Goal: Communication & Community: Answer question/provide support

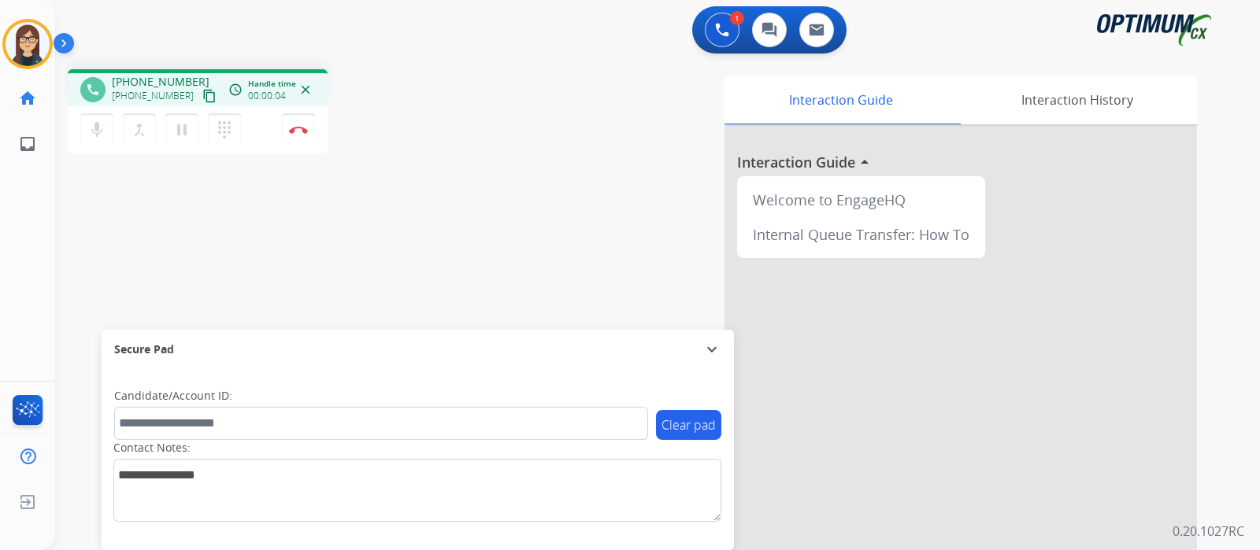
click at [108, 214] on div "phone [PHONE_NUMBER] [PHONE_NUMBER] content_copy access_time Call metrics Queue…" at bounding box center [638, 385] width 1167 height 657
click at [202, 96] on mat-icon "content_copy" at bounding box center [209, 96] width 14 height 14
click at [108, 135] on button "mic Mute" at bounding box center [96, 129] width 33 height 33
click at [95, 135] on mat-icon "mic_off" at bounding box center [96, 129] width 19 height 19
click at [95, 135] on mat-icon "mic" at bounding box center [96, 129] width 19 height 19
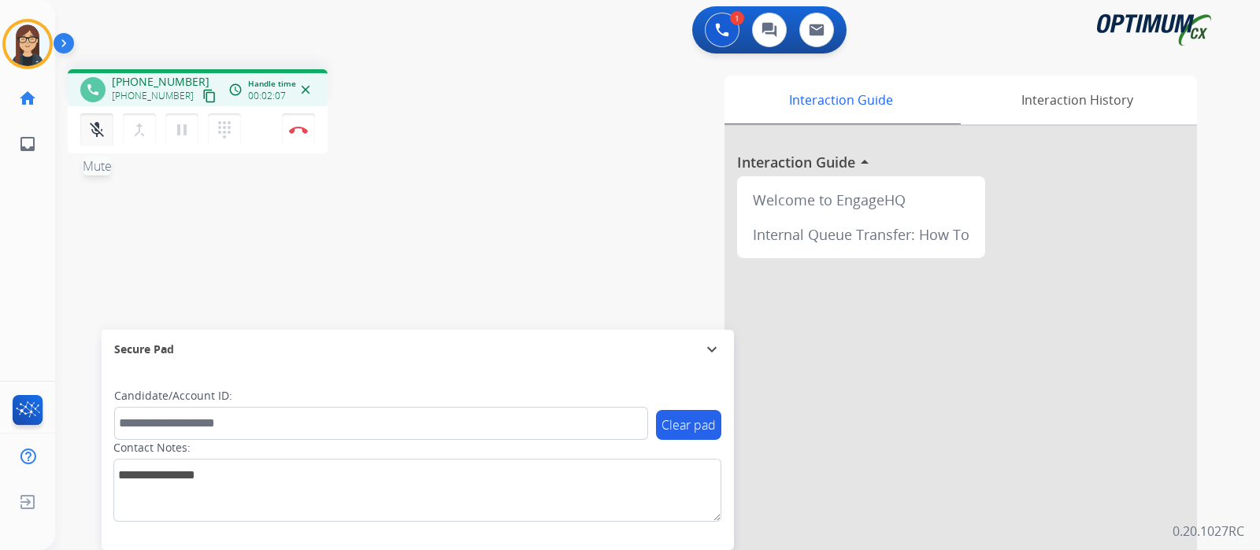
click at [94, 138] on mat-icon "mic_off" at bounding box center [96, 129] width 19 height 19
click at [94, 138] on mat-icon "mic" at bounding box center [96, 129] width 19 height 19
click at [102, 139] on mat-icon "mic_off" at bounding box center [96, 129] width 19 height 19
click at [103, 133] on mat-icon "mic" at bounding box center [96, 129] width 19 height 19
click at [106, 131] on button "mic_off Mute" at bounding box center [96, 129] width 33 height 33
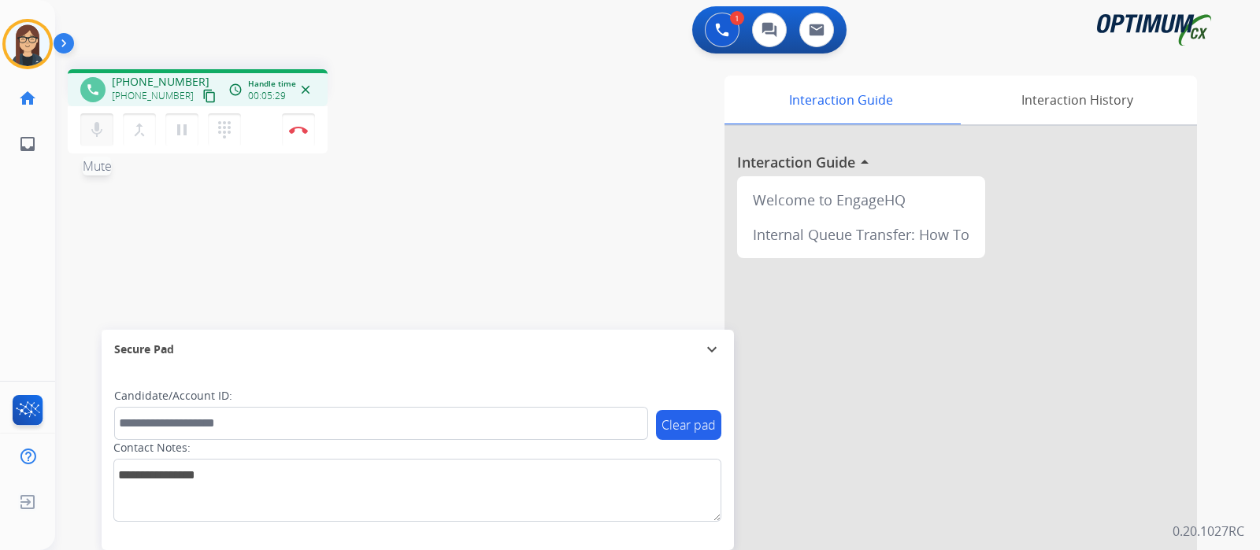
click at [106, 131] on button "mic Mute" at bounding box center [96, 129] width 33 height 33
click at [102, 134] on mat-icon "mic_off" at bounding box center [96, 129] width 19 height 19
click at [95, 126] on mat-icon "mic" at bounding box center [96, 129] width 19 height 19
click at [432, 155] on div "phone [PHONE_NUMBER] [PHONE_NUMBER] content_copy access_time Call metrics Queue…" at bounding box center [276, 113] width 416 height 89
click at [97, 128] on mat-icon "mic_off" at bounding box center [96, 129] width 19 height 19
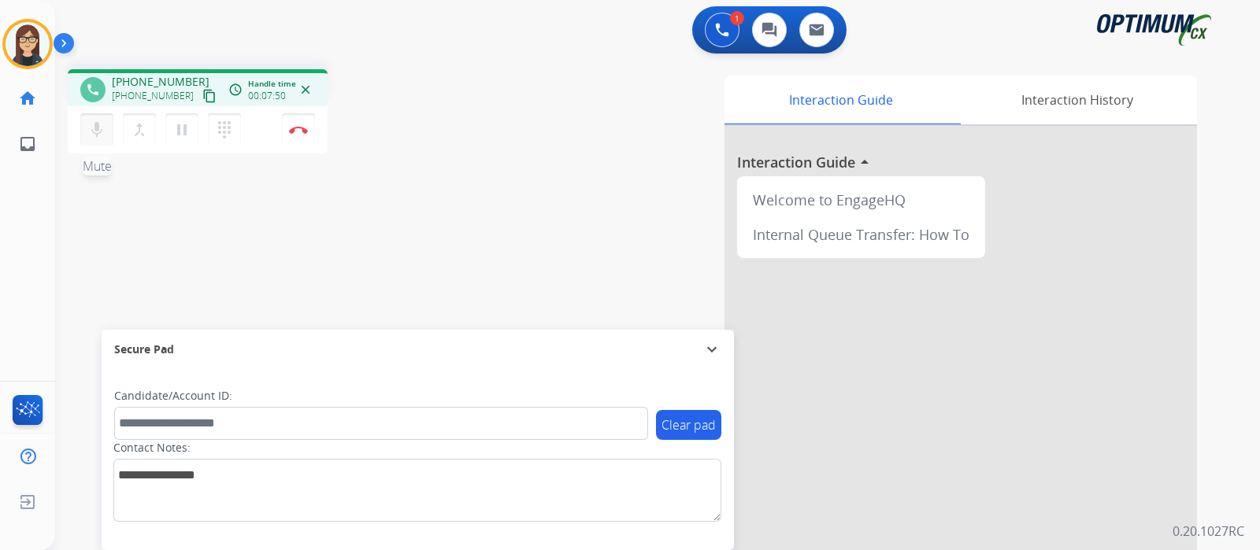
click at [94, 132] on mat-icon "mic" at bounding box center [96, 129] width 19 height 19
click at [98, 131] on mat-icon "mic_off" at bounding box center [96, 129] width 19 height 19
click at [102, 135] on mat-icon "mic" at bounding box center [96, 129] width 19 height 19
click at [107, 128] on button "mic_off Mute" at bounding box center [96, 129] width 33 height 33
click at [103, 139] on mat-icon "mic" at bounding box center [96, 129] width 19 height 19
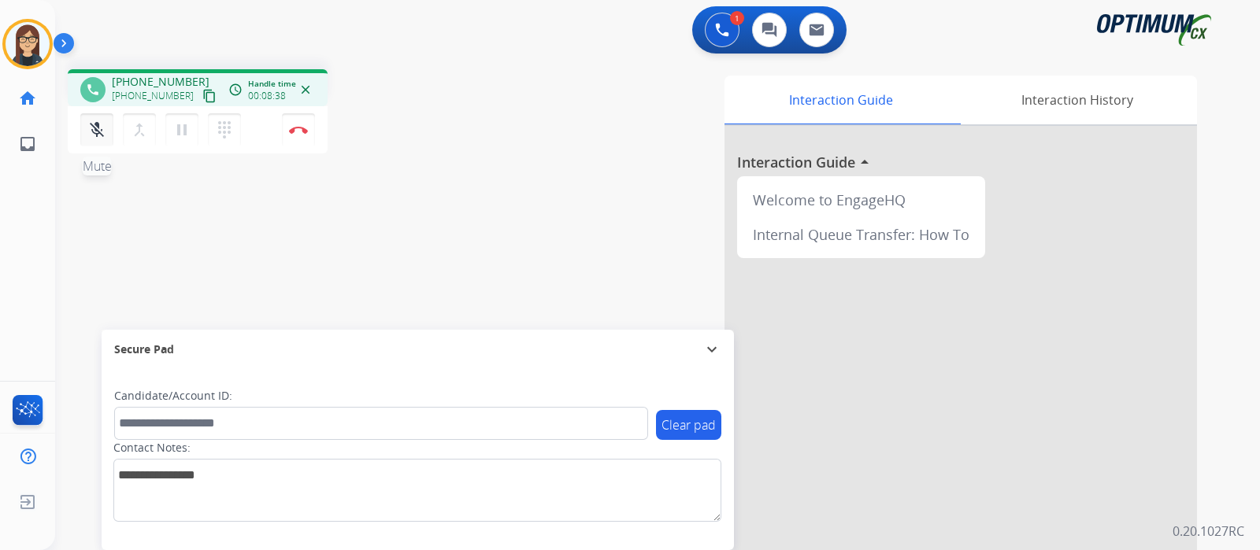
click at [103, 139] on mat-icon "mic_off" at bounding box center [96, 129] width 19 height 19
click at [103, 139] on mat-icon "mic" at bounding box center [96, 129] width 19 height 19
click at [105, 135] on button "mic_off Mute" at bounding box center [96, 129] width 33 height 33
click at [102, 139] on button "mic Mute" at bounding box center [96, 129] width 33 height 33
click at [95, 135] on mat-icon "mic_off" at bounding box center [96, 129] width 19 height 19
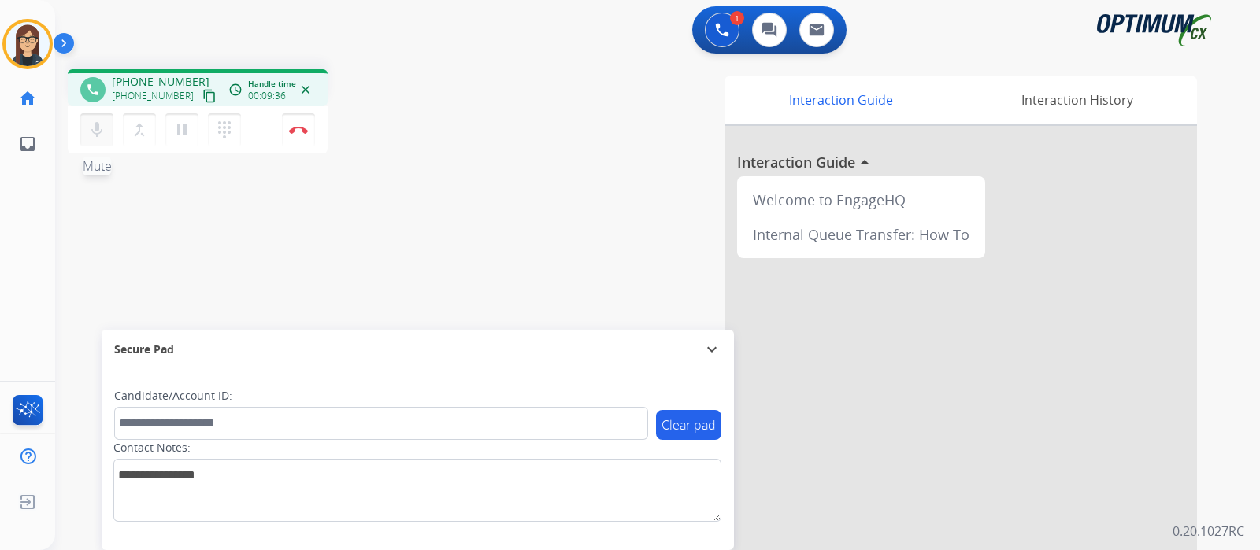
click at [95, 135] on mat-icon "mic" at bounding box center [96, 129] width 19 height 19
click at [95, 135] on mat-icon "mic_off" at bounding box center [96, 129] width 19 height 19
click at [95, 135] on mat-icon "mic" at bounding box center [96, 129] width 19 height 19
click at [102, 128] on mat-icon "mic_off" at bounding box center [96, 129] width 19 height 19
click at [94, 128] on mat-icon "mic" at bounding box center [96, 129] width 19 height 19
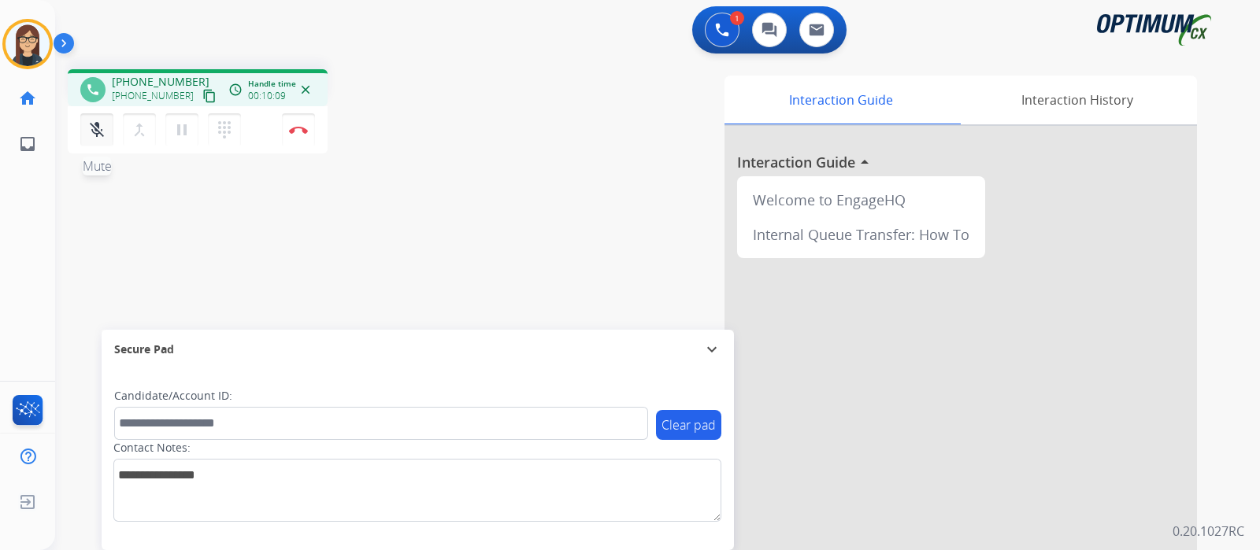
click at [94, 128] on mat-icon "mic_off" at bounding box center [96, 129] width 19 height 19
click at [94, 128] on mat-icon "mic" at bounding box center [96, 129] width 19 height 19
click at [99, 124] on mat-icon "mic_off" at bounding box center [96, 129] width 19 height 19
click at [109, 128] on button "mic Mute" at bounding box center [96, 129] width 33 height 33
click at [109, 128] on button "mic_off Mute" at bounding box center [96, 129] width 33 height 33
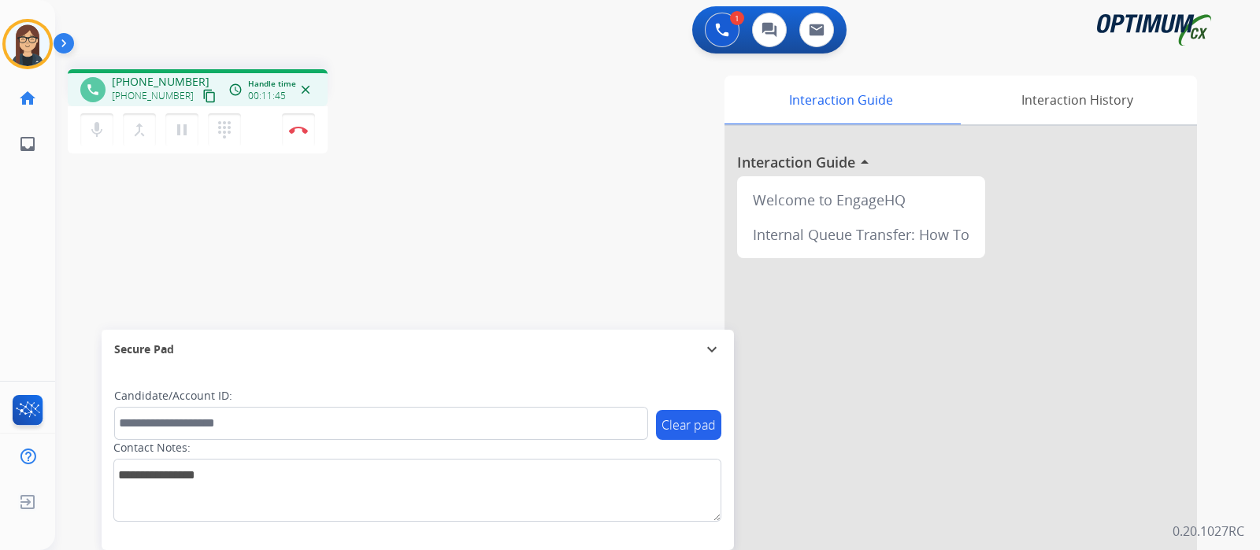
click at [442, 191] on div "phone [PHONE_NUMBER] [PHONE_NUMBER] content_copy access_time Call metrics Queue…" at bounding box center [638, 385] width 1167 height 657
click at [105, 125] on button "mic Mute" at bounding box center [96, 129] width 33 height 33
click at [105, 125] on button "mic_off Mute" at bounding box center [96, 129] width 33 height 33
click at [105, 125] on button "mic Mute" at bounding box center [96, 129] width 33 height 33
click at [94, 128] on mat-icon "mic_off" at bounding box center [96, 129] width 19 height 19
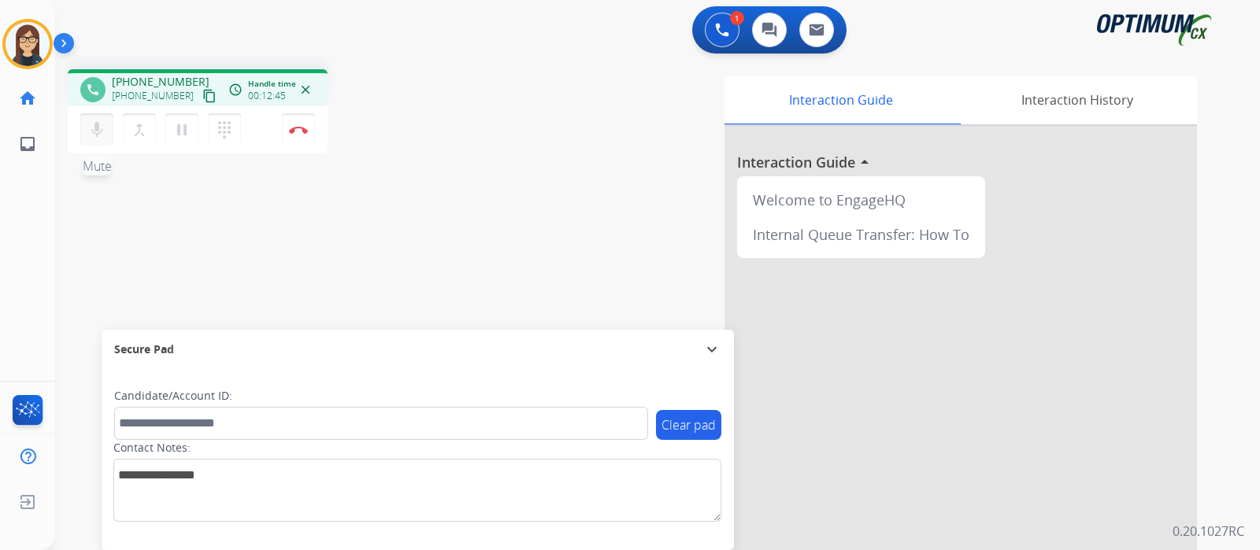
click at [98, 128] on mat-icon "mic" at bounding box center [96, 129] width 19 height 19
click at [98, 128] on mat-icon "mic_off" at bounding box center [96, 129] width 19 height 19
click at [95, 126] on mat-icon "mic" at bounding box center [96, 129] width 19 height 19
click at [146, 207] on div "phone [PHONE_NUMBER] [PHONE_NUMBER] content_copy access_time Call metrics Queue…" at bounding box center [638, 385] width 1167 height 657
click at [106, 222] on div "phone [PHONE_NUMBER] [PHONE_NUMBER] content_copy access_time Call metrics Queue…" at bounding box center [638, 385] width 1167 height 657
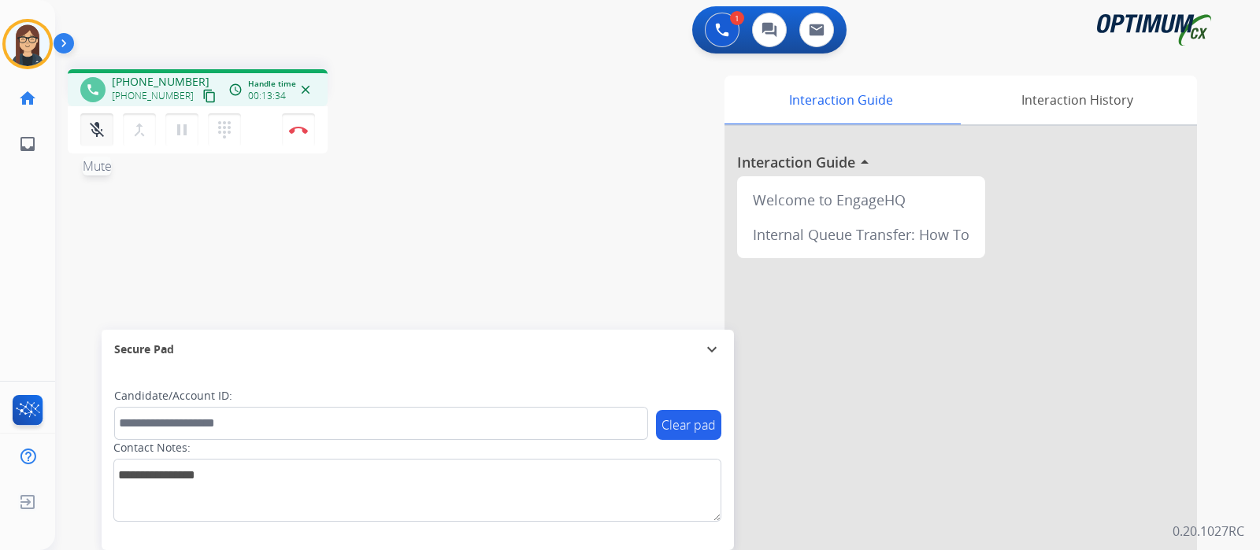
click at [100, 130] on mat-icon "mic_off" at bounding box center [96, 129] width 19 height 19
click at [100, 130] on mat-icon "mic" at bounding box center [96, 129] width 19 height 19
click at [100, 130] on mat-icon "mic_off" at bounding box center [96, 129] width 19 height 19
click at [100, 130] on mat-icon "mic" at bounding box center [96, 129] width 19 height 19
click at [100, 130] on mat-icon "mic_off" at bounding box center [96, 129] width 19 height 19
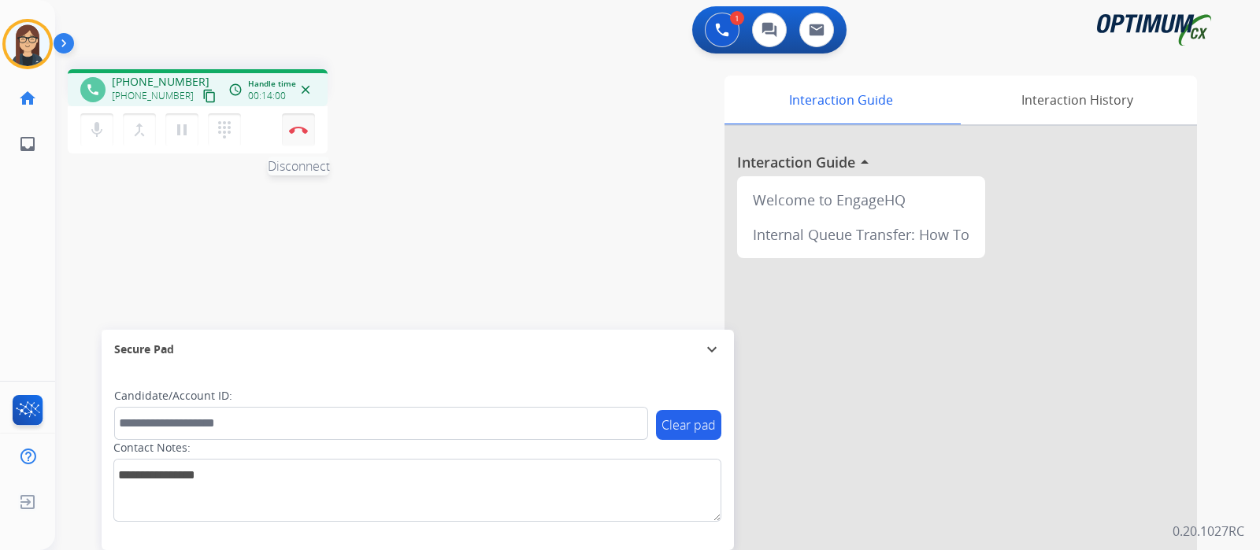
click at [299, 128] on img at bounding box center [298, 130] width 19 height 8
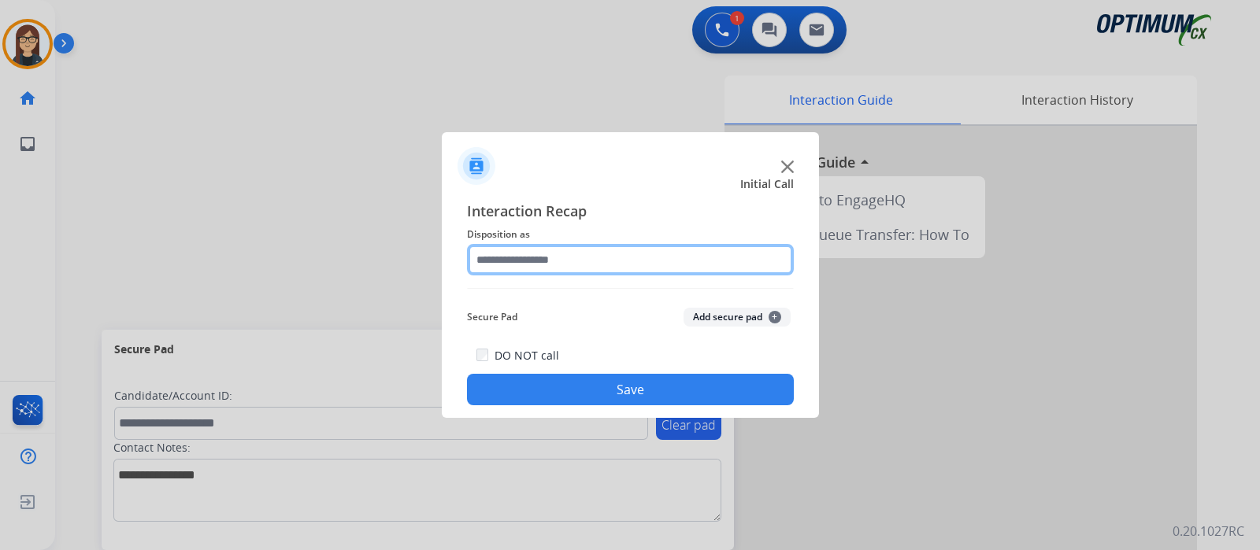
click at [517, 253] on input "text" at bounding box center [630, 259] width 327 height 31
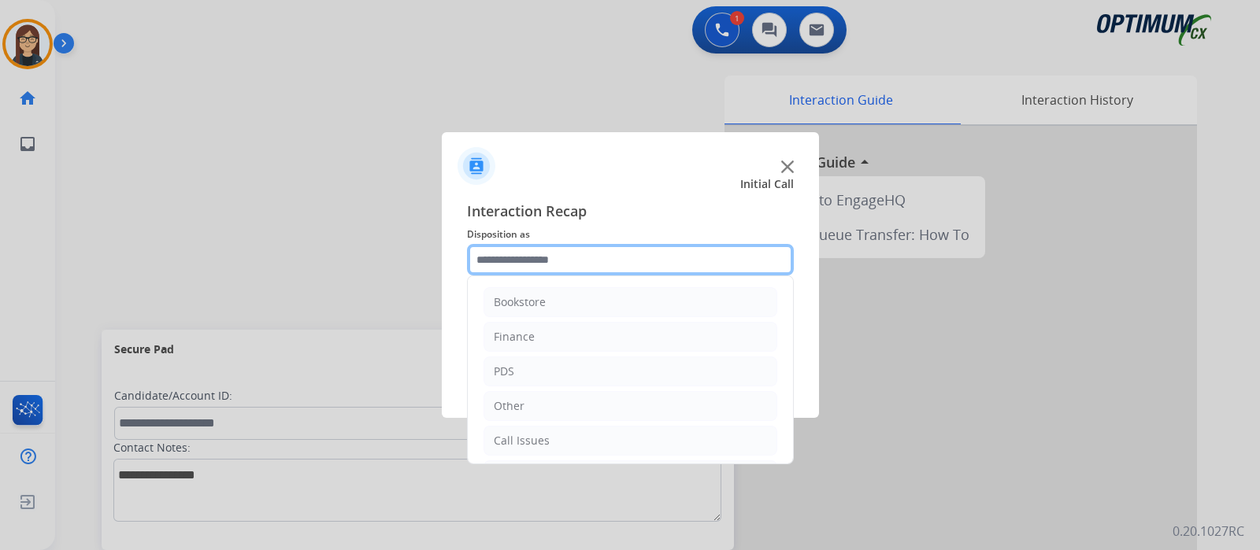
scroll to position [104, 0]
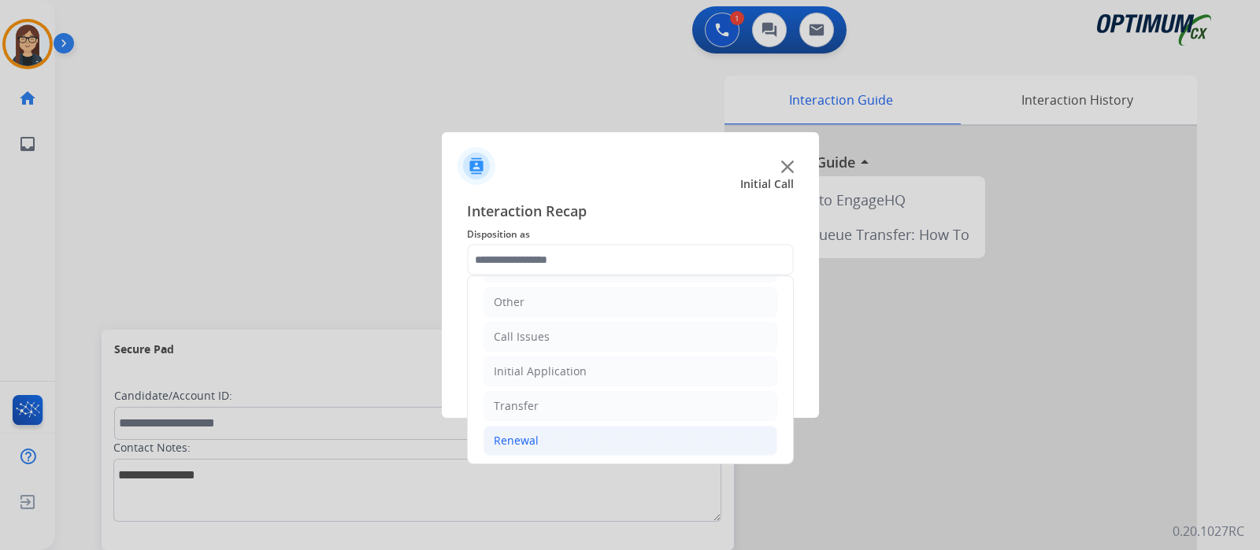
click at [536, 438] on li "Renewal" at bounding box center [630, 441] width 294 height 30
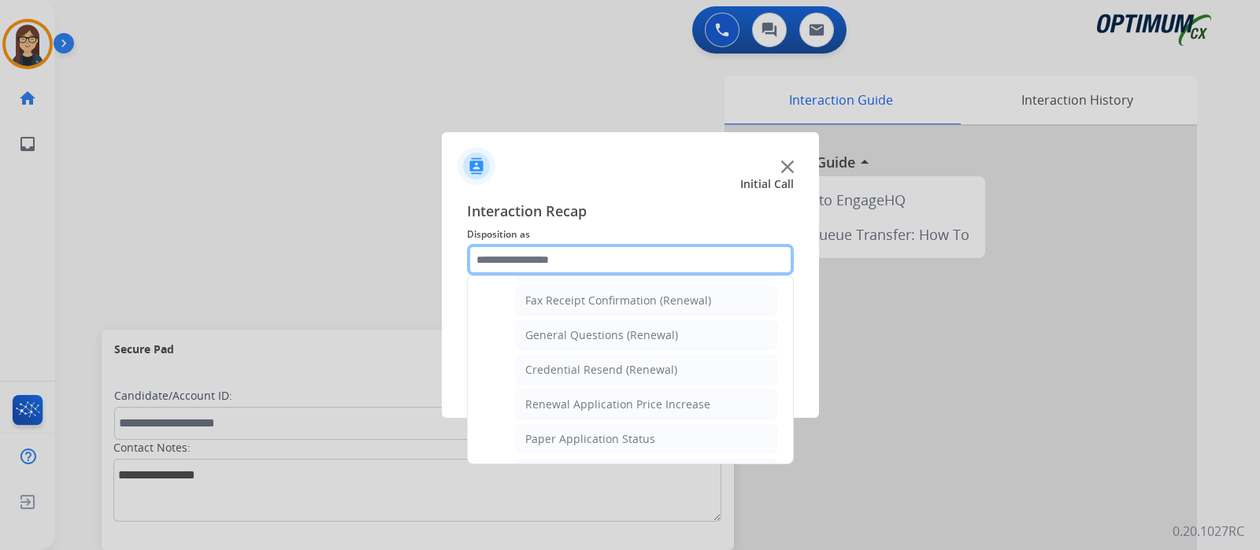
scroll to position [427, 0]
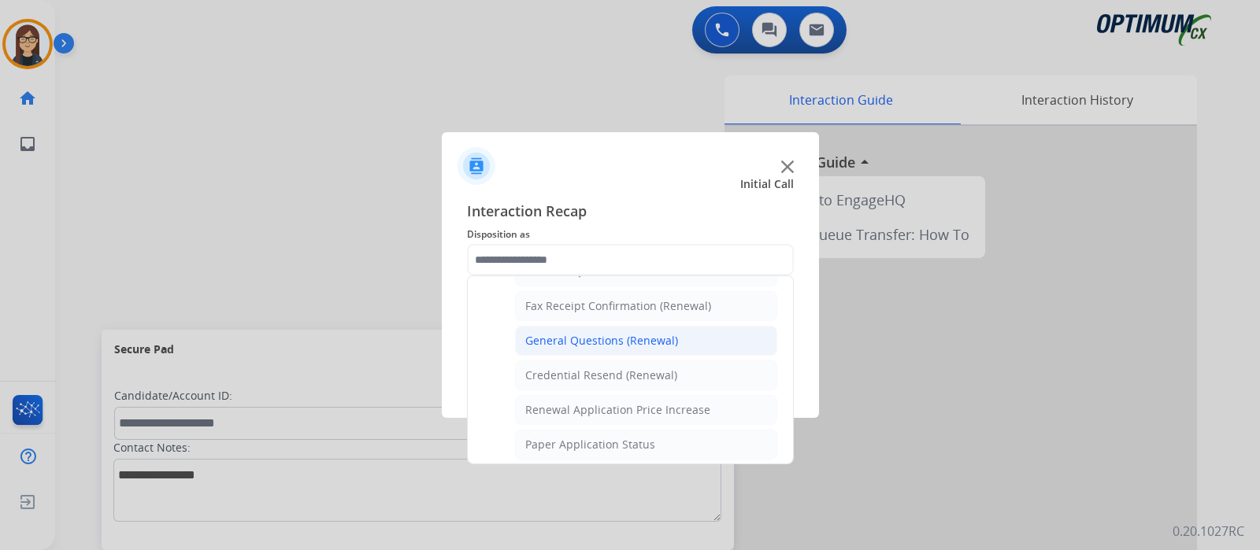
click at [624, 333] on div "General Questions (Renewal)" at bounding box center [601, 341] width 153 height 16
type input "**********"
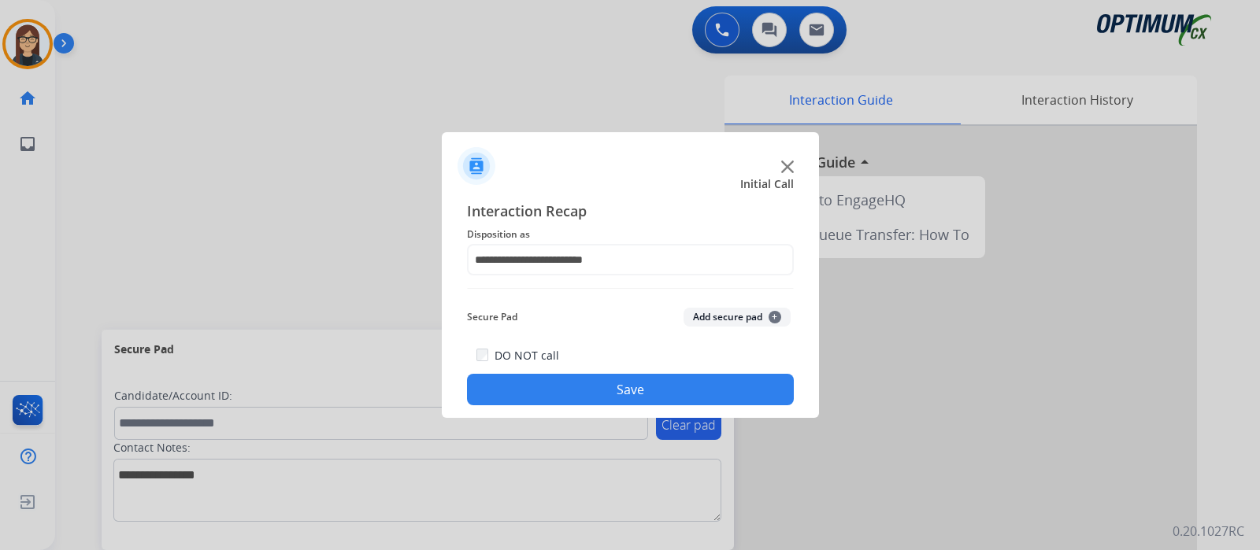
click at [594, 390] on button "Save" at bounding box center [630, 389] width 327 height 31
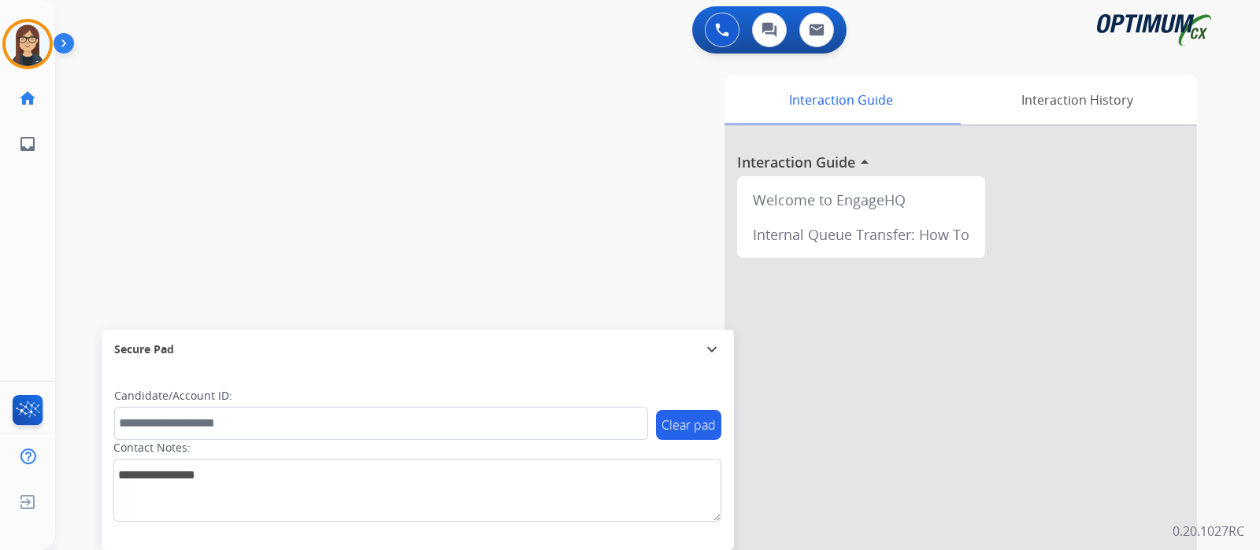
click at [136, 208] on div "swap_horiz Break voice bridge close_fullscreen Connect 3-Way Call merge_type Se…" at bounding box center [638, 385] width 1167 height 657
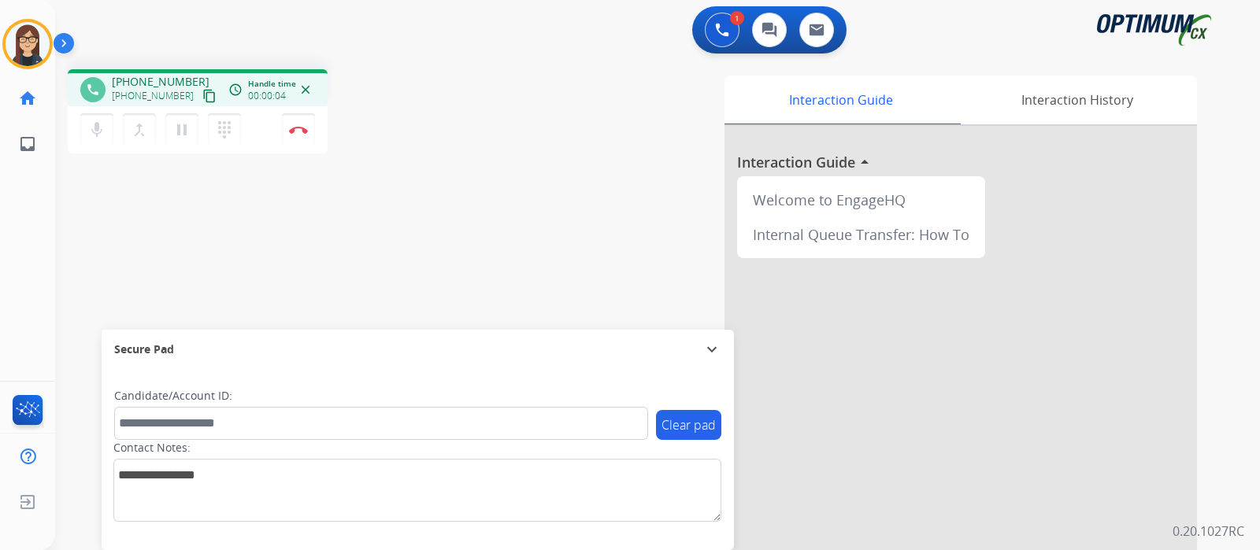
click at [202, 94] on mat-icon "content_copy" at bounding box center [209, 96] width 14 height 14
click at [97, 121] on mat-icon "mic" at bounding box center [96, 129] width 19 height 19
click at [101, 135] on mat-icon "mic_off" at bounding box center [96, 129] width 19 height 19
click at [101, 135] on mat-icon "mic" at bounding box center [96, 129] width 19 height 19
click at [98, 133] on mat-icon "mic_off" at bounding box center [96, 129] width 19 height 19
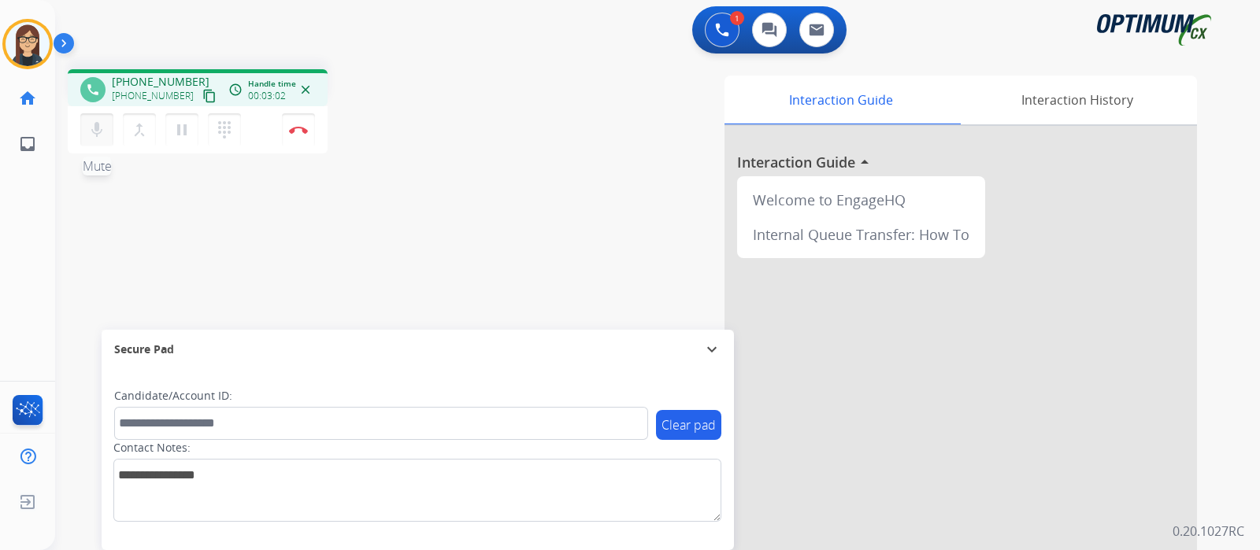
click at [99, 141] on button "mic Mute" at bounding box center [96, 129] width 33 height 33
click at [102, 127] on mat-icon "mic_off" at bounding box center [96, 129] width 19 height 19
click at [102, 126] on mat-icon "mic" at bounding box center [96, 129] width 19 height 19
click at [109, 226] on div "phone [PHONE_NUMBER] [PHONE_NUMBER] content_copy access_time Call metrics Queue…" at bounding box center [638, 385] width 1167 height 657
click at [94, 138] on mat-icon "mic_off" at bounding box center [96, 129] width 19 height 19
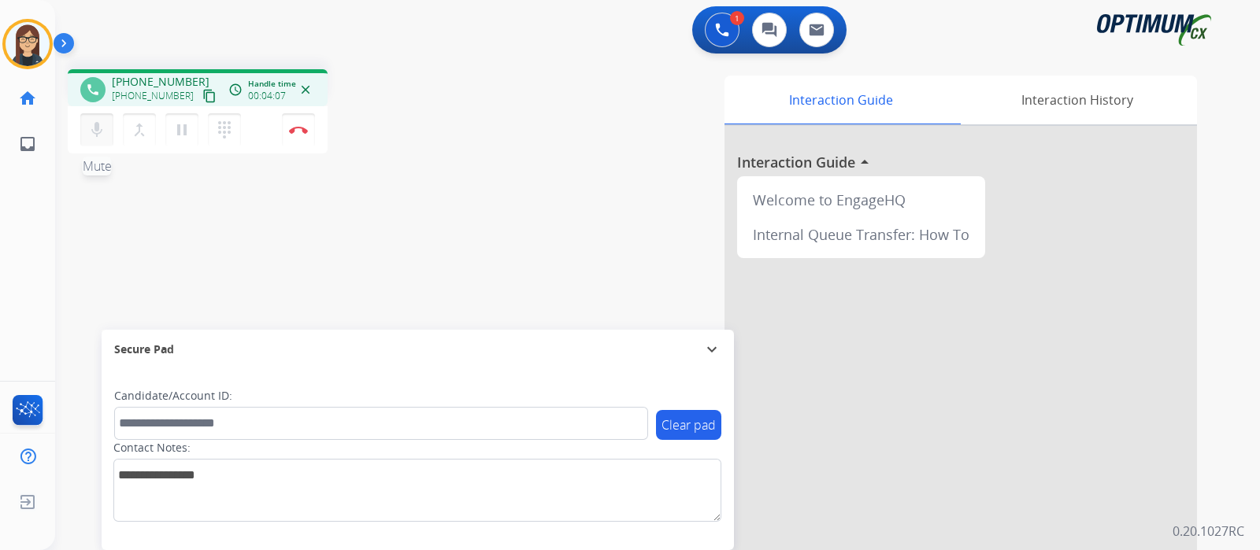
click at [94, 138] on mat-icon "mic" at bounding box center [96, 129] width 19 height 19
click at [96, 123] on mat-icon "mic_off" at bounding box center [96, 129] width 19 height 19
click at [103, 130] on mat-icon "mic" at bounding box center [96, 129] width 19 height 19
click at [103, 130] on mat-icon "mic_off" at bounding box center [96, 129] width 19 height 19
click at [103, 130] on mat-icon "mic" at bounding box center [96, 129] width 19 height 19
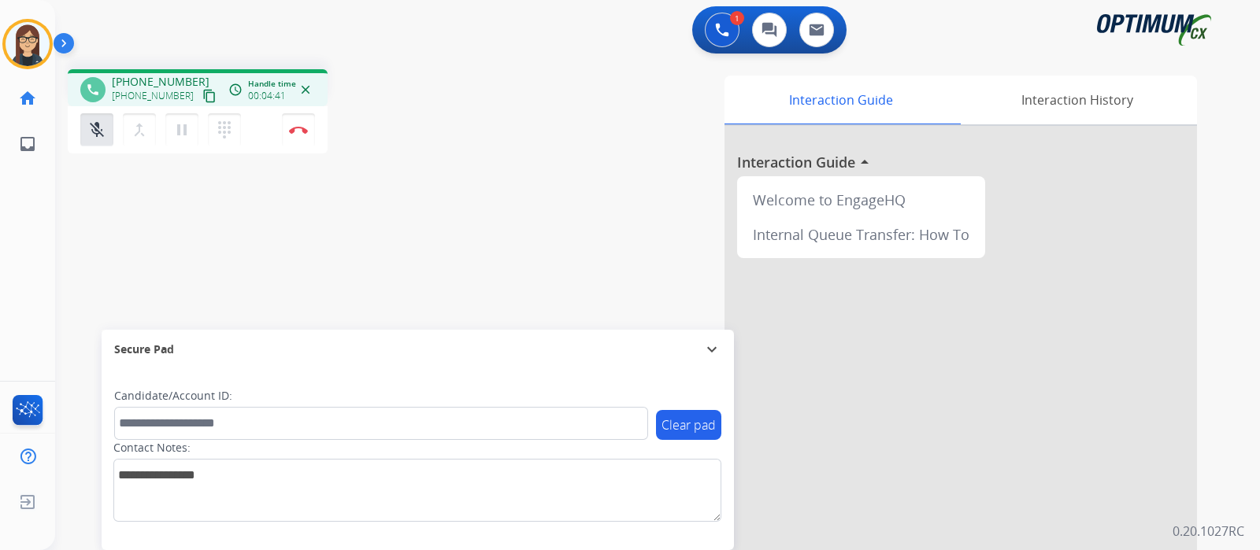
click at [194, 201] on div "phone [PHONE_NUMBER] [PHONE_NUMBER] content_copy access_time Call metrics Queue…" at bounding box center [638, 385] width 1167 height 657
click at [94, 131] on mat-icon "mic_off" at bounding box center [96, 129] width 19 height 19
click at [94, 131] on mat-icon "mic" at bounding box center [96, 129] width 19 height 19
click at [94, 131] on mat-icon "mic_off" at bounding box center [96, 129] width 19 height 19
click at [301, 132] on img at bounding box center [298, 130] width 19 height 8
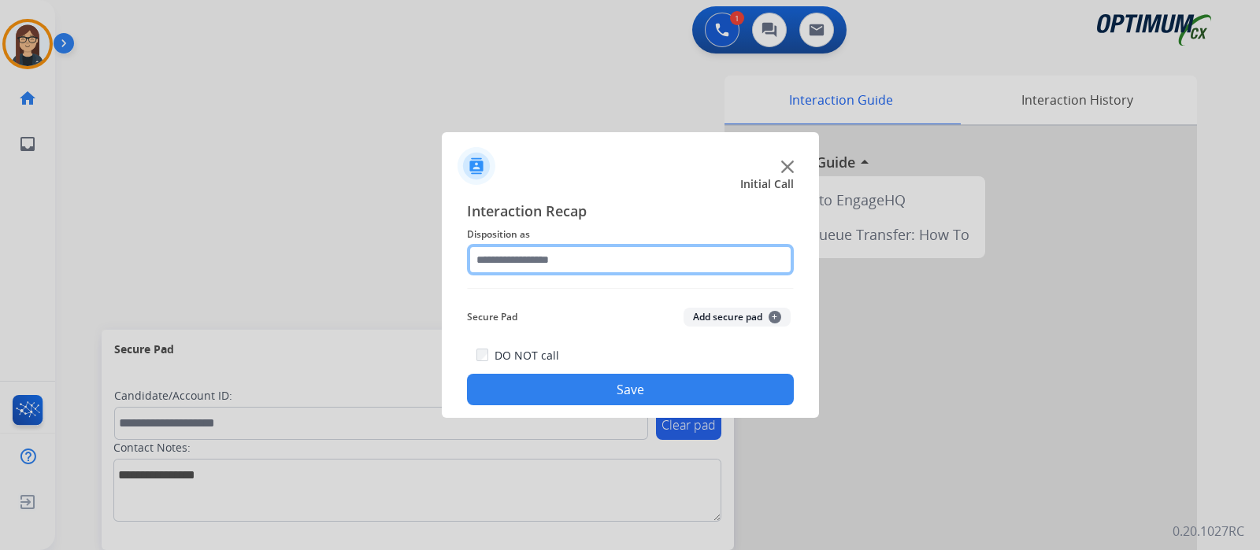
click at [551, 268] on input "text" at bounding box center [630, 259] width 327 height 31
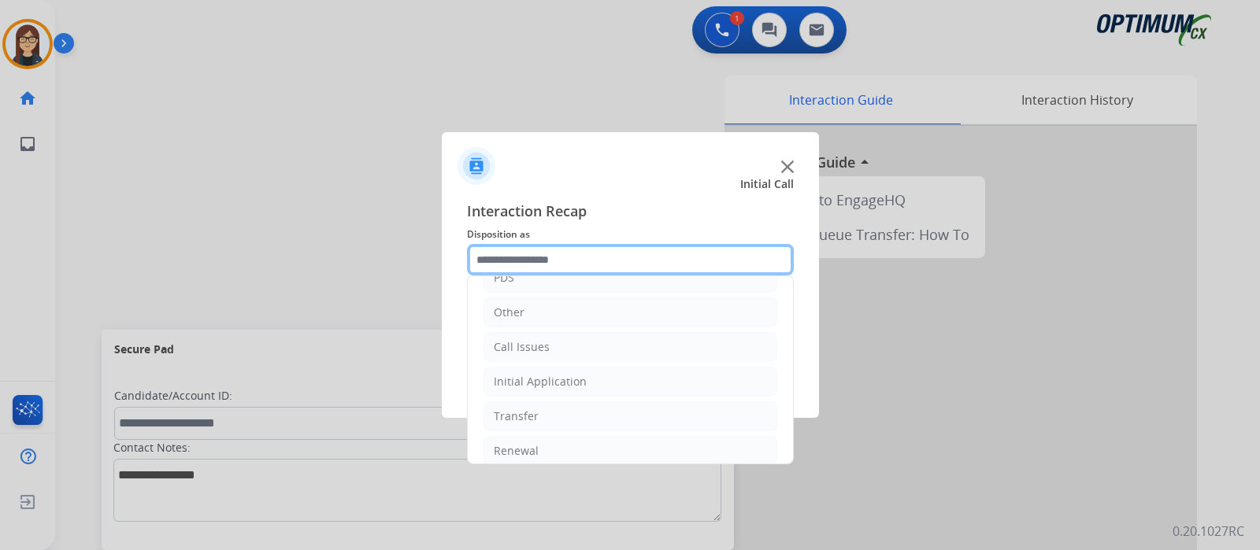
scroll to position [99, 0]
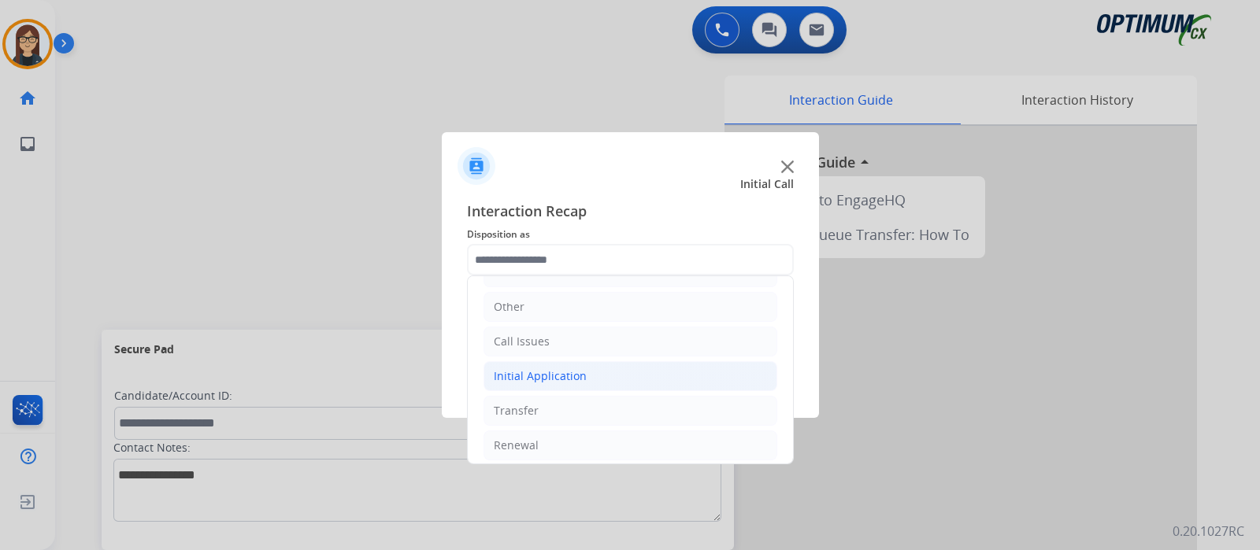
click at [594, 367] on li "Initial Application" at bounding box center [630, 376] width 294 height 30
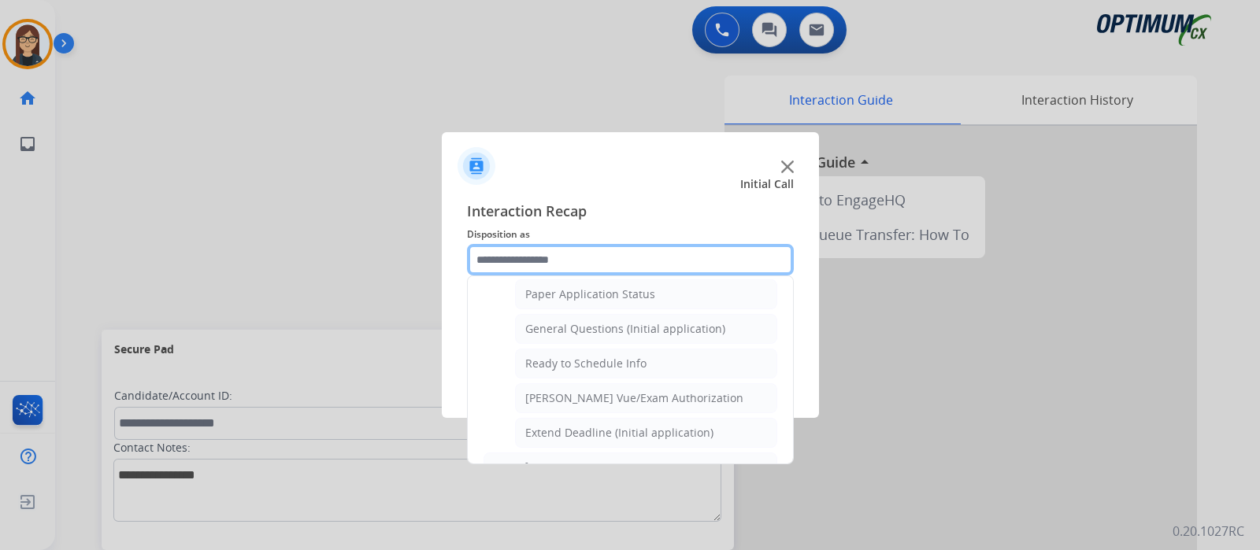
scroll to position [909, 0]
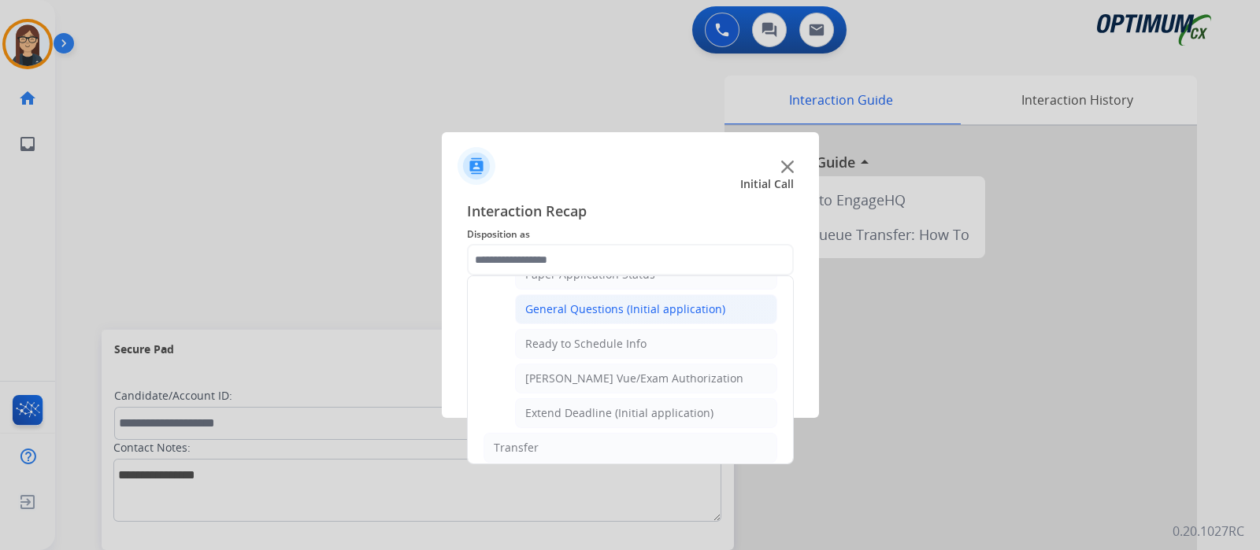
click at [651, 305] on div "General Questions (Initial application)" at bounding box center [625, 310] width 200 height 16
type input "**********"
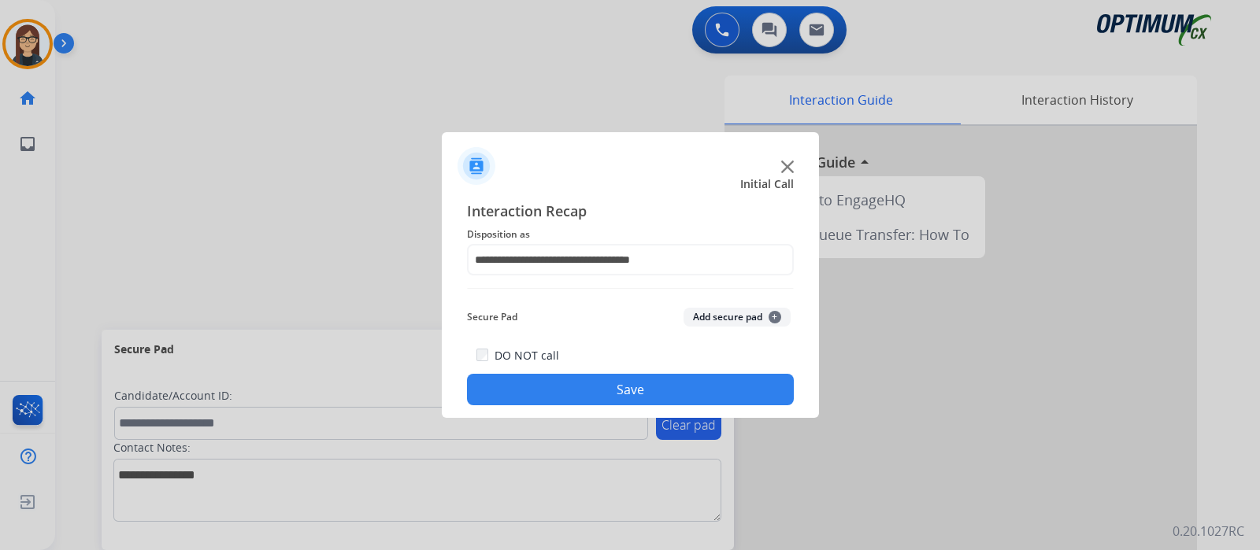
click at [581, 386] on button "Save" at bounding box center [630, 389] width 327 height 31
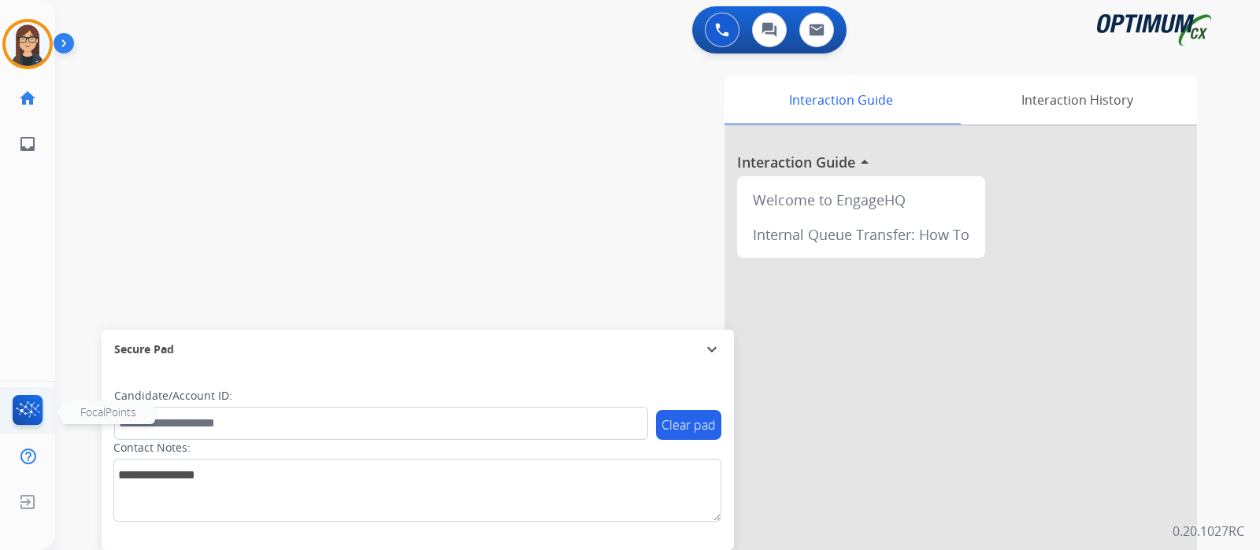
click at [23, 407] on img at bounding box center [27, 413] width 37 height 36
click at [381, 94] on div "swap_horiz Break voice bridge close_fullscreen Connect 3-Way Call merge_type Se…" at bounding box center [638, 385] width 1167 height 657
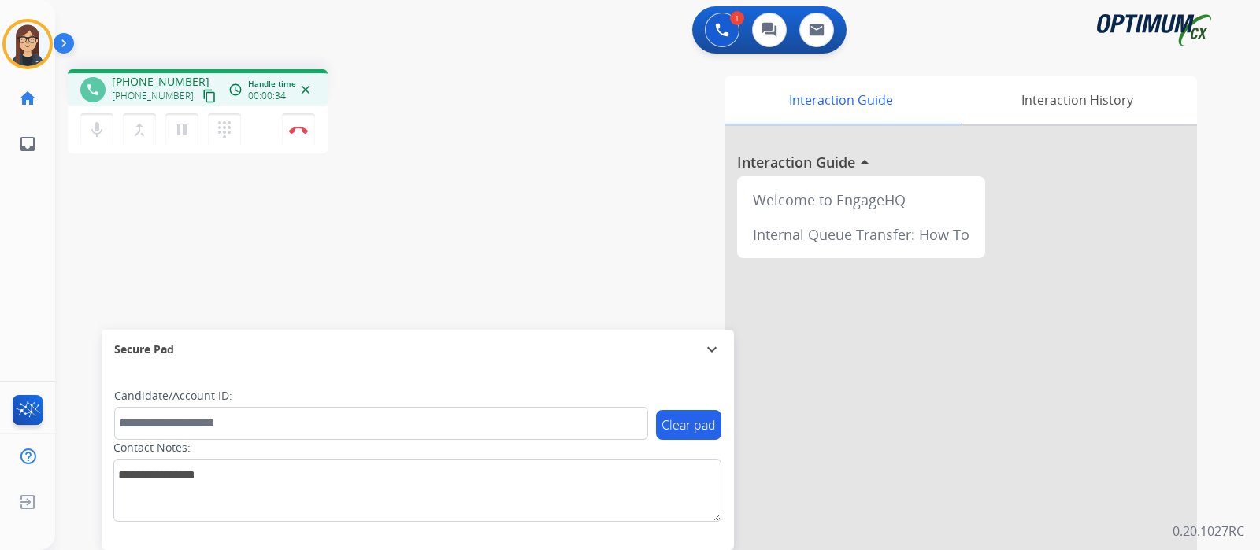
click at [202, 91] on mat-icon "content_copy" at bounding box center [209, 96] width 14 height 14
click at [105, 135] on mat-icon "mic" at bounding box center [96, 129] width 19 height 19
click at [105, 135] on mat-icon "mic_off" at bounding box center [96, 129] width 19 height 19
click at [98, 135] on mat-icon "mic" at bounding box center [96, 129] width 19 height 19
click at [99, 130] on mat-icon "mic_off" at bounding box center [96, 129] width 19 height 19
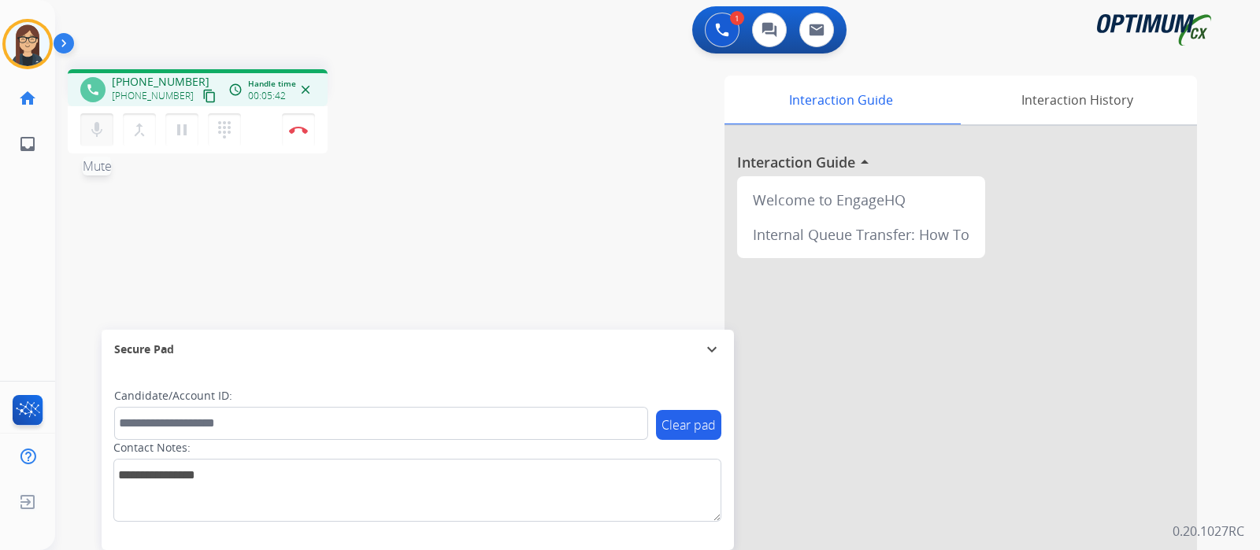
click at [100, 129] on mat-icon "mic" at bounding box center [96, 129] width 19 height 19
click at [100, 129] on mat-icon "mic_off" at bounding box center [96, 129] width 19 height 19
click at [102, 124] on mat-icon "mic" at bounding box center [96, 129] width 19 height 19
click at [103, 128] on mat-icon "mic_off" at bounding box center [96, 129] width 19 height 19
click at [100, 136] on mat-icon "mic" at bounding box center [96, 129] width 19 height 19
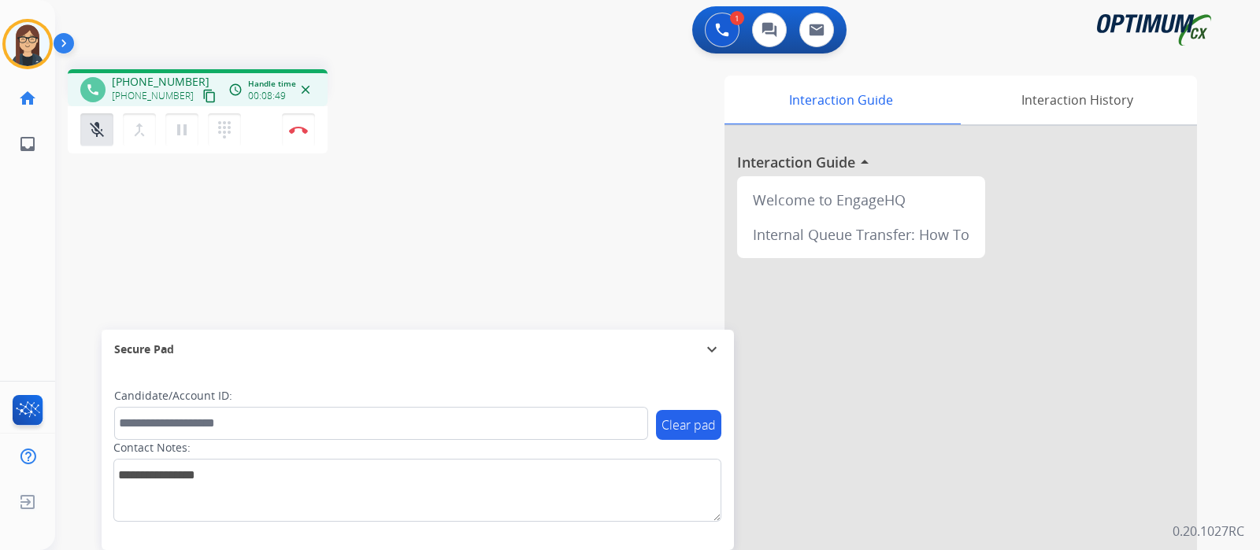
click at [126, 224] on div "phone [PHONE_NUMBER] [PHONE_NUMBER] content_copy access_time Call metrics Queue…" at bounding box center [638, 385] width 1167 height 657
click at [99, 147] on div "mic_off Mute merge_type Bridge pause Hold dialpad Dialpad Disconnect" at bounding box center [198, 129] width 260 height 47
click at [95, 136] on mat-icon "mic_off" at bounding box center [96, 129] width 19 height 19
click at [305, 135] on button "Disconnect" at bounding box center [298, 129] width 33 height 33
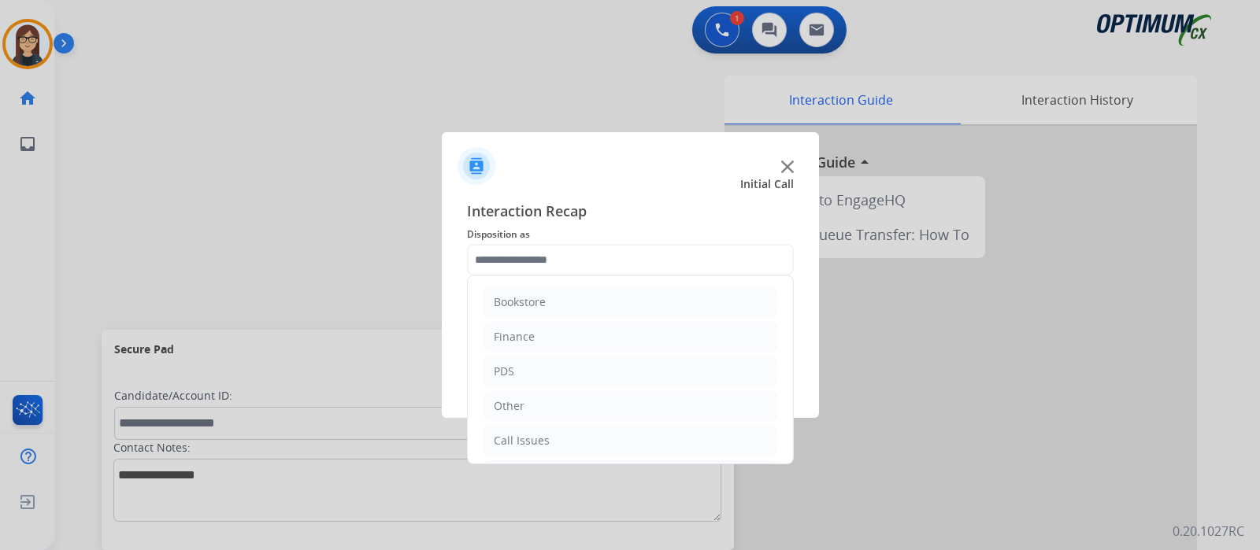
scroll to position [104, 0]
click at [570, 438] on li "Renewal" at bounding box center [630, 441] width 294 height 30
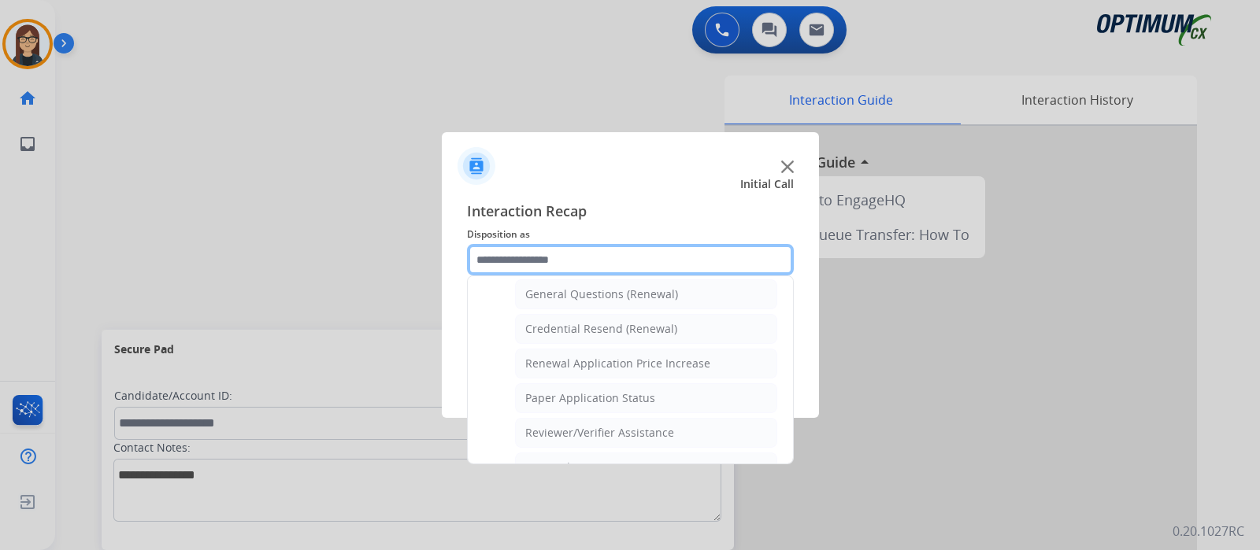
scroll to position [433, 0]
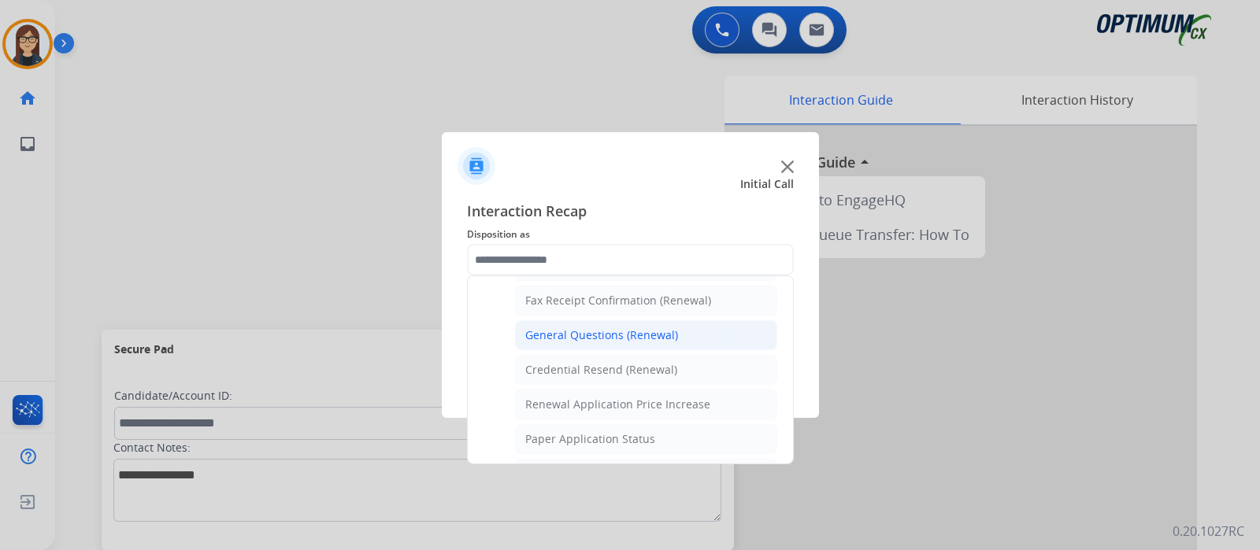
click at [673, 336] on li "General Questions (Renewal)" at bounding box center [646, 335] width 262 height 30
type input "**********"
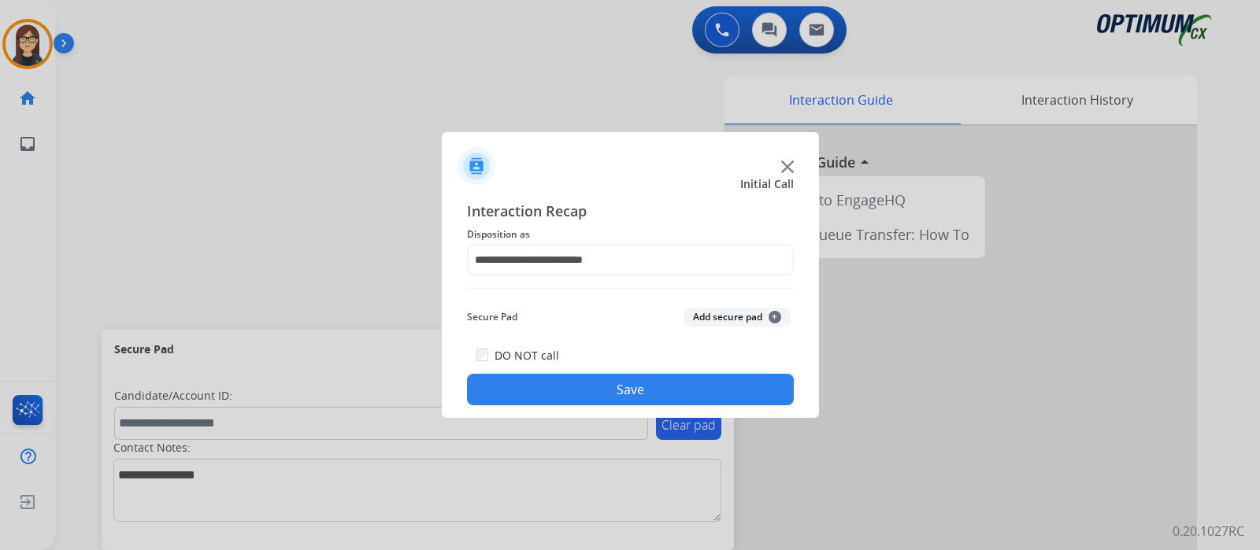
click at [647, 377] on button "Save" at bounding box center [630, 389] width 327 height 31
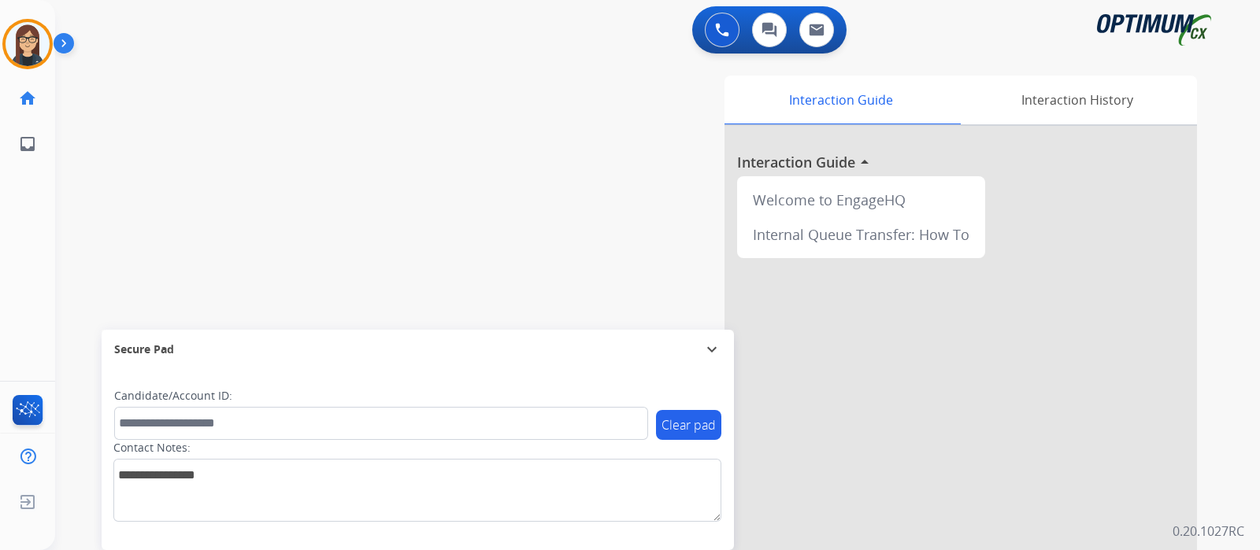
click at [87, 236] on div "swap_horiz Break voice bridge close_fullscreen Connect 3-Way Call merge_type Se…" at bounding box center [638, 385] width 1167 height 657
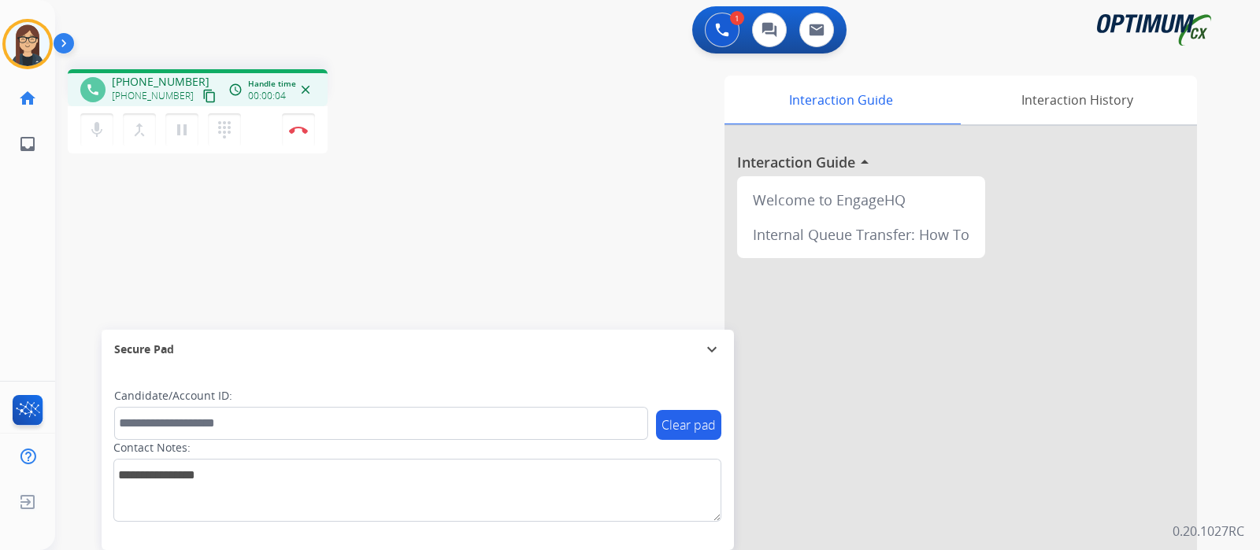
click at [202, 93] on mat-icon "content_copy" at bounding box center [209, 96] width 14 height 14
click at [95, 131] on mat-icon "mic" at bounding box center [96, 129] width 19 height 19
click at [98, 138] on mat-icon "mic_off" at bounding box center [96, 129] width 19 height 19
click at [98, 138] on mat-icon "mic" at bounding box center [96, 129] width 19 height 19
click at [98, 138] on mat-icon "mic_off" at bounding box center [96, 129] width 19 height 19
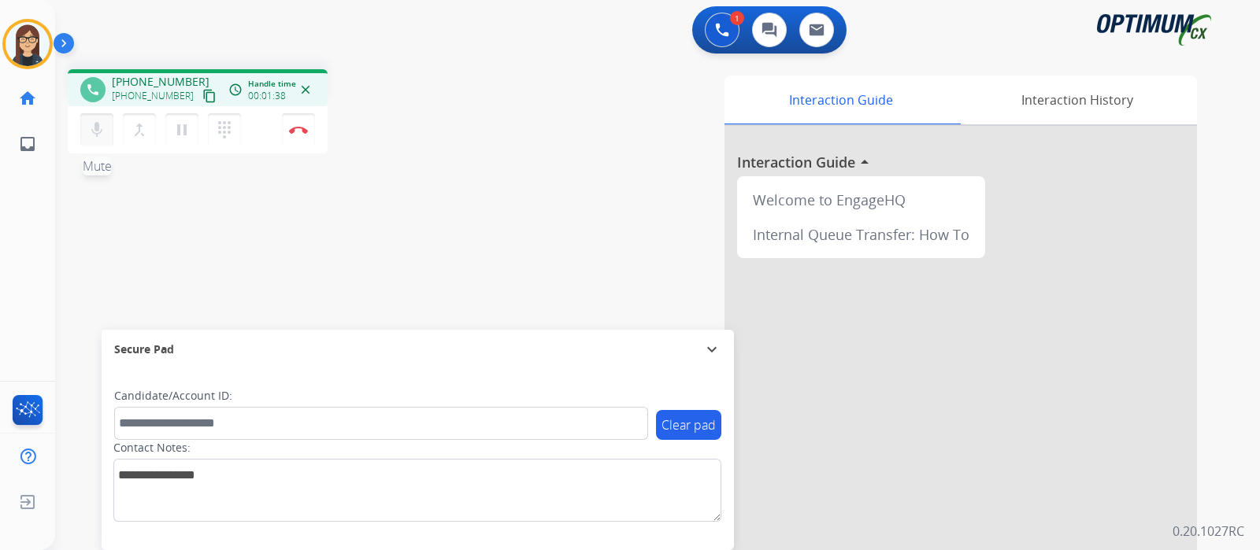
click at [98, 132] on mat-icon "mic" at bounding box center [96, 129] width 19 height 19
click at [98, 132] on mat-icon "mic_off" at bounding box center [96, 129] width 19 height 19
click at [98, 132] on mat-icon "mic" at bounding box center [96, 129] width 19 height 19
click at [475, 227] on div "phone [PHONE_NUMBER] [PHONE_NUMBER] content_copy access_time Call metrics Queue…" at bounding box center [638, 385] width 1167 height 657
click at [102, 133] on mat-icon "mic_off" at bounding box center [96, 129] width 19 height 19
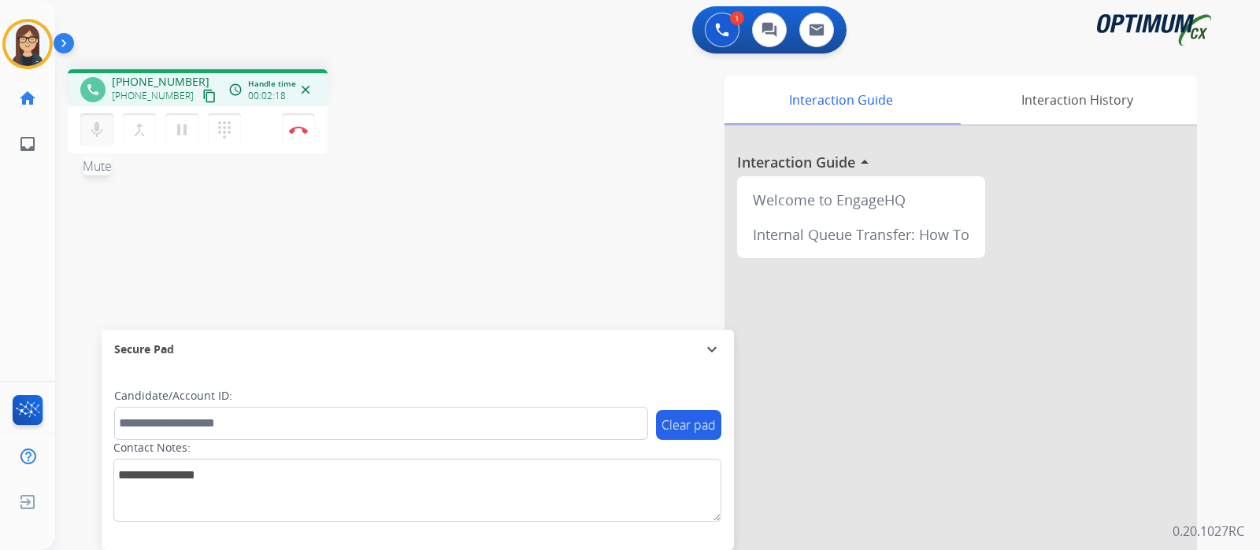
click at [102, 133] on mat-icon "mic" at bounding box center [96, 129] width 19 height 19
click at [102, 216] on div "phone [PHONE_NUMBER] [PHONE_NUMBER] content_copy access_time Call metrics Queue…" at bounding box center [638, 385] width 1167 height 657
click at [98, 130] on mat-icon "mic_off" at bounding box center [96, 129] width 19 height 19
click at [98, 130] on mat-icon "mic" at bounding box center [96, 129] width 19 height 19
click at [98, 128] on mat-icon "mic_off" at bounding box center [96, 129] width 19 height 19
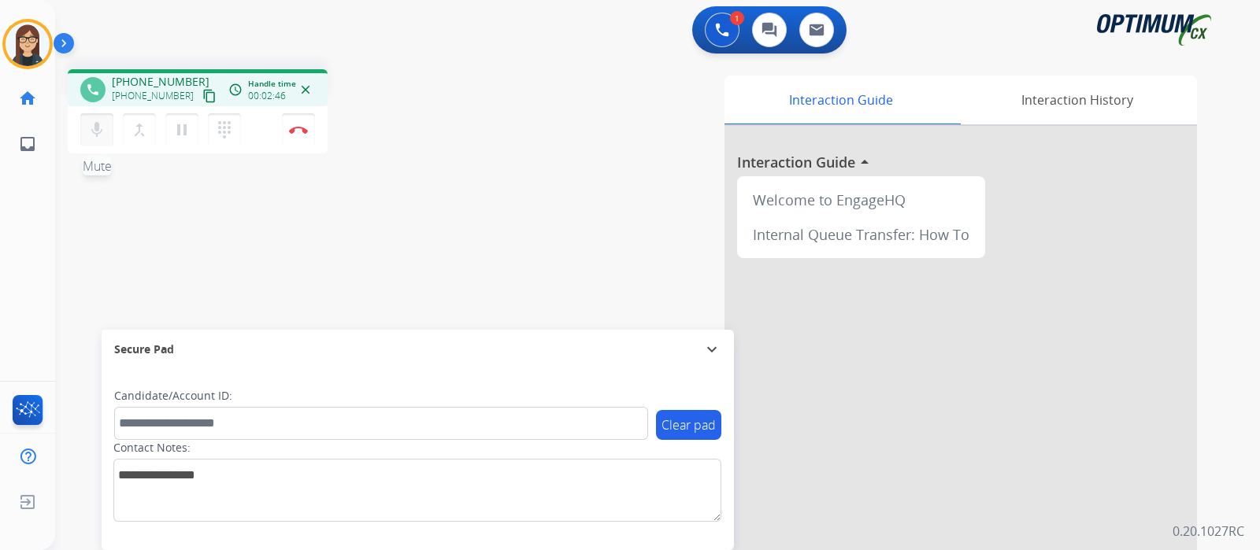
click at [98, 128] on mat-icon "mic" at bounding box center [96, 129] width 19 height 19
click at [148, 292] on div "phone [PHONE_NUMBER] [PHONE_NUMBER] content_copy access_time Call metrics Queue…" at bounding box center [638, 385] width 1167 height 657
click at [94, 139] on mat-icon "mic_off" at bounding box center [96, 129] width 19 height 19
click at [94, 139] on mat-icon "mic" at bounding box center [96, 129] width 19 height 19
click at [94, 139] on mat-icon "mic_off" at bounding box center [96, 129] width 19 height 19
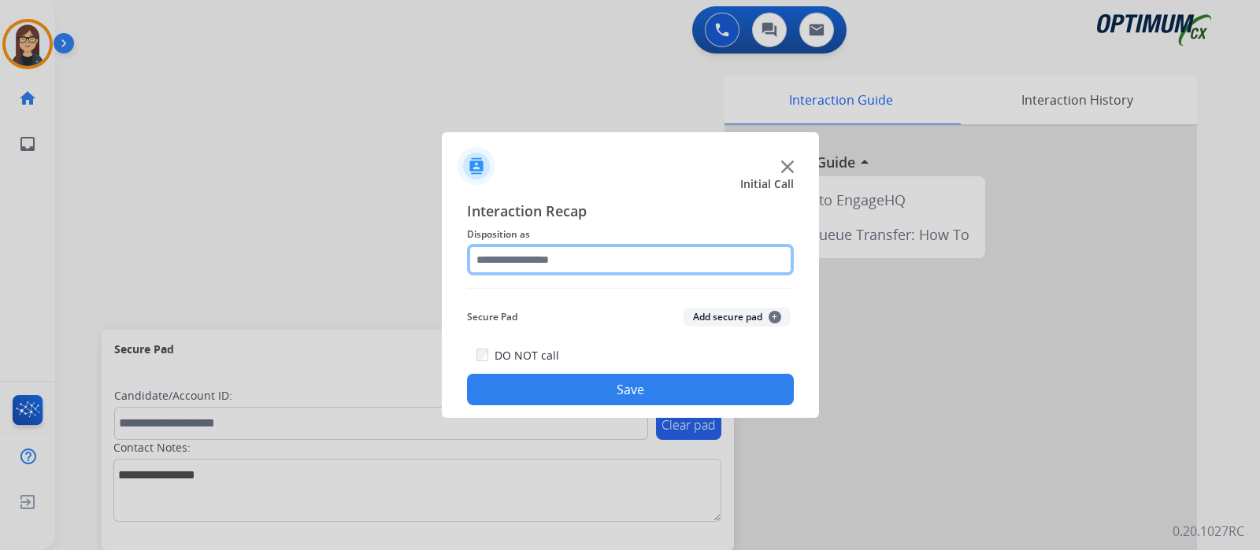
click at [531, 265] on input "text" at bounding box center [630, 259] width 327 height 31
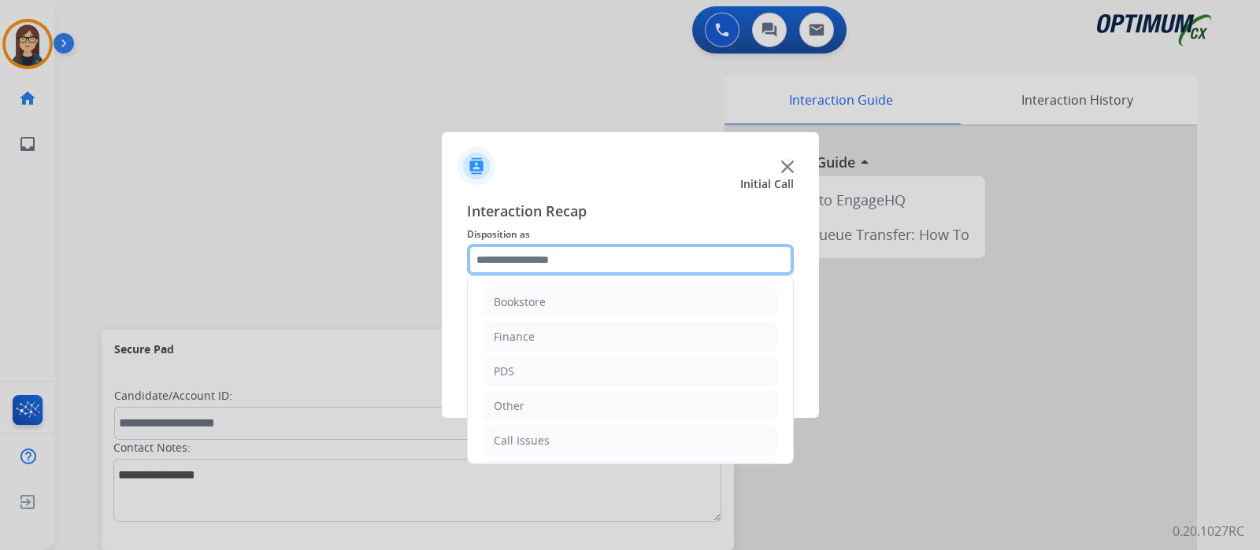
scroll to position [104, 0]
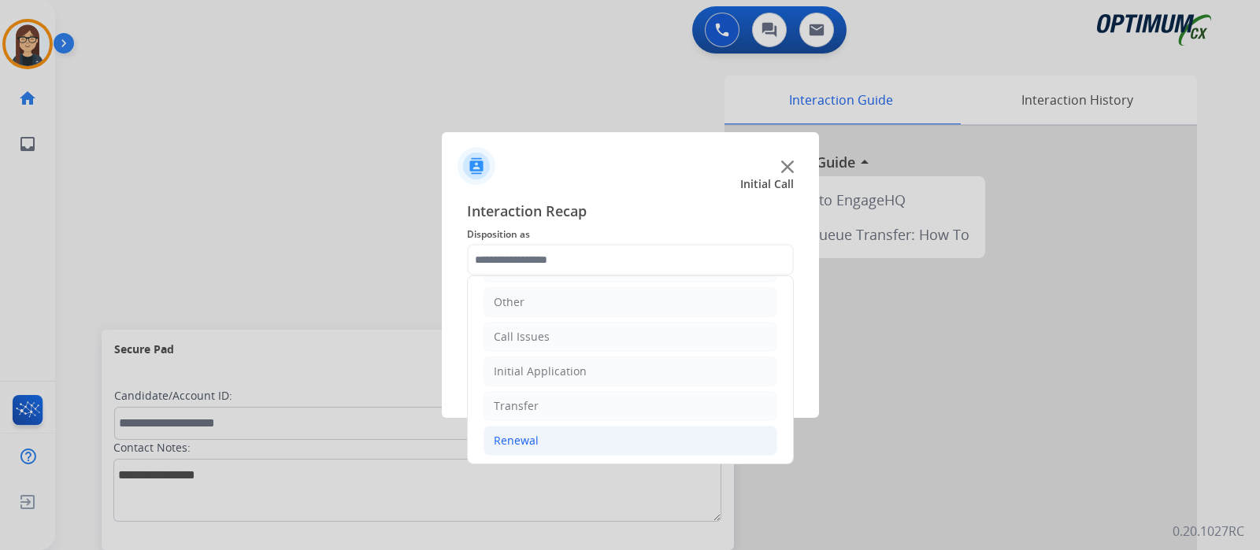
click at [549, 431] on li "Renewal" at bounding box center [630, 441] width 294 height 30
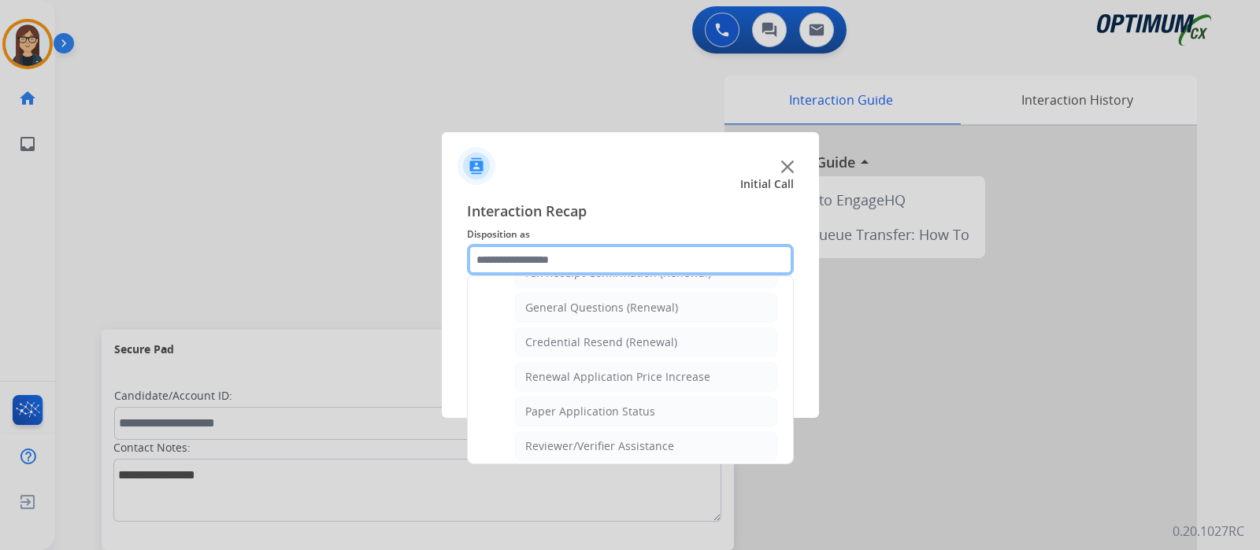
scroll to position [455, 0]
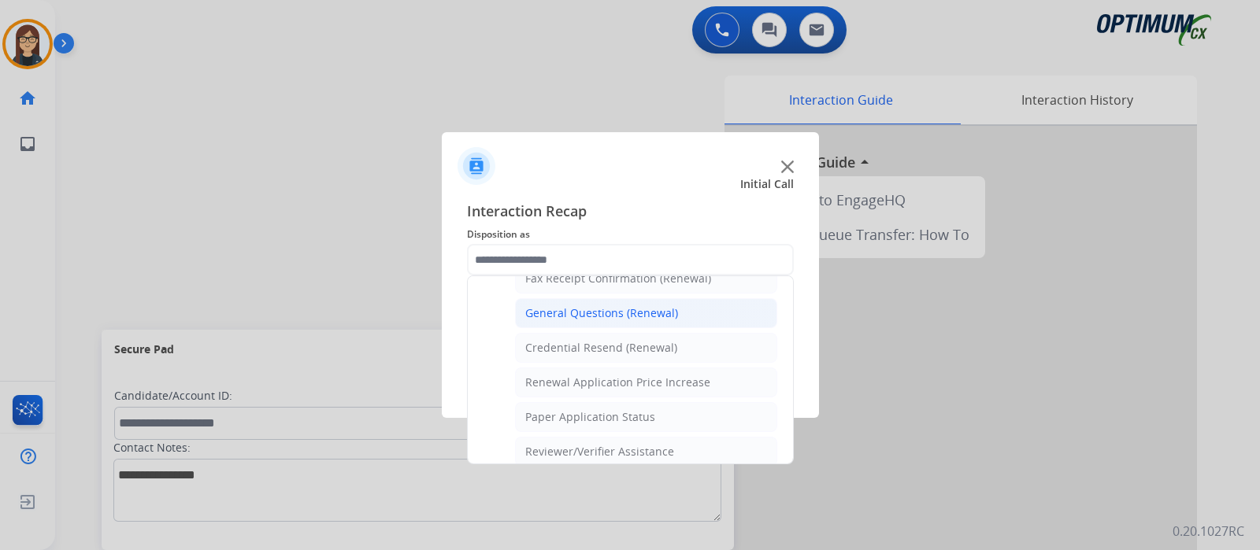
click at [684, 307] on li "General Questions (Renewal)" at bounding box center [646, 313] width 262 height 30
type input "**********"
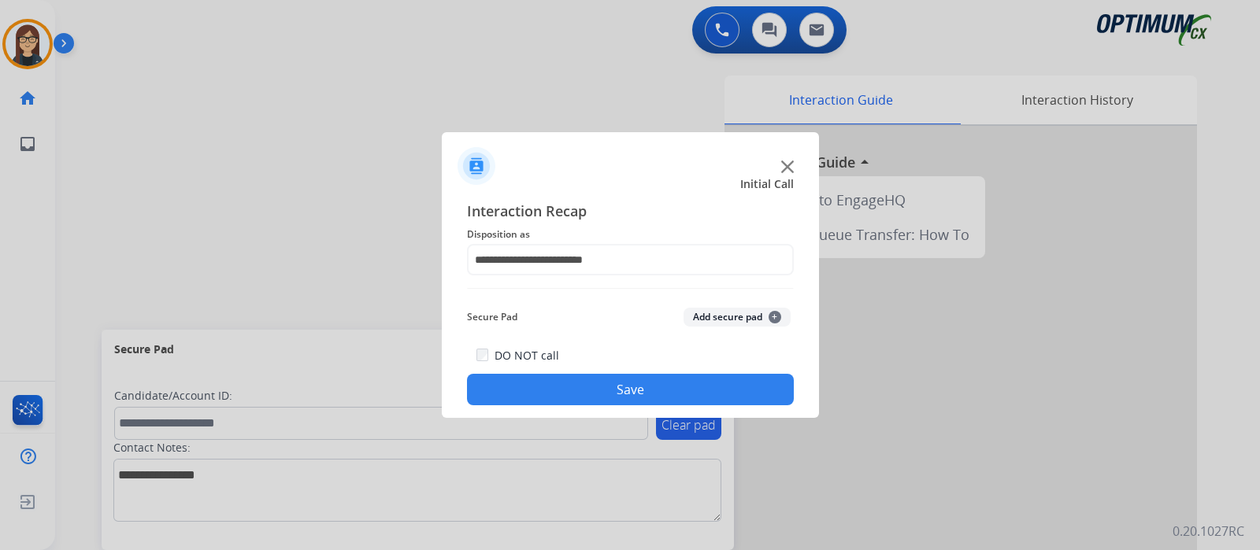
click at [649, 384] on button "Save" at bounding box center [630, 389] width 327 height 31
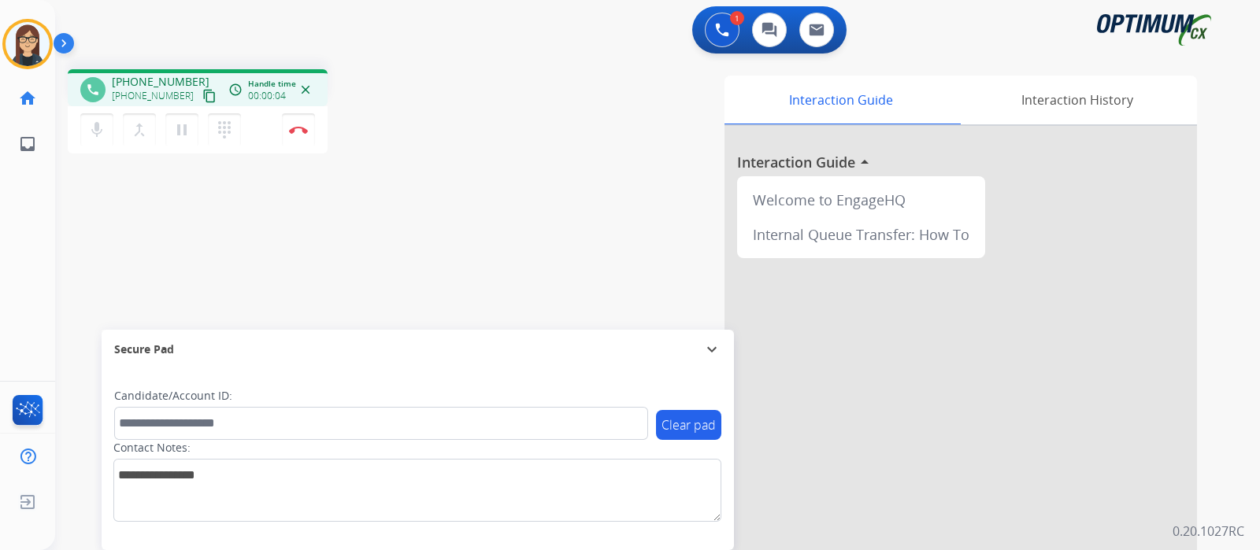
click at [202, 93] on mat-icon "content_copy" at bounding box center [209, 96] width 14 height 14
click at [100, 136] on mat-icon "mic" at bounding box center [96, 129] width 19 height 19
click at [104, 124] on mat-icon "mic_off" at bounding box center [96, 129] width 19 height 19
click at [104, 124] on mat-icon "mic" at bounding box center [96, 129] width 19 height 19
click at [94, 129] on mat-icon "mic_off" at bounding box center [96, 129] width 19 height 19
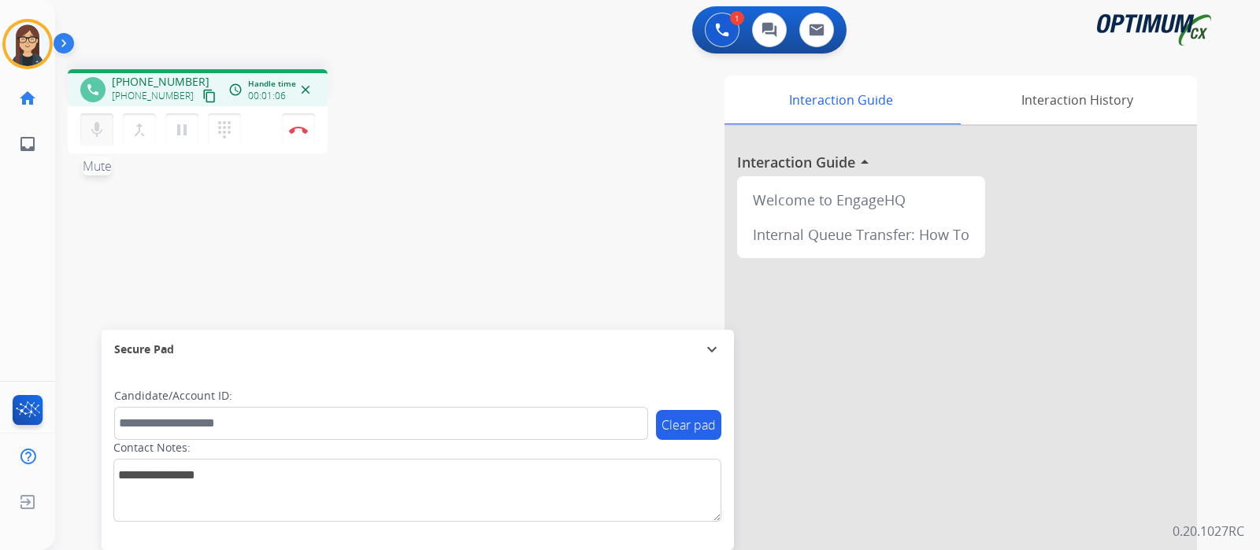
click at [94, 129] on mat-icon "mic" at bounding box center [96, 129] width 19 height 19
click at [98, 135] on mat-icon "mic_off" at bounding box center [96, 129] width 19 height 19
click at [100, 144] on button "mic Mute" at bounding box center [96, 129] width 33 height 33
click at [100, 144] on button "mic_off Mute" at bounding box center [96, 129] width 33 height 33
click at [104, 129] on mat-icon "mic" at bounding box center [96, 129] width 19 height 19
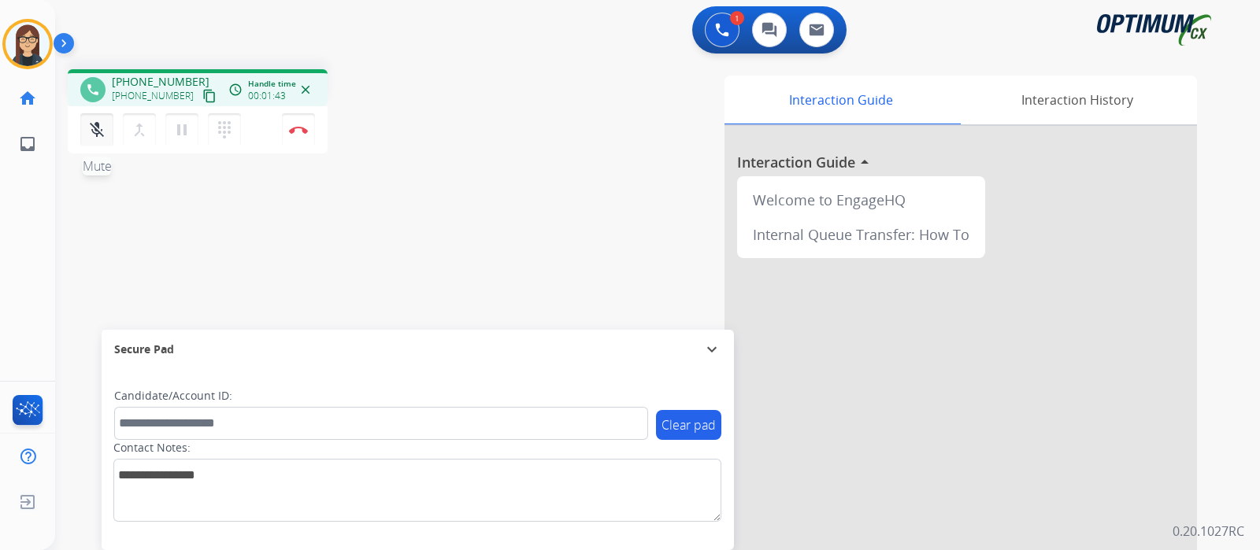
click at [104, 129] on mat-icon "mic_off" at bounding box center [96, 129] width 19 height 19
click at [102, 123] on mat-icon "mic" at bounding box center [96, 129] width 19 height 19
click at [102, 123] on mat-icon "mic_off" at bounding box center [96, 129] width 19 height 19
click at [88, 129] on mat-icon "mic" at bounding box center [96, 129] width 19 height 19
click at [88, 129] on mat-icon "mic_off" at bounding box center [96, 129] width 19 height 19
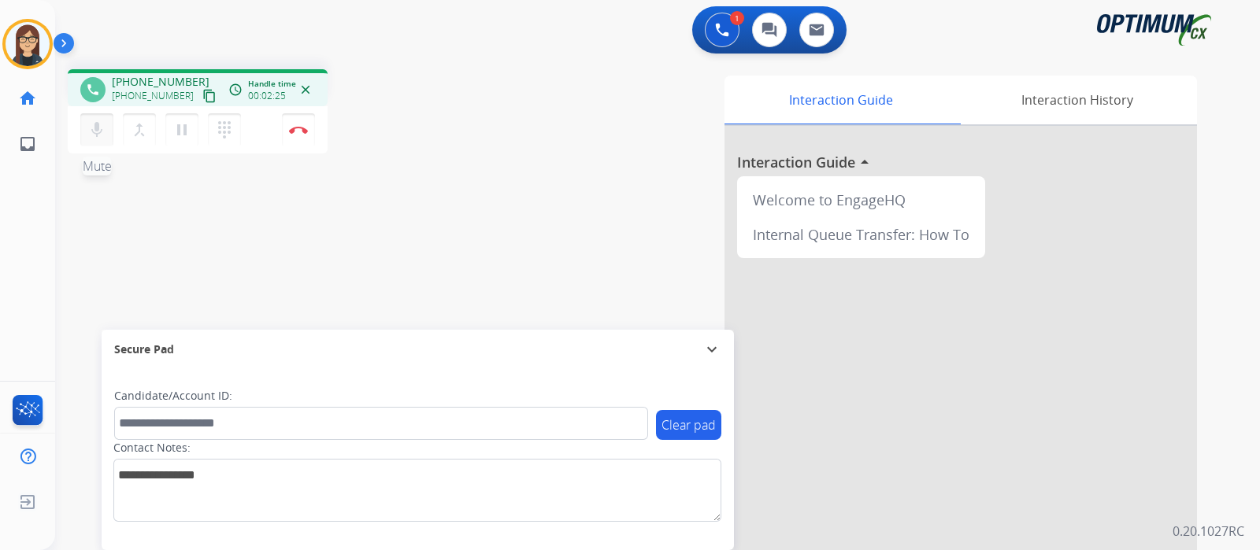
click at [95, 124] on mat-icon "mic" at bounding box center [96, 129] width 19 height 19
click at [83, 209] on div "phone [PHONE_NUMBER] [PHONE_NUMBER] content_copy access_time Call metrics Queue…" at bounding box center [638, 385] width 1167 height 657
click at [96, 135] on mat-icon "mic_off" at bounding box center [96, 129] width 19 height 19
click at [100, 127] on mat-icon "mic" at bounding box center [96, 129] width 19 height 19
click at [105, 135] on mat-icon "mic_off" at bounding box center [96, 129] width 19 height 19
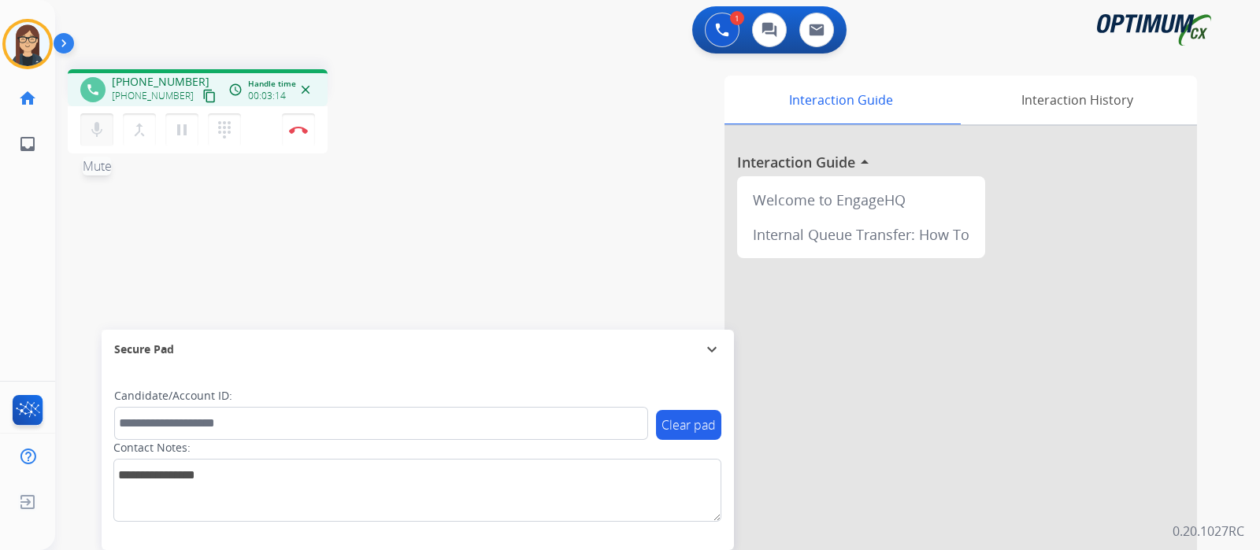
click at [105, 135] on mat-icon "mic" at bounding box center [96, 129] width 19 height 19
click at [105, 135] on mat-icon "mic_off" at bounding box center [96, 129] width 19 height 19
click at [94, 142] on button "mic Mute" at bounding box center [96, 129] width 33 height 33
click at [96, 122] on mat-icon "mic_off" at bounding box center [96, 129] width 19 height 19
click at [98, 135] on mat-icon "mic" at bounding box center [96, 129] width 19 height 19
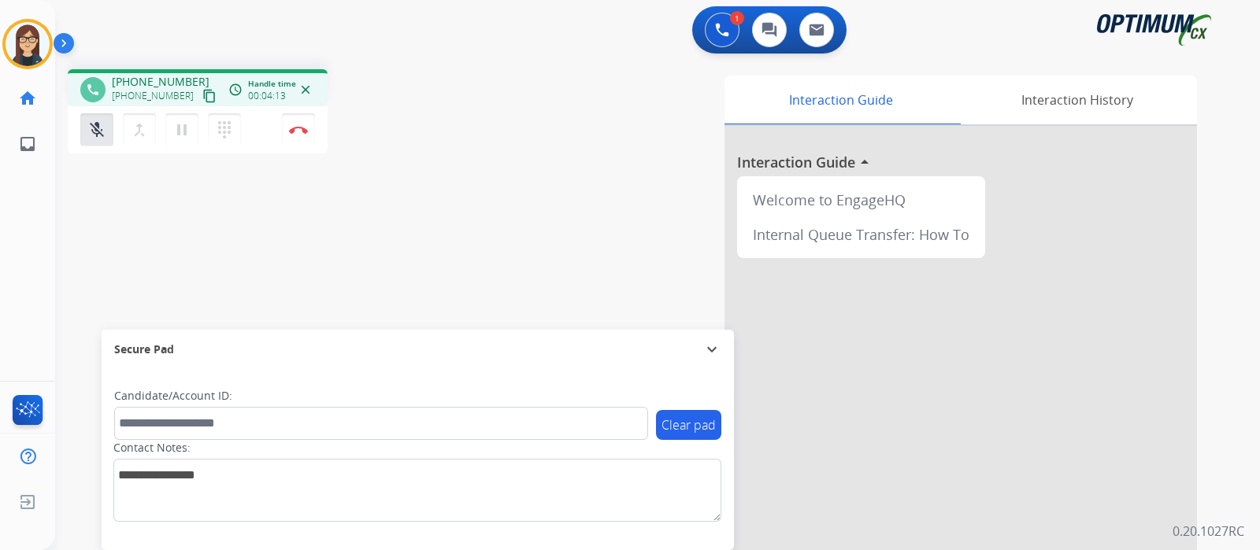
click at [475, 138] on div "phone [PHONE_NUMBER] [PHONE_NUMBER] content_copy access_time Call metrics Queue…" at bounding box center [276, 113] width 416 height 89
click at [99, 129] on mat-icon "mic_off" at bounding box center [96, 129] width 19 height 19
click at [98, 133] on mat-icon "mic" at bounding box center [96, 129] width 19 height 19
click at [91, 135] on mat-icon "mic_off" at bounding box center [96, 129] width 19 height 19
click at [91, 135] on mat-icon "mic" at bounding box center [96, 129] width 19 height 19
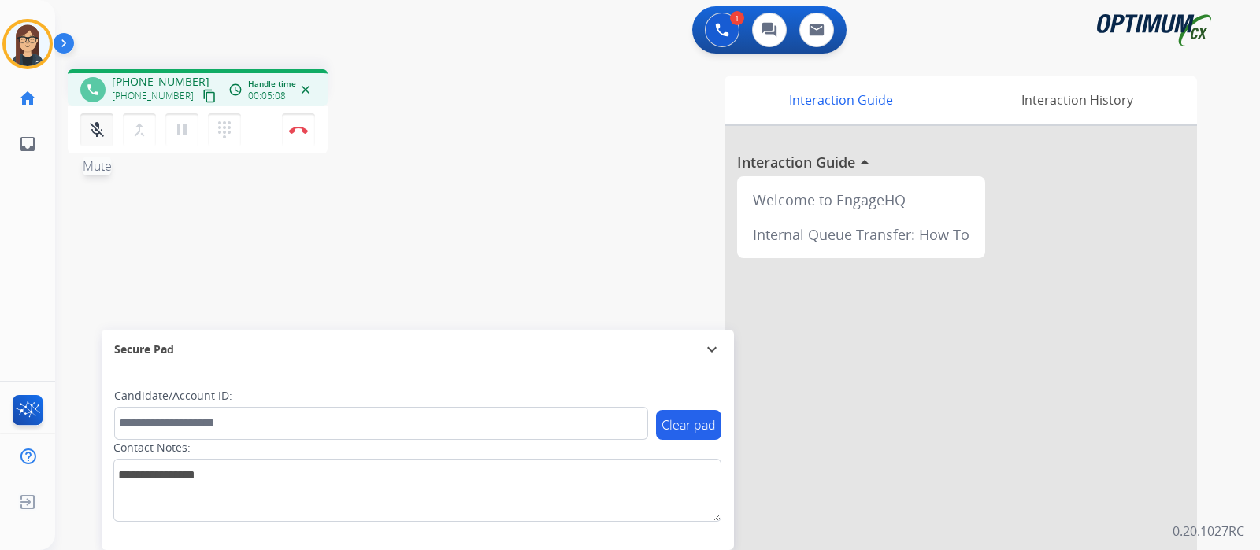
click at [105, 133] on button "mic_off Mute" at bounding box center [96, 129] width 33 height 33
click at [304, 132] on img at bounding box center [298, 130] width 19 height 8
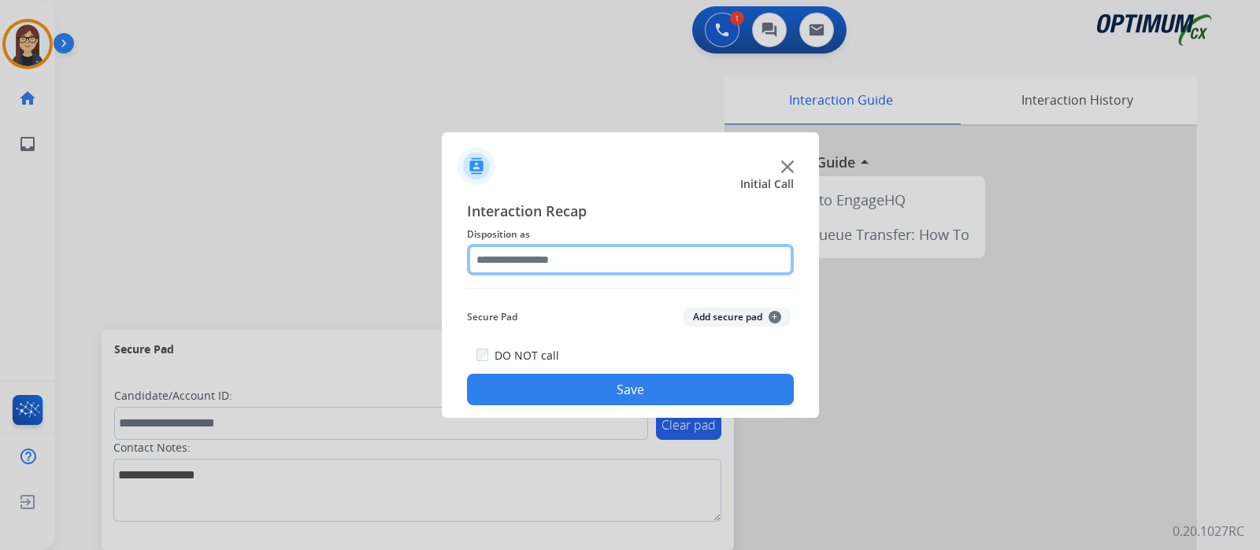
click at [557, 269] on input "text" at bounding box center [630, 259] width 327 height 31
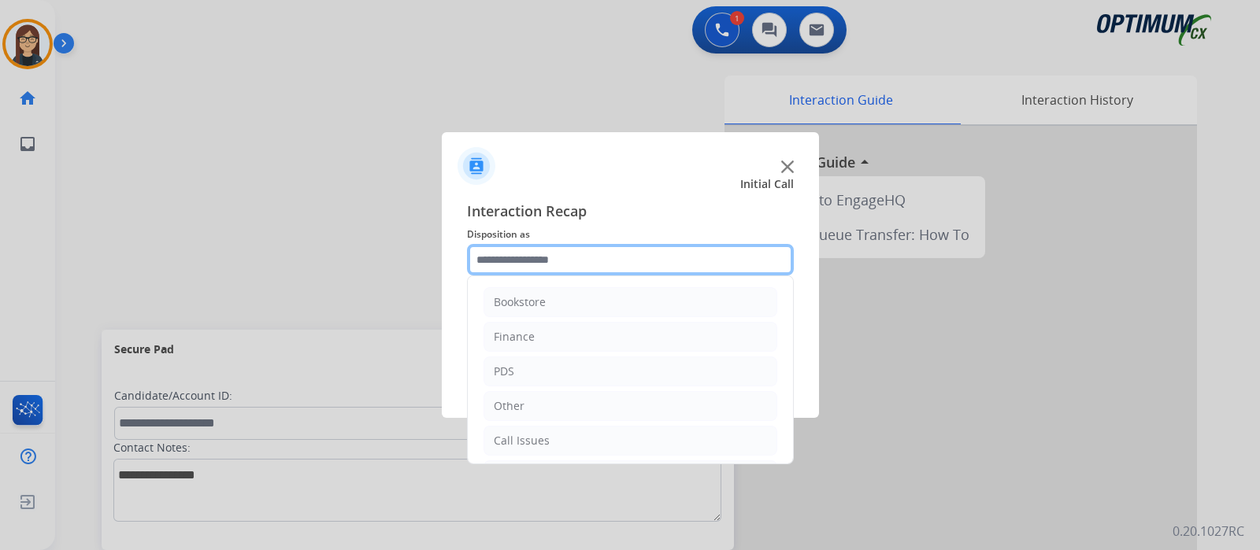
scroll to position [104, 0]
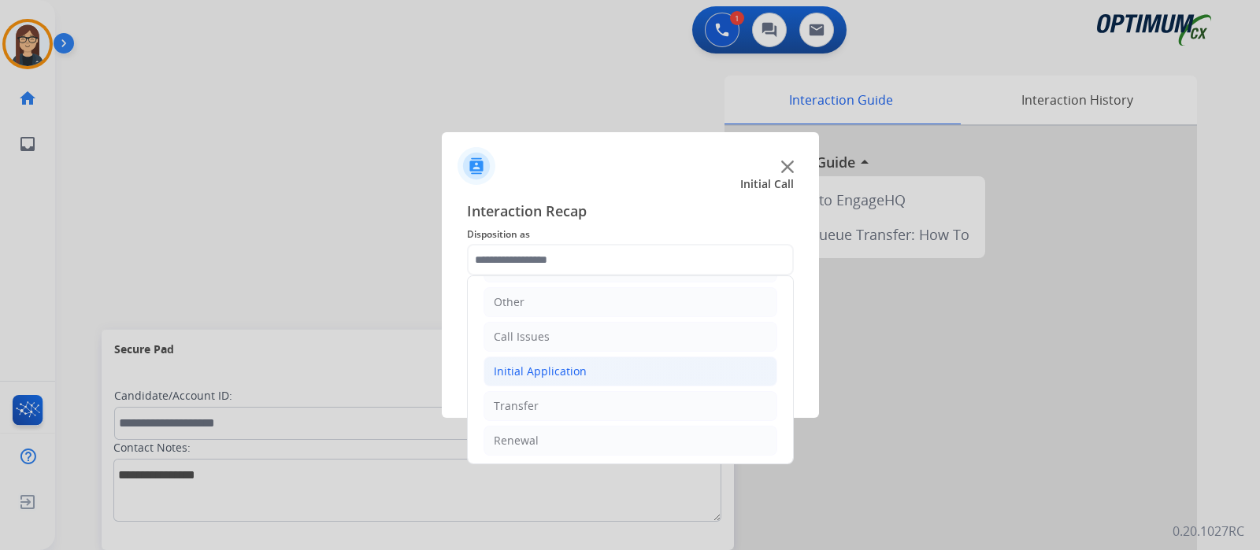
click at [546, 357] on li "Initial Application" at bounding box center [630, 372] width 294 height 30
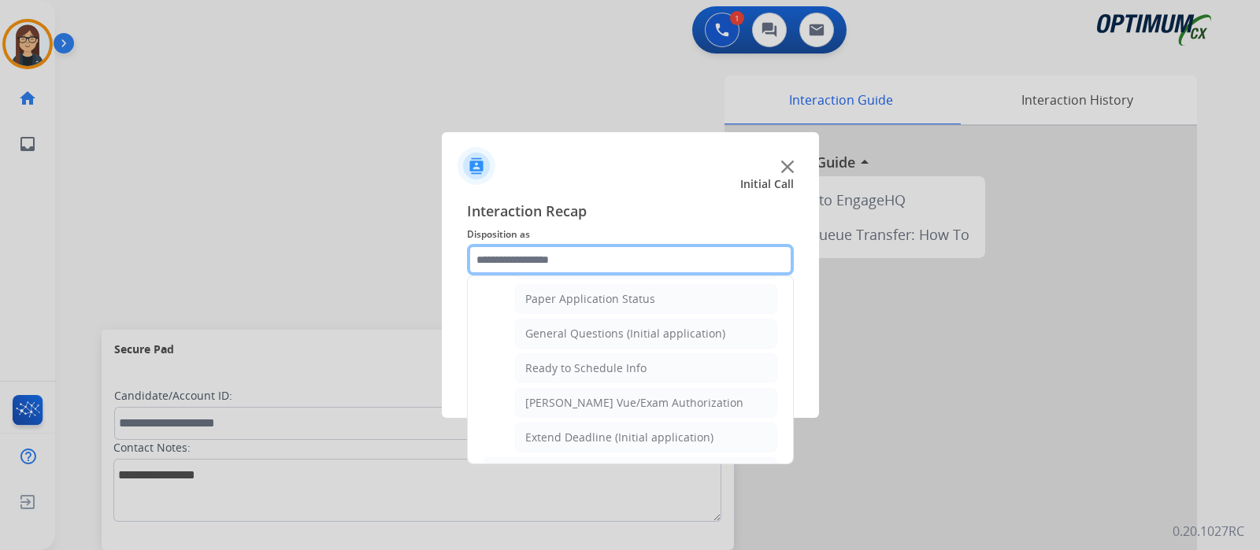
scroll to position [869, 0]
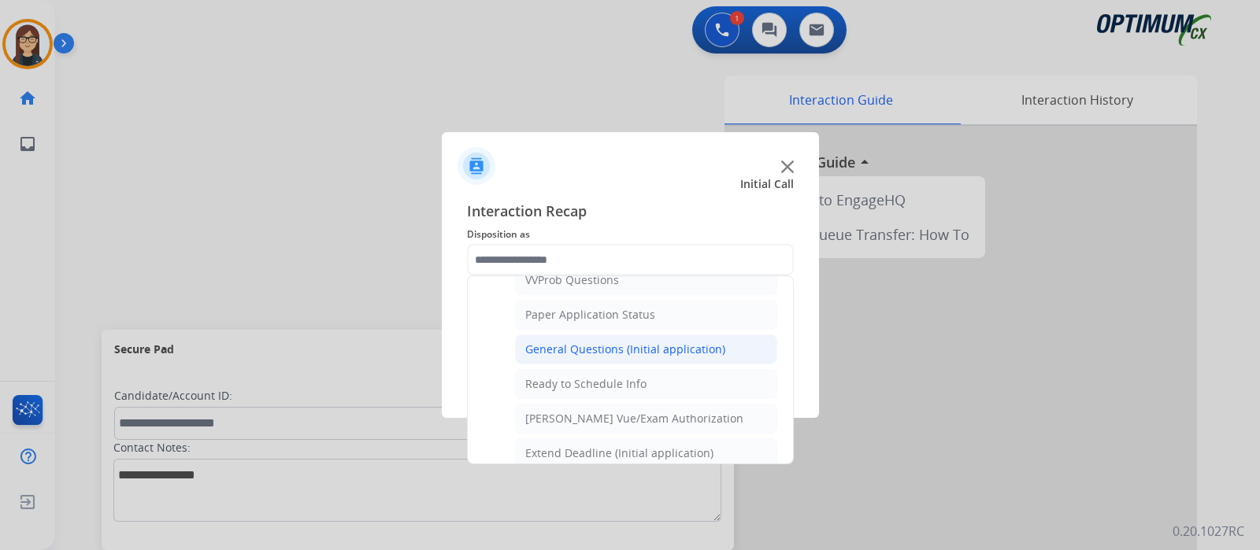
click at [673, 342] on div "General Questions (Initial application)" at bounding box center [625, 350] width 200 height 16
type input "**********"
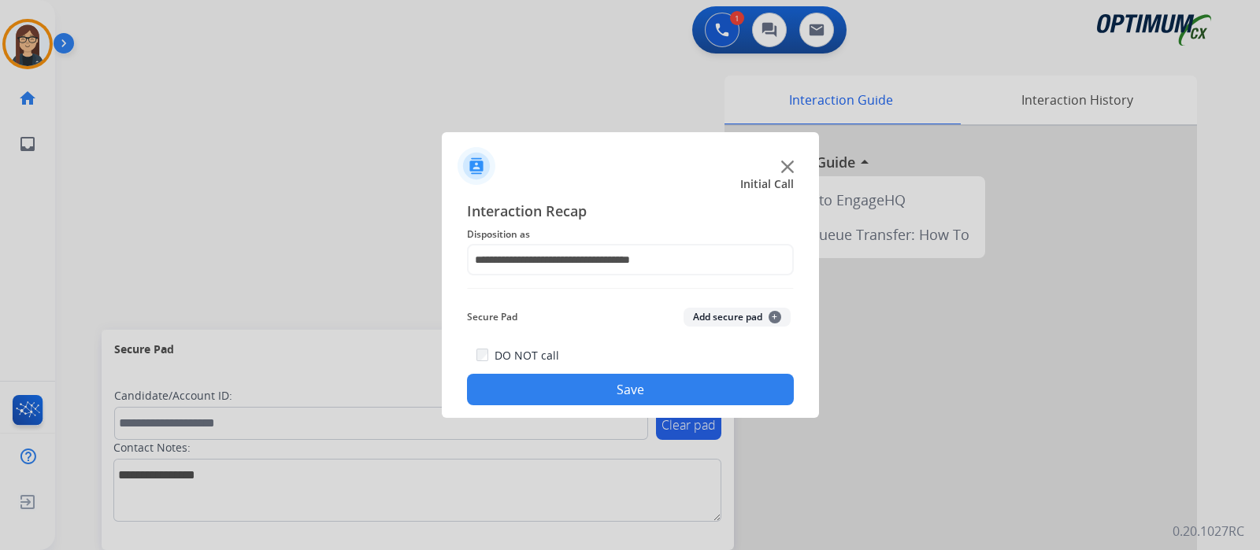
click at [641, 380] on button "Save" at bounding box center [630, 389] width 327 height 31
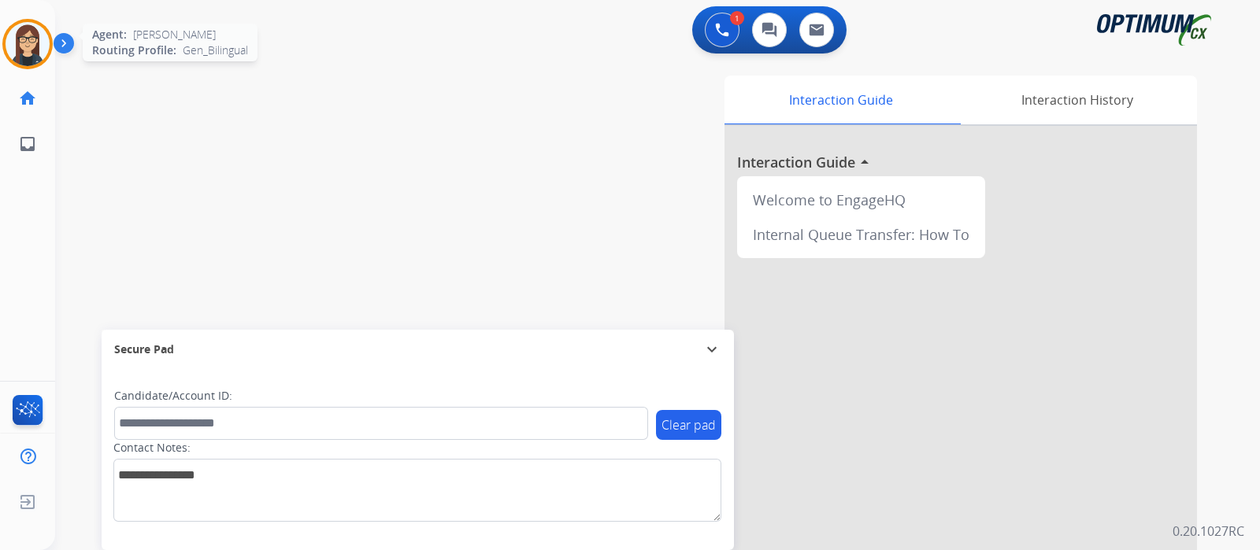
click at [39, 44] on img at bounding box center [28, 44] width 44 height 44
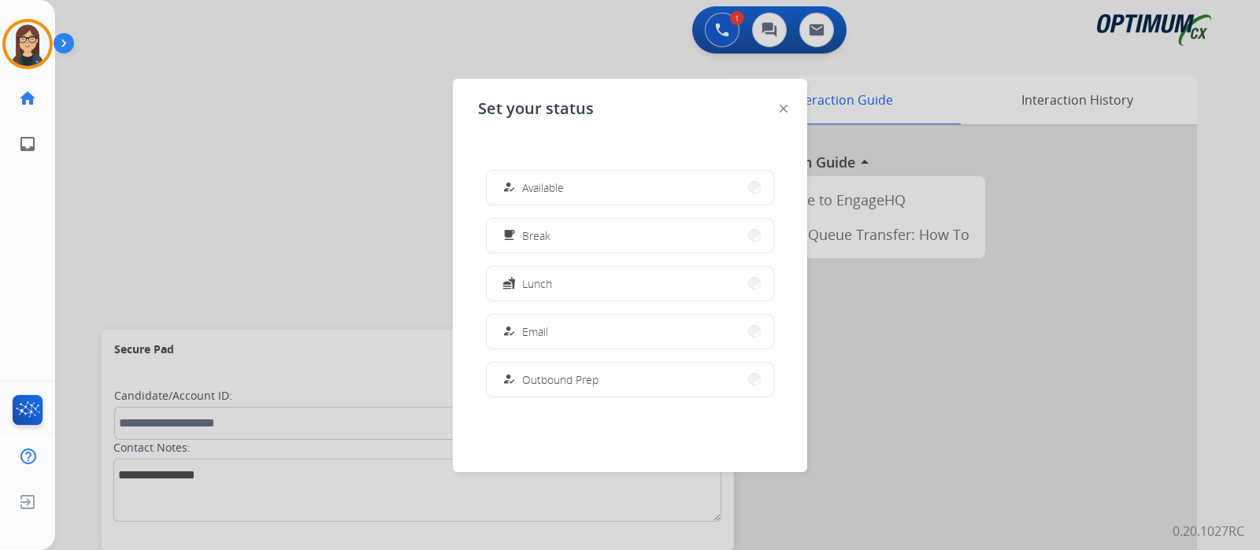
click at [543, 239] on span "Break" at bounding box center [536, 236] width 28 height 17
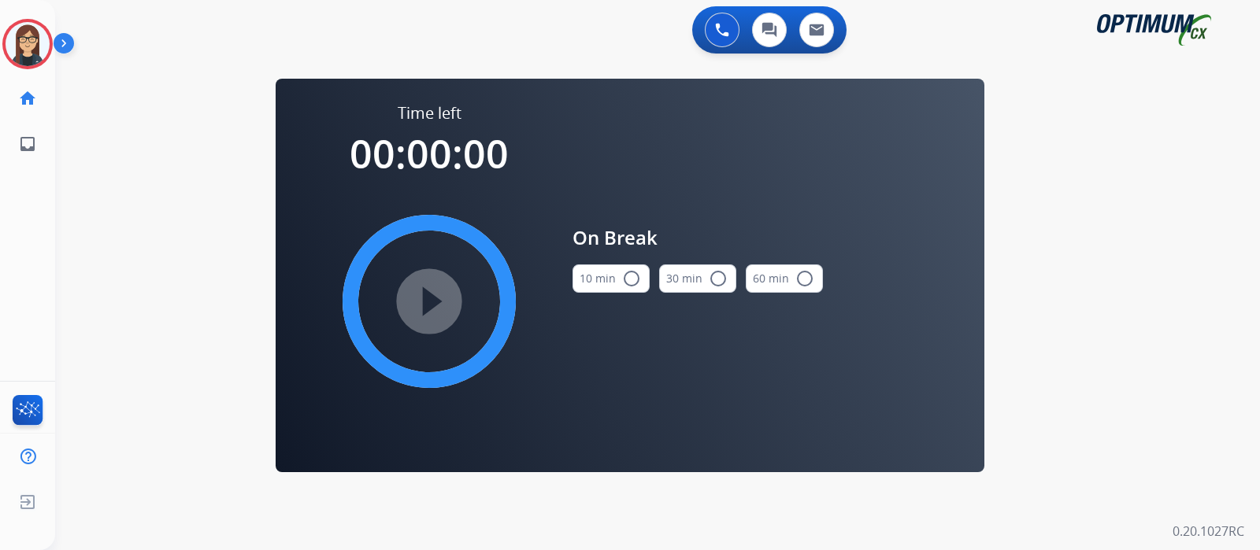
click at [634, 281] on mat-icon "radio_button_unchecked" at bounding box center [631, 278] width 19 height 19
click at [432, 309] on mat-icon "play_circle_filled" at bounding box center [429, 301] width 19 height 19
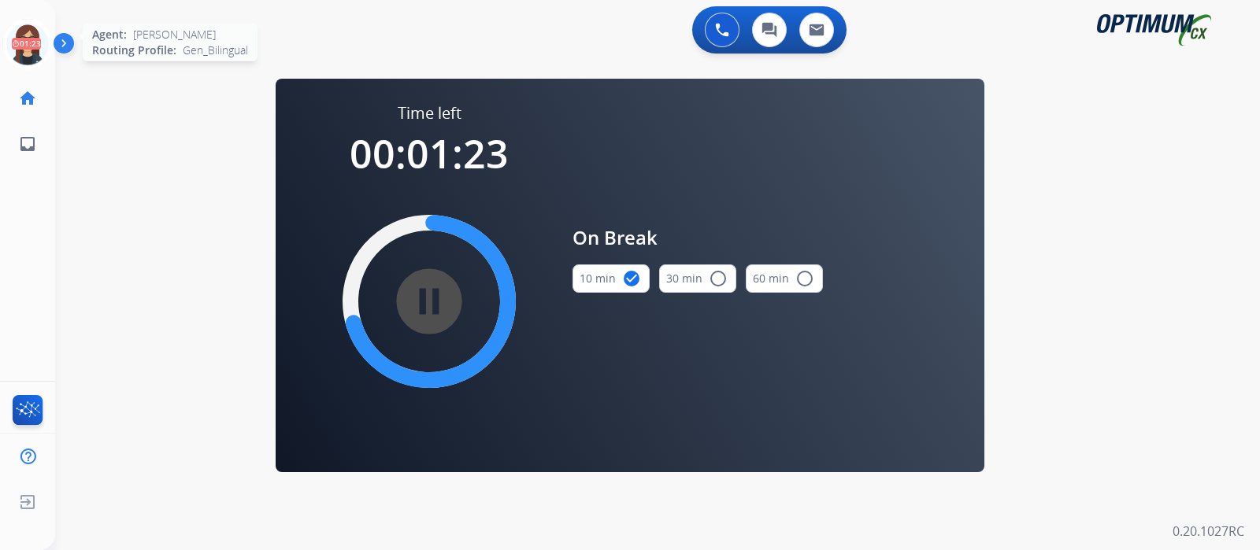
click at [28, 44] on icon at bounding box center [27, 44] width 51 height 51
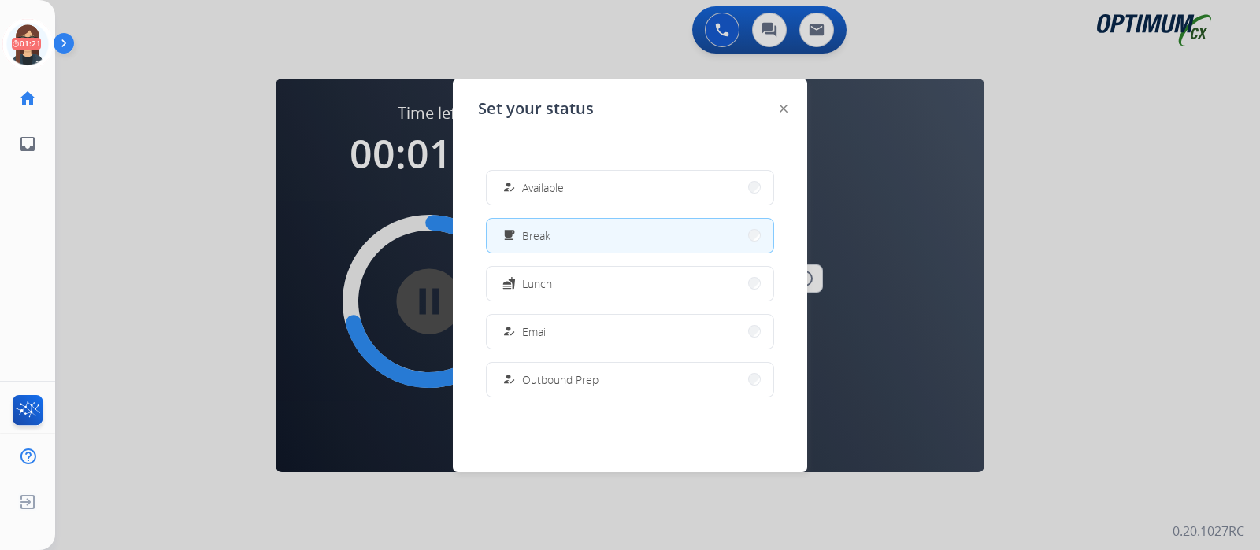
click at [72, 38] on img at bounding box center [67, 46] width 27 height 30
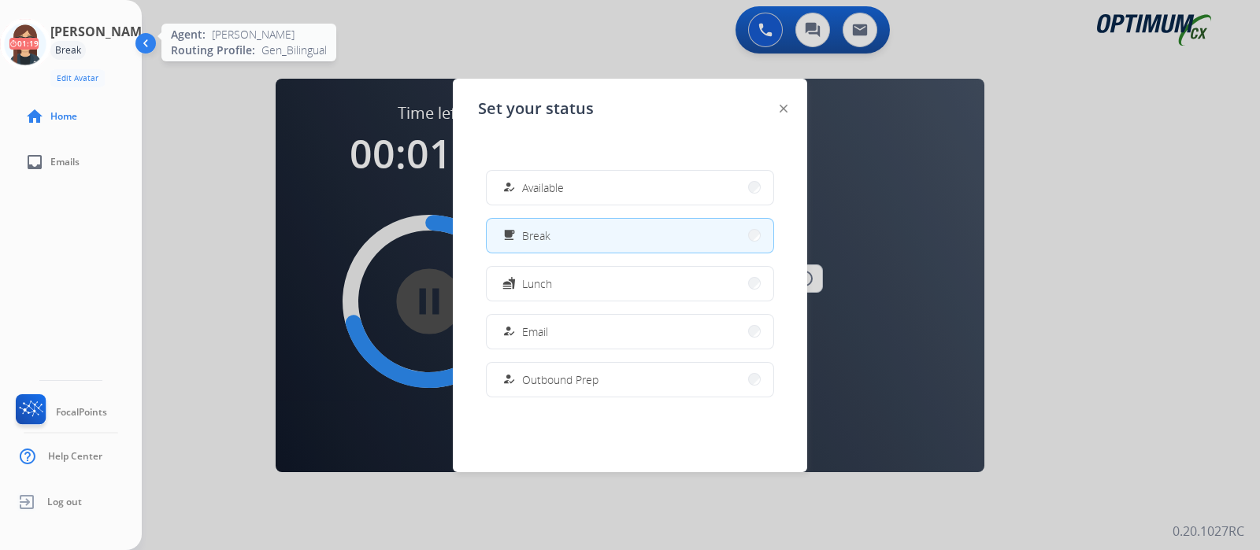
click at [40, 44] on icon at bounding box center [25, 44] width 51 height 51
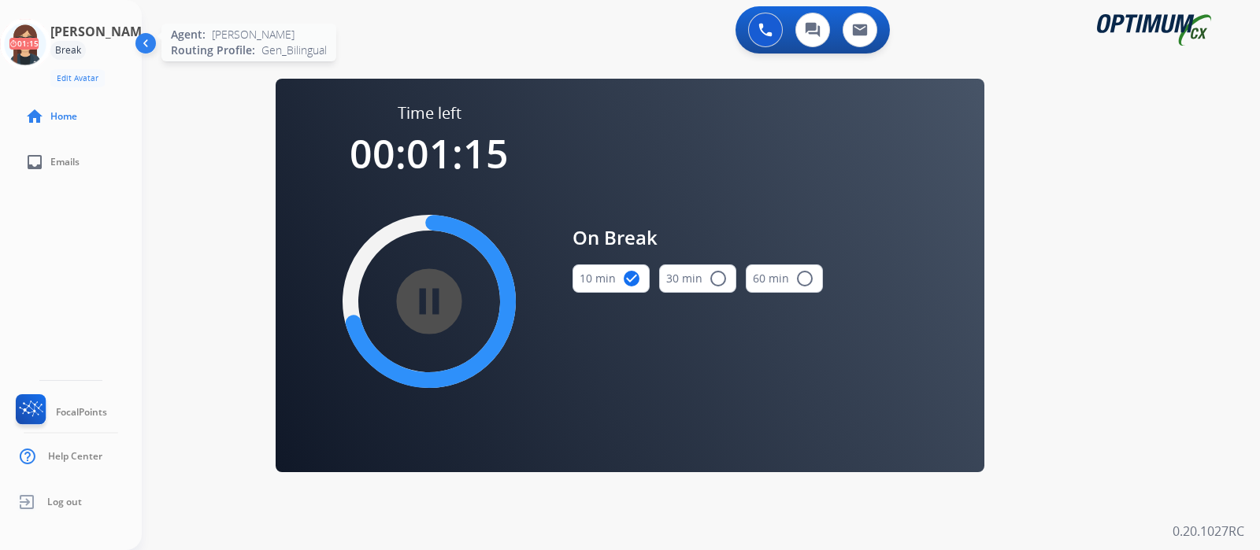
click at [24, 43] on icon at bounding box center [25, 44] width 51 height 51
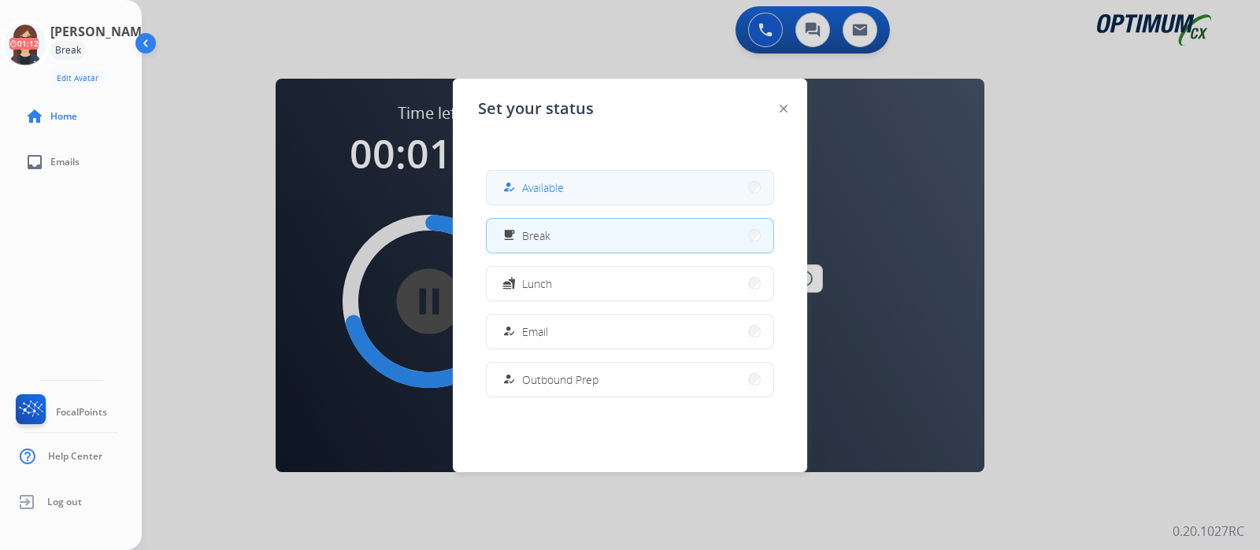
click at [646, 181] on button "how_to_reg Available" at bounding box center [630, 188] width 287 height 34
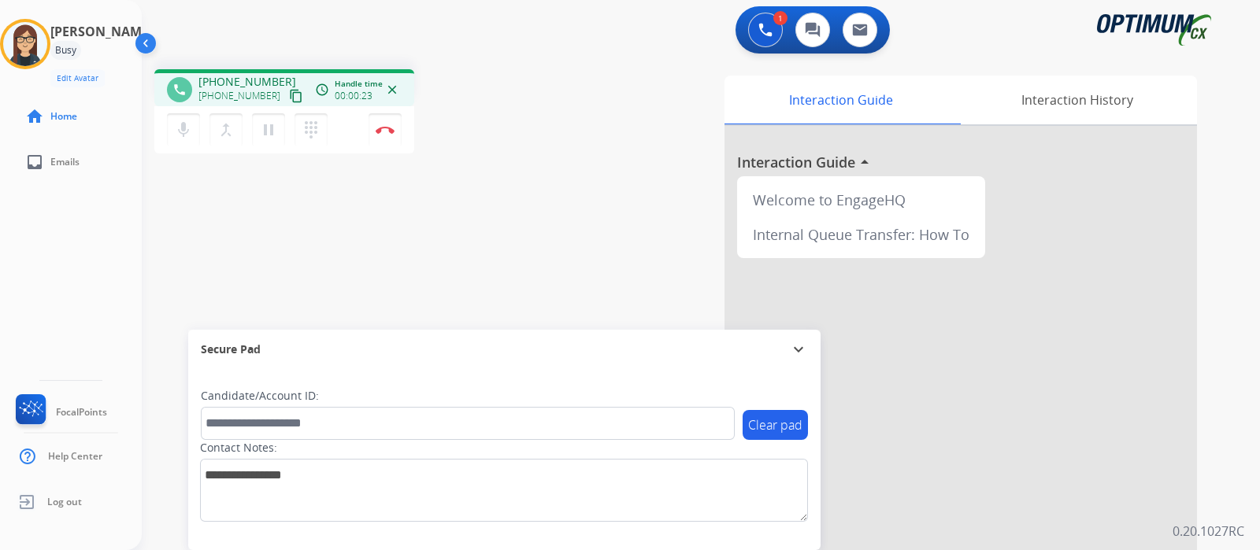
click at [289, 98] on mat-icon "content_copy" at bounding box center [296, 96] width 14 height 14
click at [185, 136] on mat-icon "mic" at bounding box center [183, 129] width 19 height 19
click at [181, 119] on button "mic_off Mute" at bounding box center [183, 129] width 33 height 33
click at [382, 133] on img at bounding box center [385, 130] width 19 height 8
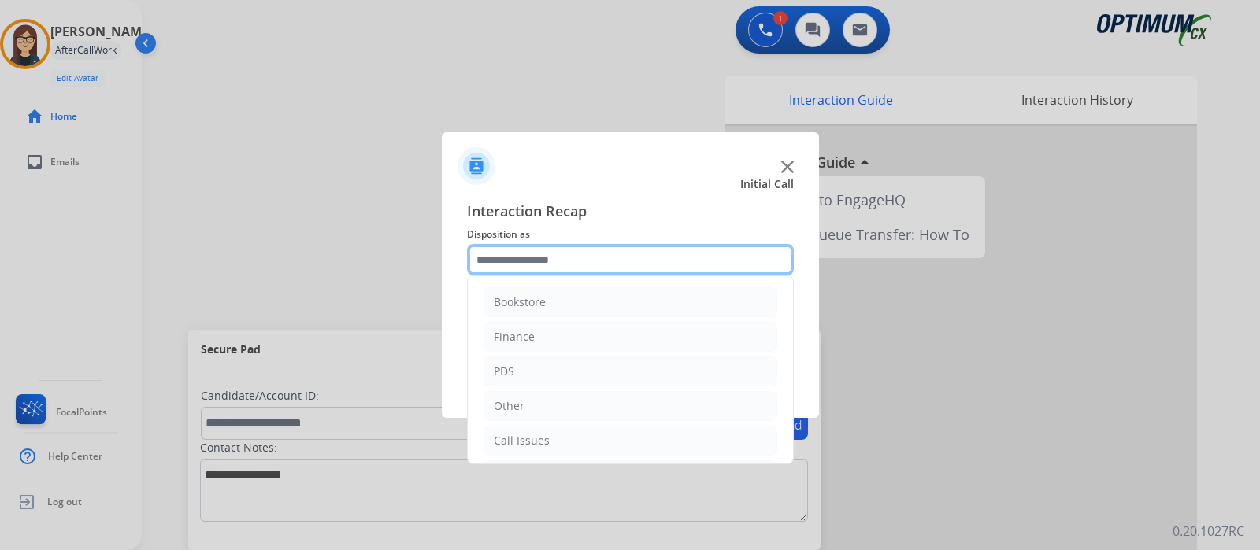
click at [517, 253] on input "text" at bounding box center [630, 259] width 327 height 31
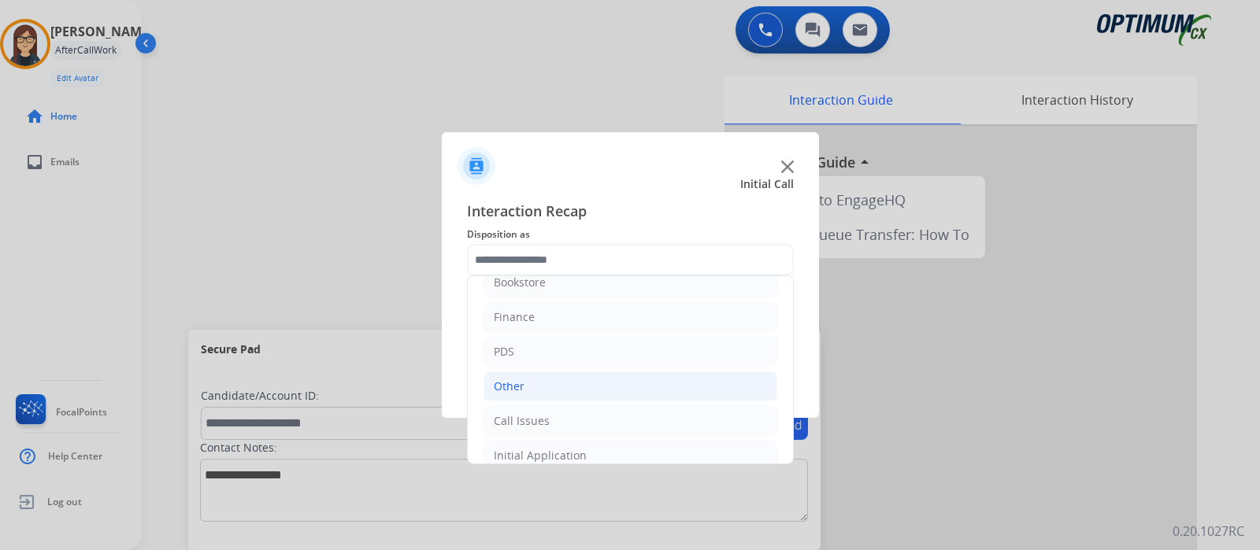
click at [535, 389] on li "Other" at bounding box center [630, 387] width 294 height 30
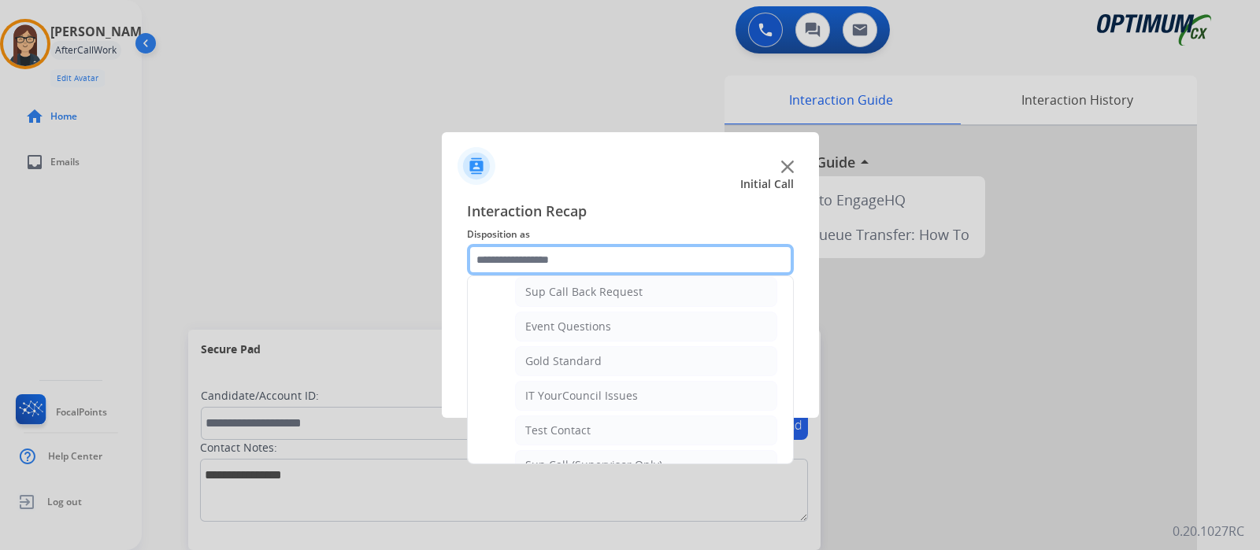
scroll to position [222, 0]
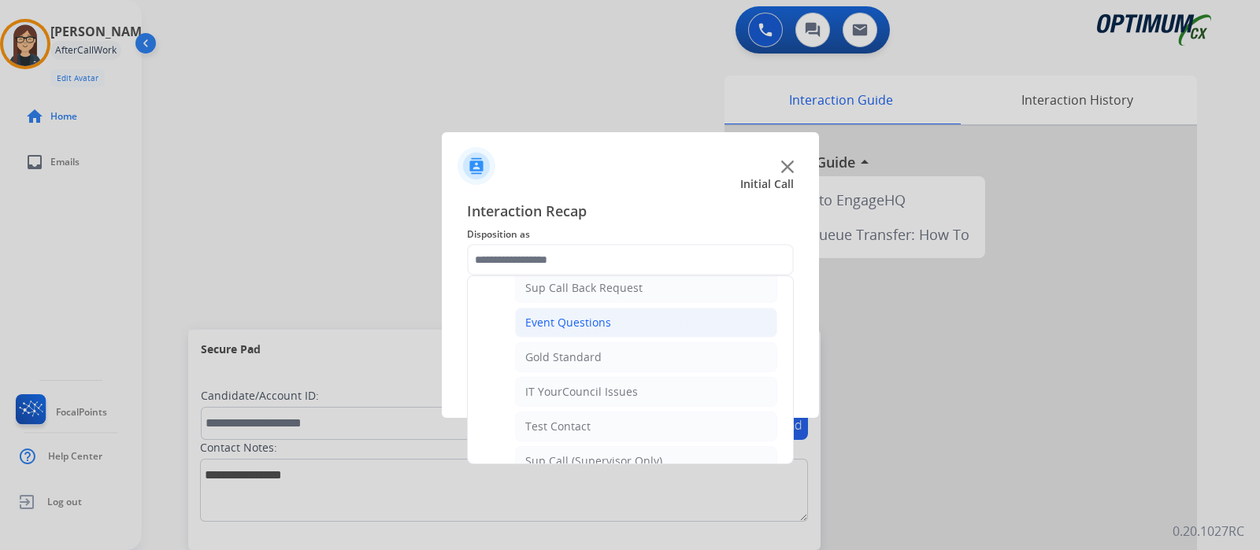
click at [669, 316] on li "Event Questions" at bounding box center [646, 323] width 262 height 30
type input "**********"
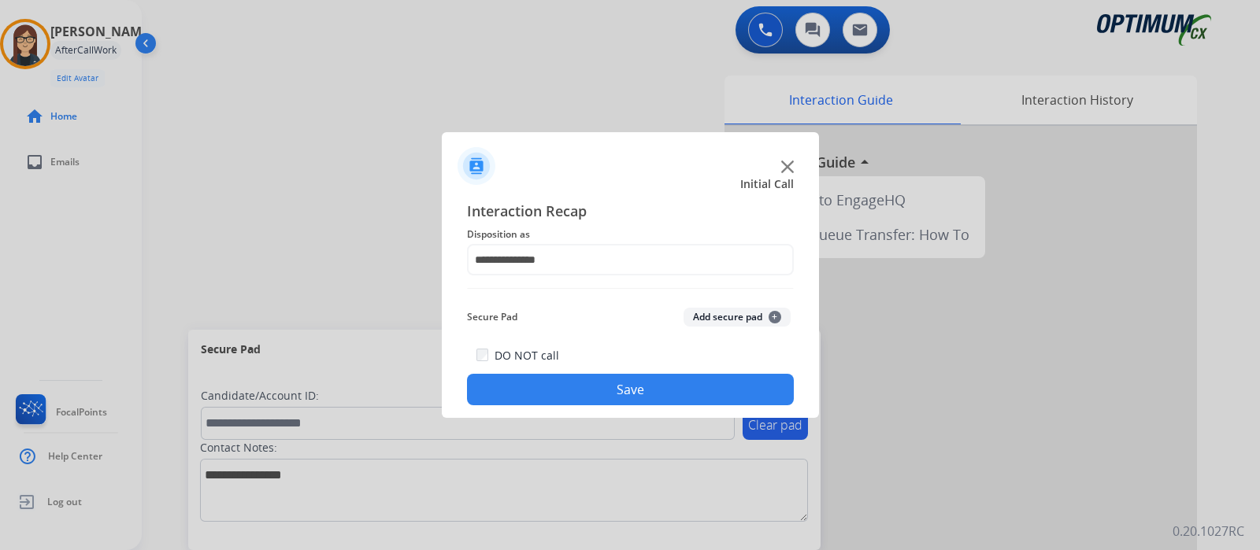
click at [625, 379] on button "Save" at bounding box center [630, 389] width 327 height 31
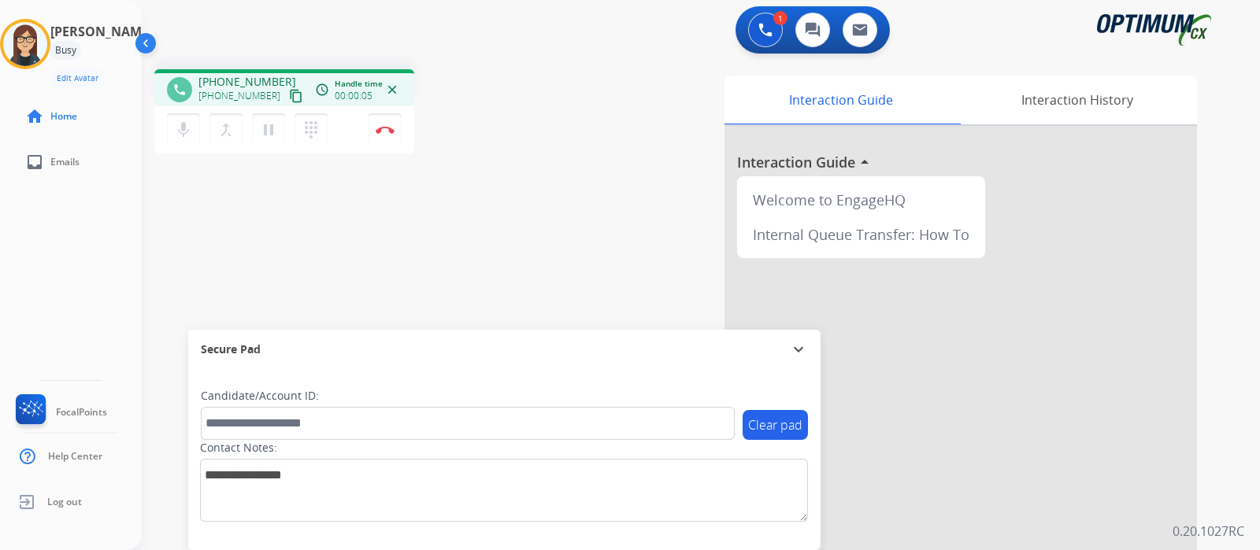
click at [289, 96] on mat-icon "content_copy" at bounding box center [296, 96] width 14 height 14
click at [111, 269] on div "[PERSON_NAME] Edit Avatar Agent: [PERSON_NAME] Profile: Gen_Bilingual home Home…" at bounding box center [71, 275] width 142 height 550
click at [289, 96] on mat-icon "content_copy" at bounding box center [296, 96] width 14 height 14
click at [196, 131] on button "mic Mute" at bounding box center [183, 129] width 33 height 33
click at [183, 135] on mat-icon "mic_off" at bounding box center [183, 129] width 19 height 19
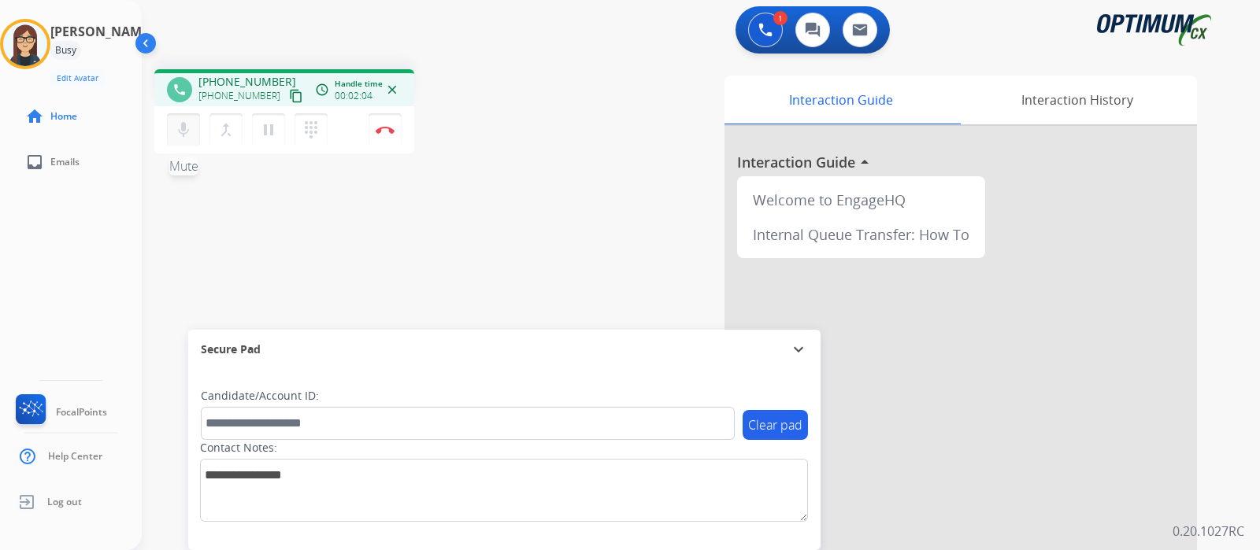
click at [189, 120] on mat-icon "mic" at bounding box center [183, 129] width 19 height 19
click at [189, 120] on mat-icon "mic_off" at bounding box center [183, 129] width 19 height 19
click at [189, 120] on mat-icon "mic" at bounding box center [183, 129] width 19 height 19
click at [189, 120] on mat-icon "mic_off" at bounding box center [183, 129] width 19 height 19
click at [191, 134] on mat-icon "mic" at bounding box center [183, 129] width 19 height 19
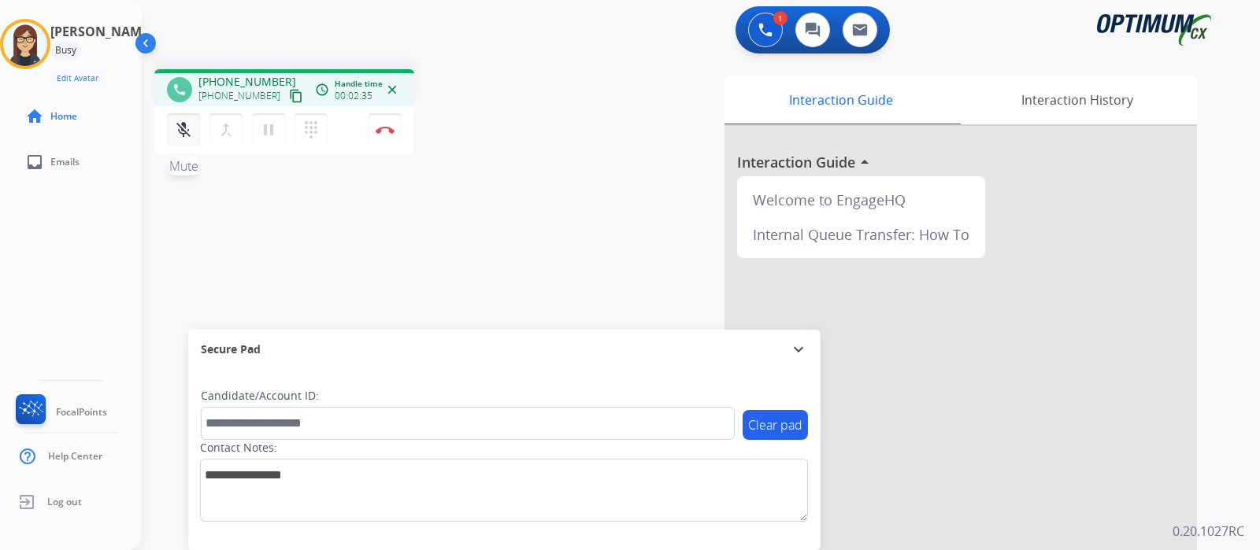
click at [191, 134] on mat-icon "mic_off" at bounding box center [183, 129] width 19 height 19
click at [398, 128] on button "Disconnect" at bounding box center [384, 129] width 33 height 33
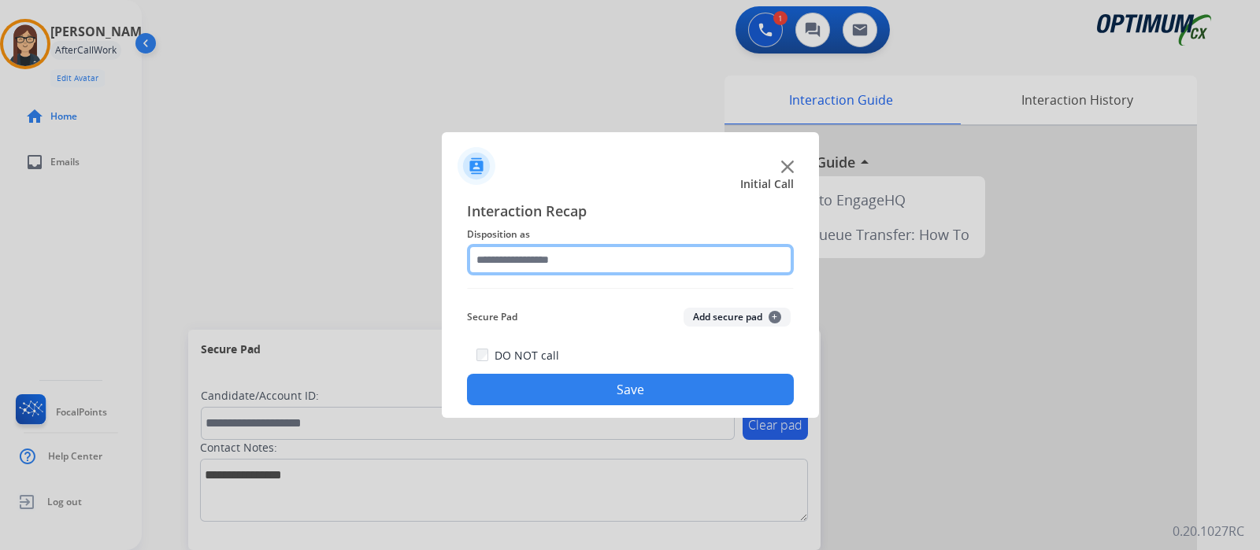
drag, startPoint x: 534, startPoint y: 250, endPoint x: 550, endPoint y: 255, distance: 17.4
click at [550, 255] on input "text" at bounding box center [630, 259] width 327 height 31
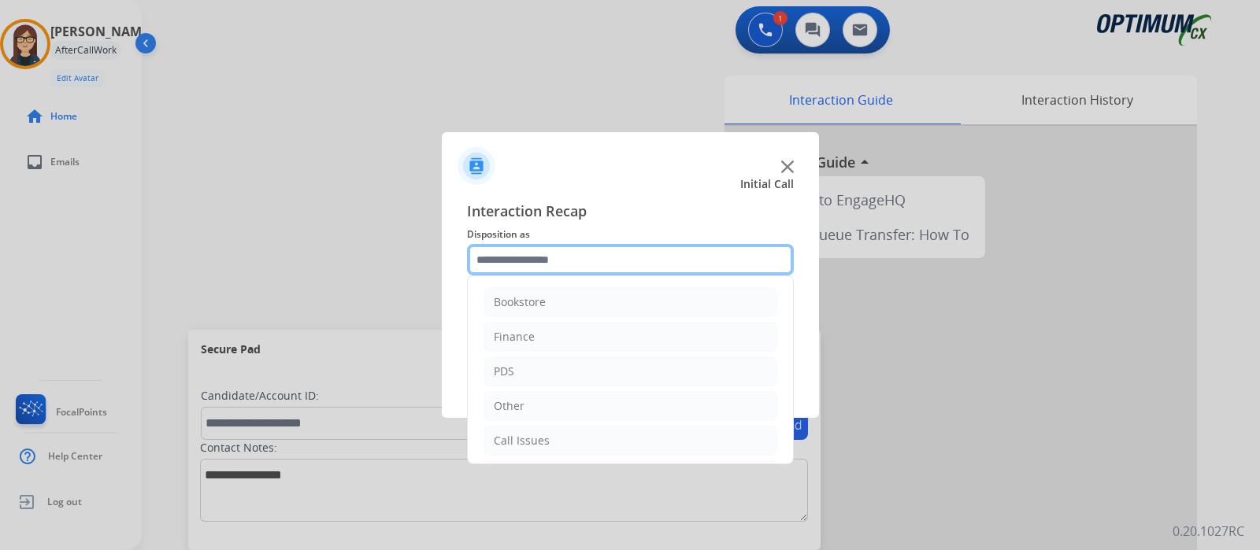
scroll to position [104, 0]
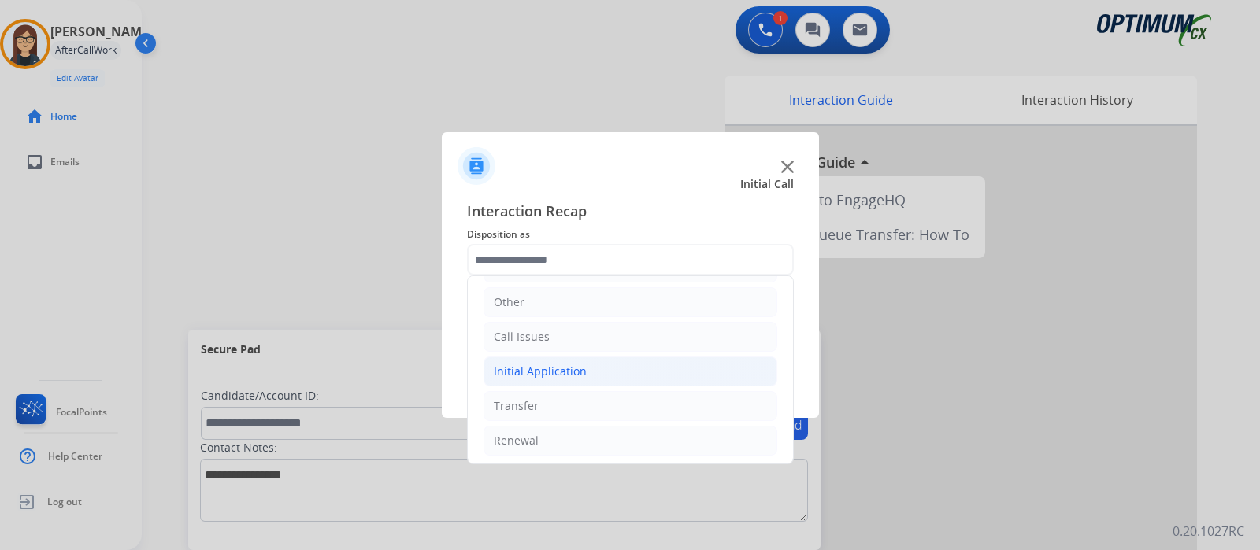
click at [616, 372] on li "Initial Application" at bounding box center [630, 372] width 294 height 30
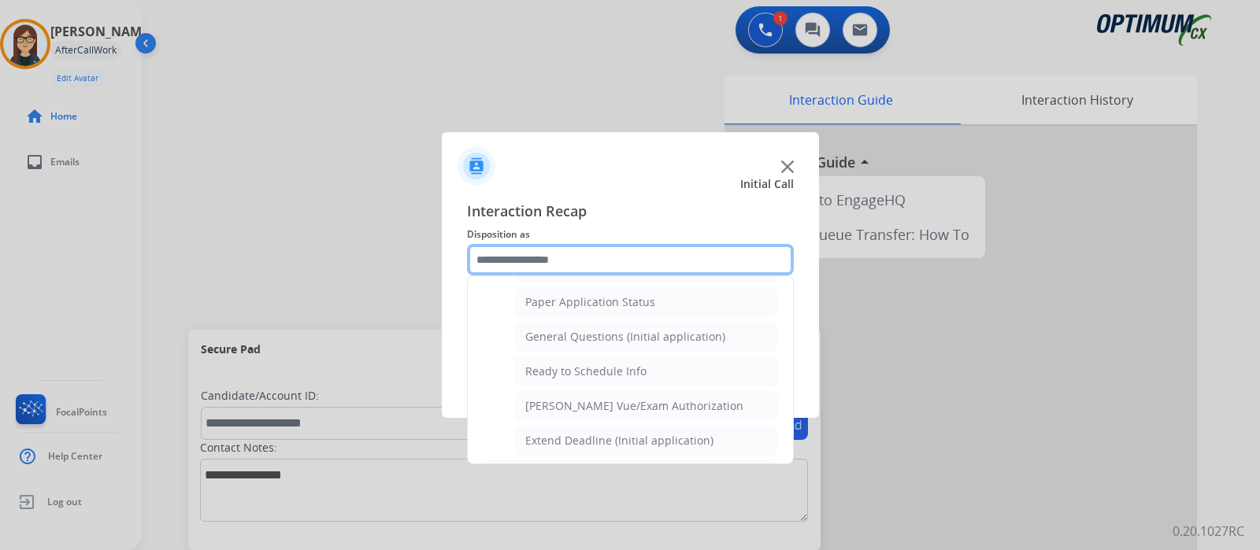
scroll to position [870, 0]
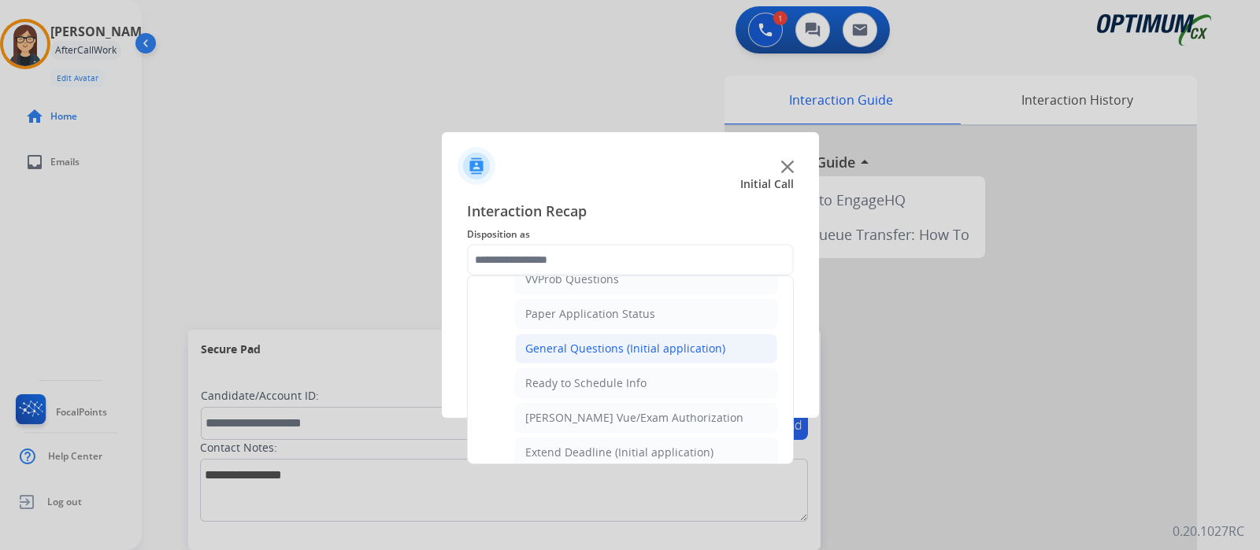
click at [673, 334] on li "General Questions (Initial application)" at bounding box center [646, 349] width 262 height 30
type input "**********"
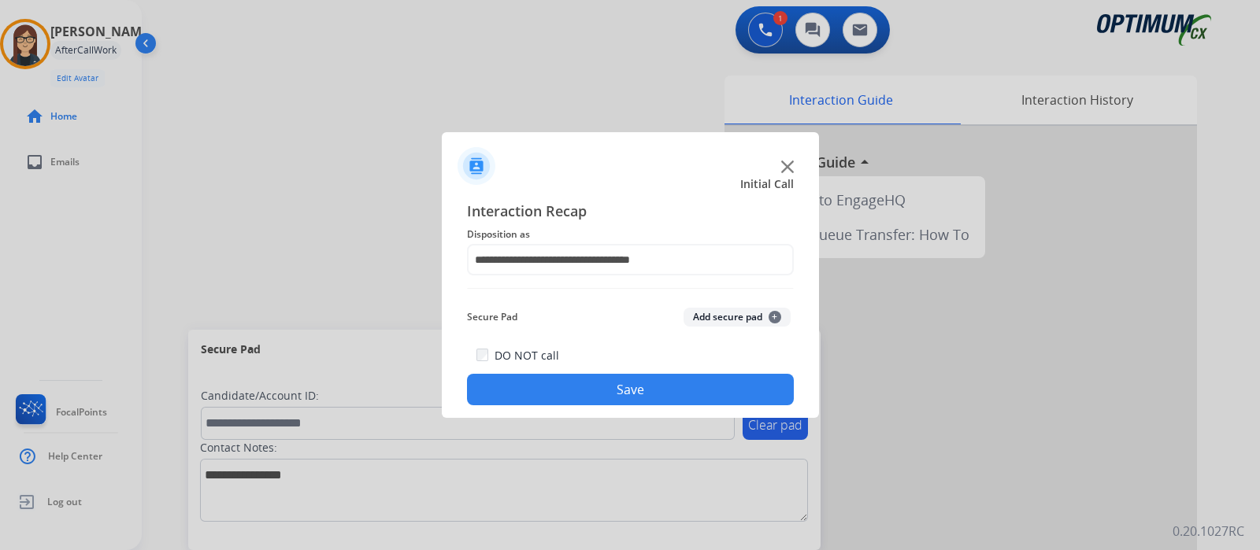
click at [641, 374] on button "Save" at bounding box center [630, 389] width 327 height 31
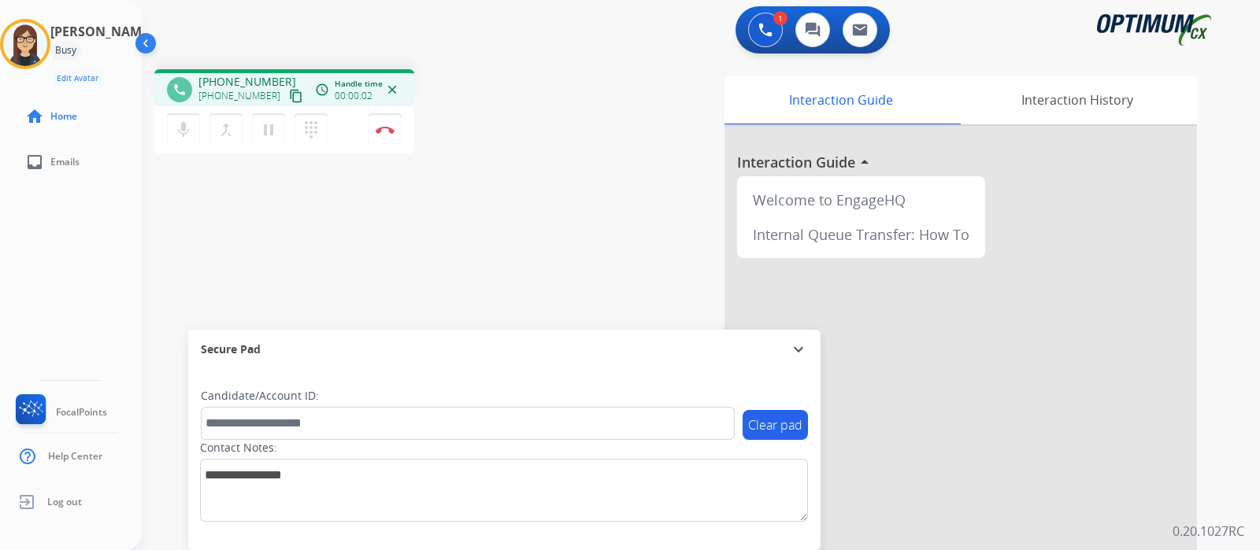
click at [289, 96] on mat-icon "content_copy" at bounding box center [296, 96] width 14 height 14
click at [199, 102] on div "[PHONE_NUMBER] content_copy" at bounding box center [251, 96] width 107 height 19
click at [191, 120] on mat-icon "mic" at bounding box center [183, 129] width 19 height 19
click at [191, 120] on mat-icon "mic_off" at bounding box center [183, 129] width 19 height 19
click at [191, 120] on mat-icon "mic" at bounding box center [183, 129] width 19 height 19
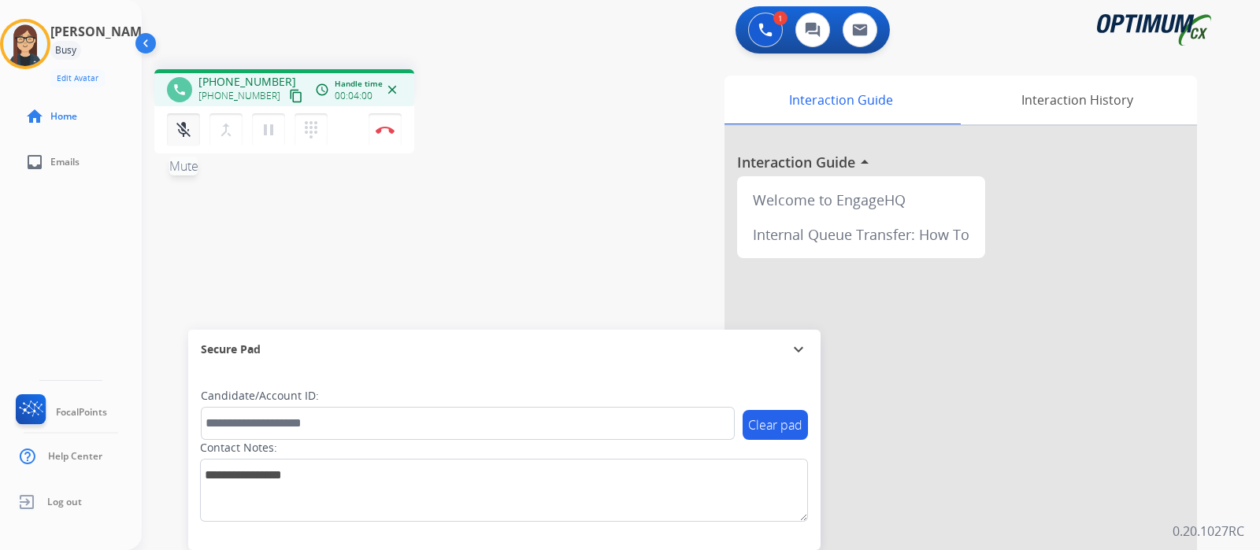
click at [181, 133] on mat-icon "mic_off" at bounding box center [183, 129] width 19 height 19
click at [175, 130] on mat-icon "mic" at bounding box center [183, 129] width 19 height 19
click at [175, 130] on mat-icon "mic_off" at bounding box center [183, 129] width 19 height 19
click at [175, 130] on mat-icon "mic" at bounding box center [183, 129] width 19 height 19
click at [175, 130] on mat-icon "mic_off" at bounding box center [183, 129] width 19 height 19
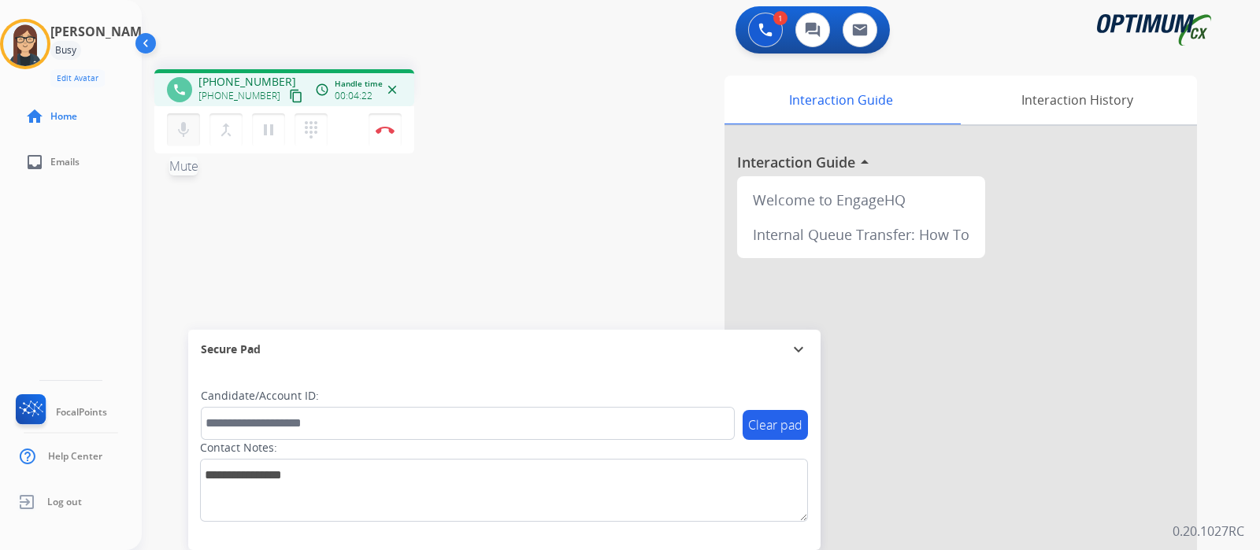
click at [175, 130] on mat-icon "mic" at bounding box center [183, 129] width 19 height 19
click at [175, 130] on mat-icon "mic_off" at bounding box center [183, 129] width 19 height 19
click at [175, 130] on mat-icon "mic" at bounding box center [183, 129] width 19 height 19
click at [175, 130] on mat-icon "mic_off" at bounding box center [183, 129] width 19 height 19
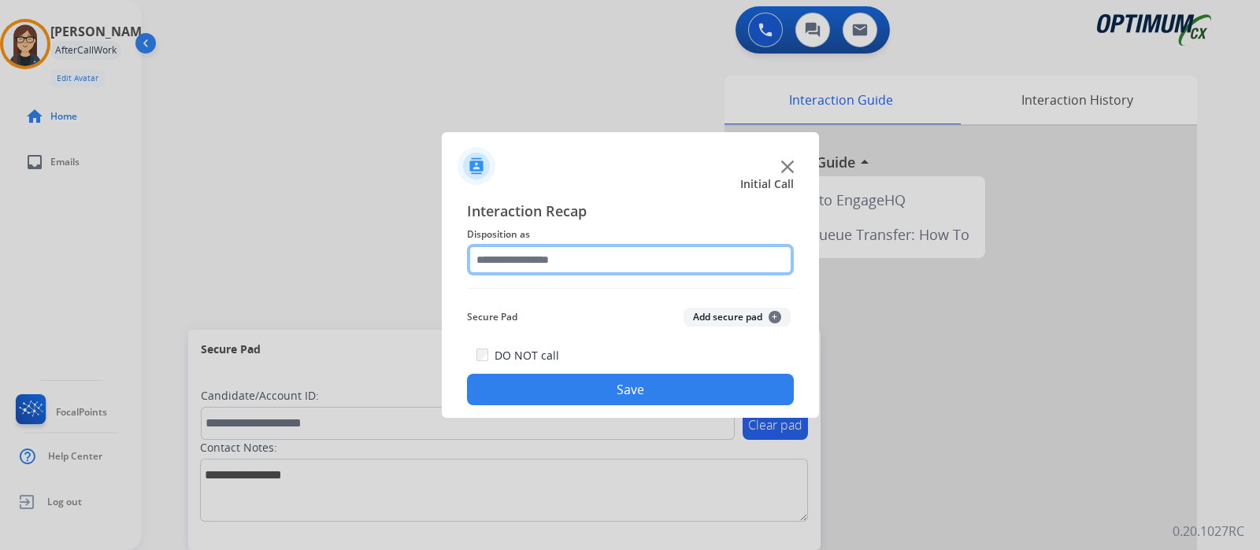
click at [627, 265] on input "text" at bounding box center [630, 259] width 327 height 31
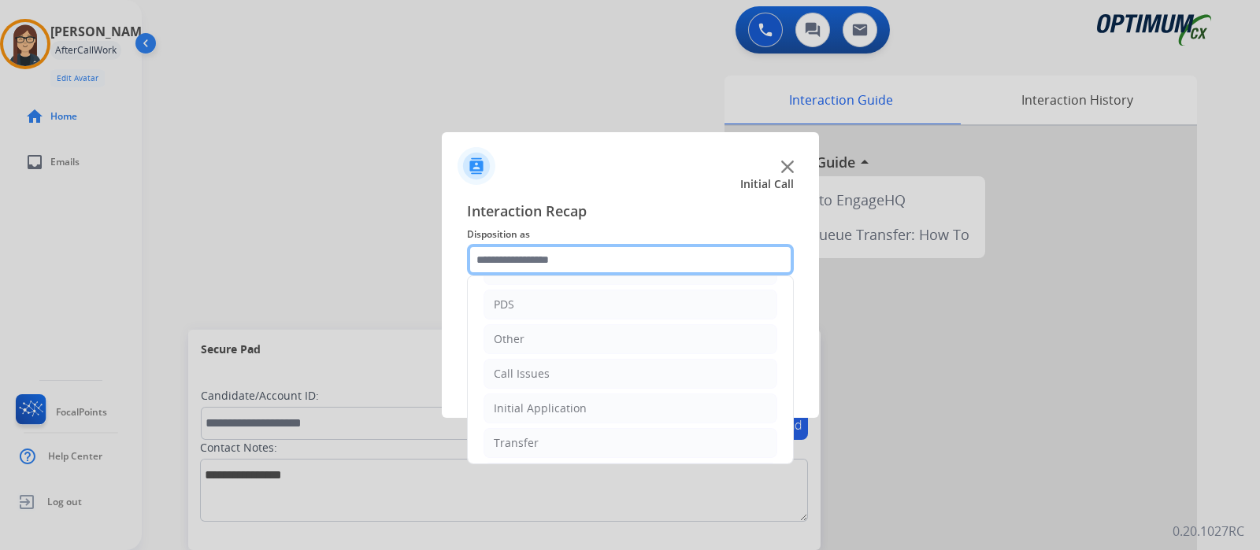
scroll to position [104, 0]
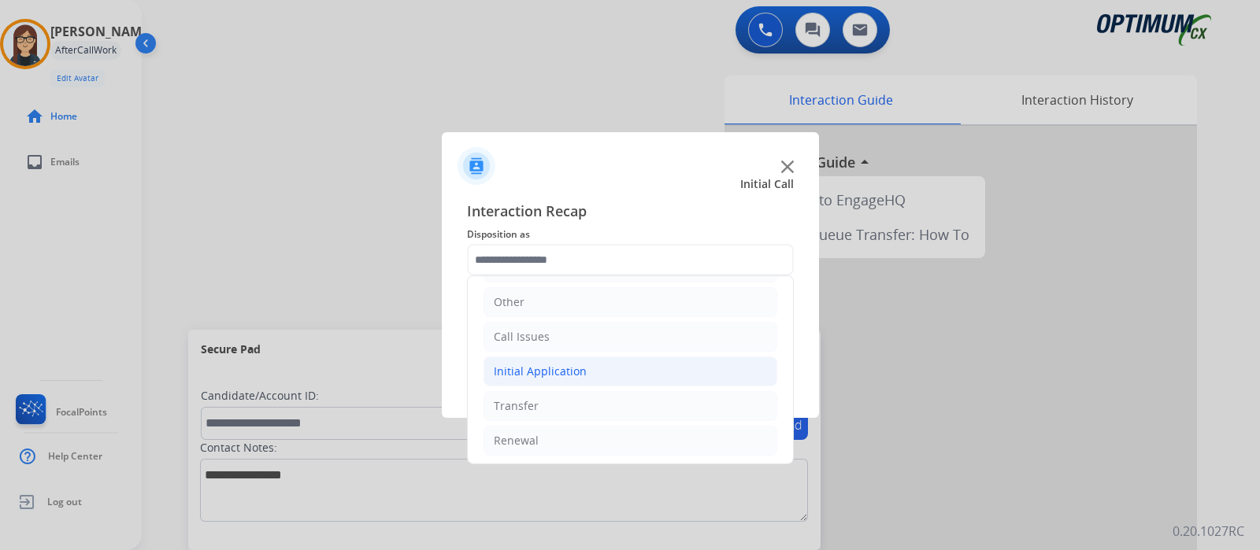
click at [610, 364] on li "Initial Application" at bounding box center [630, 372] width 294 height 30
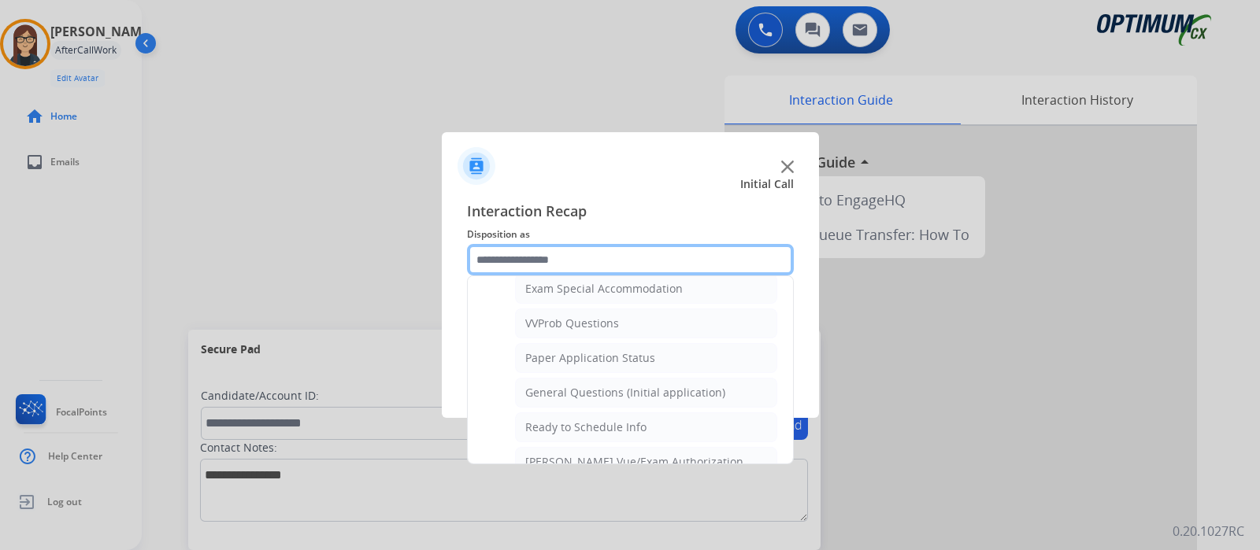
scroll to position [834, 0]
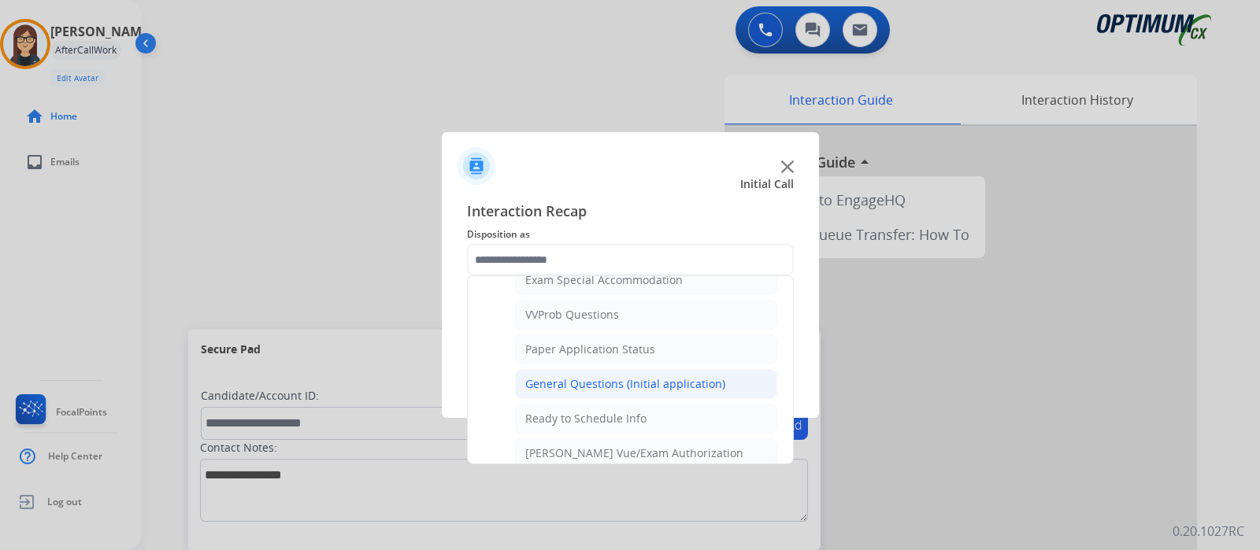
click at [718, 374] on li "General Questions (Initial application)" at bounding box center [646, 384] width 262 height 30
type input "**********"
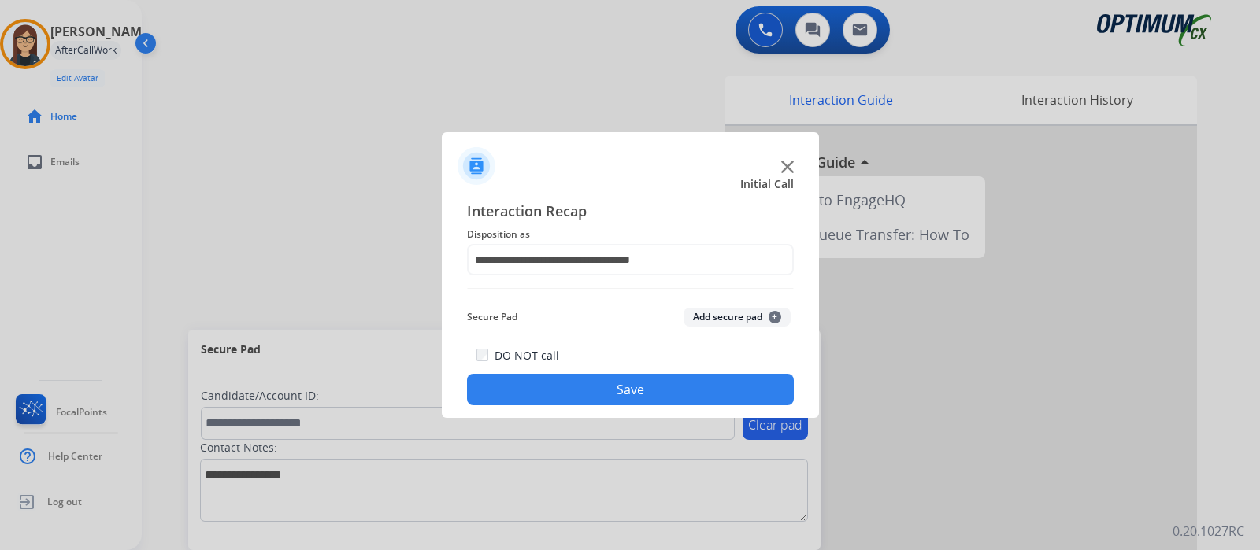
click at [665, 399] on button "Save" at bounding box center [630, 389] width 327 height 31
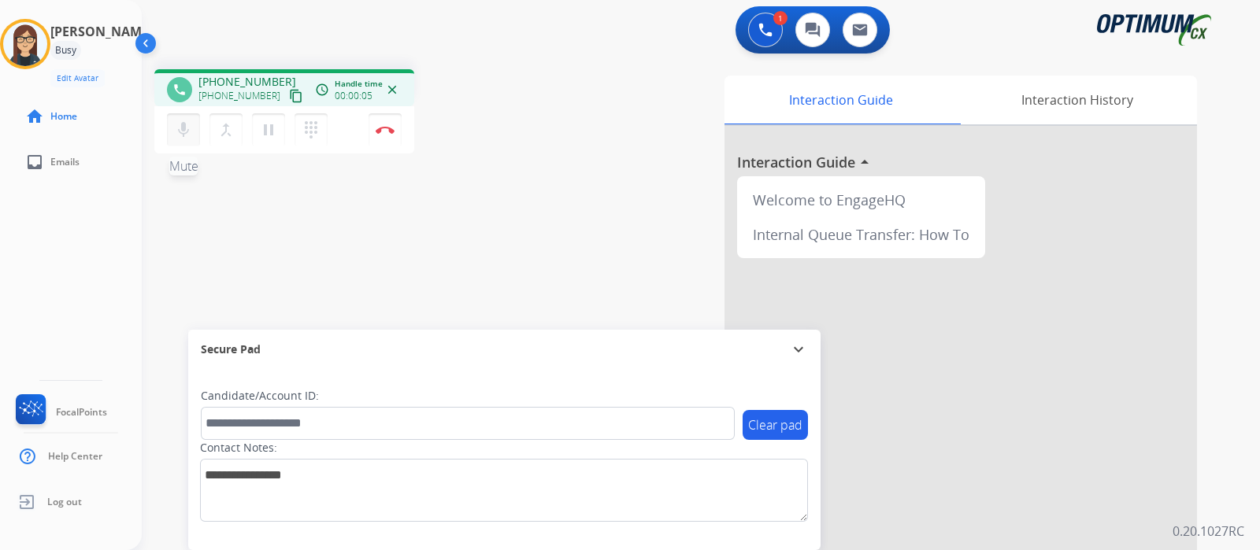
click at [185, 131] on mat-icon "mic" at bounding box center [183, 129] width 19 height 19
click at [289, 98] on mat-icon "content_copy" at bounding box center [296, 96] width 14 height 14
click at [189, 128] on mat-icon "mic_off" at bounding box center [183, 129] width 19 height 19
click at [1251, 301] on div "1 Voice Interactions 0 Chat Interactions 0 Email Interactions phone [PHONE_NUMB…" at bounding box center [701, 275] width 1118 height 550
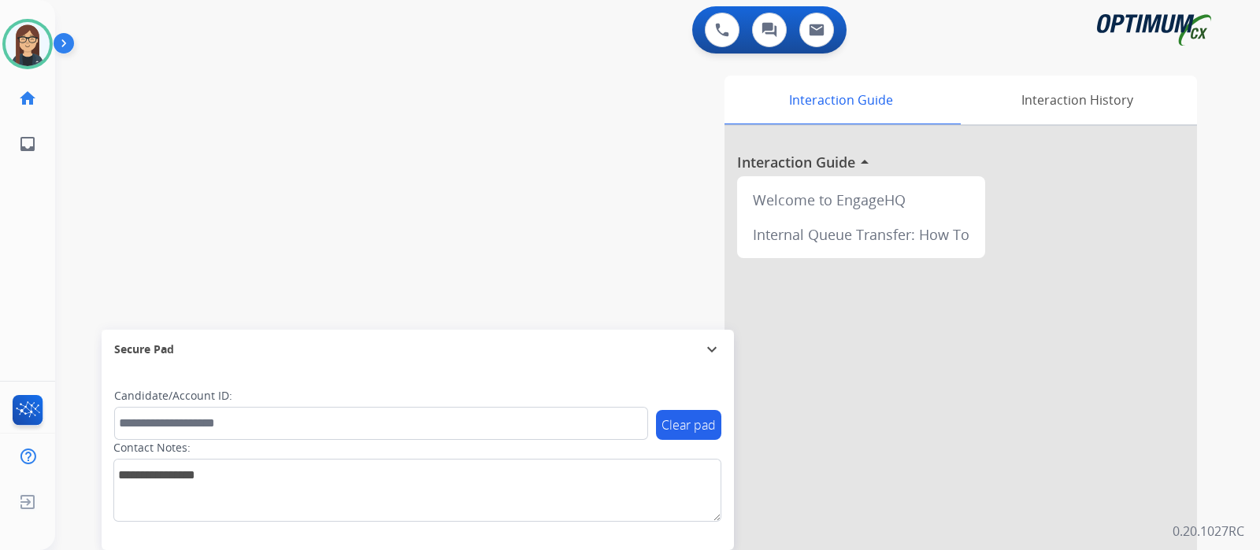
click at [96, 156] on div "swap_horiz Break voice bridge close_fullscreen Connect 3-Way Call merge_type Se…" at bounding box center [638, 385] width 1167 height 657
click at [95, 179] on div "swap_horiz Break voice bridge close_fullscreen Connect 3-Way Call merge_type Se…" at bounding box center [638, 385] width 1167 height 657
click at [398, 230] on div "swap_horiz Break voice bridge close_fullscreen Connect 3-Way Call merge_type Se…" at bounding box center [638, 385] width 1167 height 657
click at [482, 234] on div "swap_horiz Break voice bridge close_fullscreen Connect 3-Way Call merge_type Se…" at bounding box center [638, 385] width 1167 height 657
click at [1220, 393] on div "Interaction Guide Interaction History Interaction Guide arrow_drop_up Welcome t…" at bounding box center [855, 391] width 731 height 644
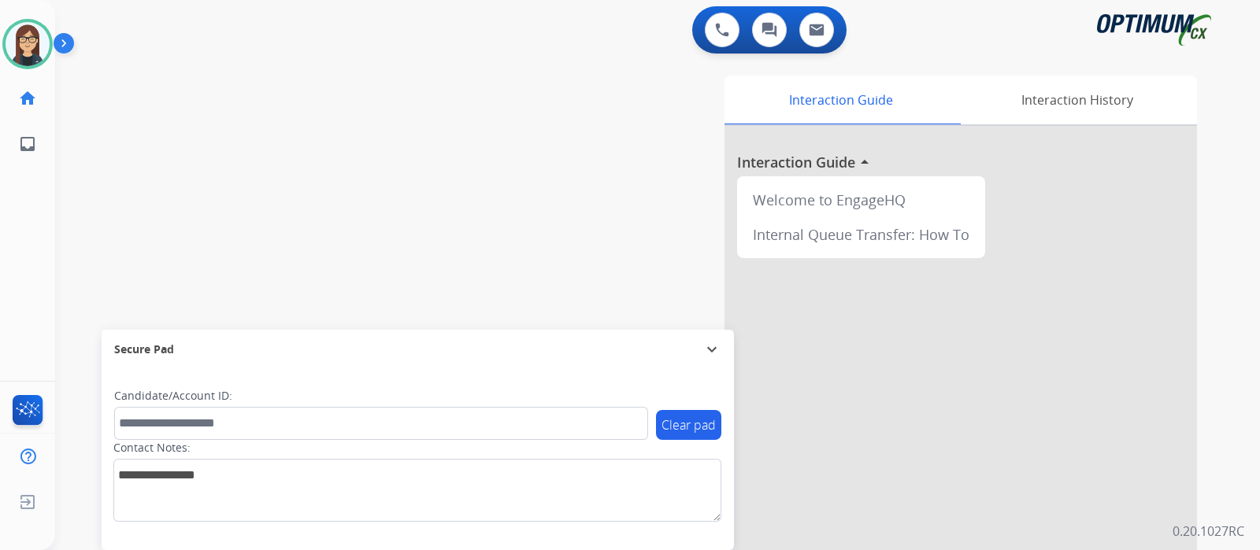
click at [138, 206] on div "swap_horiz Break voice bridge close_fullscreen Connect 3-Way Call merge_type Se…" at bounding box center [638, 385] width 1167 height 657
click at [133, 227] on div "swap_horiz Break voice bridge close_fullscreen Connect 3-Way Call merge_type Se…" at bounding box center [638, 385] width 1167 height 657
click at [408, 157] on div "swap_horiz Break voice bridge close_fullscreen Connect 3-Way Call merge_type Se…" at bounding box center [638, 385] width 1167 height 657
click at [342, 167] on div "swap_horiz Break voice bridge close_fullscreen Connect 3-Way Call merge_type Se…" at bounding box center [638, 385] width 1167 height 657
click at [114, 198] on div "swap_horiz Break voice bridge close_fullscreen Connect 3-Way Call merge_type Se…" at bounding box center [638, 385] width 1167 height 657
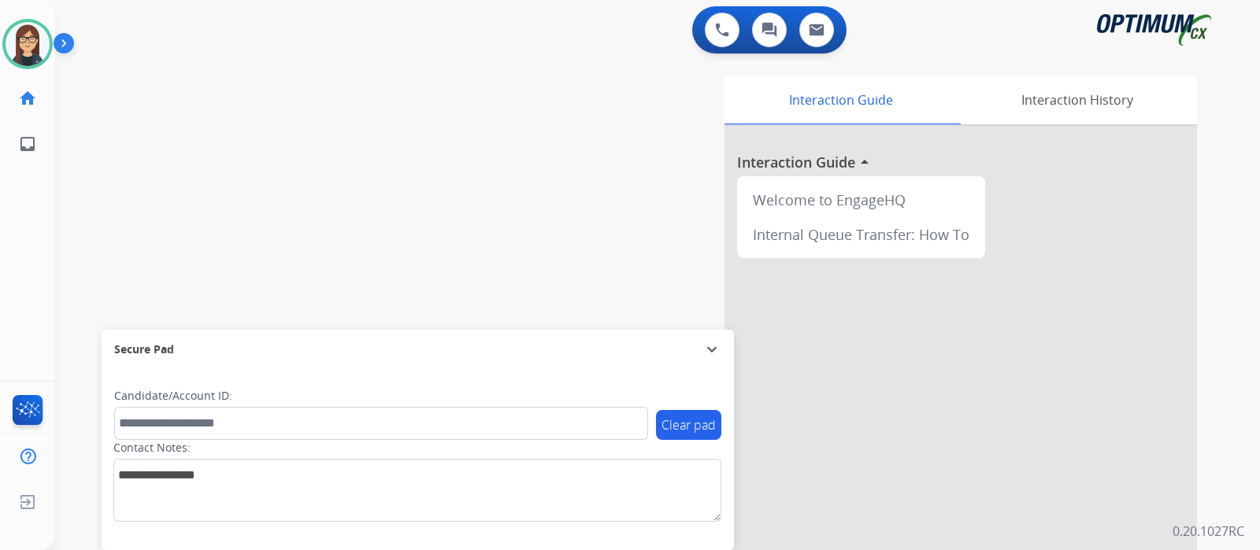
click at [450, 139] on div "swap_horiz Break voice bridge close_fullscreen Connect 3-Way Call merge_type Se…" at bounding box center [638, 385] width 1167 height 657
click at [442, 156] on div "swap_horiz Break voice bridge close_fullscreen Connect 3-Way Call merge_type Se…" at bounding box center [638, 385] width 1167 height 657
click at [135, 153] on div "swap_horiz Break voice bridge close_fullscreen Connect 3-Way Call merge_type Se…" at bounding box center [638, 385] width 1167 height 657
click at [409, 140] on div "swap_horiz Break voice bridge close_fullscreen Connect 3-Way Call merge_type Se…" at bounding box center [638, 385] width 1167 height 657
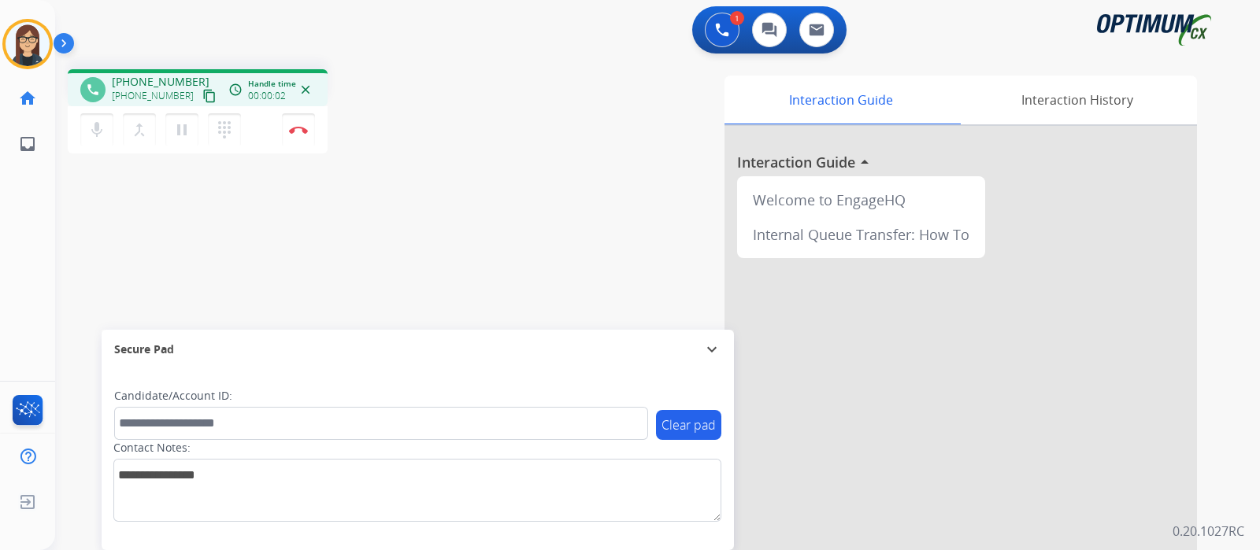
click at [202, 95] on mat-icon "content_copy" at bounding box center [209, 96] width 14 height 14
click at [299, 128] on img at bounding box center [298, 130] width 19 height 8
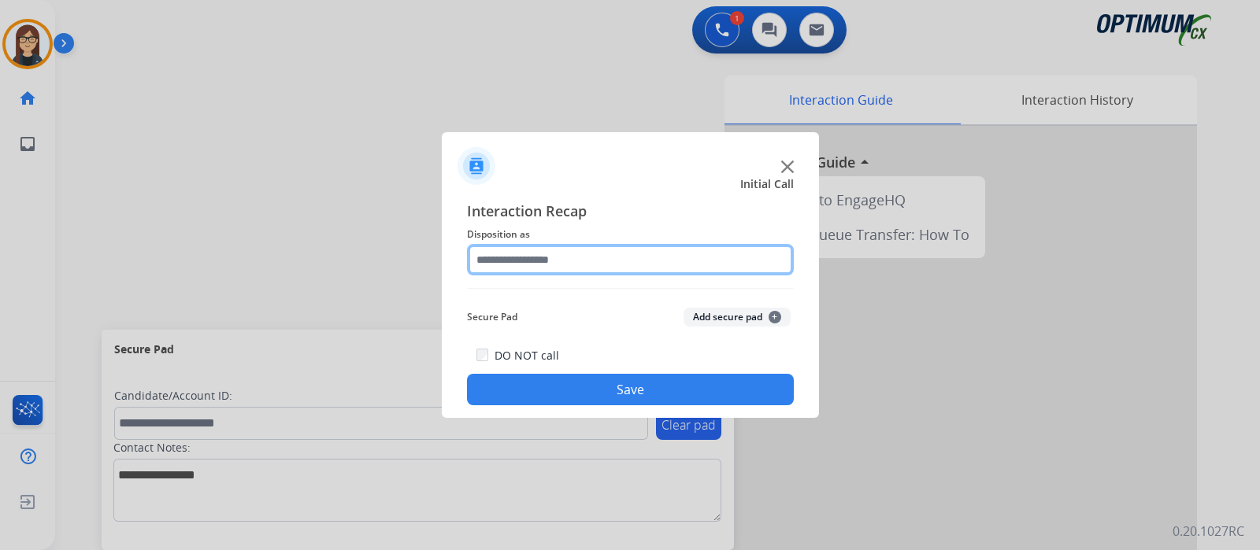
click at [570, 261] on input "text" at bounding box center [630, 259] width 327 height 31
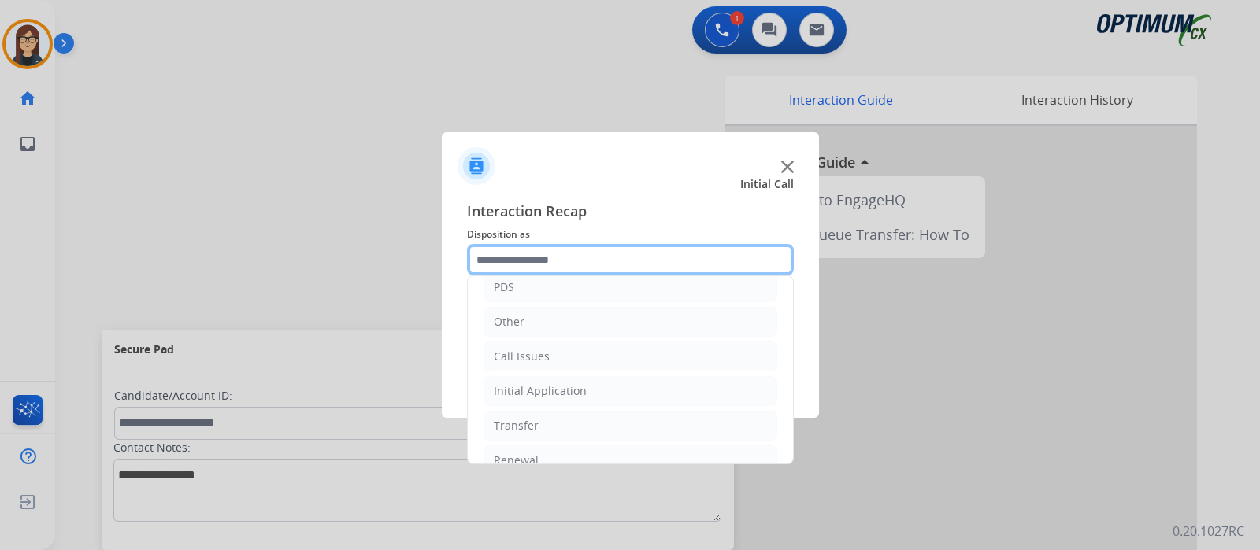
scroll to position [94, 0]
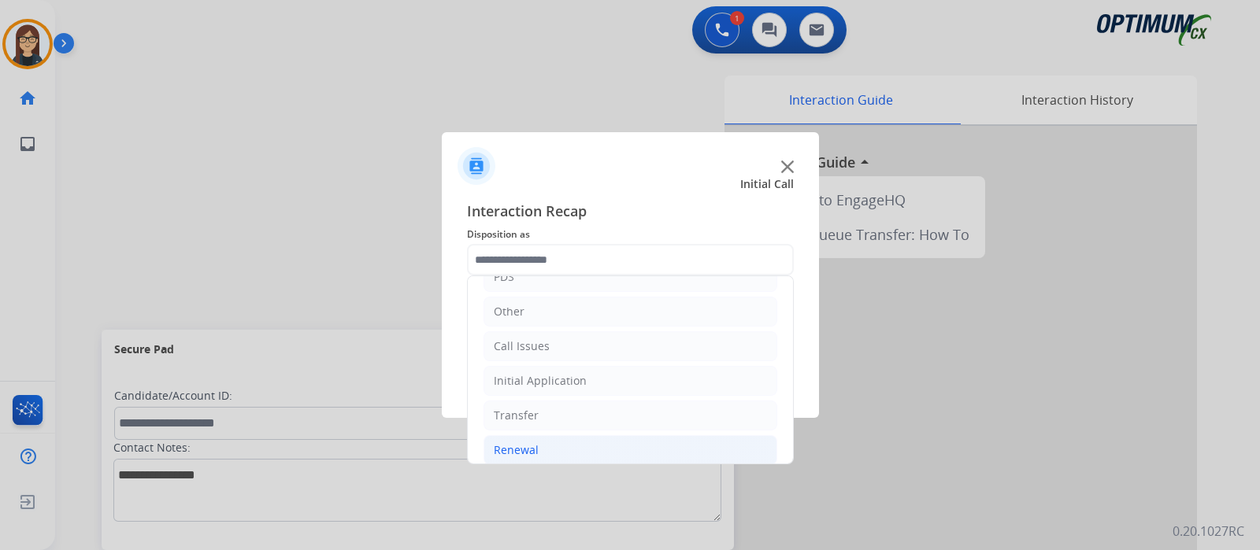
click at [538, 446] on li "Renewal" at bounding box center [630, 450] width 294 height 30
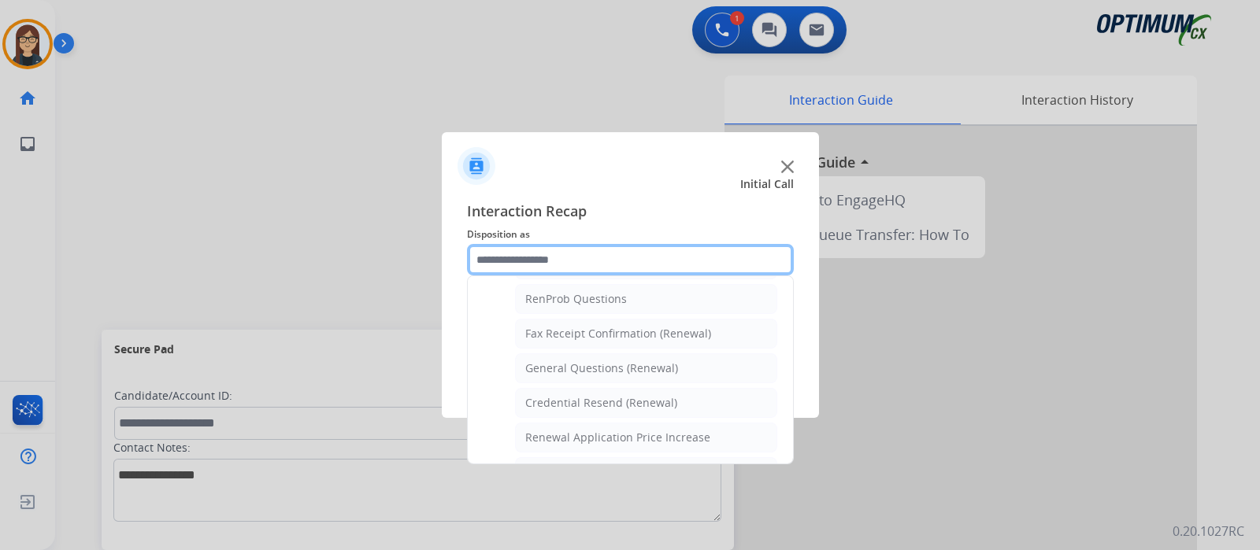
scroll to position [409, 0]
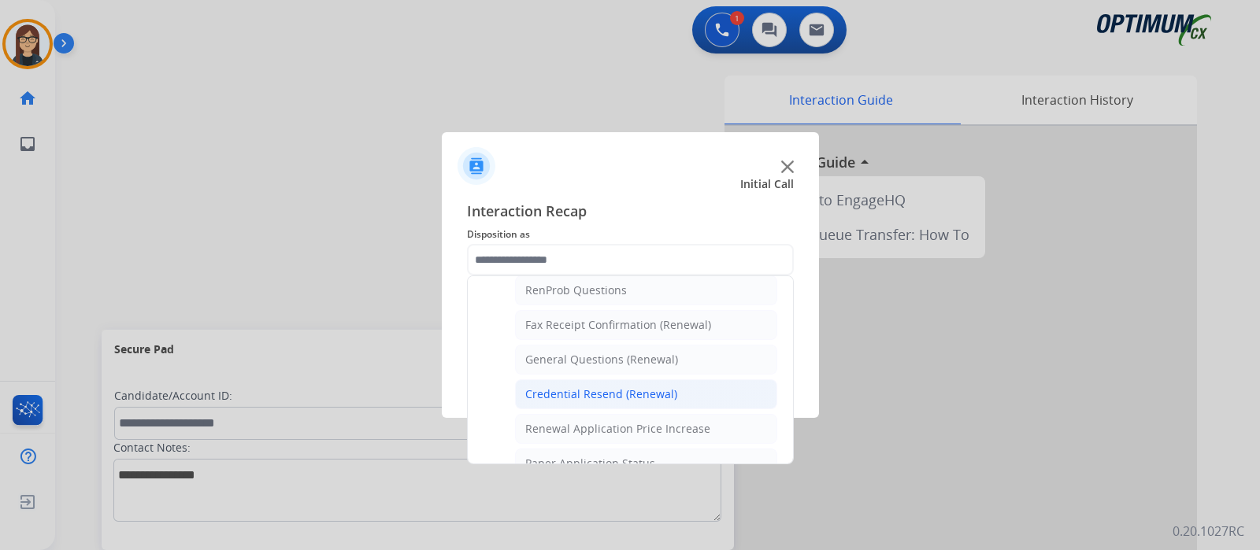
click at [631, 387] on div "Credential Resend (Renewal)" at bounding box center [601, 395] width 152 height 16
type input "**********"
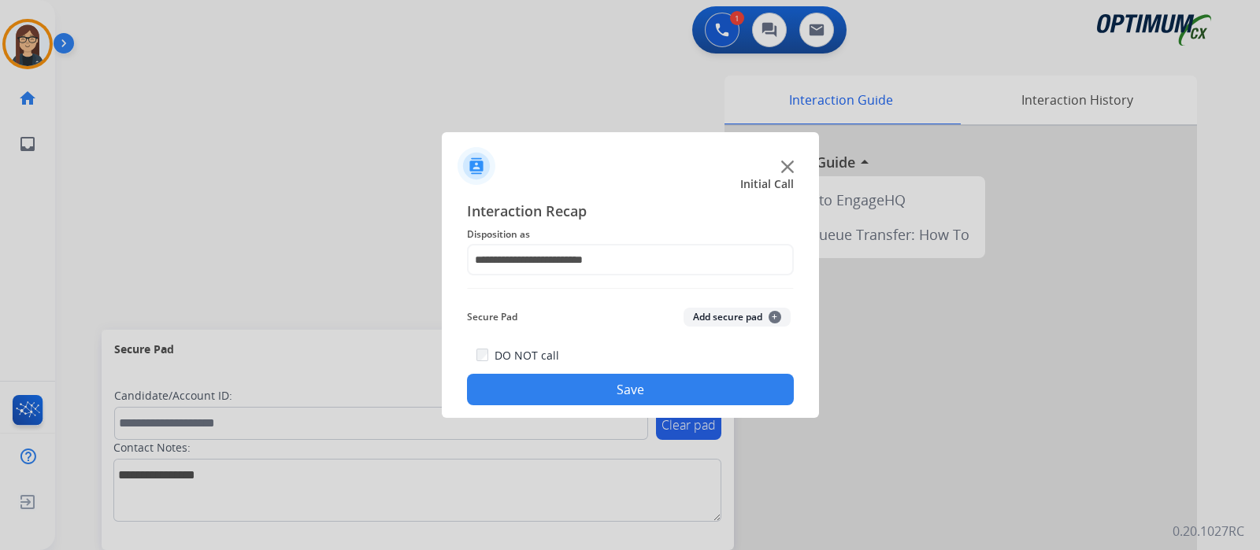
click at [643, 386] on button "Save" at bounding box center [630, 389] width 327 height 31
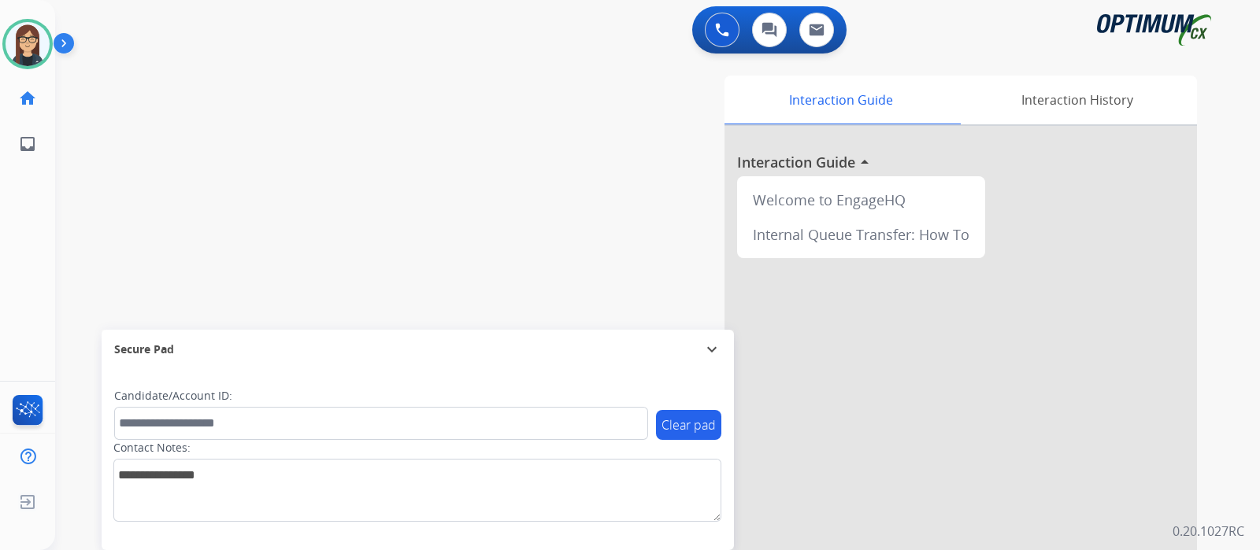
click at [566, 80] on div "Interaction Guide Interaction History Interaction Guide arrow_drop_up Welcome t…" at bounding box center [843, 395] width 706 height 638
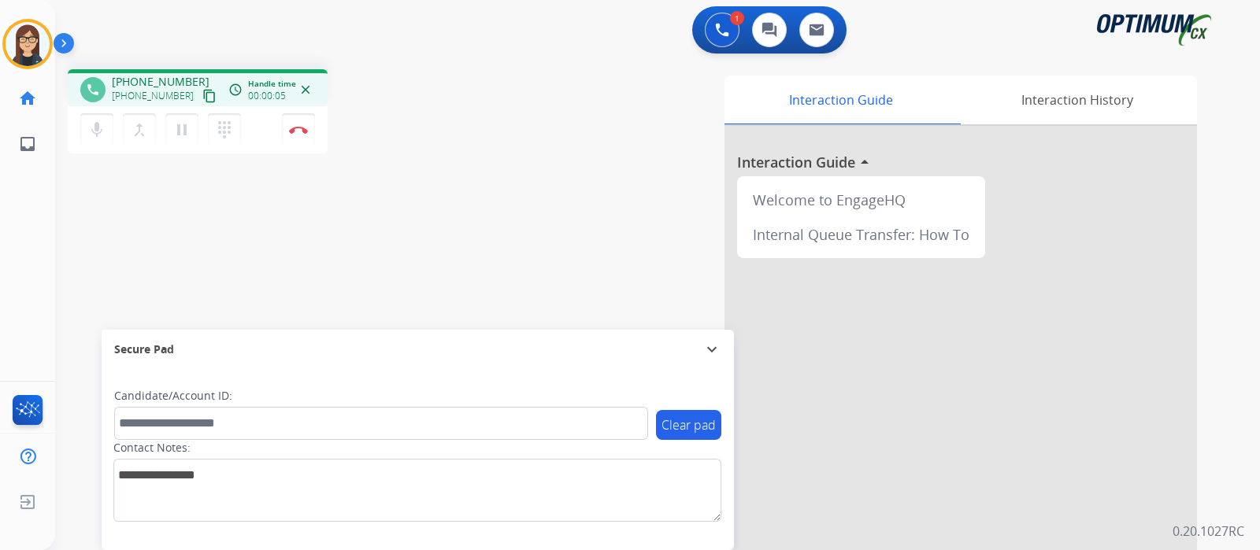
click at [202, 98] on mat-icon "content_copy" at bounding box center [209, 96] width 14 height 14
click at [98, 133] on mat-icon "mic" at bounding box center [96, 129] width 19 height 19
click at [95, 128] on mat-icon "mic_off" at bounding box center [96, 129] width 19 height 19
click at [84, 242] on div "phone +16179592247 +16179592247 content_copy access_time Call metrics Queue 00:…" at bounding box center [638, 385] width 1167 height 657
click at [93, 135] on mat-icon "mic" at bounding box center [96, 129] width 19 height 19
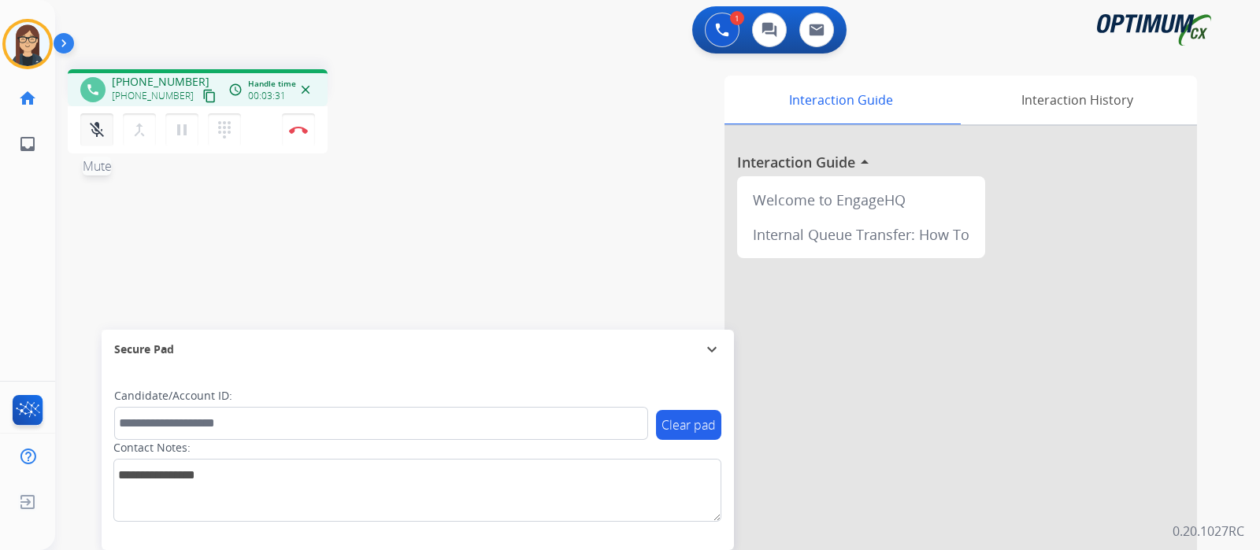
click at [93, 135] on mat-icon "mic_off" at bounding box center [96, 129] width 19 height 19
click at [89, 124] on mat-icon "mic" at bounding box center [96, 129] width 19 height 19
click at [87, 131] on button "mic_off Mute" at bounding box center [96, 129] width 33 height 33
click at [87, 131] on mat-icon "mic" at bounding box center [96, 129] width 19 height 19
click at [88, 129] on mat-icon "mic_off" at bounding box center [96, 129] width 19 height 19
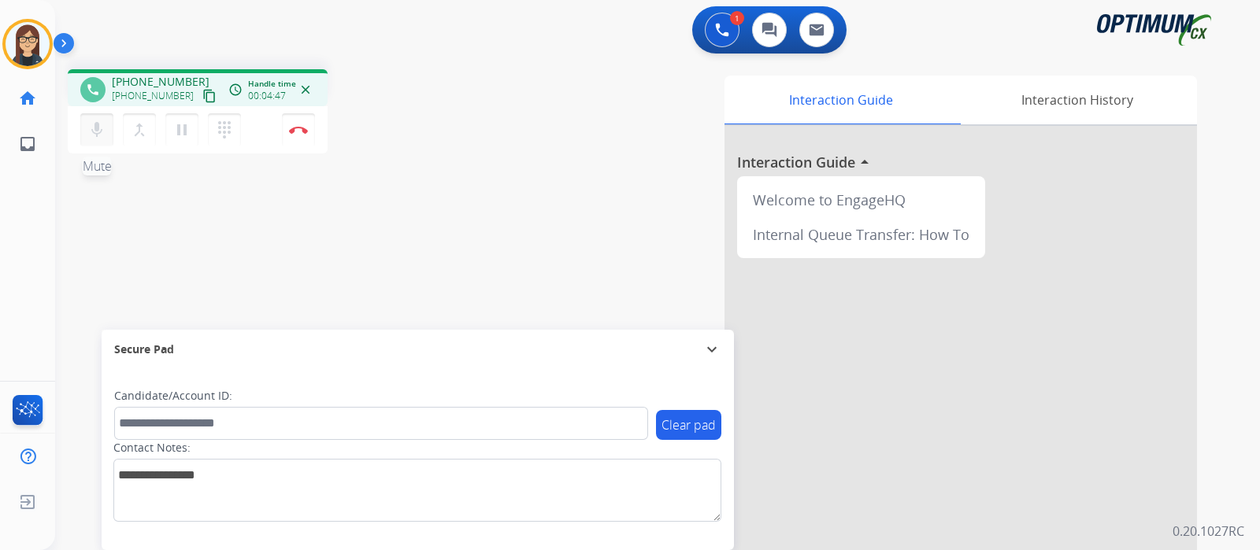
click at [89, 134] on mat-icon "mic" at bounding box center [96, 129] width 19 height 19
click at [93, 131] on mat-icon "mic_off" at bounding box center [96, 129] width 19 height 19
click at [93, 132] on mat-icon "mic" at bounding box center [96, 129] width 19 height 19
click at [98, 133] on mat-icon "mic_off" at bounding box center [96, 129] width 19 height 19
click at [98, 133] on mat-icon "mic" at bounding box center [96, 129] width 19 height 19
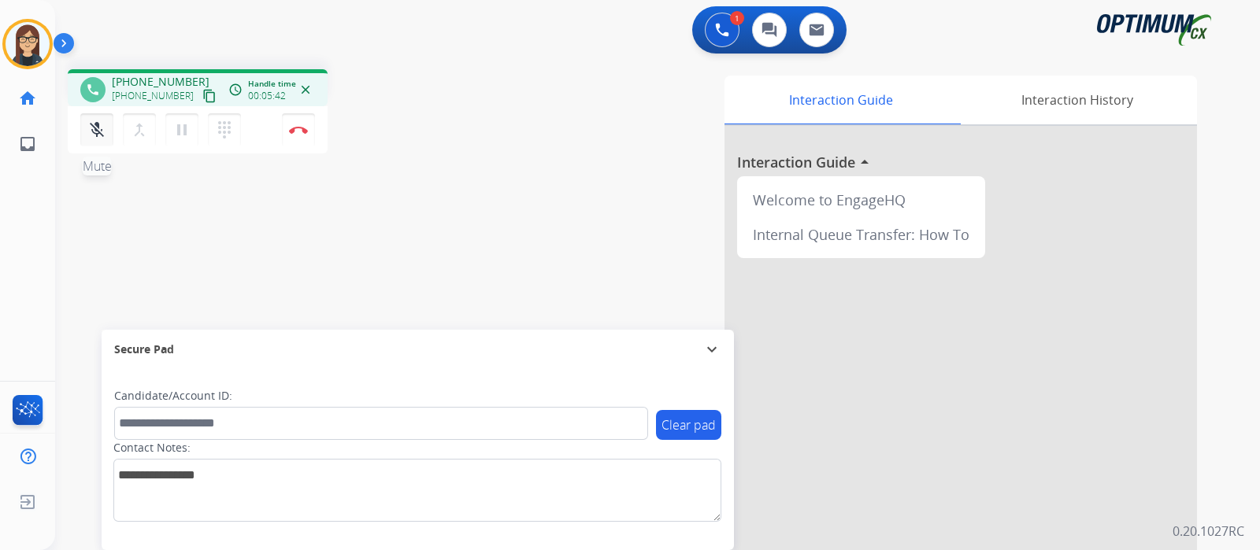
click at [91, 117] on button "mic_off Mute" at bounding box center [96, 129] width 33 height 33
click at [292, 117] on button "Disconnect" at bounding box center [298, 129] width 33 height 33
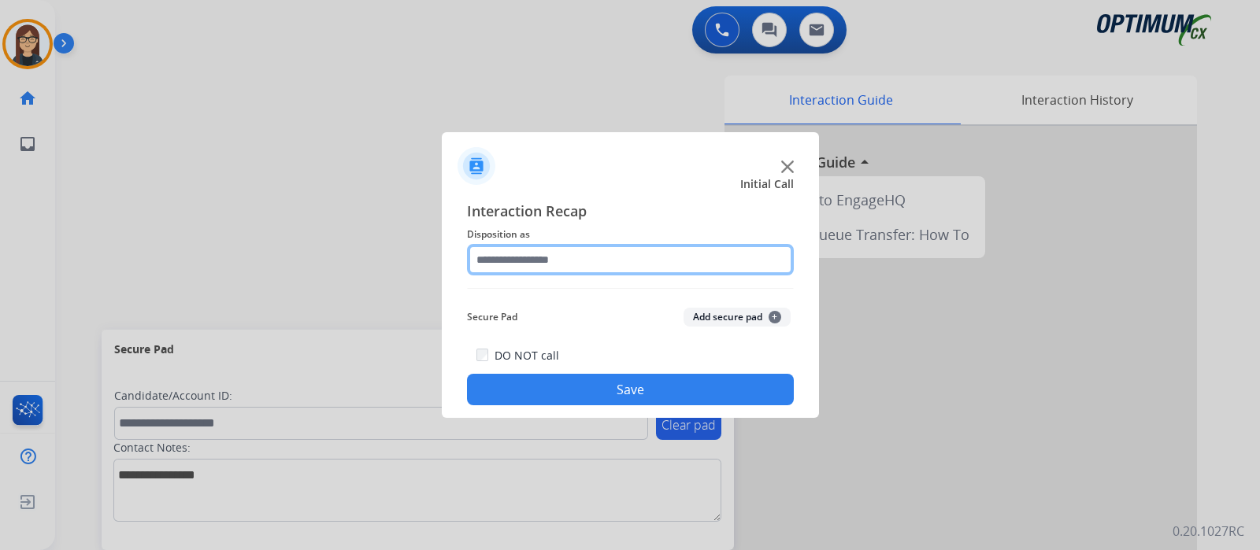
click at [520, 257] on input "text" at bounding box center [630, 259] width 327 height 31
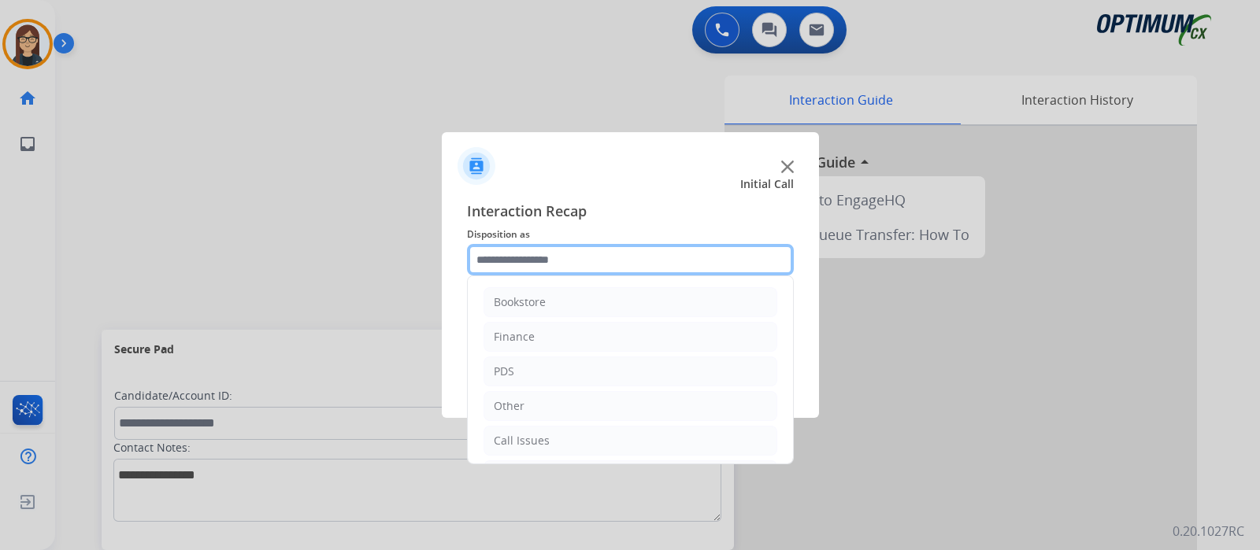
scroll to position [104, 0]
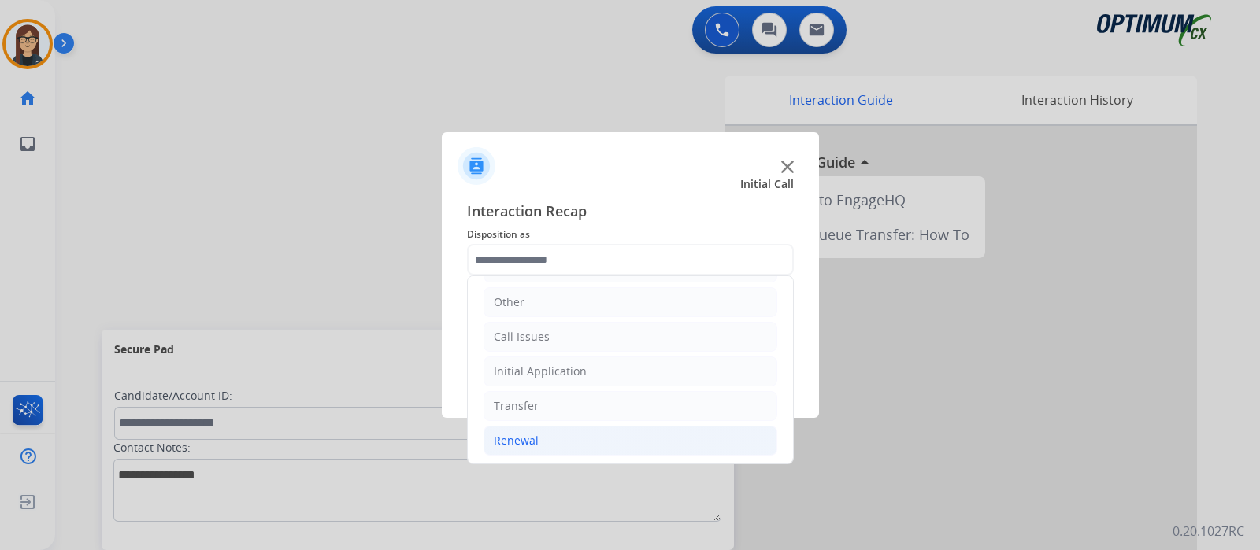
click at [528, 440] on div "Renewal" at bounding box center [516, 441] width 45 height 16
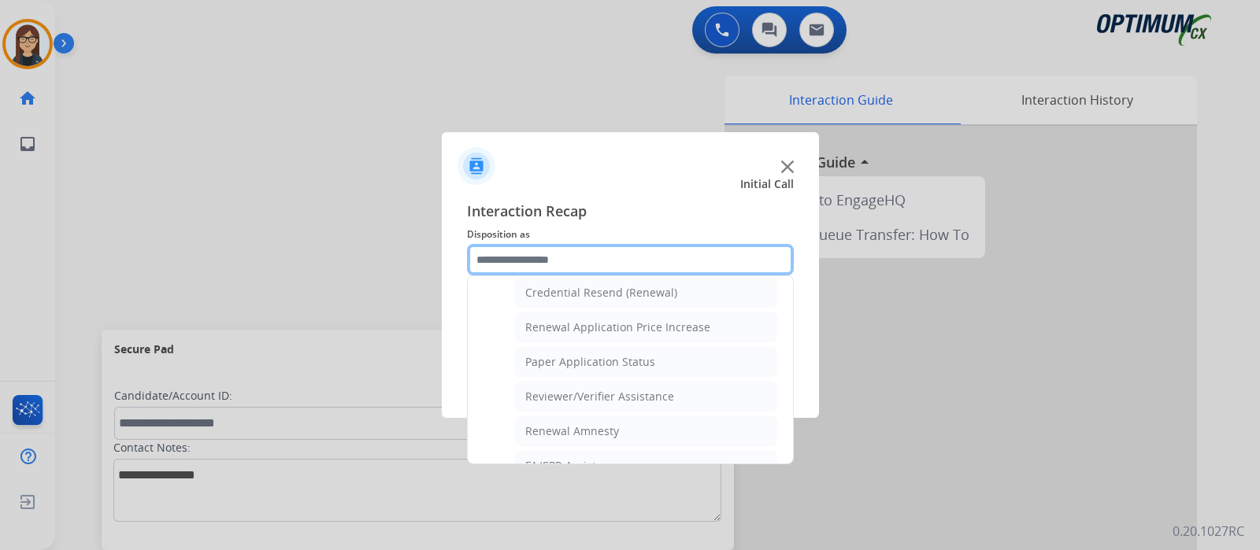
scroll to position [519, 0]
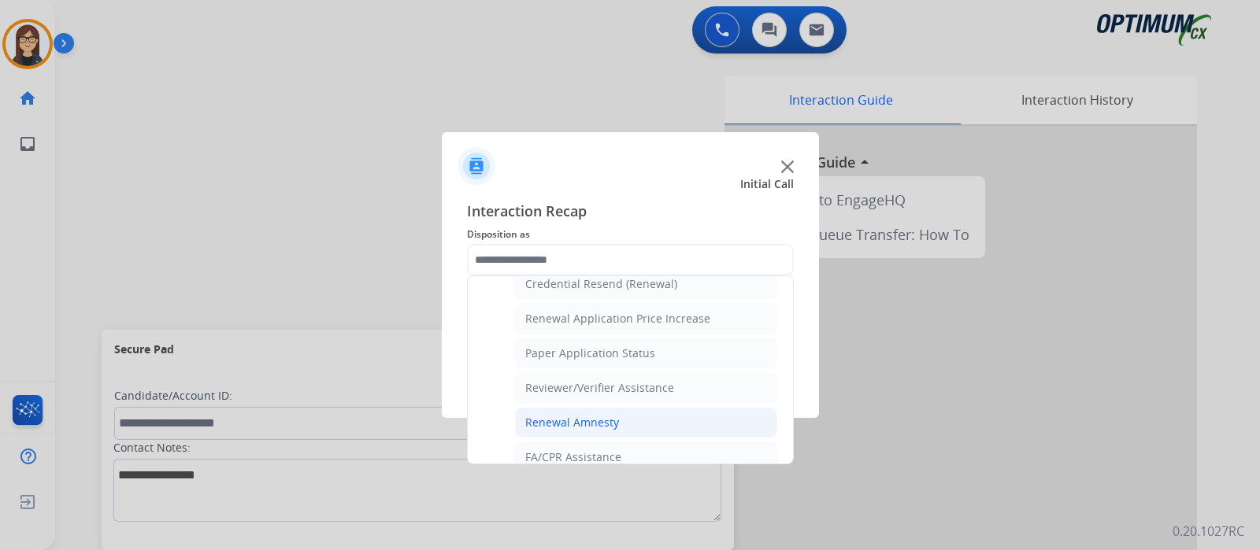
click at [657, 408] on li "Renewal Amnesty" at bounding box center [646, 423] width 262 height 30
type input "**********"
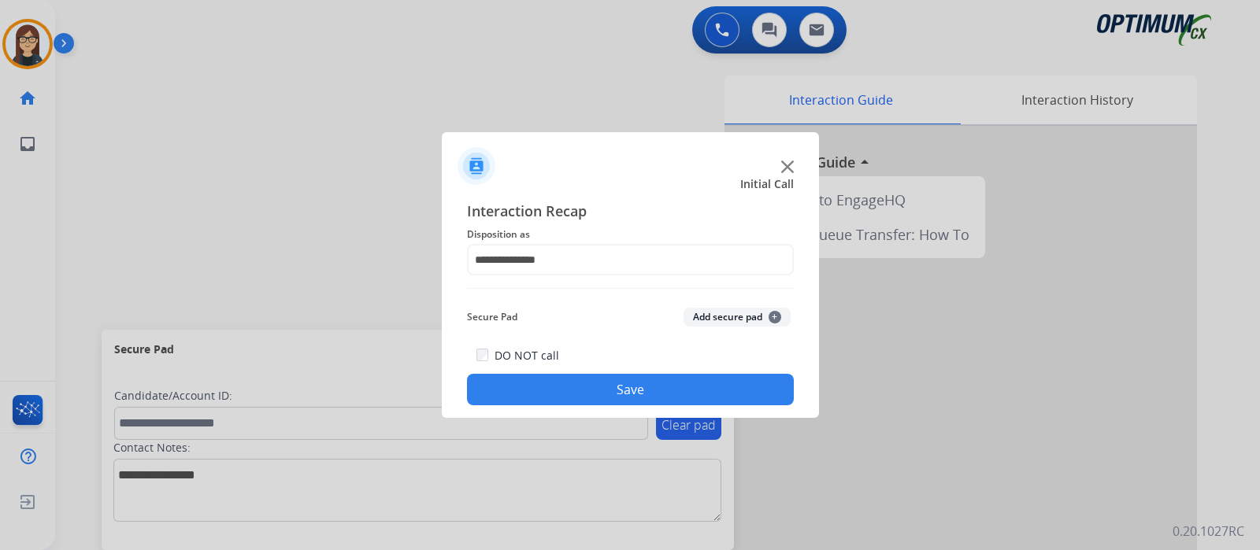
click at [654, 373] on div "DO NOT call Save" at bounding box center [630, 376] width 327 height 60
click at [579, 385] on button "Save" at bounding box center [630, 389] width 327 height 31
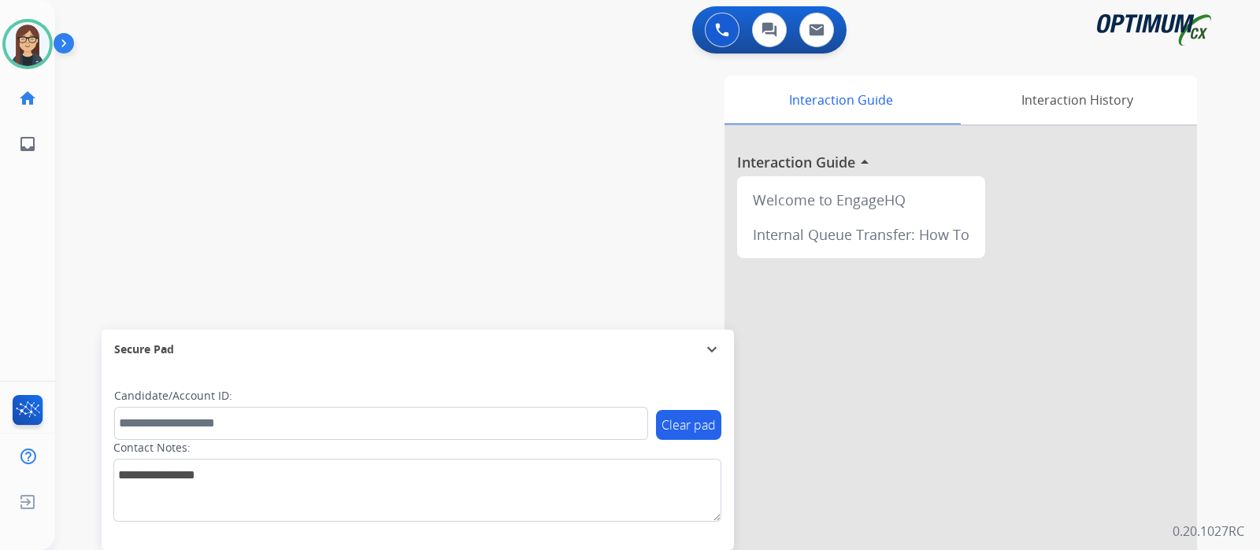
click at [497, 143] on div "Interaction Guide Interaction History Interaction Guide arrow_drop_up Welcome t…" at bounding box center [843, 395] width 706 height 638
click at [461, 228] on div "swap_horiz Break voice bridge close_fullscreen Connect 3-Way Call merge_type Se…" at bounding box center [638, 385] width 1167 height 657
click at [29, 45] on img at bounding box center [28, 44] width 44 height 44
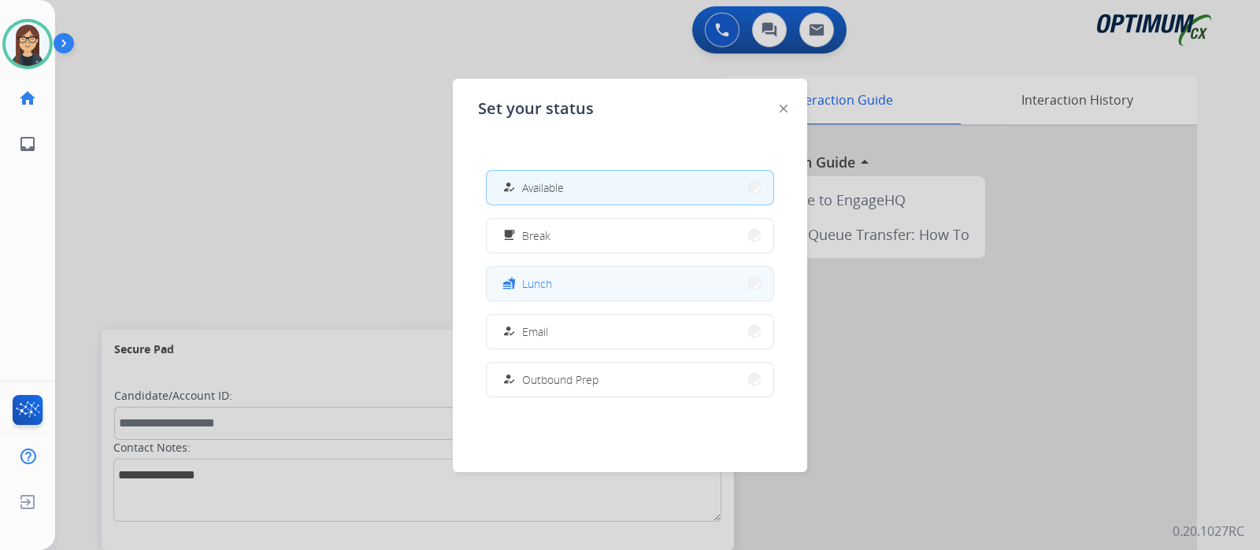
click at [549, 274] on div "fastfood Lunch" at bounding box center [525, 283] width 53 height 19
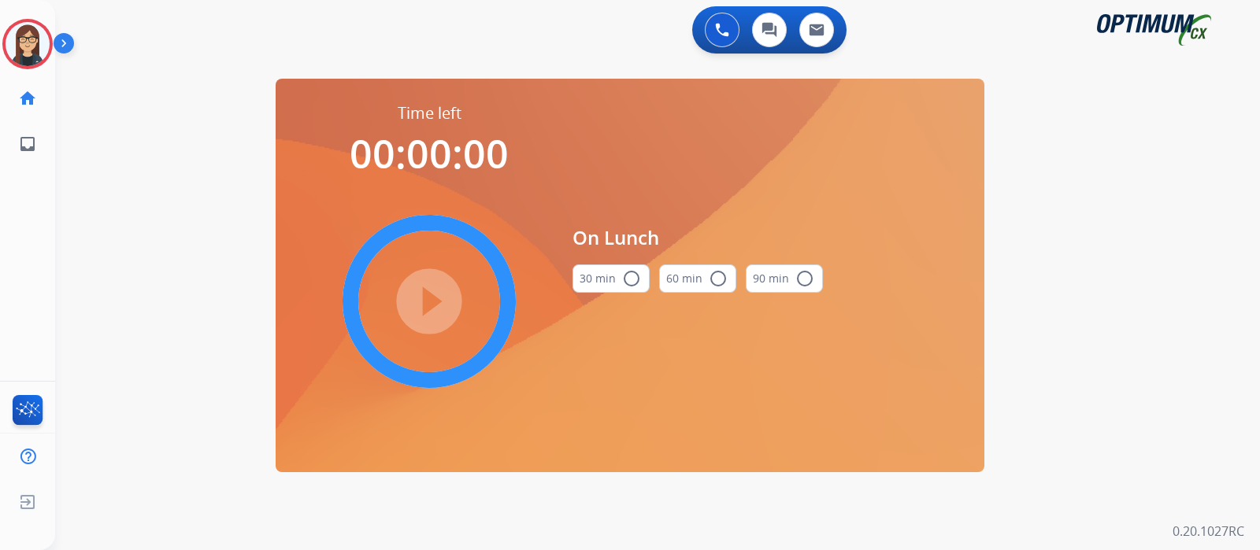
click at [630, 279] on mat-icon "radio_button_unchecked" at bounding box center [631, 278] width 19 height 19
click at [438, 292] on mat-icon "play_circle_filled" at bounding box center [429, 301] width 19 height 19
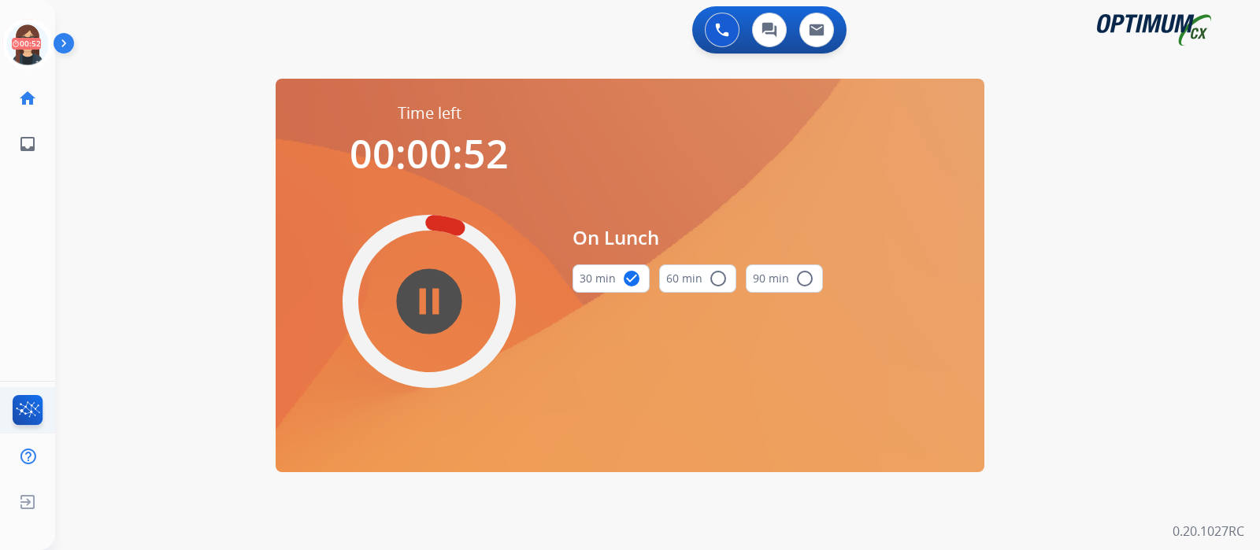
click at [28, 399] on img at bounding box center [27, 413] width 37 height 36
click at [26, 40] on icon at bounding box center [27, 44] width 51 height 51
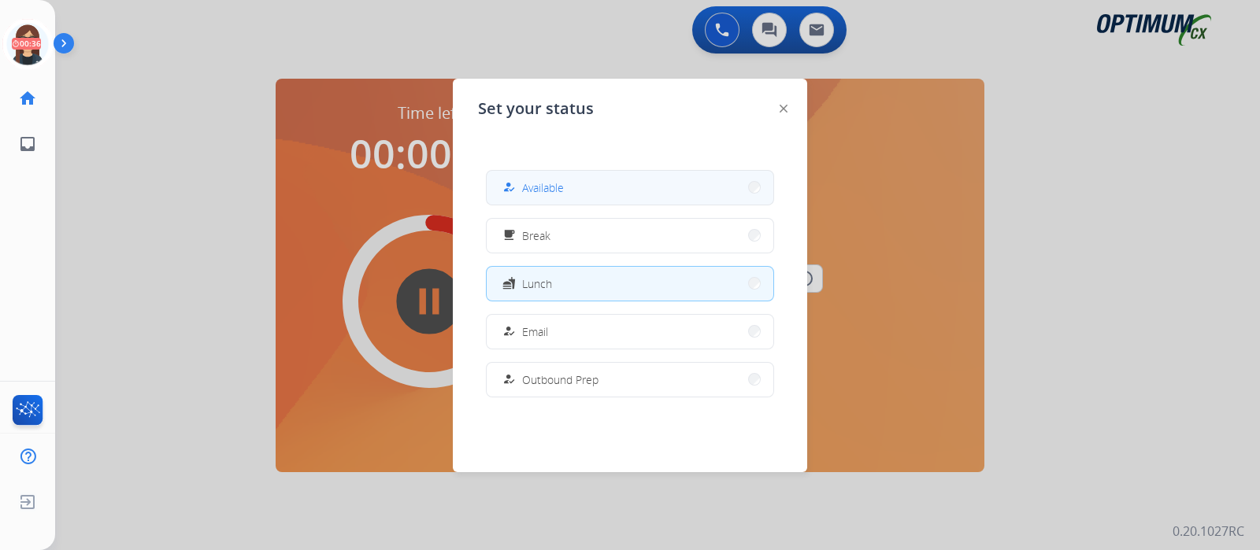
click at [559, 180] on span "Available" at bounding box center [543, 187] width 42 height 17
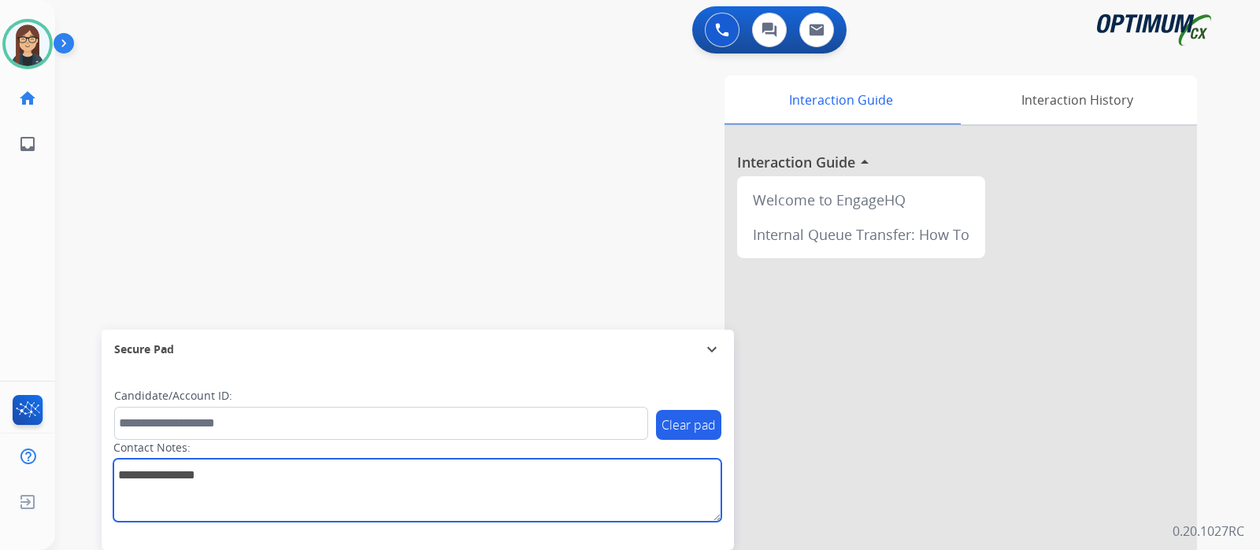
click at [243, 511] on textarea at bounding box center [417, 490] width 608 height 63
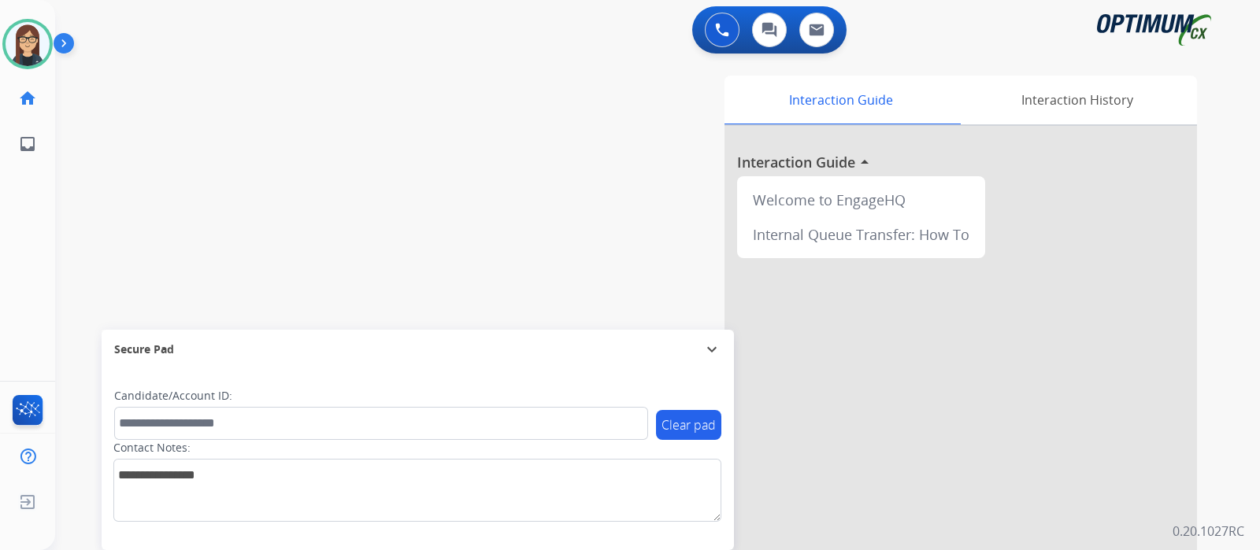
click at [165, 180] on div "swap_horiz Break voice bridge close_fullscreen Connect 3-Way Call merge_type Se…" at bounding box center [638, 385] width 1167 height 657
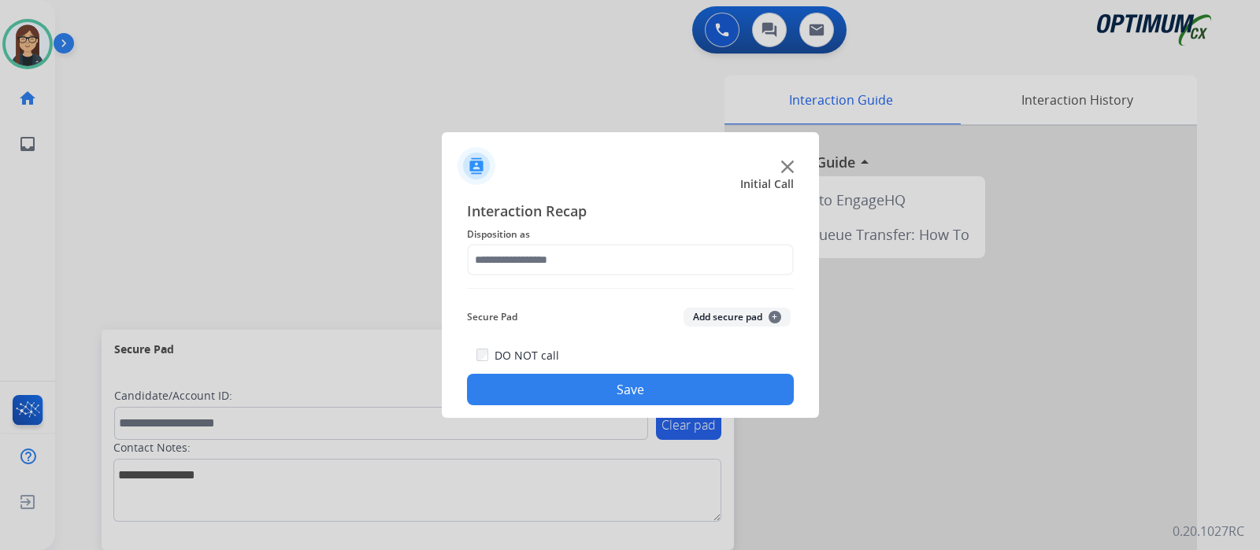
click at [787, 166] on img at bounding box center [787, 167] width 13 height 13
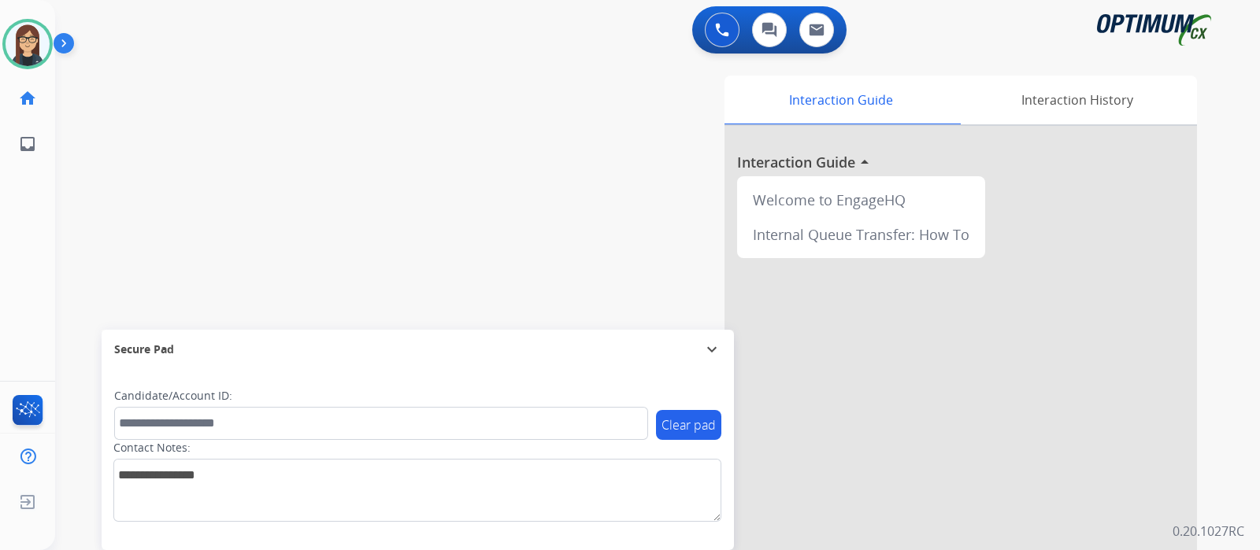
click at [124, 224] on div "swap_horiz Break voice bridge close_fullscreen Connect 3-Way Call merge_type Se…" at bounding box center [638, 385] width 1167 height 657
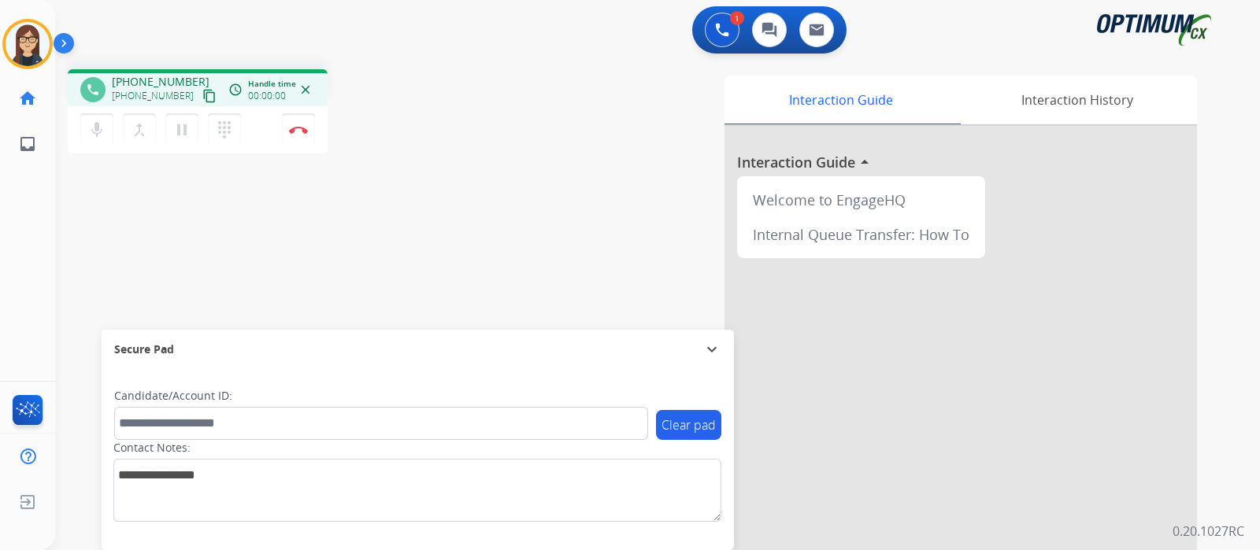
click at [202, 95] on mat-icon "content_copy" at bounding box center [209, 96] width 14 height 14
click at [476, 133] on div "phone +13474270685 +13474270685 content_copy access_time Call metrics Queue 00:…" at bounding box center [276, 113] width 416 height 89
click at [481, 215] on div "phone +13474270685 +13474270685 content_copy access_time Call metrics Queue 00:…" at bounding box center [638, 385] width 1167 height 657
click at [257, 213] on div "phone +13474270685 +13474270685 content_copy access_time Call metrics Queue 00:…" at bounding box center [638, 385] width 1167 height 657
click at [307, 135] on button "Disconnect" at bounding box center [298, 129] width 33 height 33
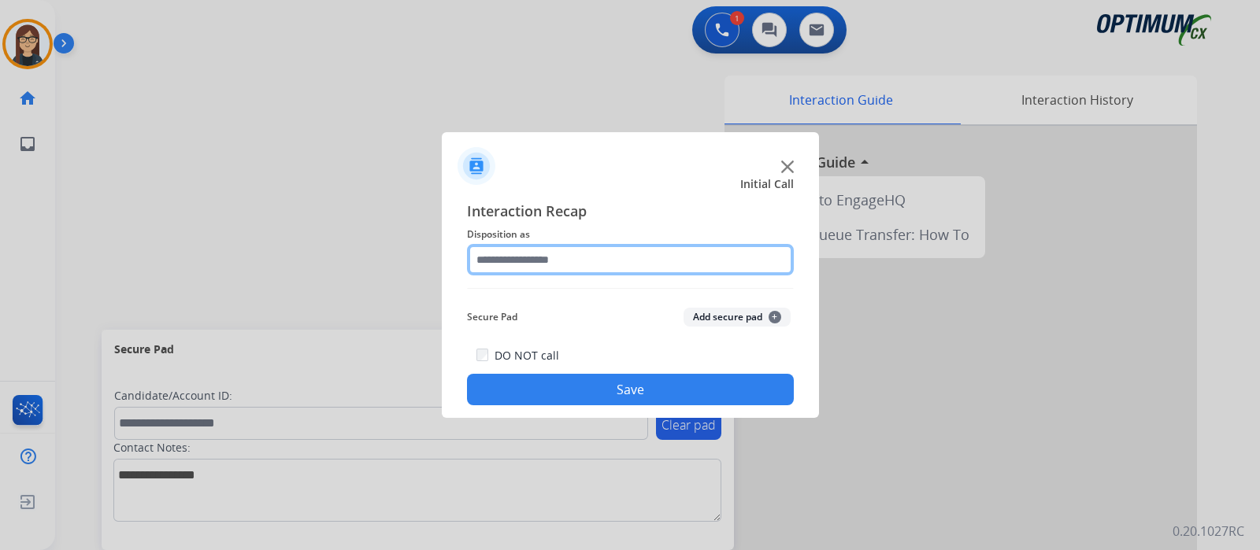
click at [572, 263] on input "text" at bounding box center [630, 259] width 327 height 31
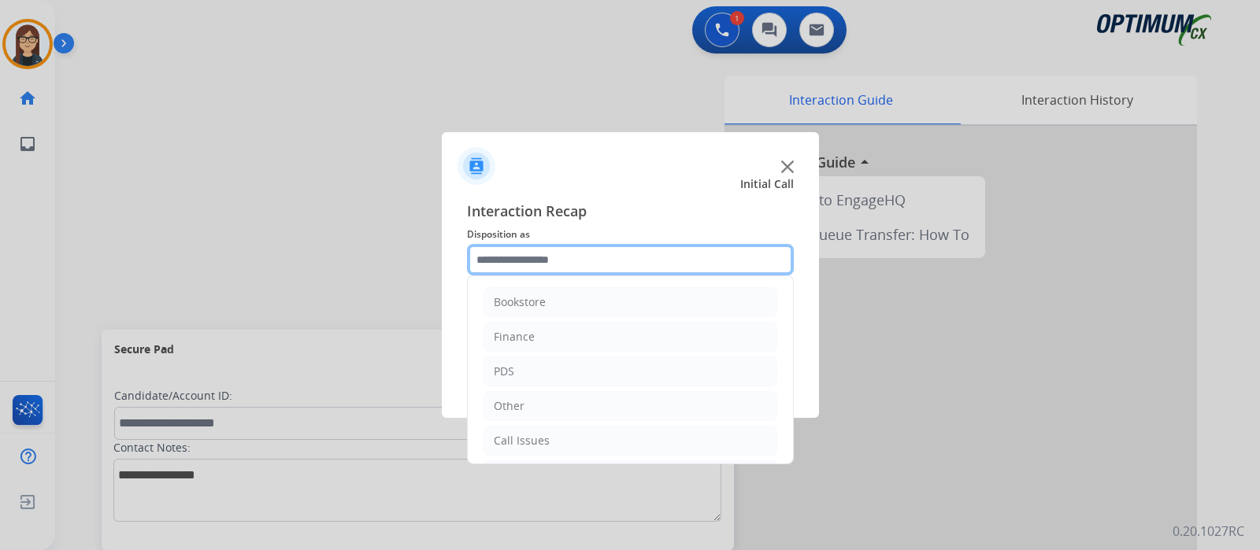
scroll to position [104, 0]
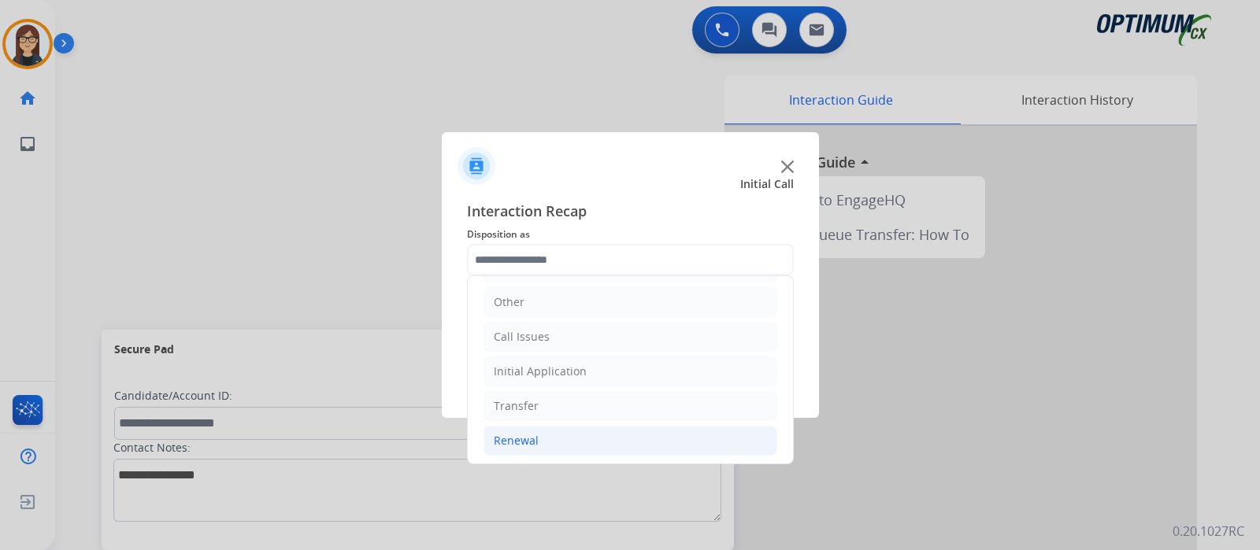
click at [544, 445] on li "Renewal" at bounding box center [630, 441] width 294 height 30
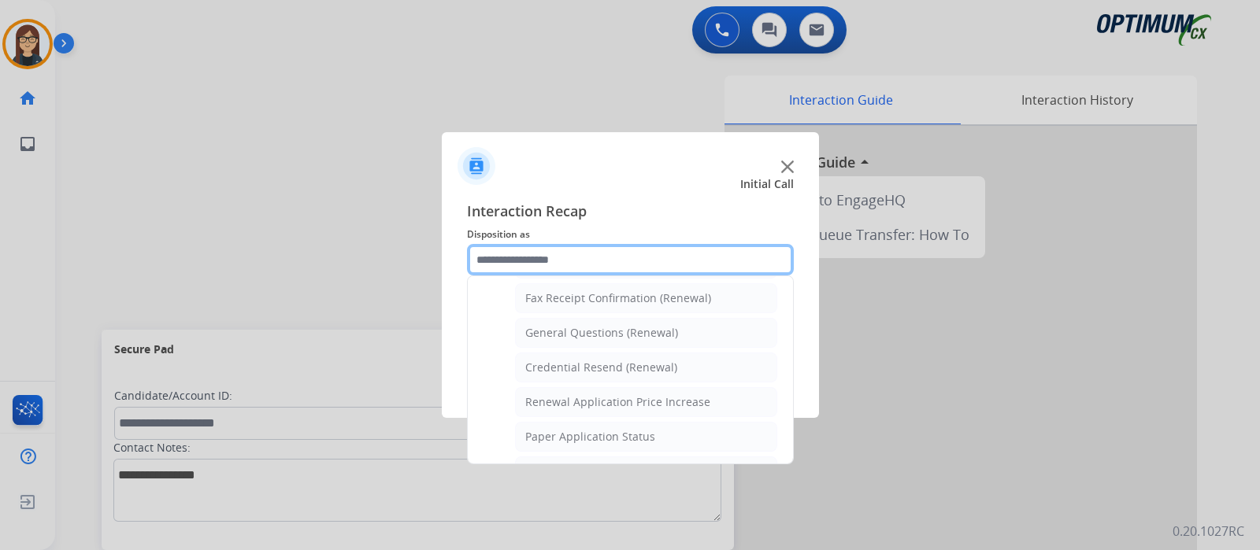
scroll to position [498, 0]
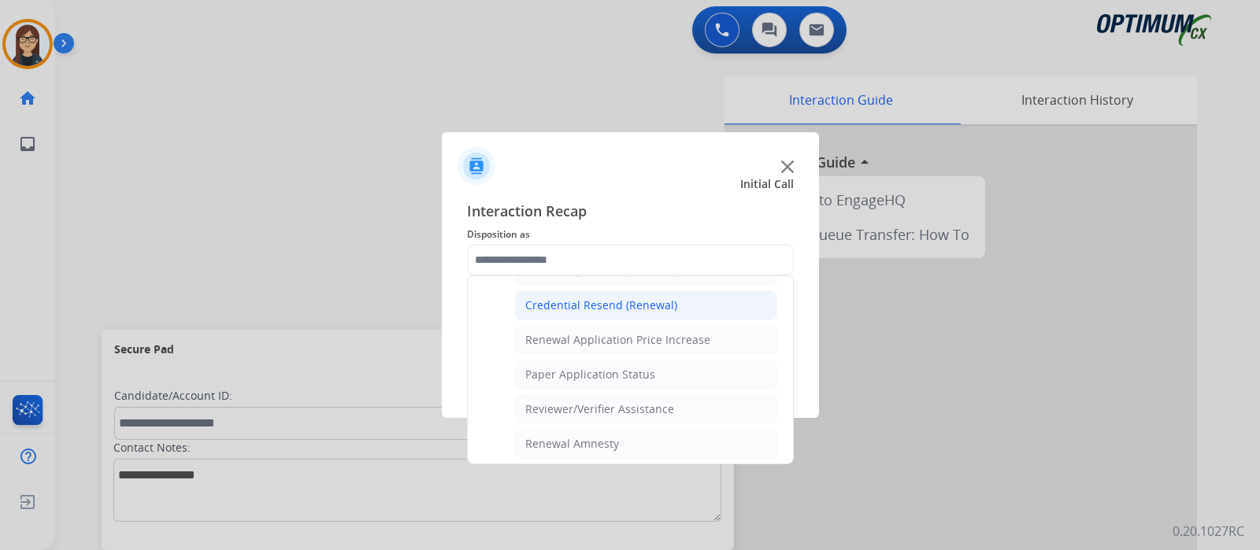
click at [623, 305] on div "Credential Resend (Renewal)" at bounding box center [601, 306] width 152 height 16
type input "**********"
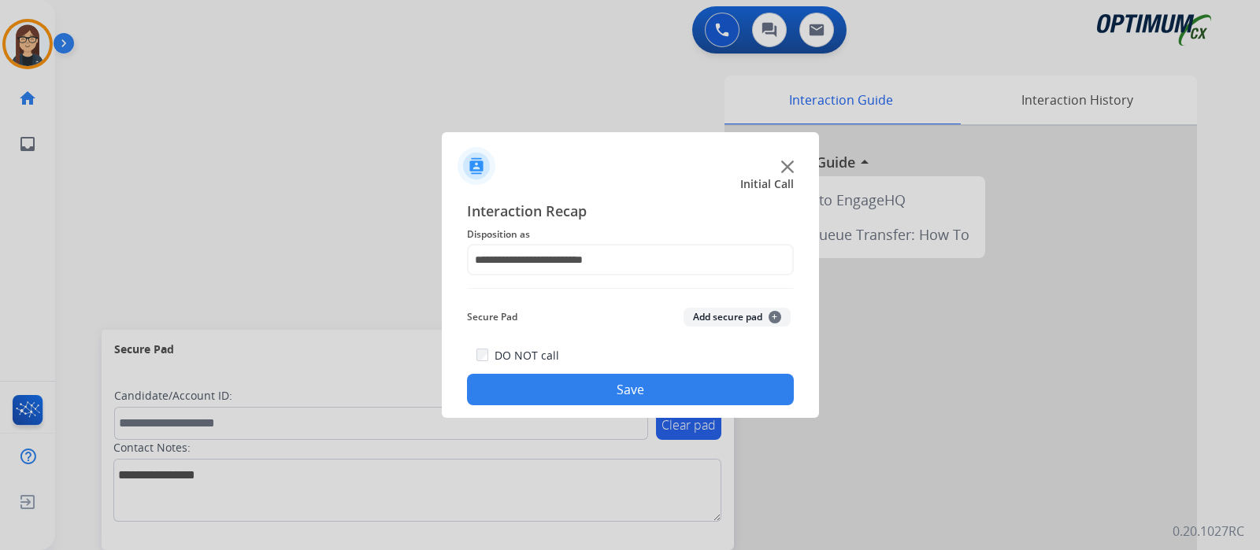
click at [590, 390] on button "Save" at bounding box center [630, 389] width 327 height 31
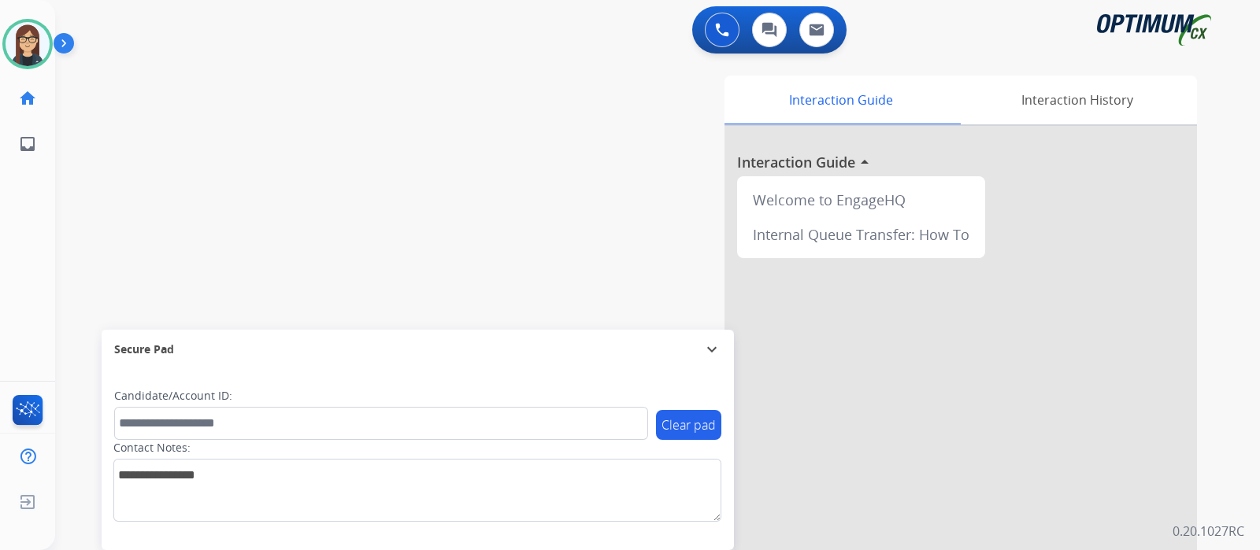
click at [346, 176] on div "swap_horiz Break voice bridge close_fullscreen Connect 3-Way Call merge_type Se…" at bounding box center [638, 385] width 1167 height 657
click at [452, 221] on div "swap_horiz Break voice bridge close_fullscreen Connect 3-Way Call merge_type Se…" at bounding box center [638, 385] width 1167 height 657
click at [421, 41] on div "0 Voice Interactions 0 Chat Interactions 0 Email Interactions" at bounding box center [648, 31] width 1148 height 50
click at [105, 235] on div "swap_horiz Break voice bridge close_fullscreen Connect 3-Way Call merge_type Se…" at bounding box center [638, 385] width 1167 height 657
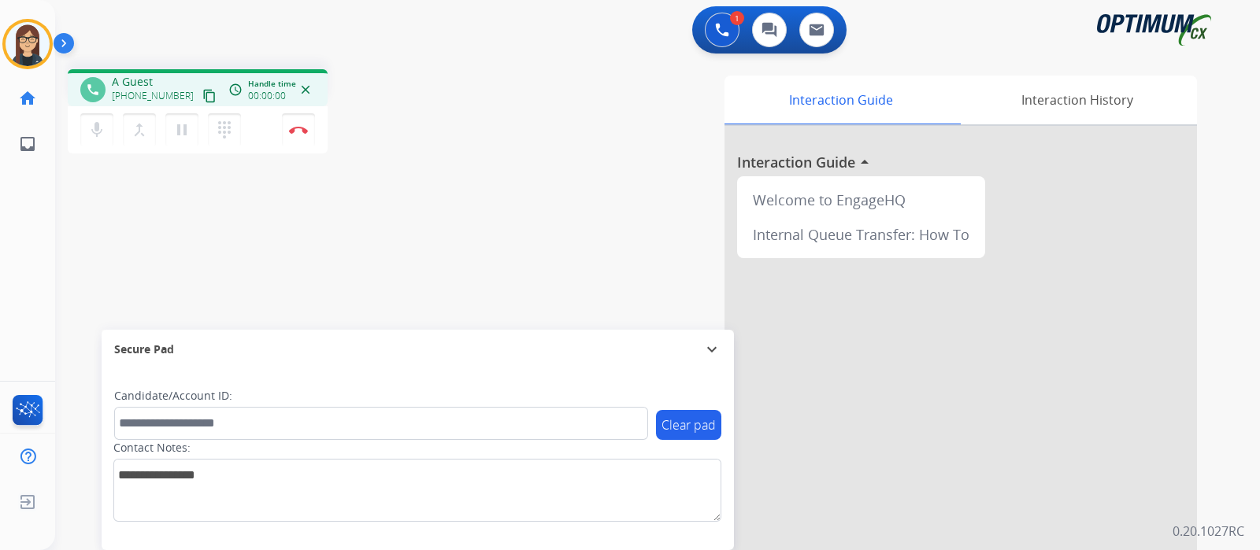
click at [202, 96] on mat-icon "content_copy" at bounding box center [209, 96] width 14 height 14
click at [98, 133] on mat-icon "mic" at bounding box center [96, 129] width 19 height 19
click at [100, 141] on button "mic_off Mute" at bounding box center [96, 129] width 33 height 33
click at [529, 183] on div "Interaction Guide Interaction History Interaction Guide arrow_drop_up Welcome t…" at bounding box center [843, 395] width 706 height 638
click at [369, 227] on div "phone +19014981594 +19014981594 content_copy access_time Call metrics Queue 00:…" at bounding box center [638, 385] width 1167 height 657
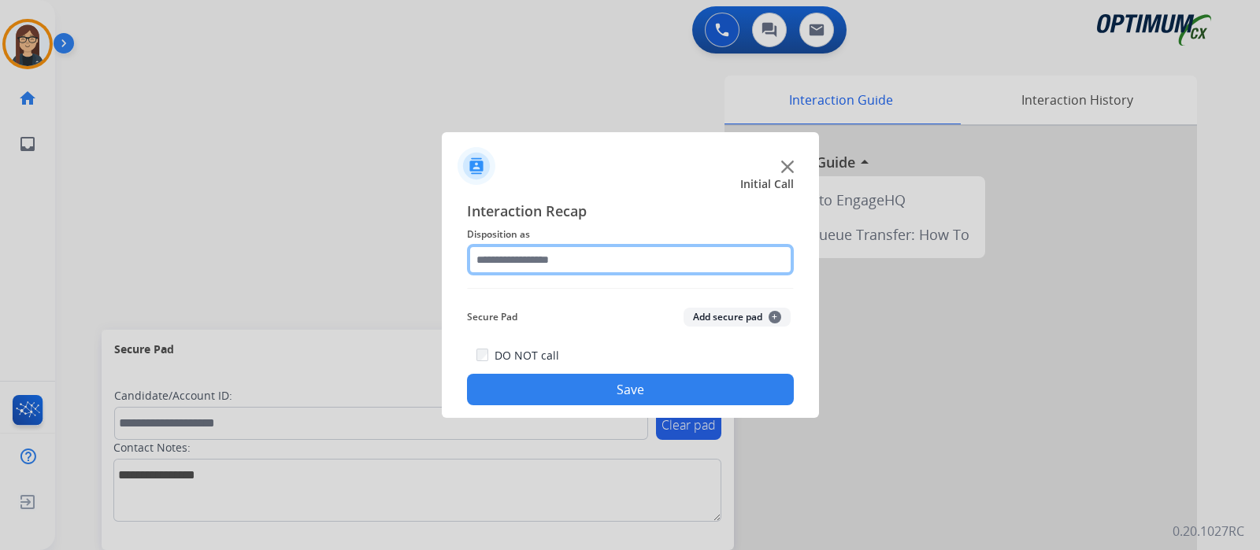
click at [540, 253] on input "text" at bounding box center [630, 259] width 327 height 31
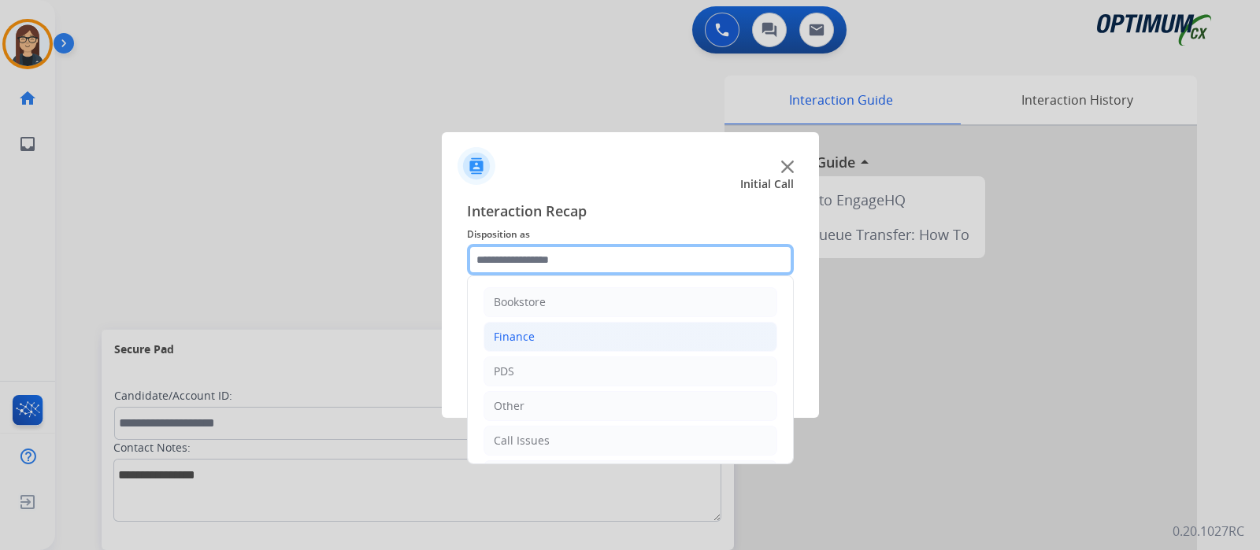
scroll to position [104, 0]
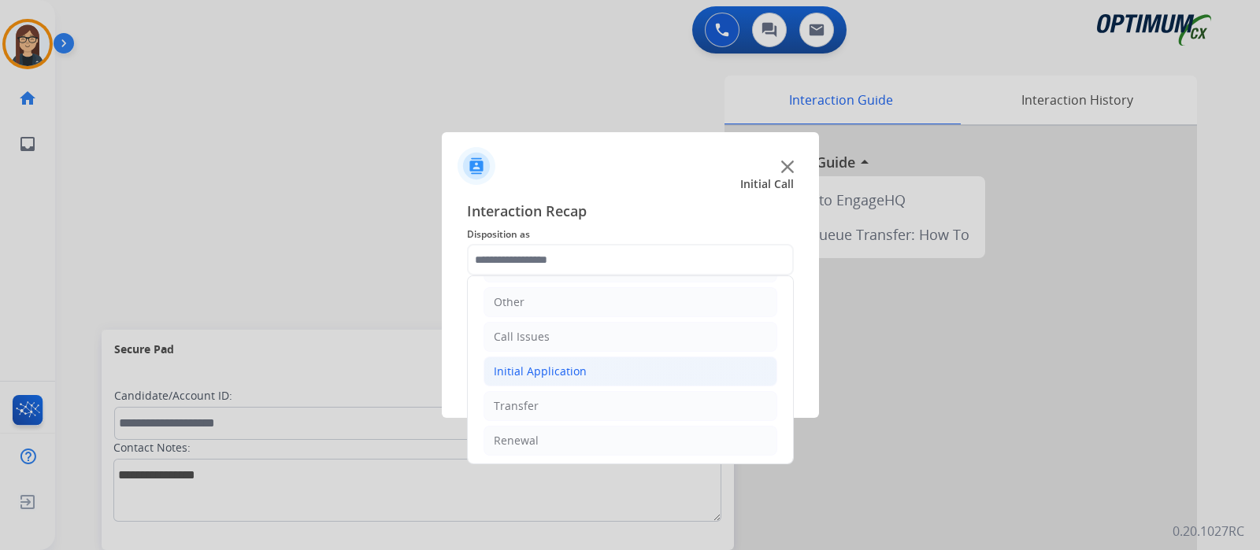
click at [563, 376] on div "Initial Application" at bounding box center [540, 372] width 93 height 16
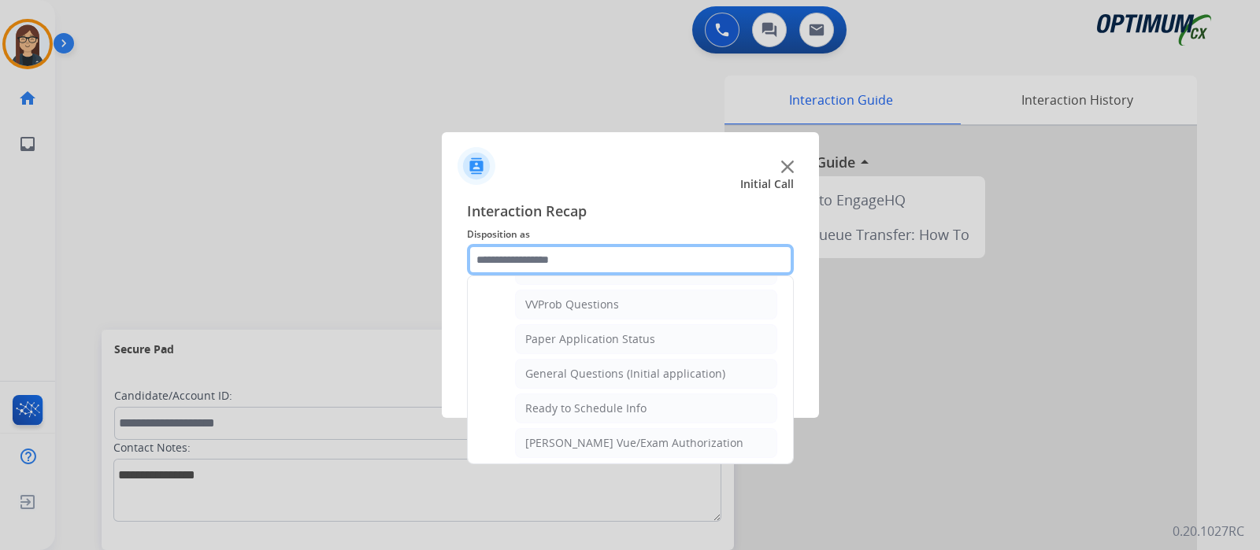
scroll to position [891, 0]
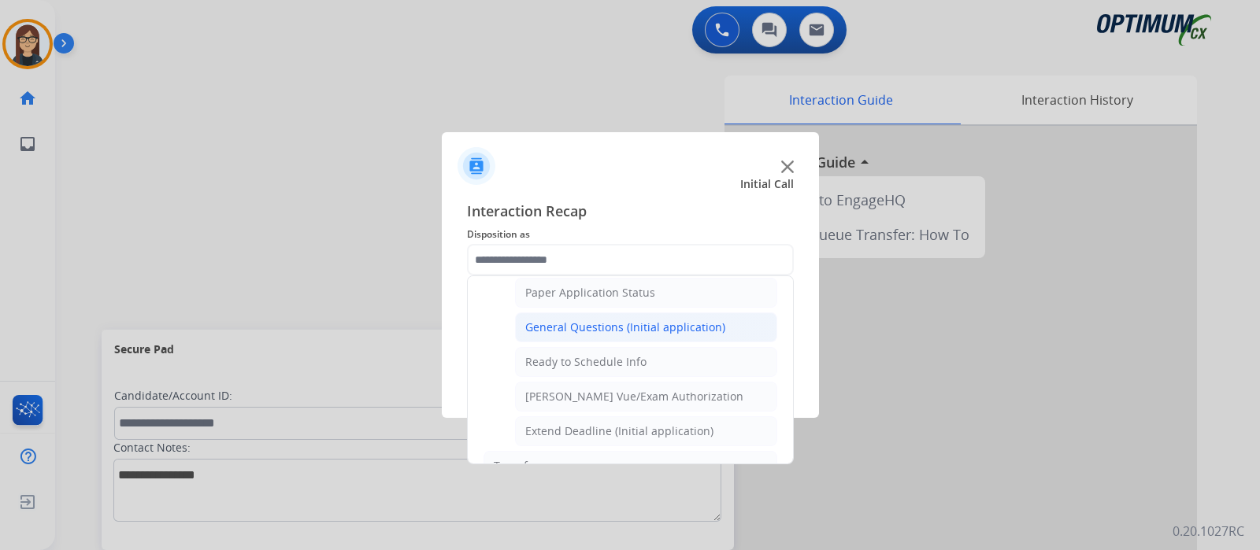
click at [547, 326] on div "General Questions (Initial application)" at bounding box center [625, 328] width 200 height 16
type input "**********"
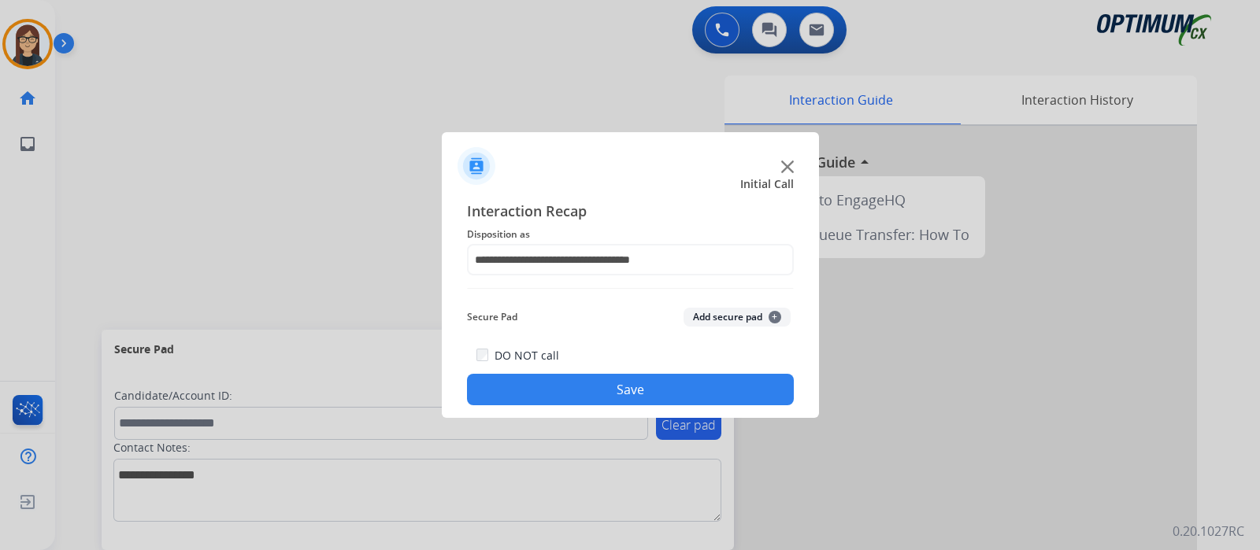
click at [537, 387] on button "Save" at bounding box center [630, 389] width 327 height 31
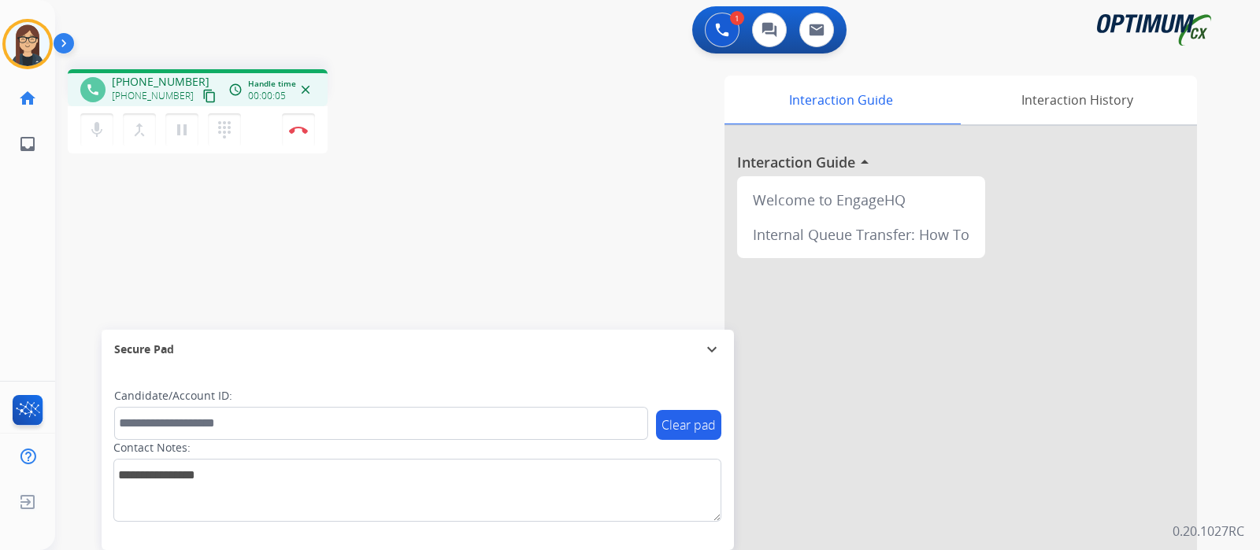
click at [202, 95] on mat-icon "content_copy" at bounding box center [209, 96] width 14 height 14
click at [464, 170] on div "phone +15015195697 +15015195697 content_copy access_time Call metrics Queue 00:…" at bounding box center [638, 385] width 1167 height 657
click at [487, 139] on div "phone +15015195697 +15015195697 content_copy access_time Call metrics Queue 00:…" at bounding box center [638, 385] width 1167 height 657
click at [531, 150] on div "Interaction Guide Interaction History Interaction Guide arrow_drop_up Welcome t…" at bounding box center [843, 395] width 706 height 638
click at [461, 168] on div "phone +15015195697 +15015195697 content_copy access_time Call metrics Queue 00:…" at bounding box center [638, 385] width 1167 height 657
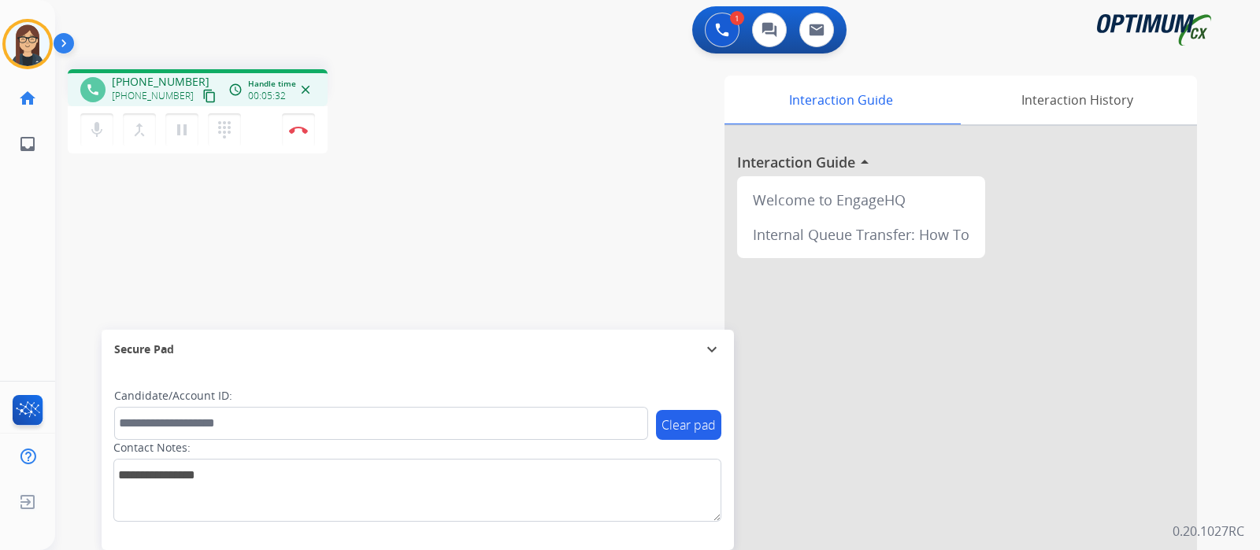
click at [117, 205] on div "phone +15015195697 +15015195697 content_copy access_time Call metrics Queue 00:…" at bounding box center [638, 385] width 1167 height 657
click at [425, 213] on div "phone +15015195697 +15015195697 content_copy access_time Call metrics Queue 00:…" at bounding box center [638, 385] width 1167 height 657
click at [298, 138] on button "Disconnect" at bounding box center [298, 129] width 33 height 33
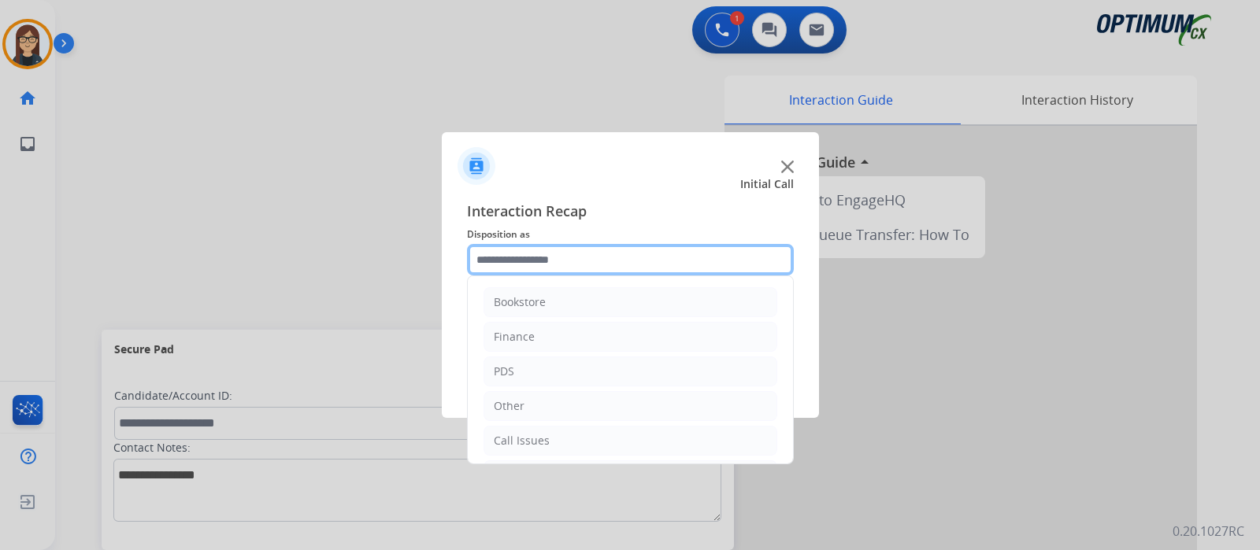
click at [525, 256] on input "text" at bounding box center [630, 259] width 327 height 31
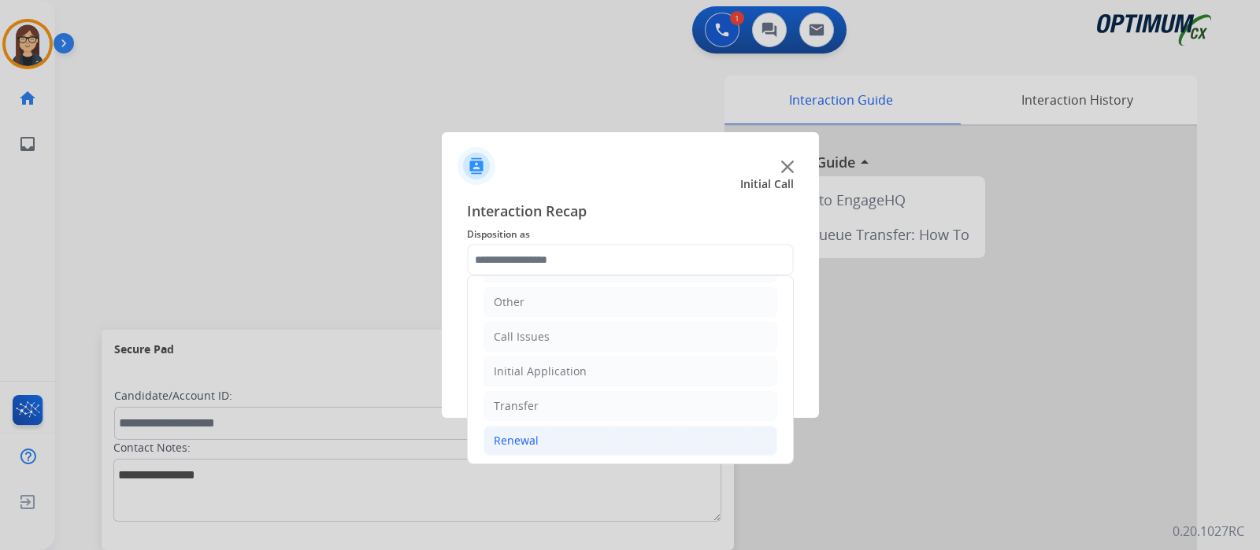
click at [527, 438] on div "Renewal" at bounding box center [516, 441] width 45 height 16
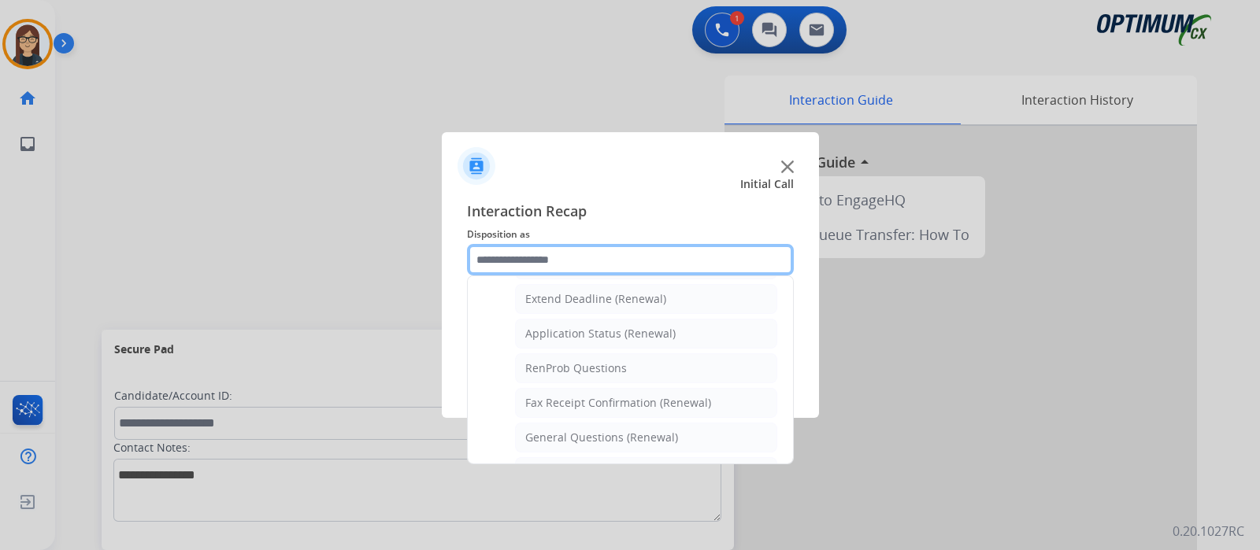
scroll to position [399, 0]
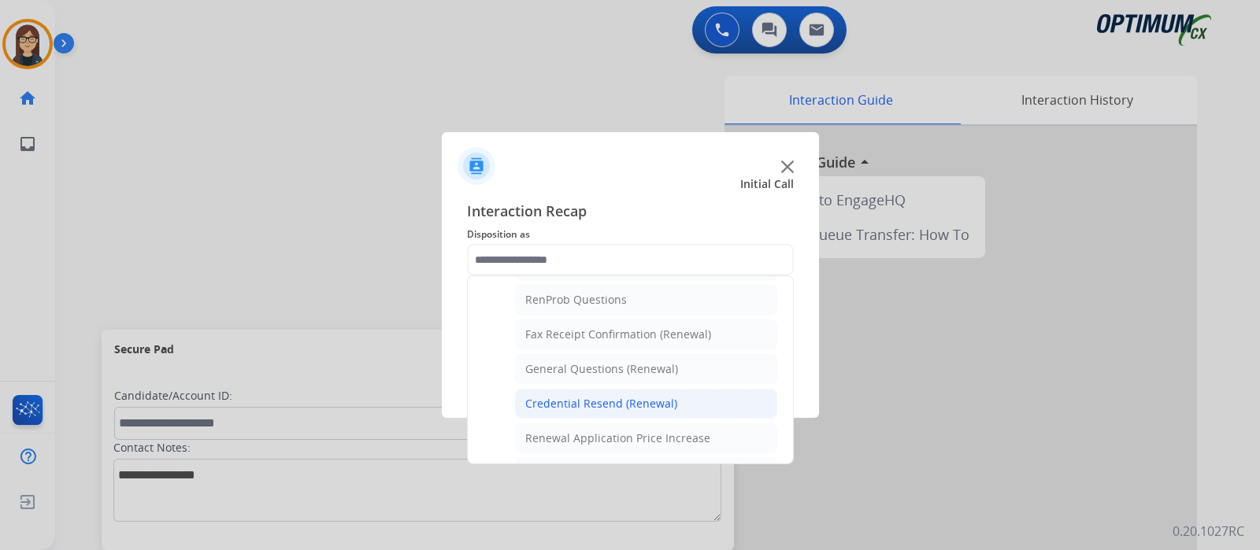
click at [648, 397] on div "Credential Resend (Renewal)" at bounding box center [601, 404] width 152 height 16
type input "**********"
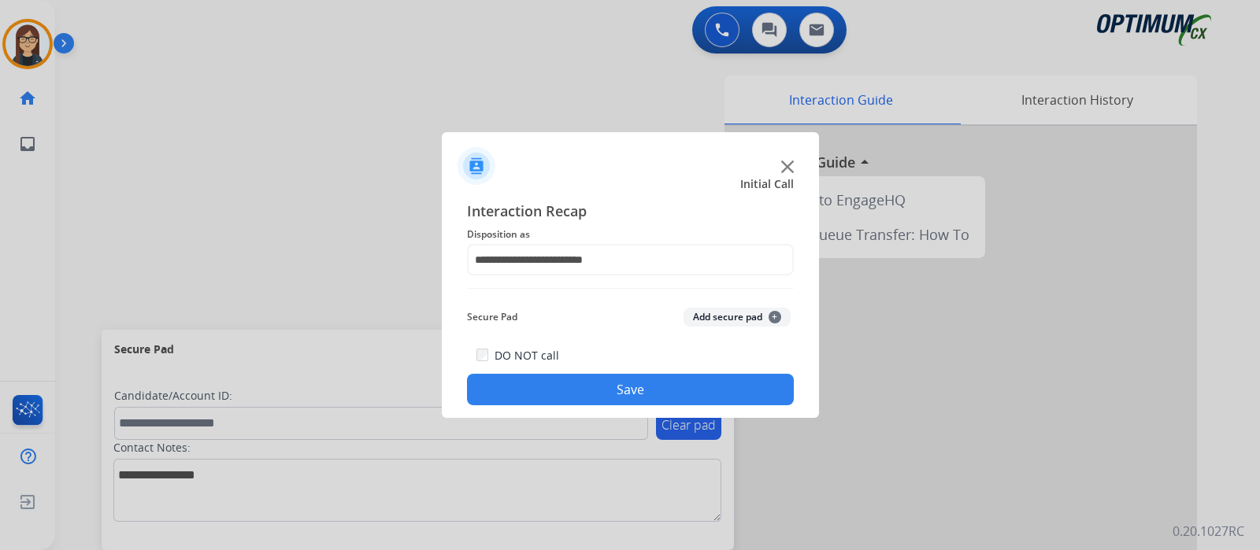
click at [592, 387] on button "Save" at bounding box center [630, 389] width 327 height 31
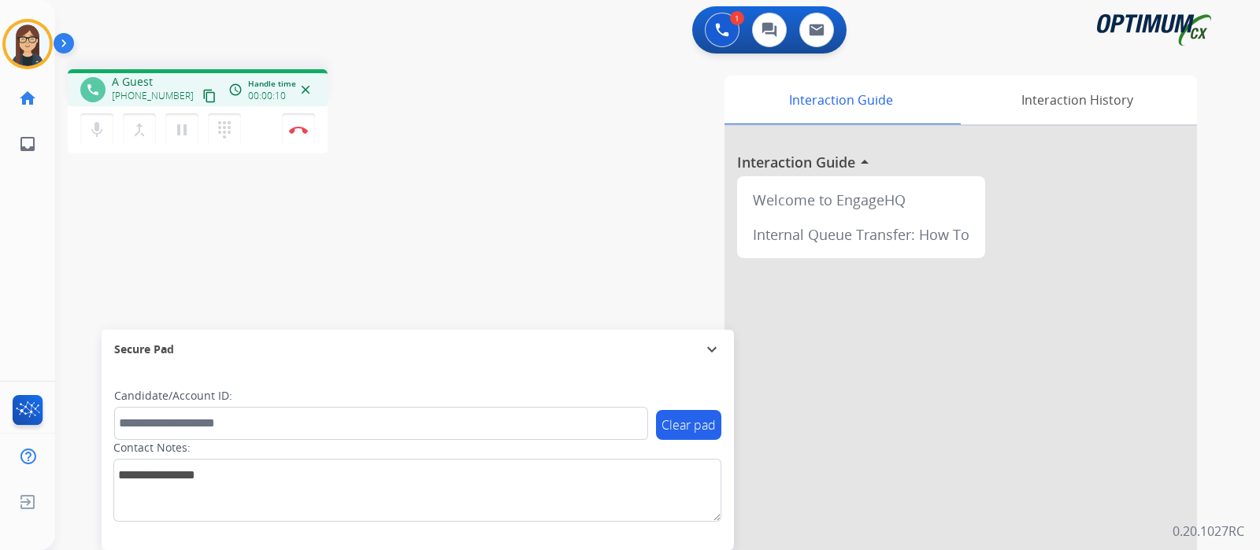
click at [202, 91] on mat-icon "content_copy" at bounding box center [209, 96] width 14 height 14
click at [505, 210] on div "Interaction Guide Interaction History Interaction Guide arrow_drop_up Welcome t…" at bounding box center [843, 395] width 706 height 638
click at [131, 246] on div "phone +12028343375 +12028343375 content_copy access_time Call metrics Queue 00:…" at bounding box center [638, 385] width 1167 height 657
click at [476, 206] on div "phone +12028343375 +12028343375 content_copy access_time Call metrics Queue 00:…" at bounding box center [638, 385] width 1167 height 657
click at [97, 238] on div "phone +12028343375 +12028343375 content_copy access_time Call metrics Queue 00:…" at bounding box center [638, 385] width 1167 height 657
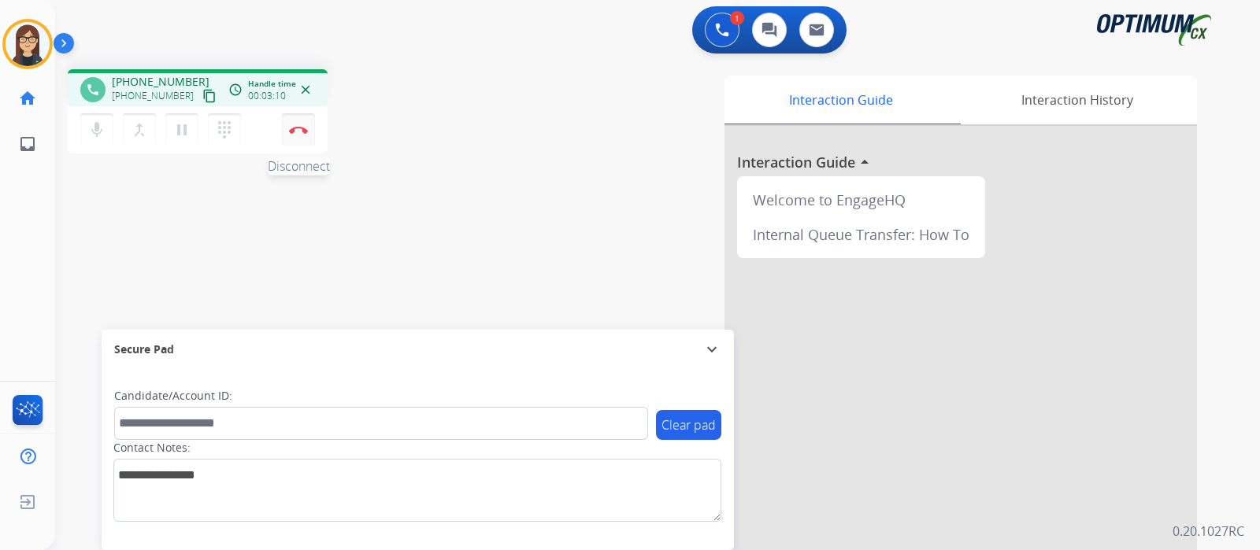
click at [298, 135] on button "Disconnect" at bounding box center [298, 129] width 33 height 33
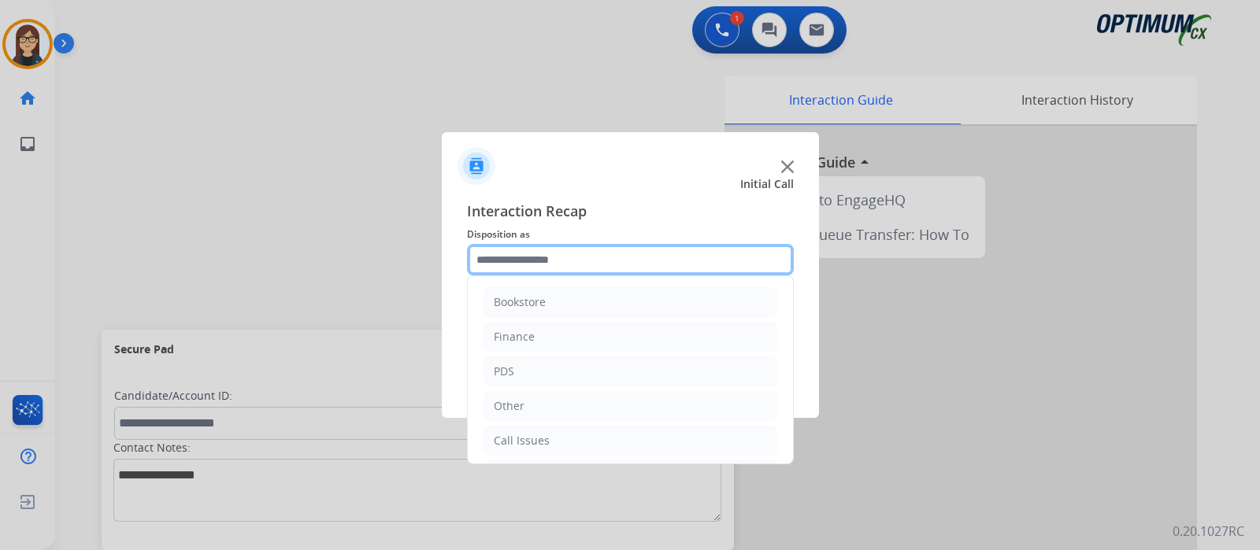
click at [519, 259] on input "text" at bounding box center [630, 259] width 327 height 31
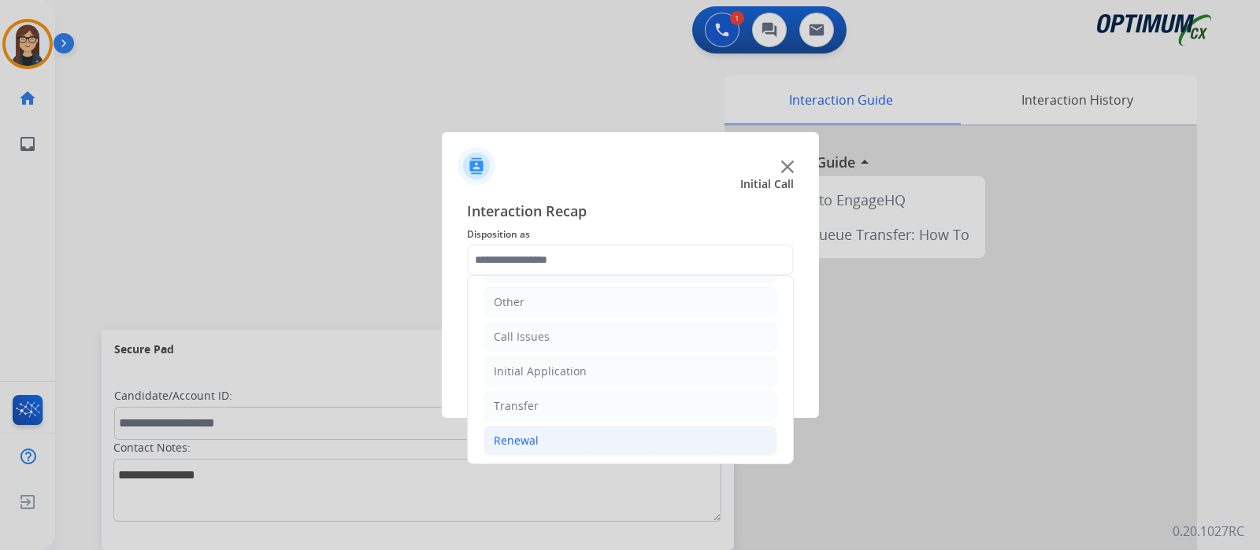
click at [527, 438] on div "Renewal" at bounding box center [516, 441] width 45 height 16
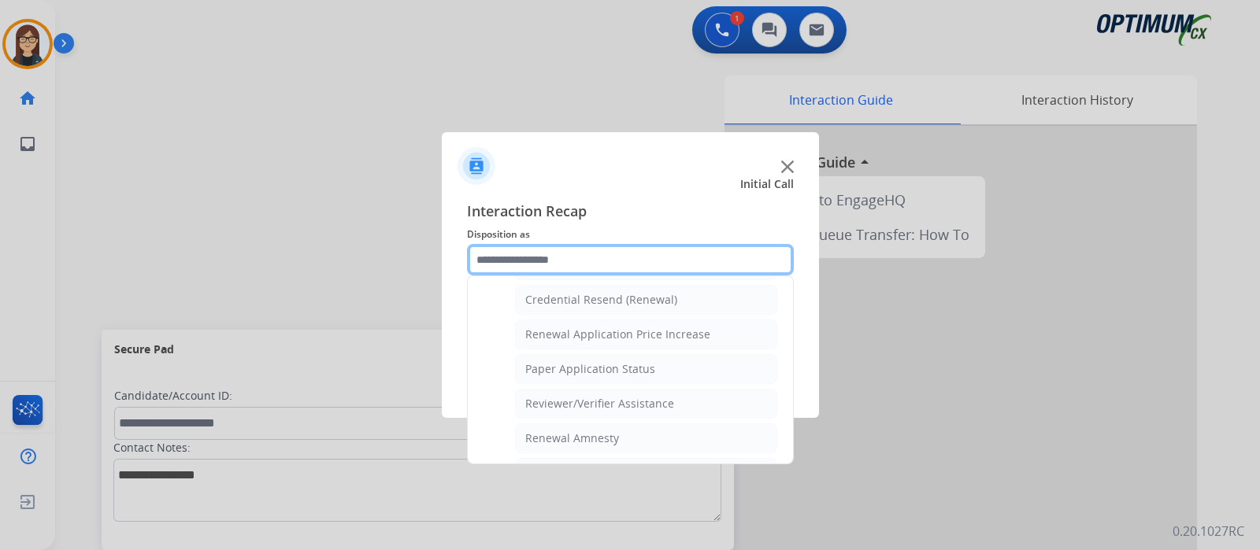
scroll to position [405, 0]
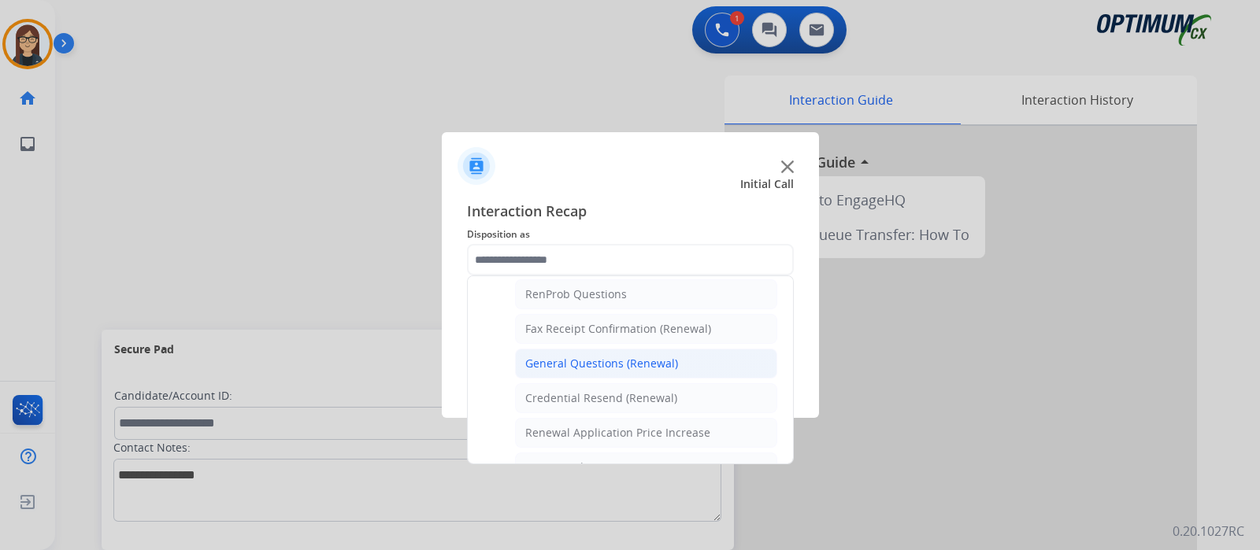
click at [591, 364] on div "General Questions (Renewal)" at bounding box center [601, 364] width 153 height 16
type input "**********"
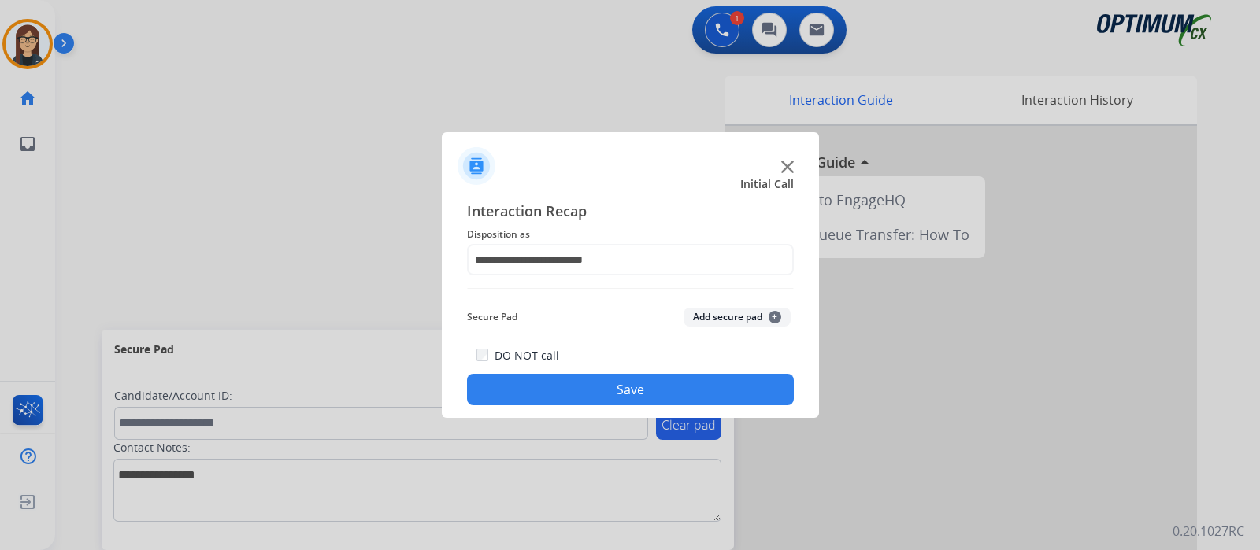
click at [566, 391] on button "Save" at bounding box center [630, 389] width 327 height 31
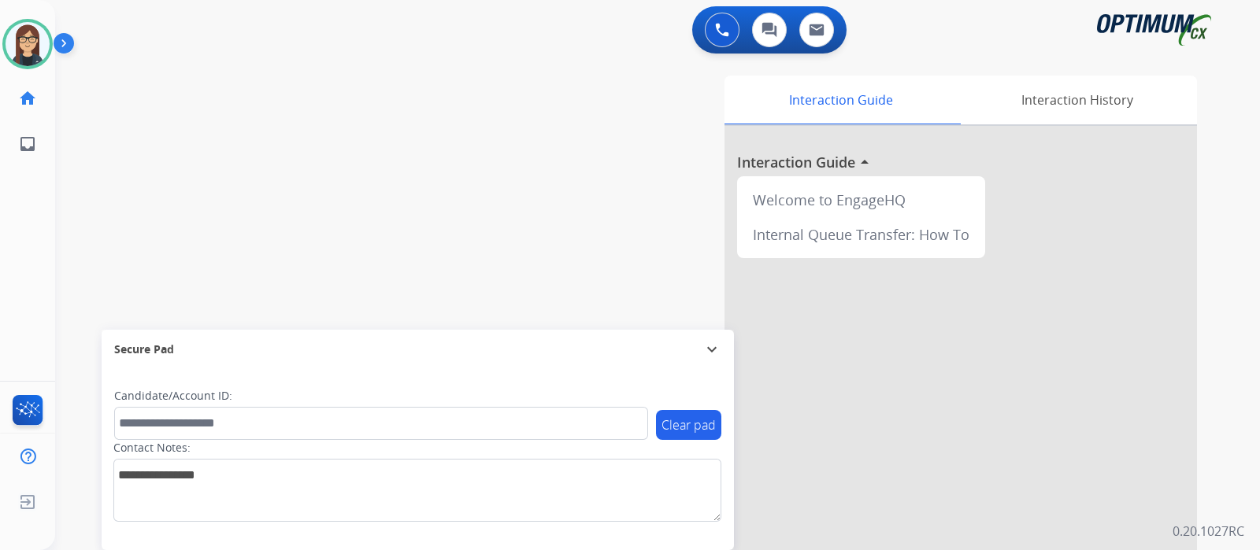
click at [385, 159] on div "swap_horiz Break voice bridge close_fullscreen Connect 3-Way Call merge_type Se…" at bounding box center [638, 385] width 1167 height 657
click at [354, 196] on div "swap_horiz Break voice bridge close_fullscreen Connect 3-Way Call merge_type Se…" at bounding box center [638, 385] width 1167 height 657
click at [412, 202] on div "swap_horiz Break voice bridge close_fullscreen Connect 3-Way Call merge_type Se…" at bounding box center [638, 385] width 1167 height 657
click at [106, 209] on div "swap_horiz Break voice bridge close_fullscreen Connect 3-Way Call merge_type Se…" at bounding box center [638, 385] width 1167 height 657
click at [327, 257] on div "swap_horiz Break voice bridge close_fullscreen Connect 3-Way Call merge_type Se…" at bounding box center [638, 385] width 1167 height 657
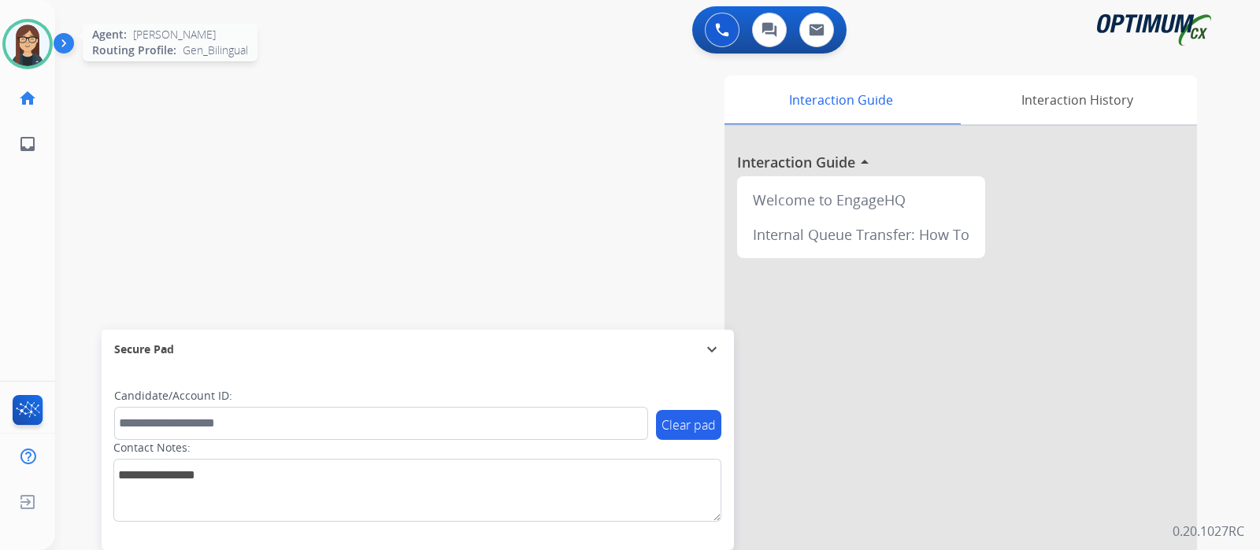
click at [23, 33] on img at bounding box center [28, 44] width 44 height 44
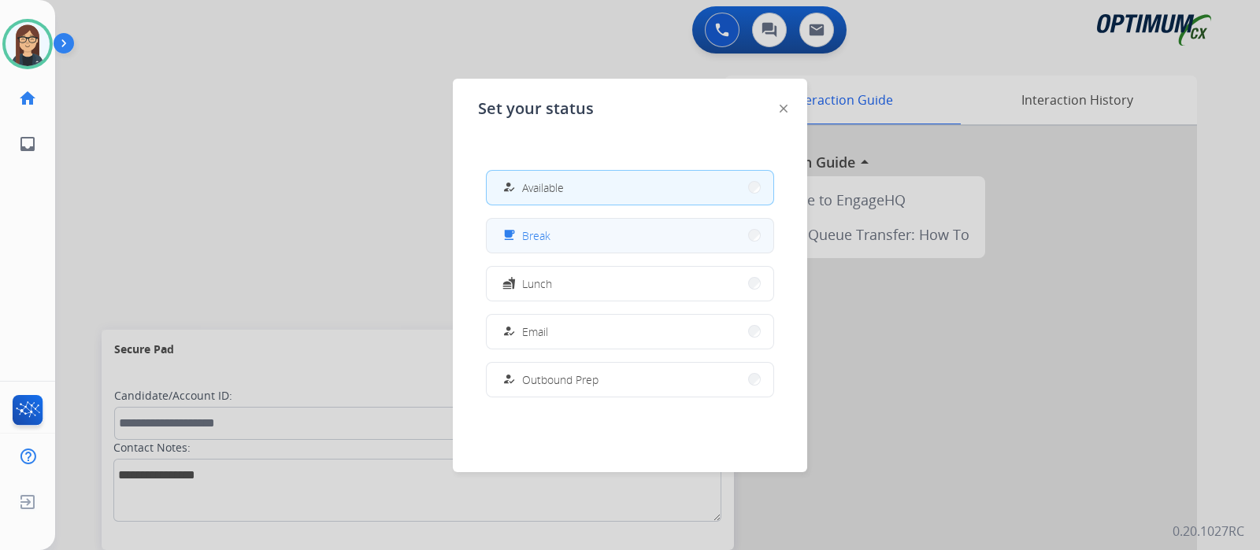
click at [570, 238] on button "free_breakfast Break" at bounding box center [630, 236] width 287 height 34
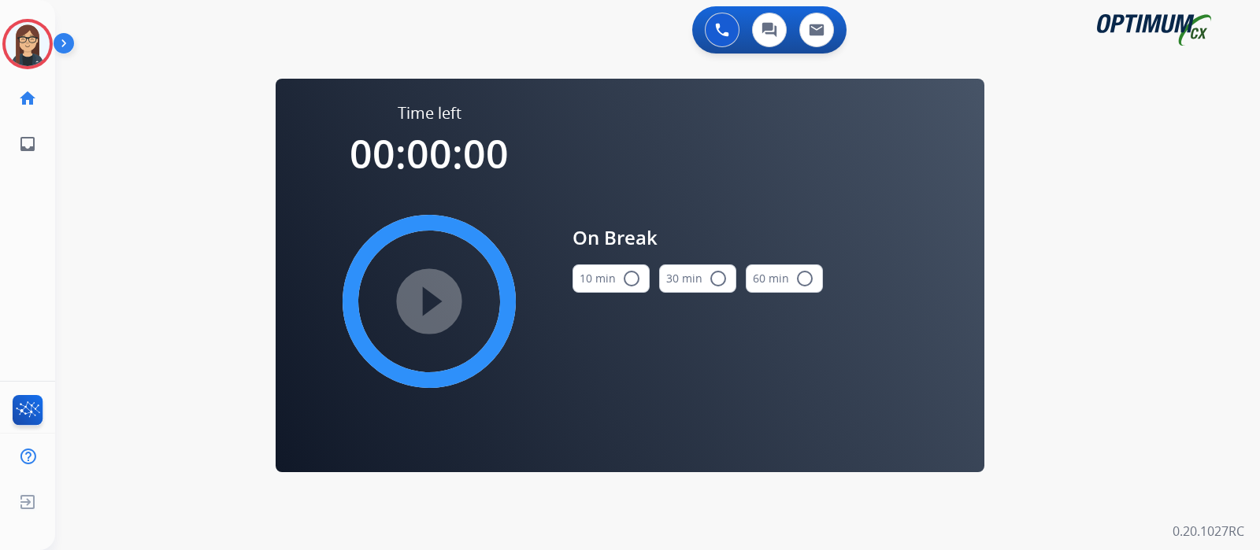
click at [627, 275] on mat-icon "radio_button_unchecked" at bounding box center [631, 278] width 19 height 19
click at [425, 292] on mat-icon "play_circle_filled" at bounding box center [429, 301] width 19 height 19
click at [87, 219] on div "0 Voice Interactions 0 Chat Interactions 0 Email Interactions swap_horiz Break …" at bounding box center [657, 275] width 1204 height 550
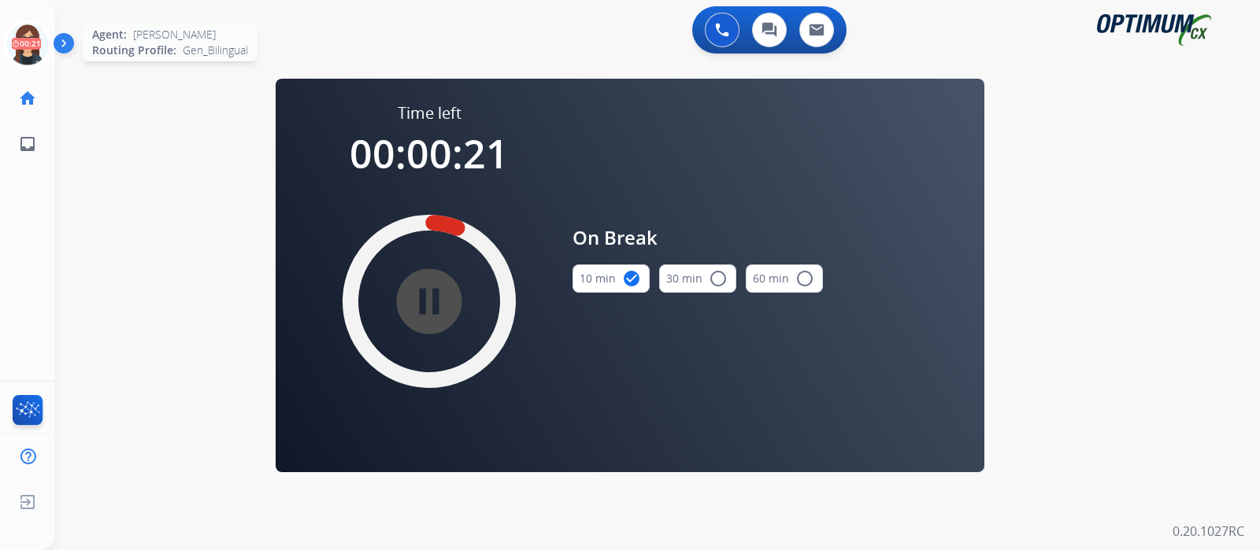
click at [25, 24] on icon at bounding box center [27, 44] width 51 height 51
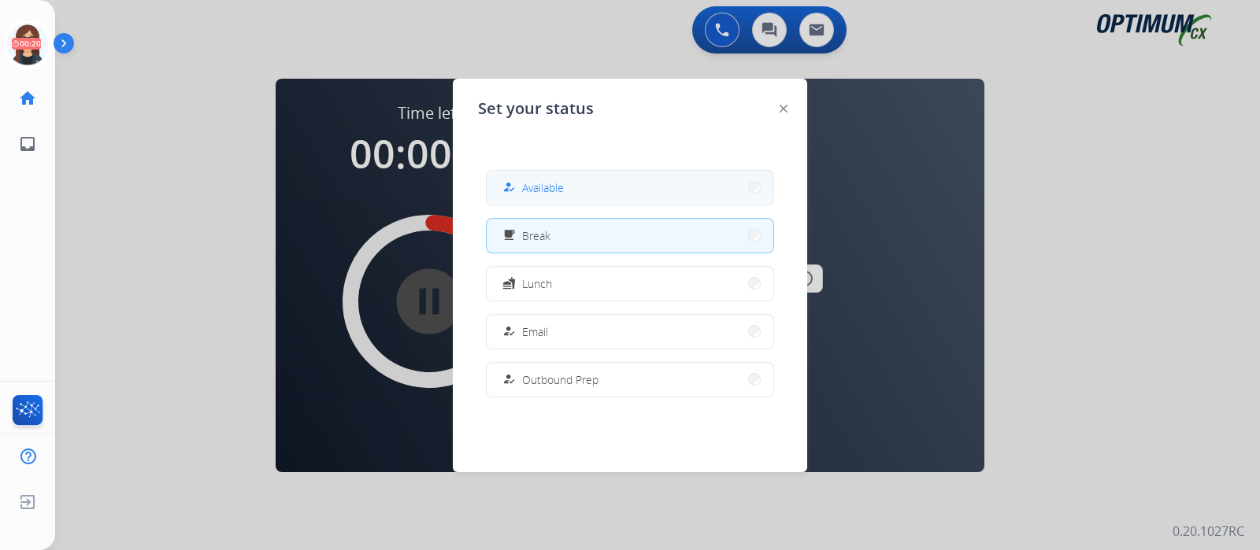
click at [582, 176] on button "how_to_reg Available" at bounding box center [630, 188] width 287 height 34
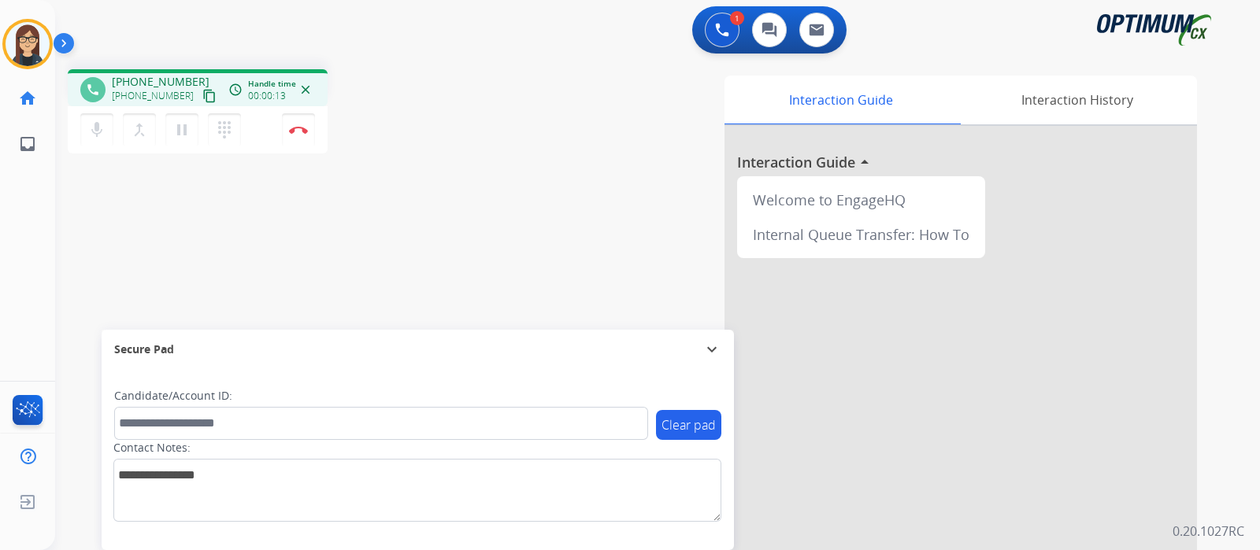
click at [118, 40] on div "1 Voice Interactions 0 Chat Interactions 0 Email Interactions" at bounding box center [648, 31] width 1148 height 50
click at [105, 135] on mat-icon "mic" at bounding box center [96, 129] width 19 height 19
click at [105, 135] on mat-icon "mic_off" at bounding box center [96, 129] width 19 height 19
click at [100, 130] on mat-icon "mic" at bounding box center [96, 129] width 19 height 19
click at [91, 135] on mat-icon "mic_off" at bounding box center [96, 129] width 19 height 19
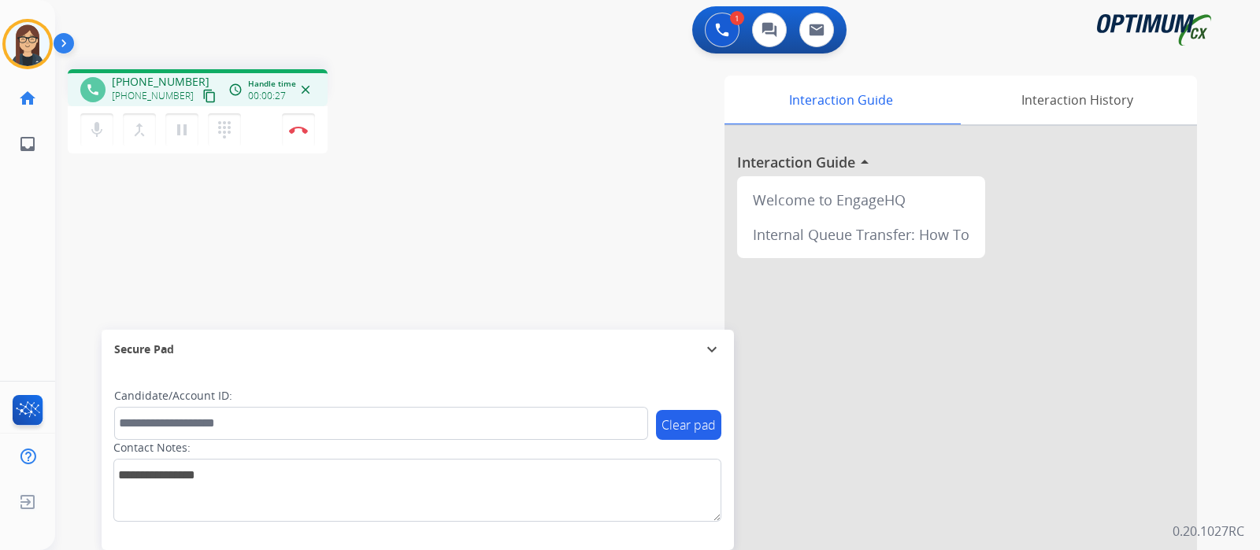
click at [202, 91] on mat-icon "content_copy" at bounding box center [209, 96] width 14 height 14
click at [105, 130] on button "mic Mute" at bounding box center [96, 129] width 33 height 33
click at [105, 130] on button "mic_off Mute" at bounding box center [96, 129] width 33 height 33
click at [97, 131] on mat-icon "mic" at bounding box center [96, 129] width 19 height 19
click at [93, 135] on mat-icon "mic_off" at bounding box center [96, 129] width 19 height 19
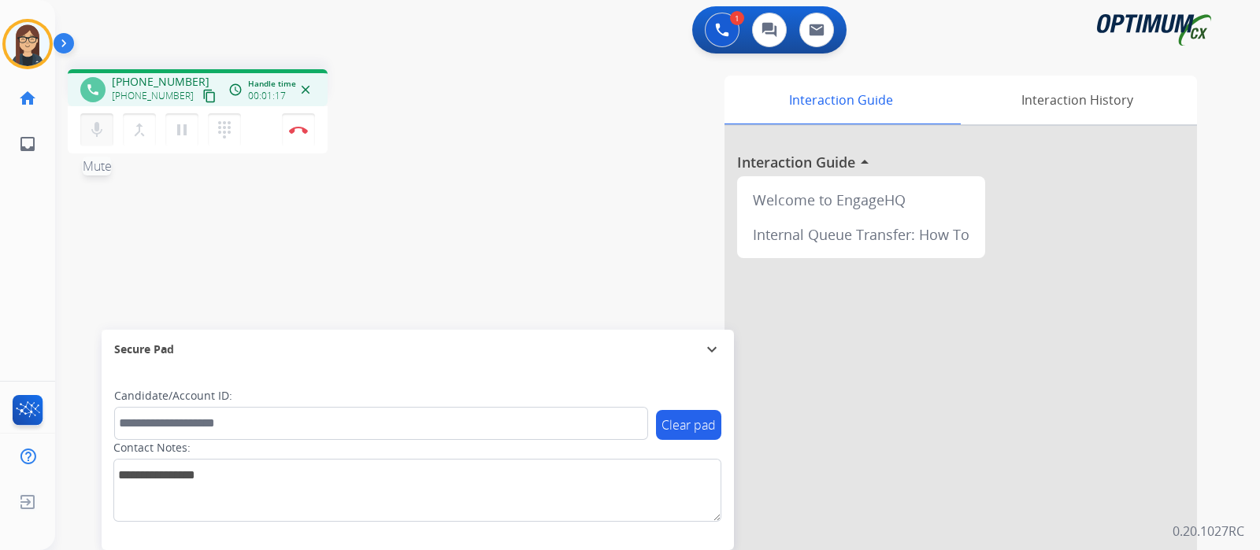
click at [93, 135] on mat-icon "mic" at bounding box center [96, 129] width 19 height 19
click at [97, 128] on mat-icon "mic_off" at bounding box center [96, 129] width 19 height 19
click at [97, 128] on mat-icon "mic" at bounding box center [96, 129] width 19 height 19
click at [97, 128] on mat-icon "mic_off" at bounding box center [96, 129] width 19 height 19
click at [91, 131] on mat-icon "mic" at bounding box center [96, 129] width 19 height 19
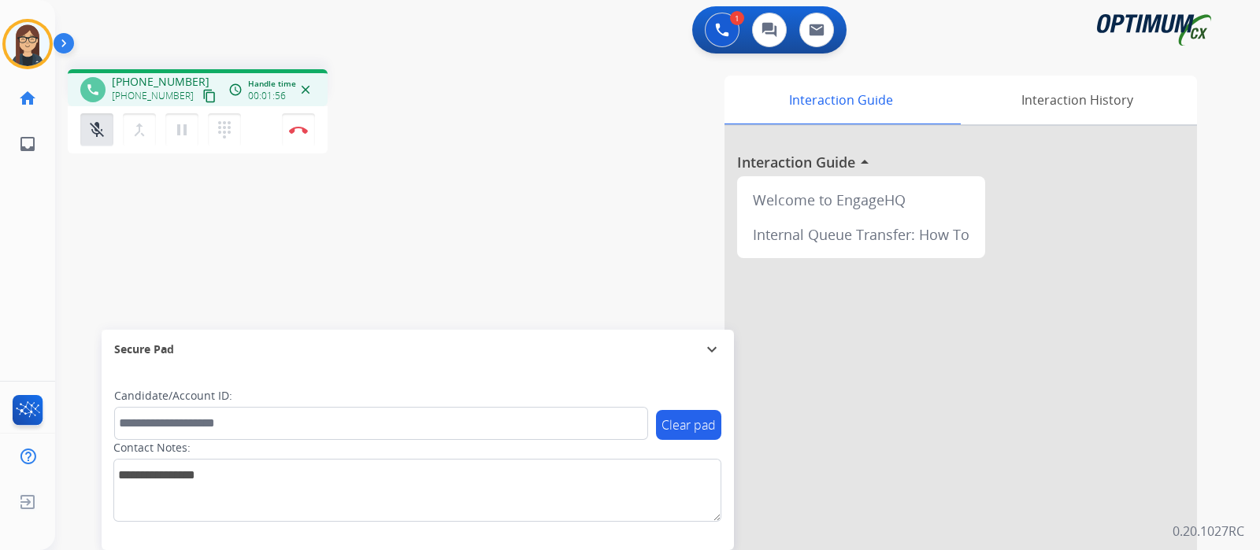
click at [586, 77] on div "Interaction Guide Interaction History Interaction Guide arrow_drop_up Welcome t…" at bounding box center [843, 395] width 706 height 638
click at [117, 235] on div "phone +17872095772 +17872095772 content_copy access_time Call metrics Queue 00:…" at bounding box center [638, 385] width 1167 height 657
click at [94, 126] on mat-icon "mic_off" at bounding box center [96, 129] width 19 height 19
click at [96, 124] on mat-icon "mic" at bounding box center [96, 129] width 19 height 19
click at [98, 130] on mat-icon "mic_off" at bounding box center [96, 129] width 19 height 19
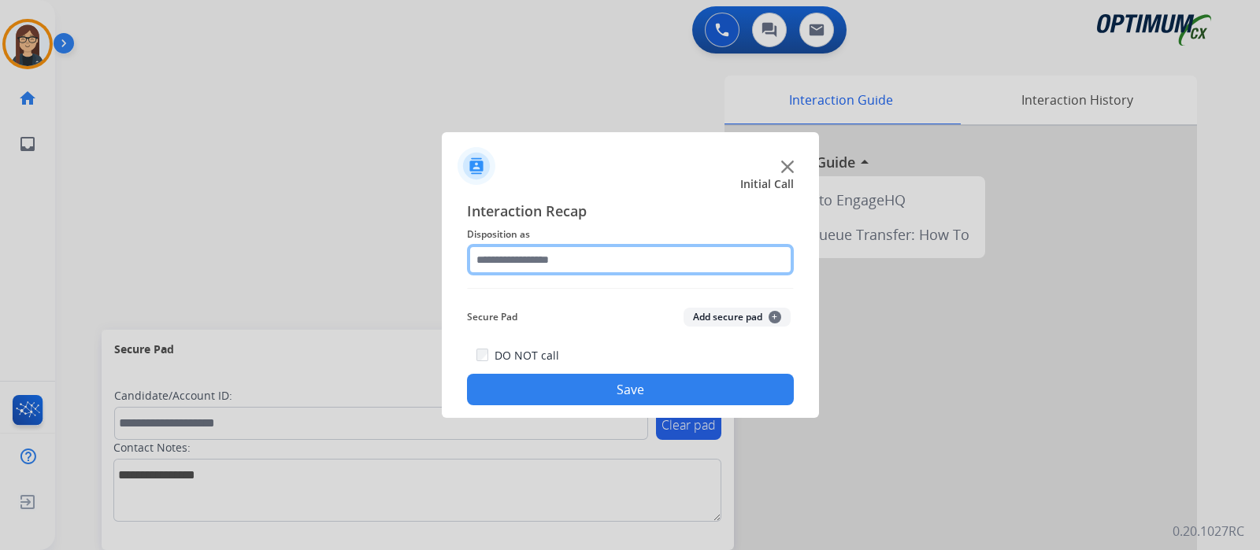
click at [567, 261] on input "text" at bounding box center [630, 259] width 327 height 31
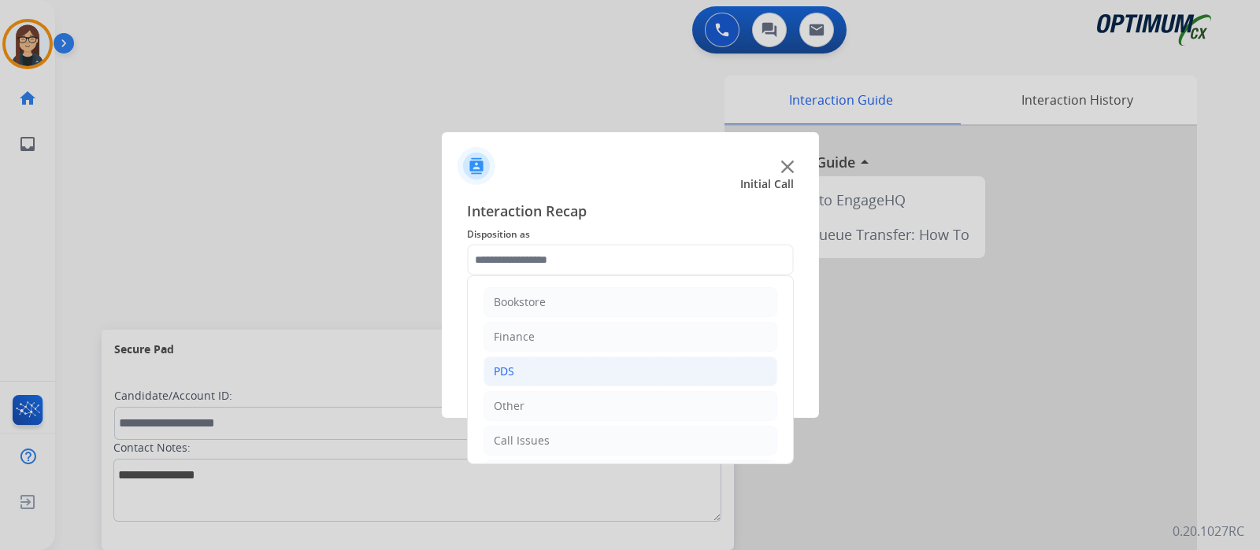
click at [528, 374] on li "PDS" at bounding box center [630, 372] width 294 height 30
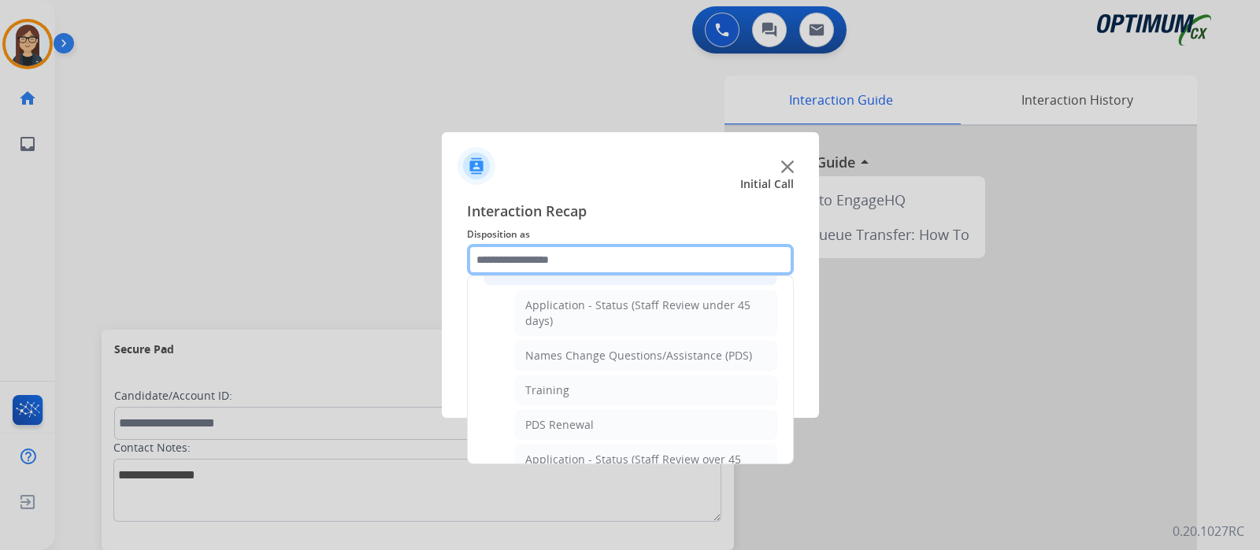
scroll to position [196, 0]
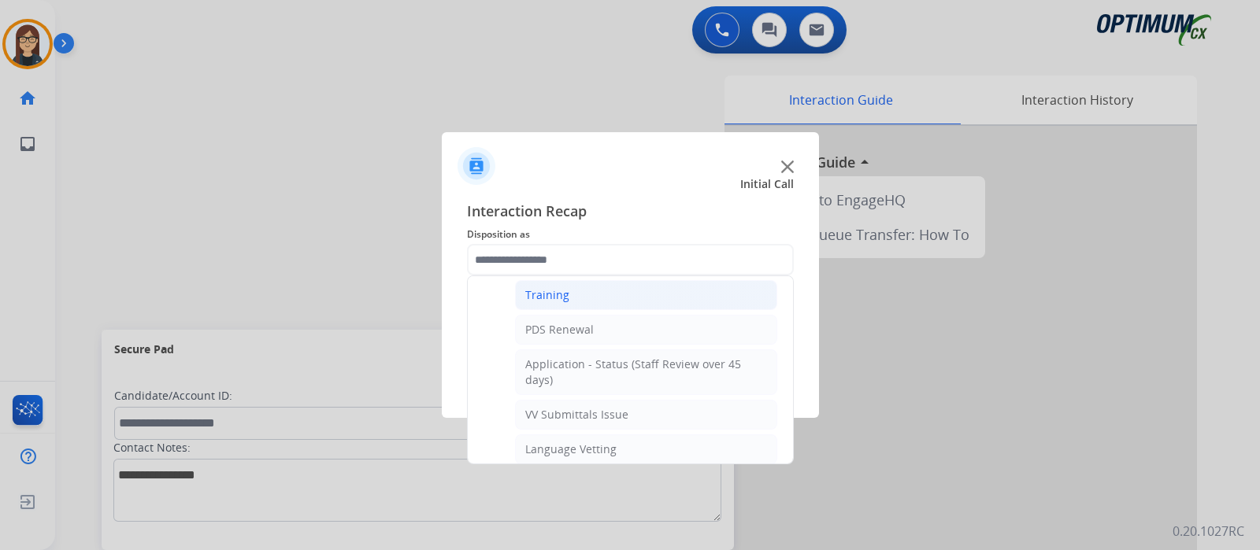
click at [543, 290] on div "Training" at bounding box center [547, 295] width 44 height 16
type input "********"
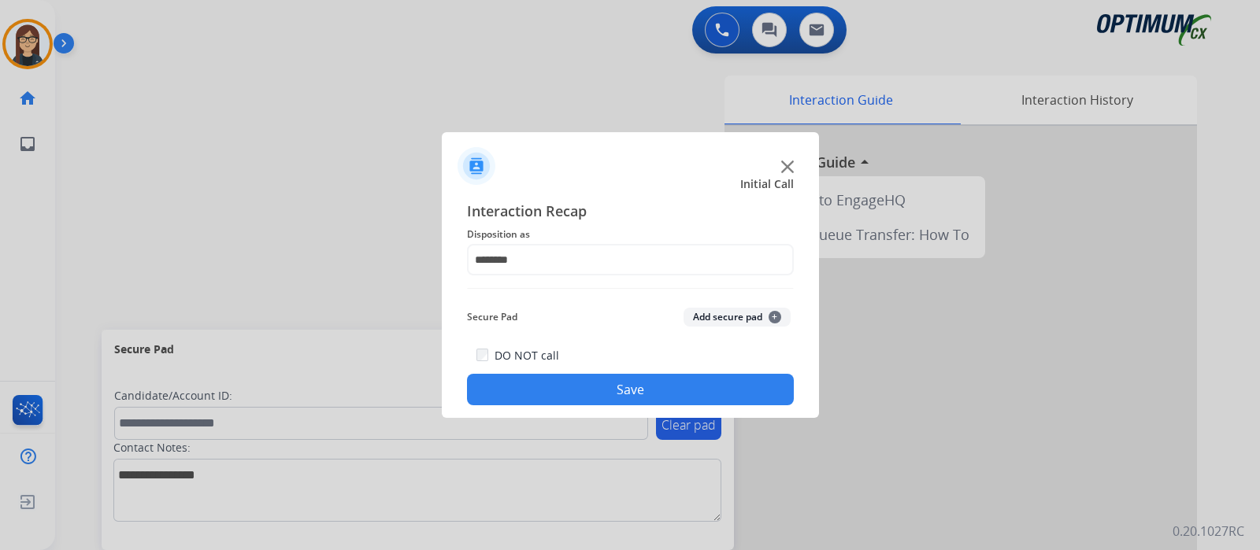
click at [549, 379] on button "Save" at bounding box center [630, 389] width 327 height 31
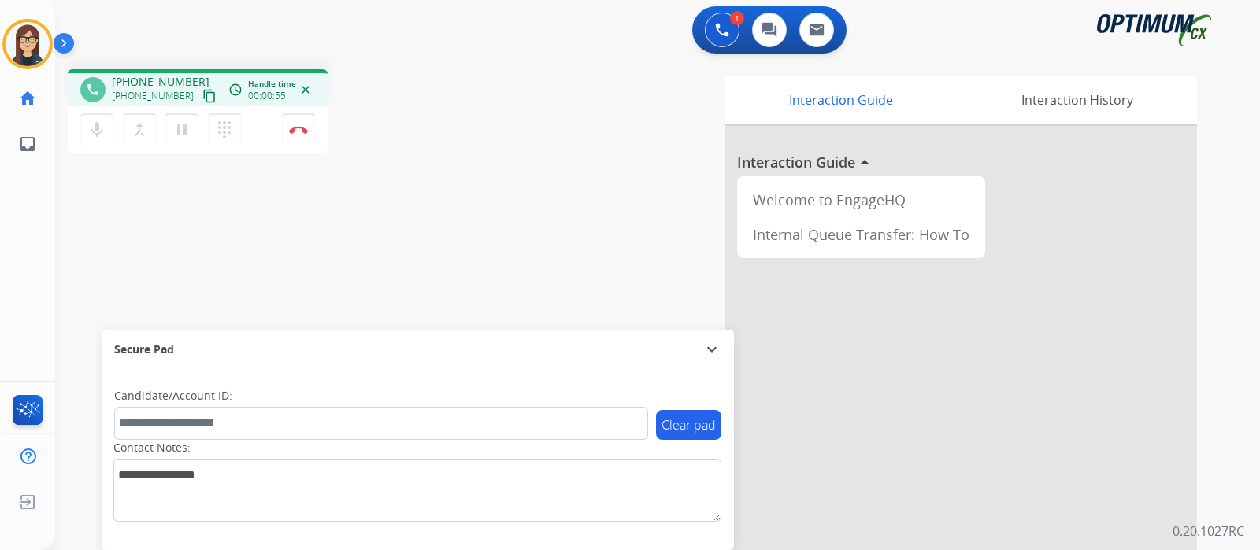
click at [202, 89] on mat-icon "content_copy" at bounding box center [209, 96] width 14 height 14
click at [504, 156] on div "Interaction Guide Interaction History Interaction Guide arrow_drop_up Welcome t…" at bounding box center [843, 395] width 706 height 638
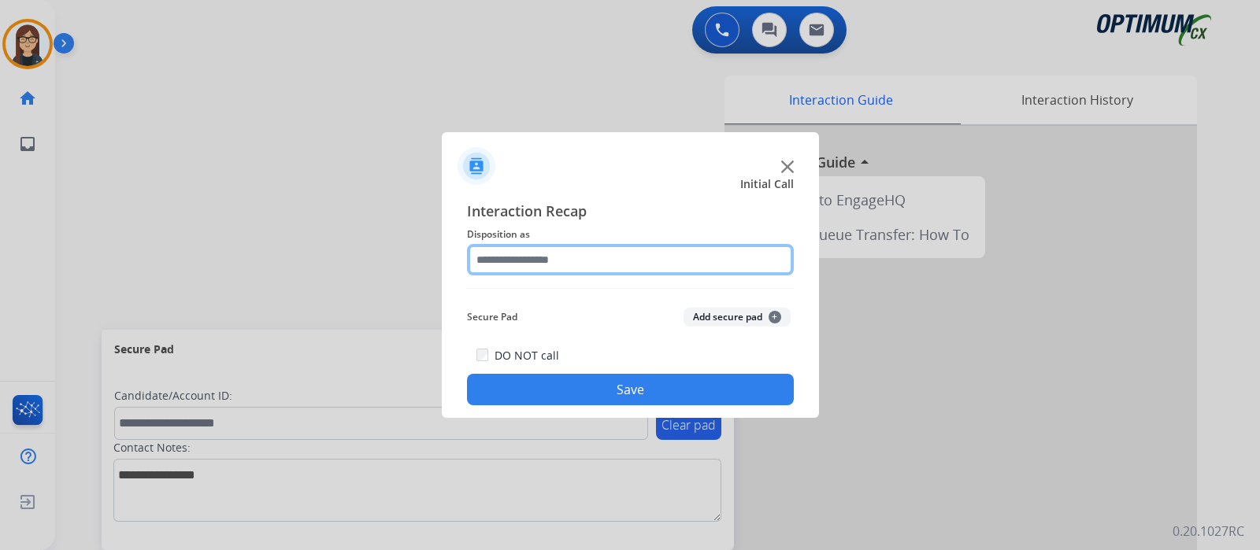
click at [576, 265] on input "text" at bounding box center [630, 259] width 327 height 31
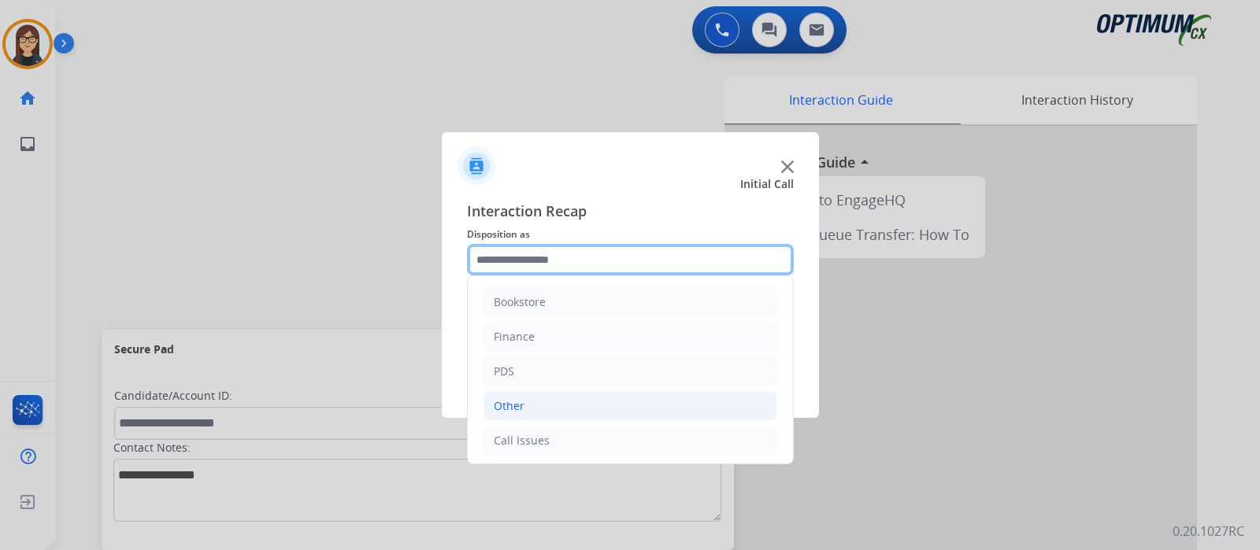
scroll to position [104, 0]
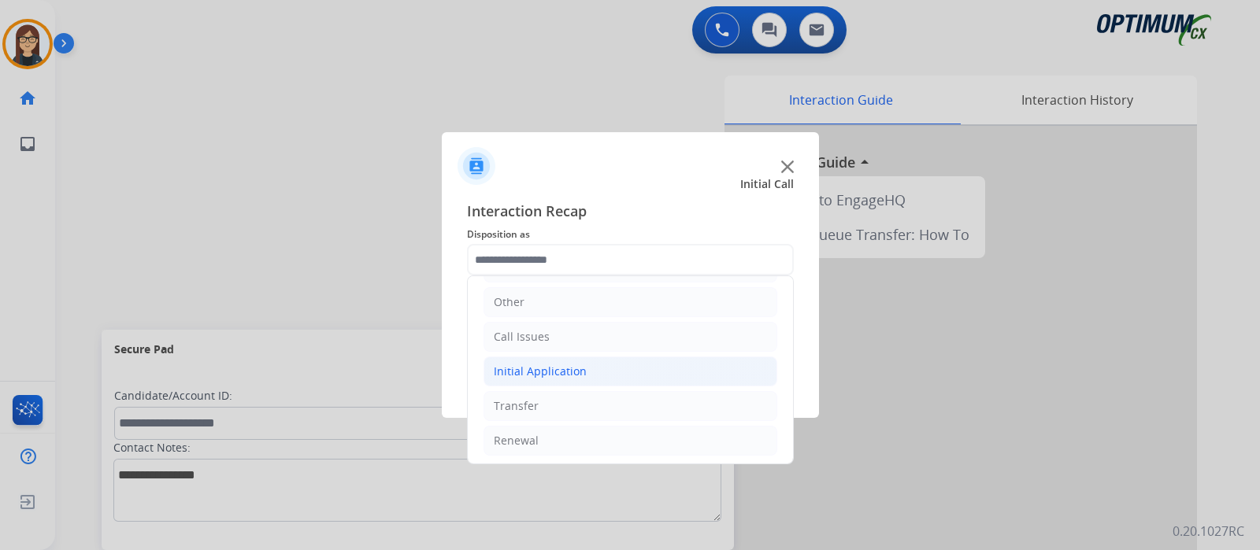
click at [546, 367] on div "Initial Application" at bounding box center [540, 372] width 93 height 16
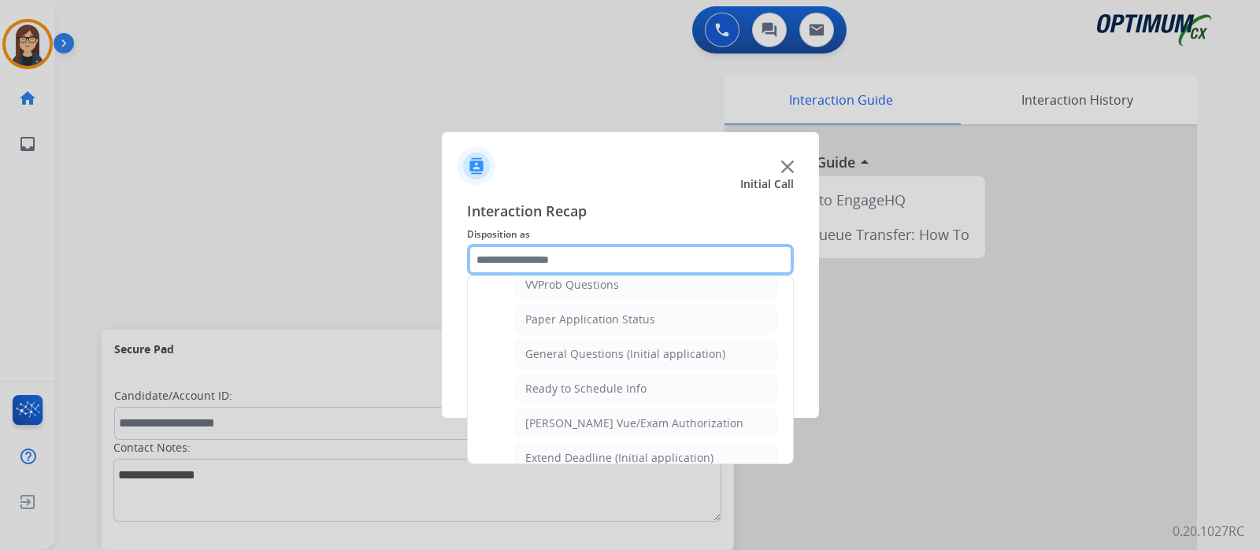
scroll to position [891, 0]
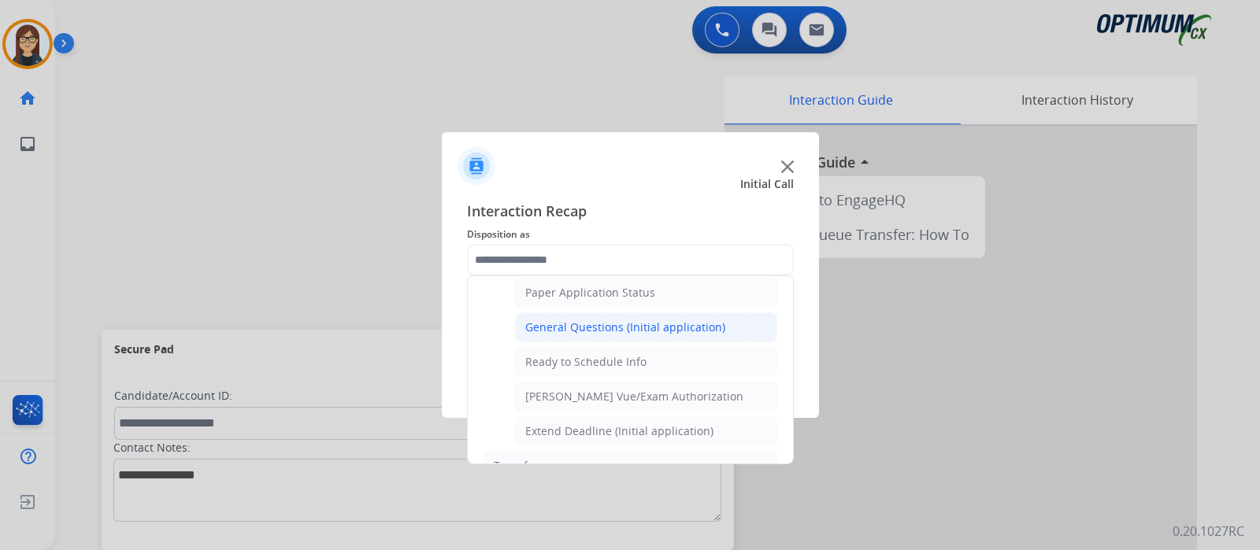
click at [617, 320] on div "General Questions (Initial application)" at bounding box center [625, 328] width 200 height 16
type input "**********"
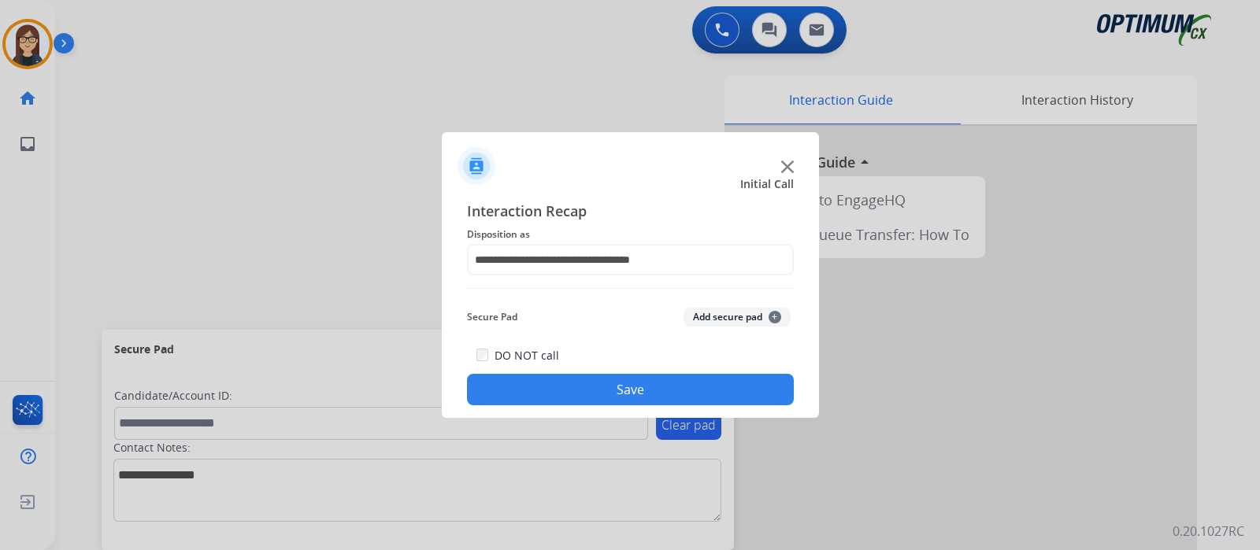
click at [591, 382] on button "Save" at bounding box center [630, 389] width 327 height 31
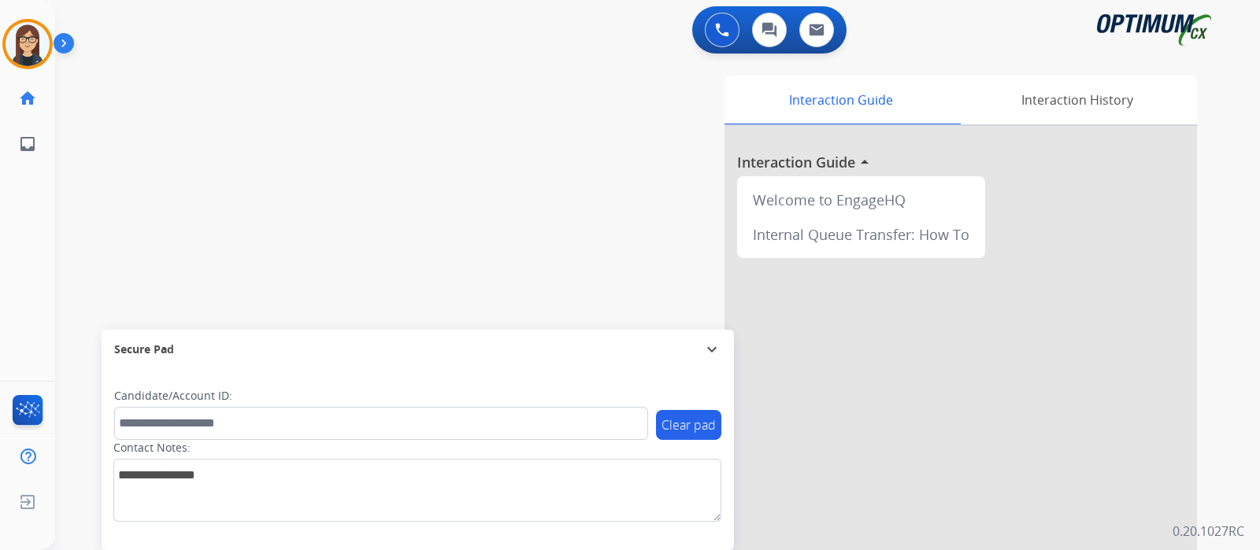
click at [395, 172] on div "swap_horiz Break voice bridge close_fullscreen Connect 3-Way Call merge_type Se…" at bounding box center [638, 385] width 1167 height 657
click at [119, 134] on div "swap_horiz Break voice bridge close_fullscreen Connect 3-Way Call merge_type Se…" at bounding box center [638, 385] width 1167 height 657
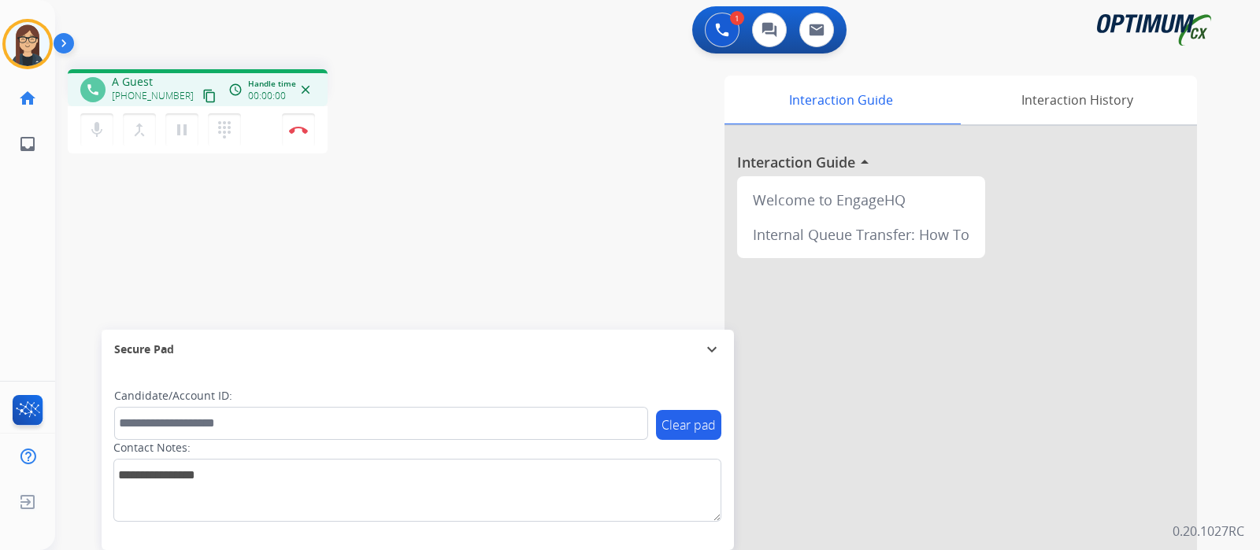
click at [202, 92] on mat-icon "content_copy" at bounding box center [209, 96] width 14 height 14
click at [95, 135] on mat-icon "mic" at bounding box center [96, 129] width 19 height 19
click at [97, 128] on mat-icon "mic_off" at bounding box center [96, 129] width 19 height 19
click at [480, 196] on div "phone +18015820219 +18015820219 content_copy access_time Call metrics Queue 00:…" at bounding box center [638, 385] width 1167 height 657
click at [302, 216] on div "phone +18015820219 +18015820219 content_copy access_time Call metrics Queue 00:…" at bounding box center [638, 385] width 1167 height 657
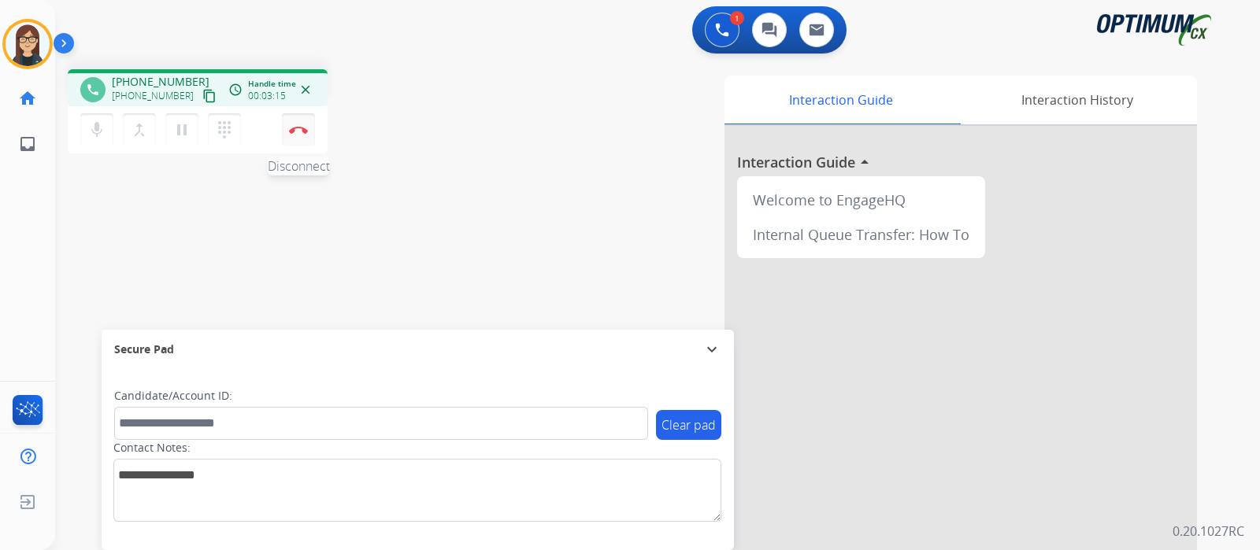
click at [294, 134] on button "Disconnect" at bounding box center [298, 129] width 33 height 33
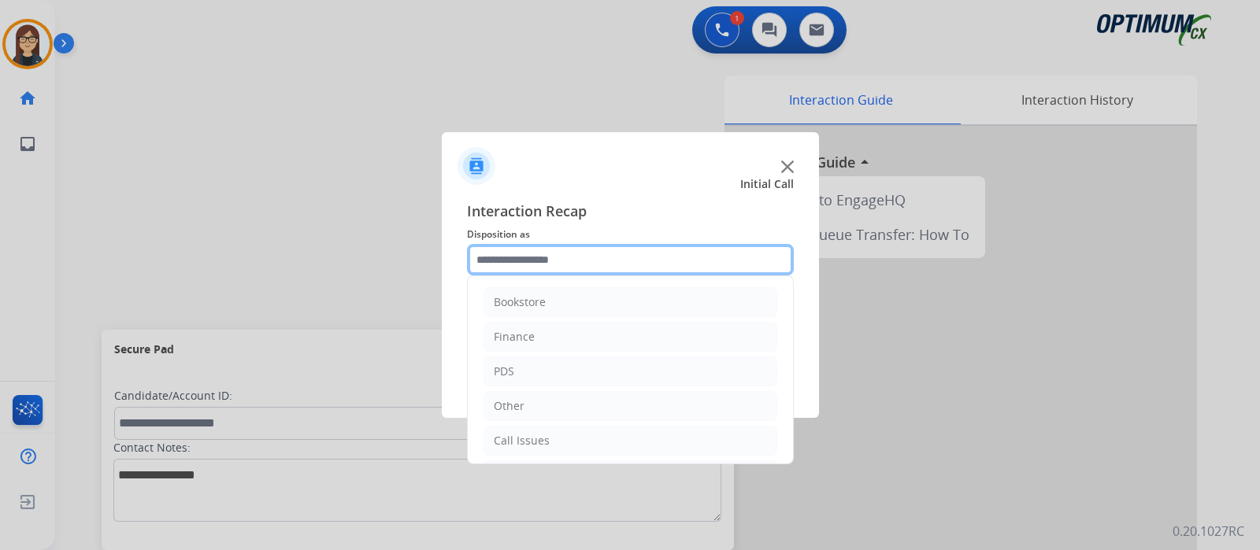
click at [588, 258] on input "text" at bounding box center [630, 259] width 327 height 31
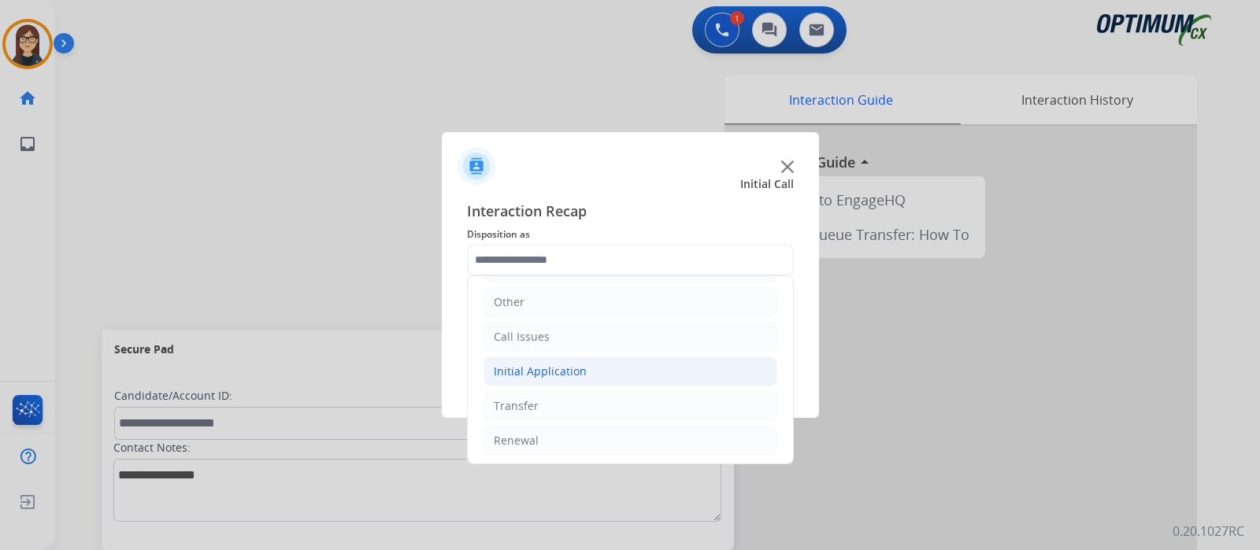
click at [549, 364] on div "Initial Application" at bounding box center [540, 372] width 93 height 16
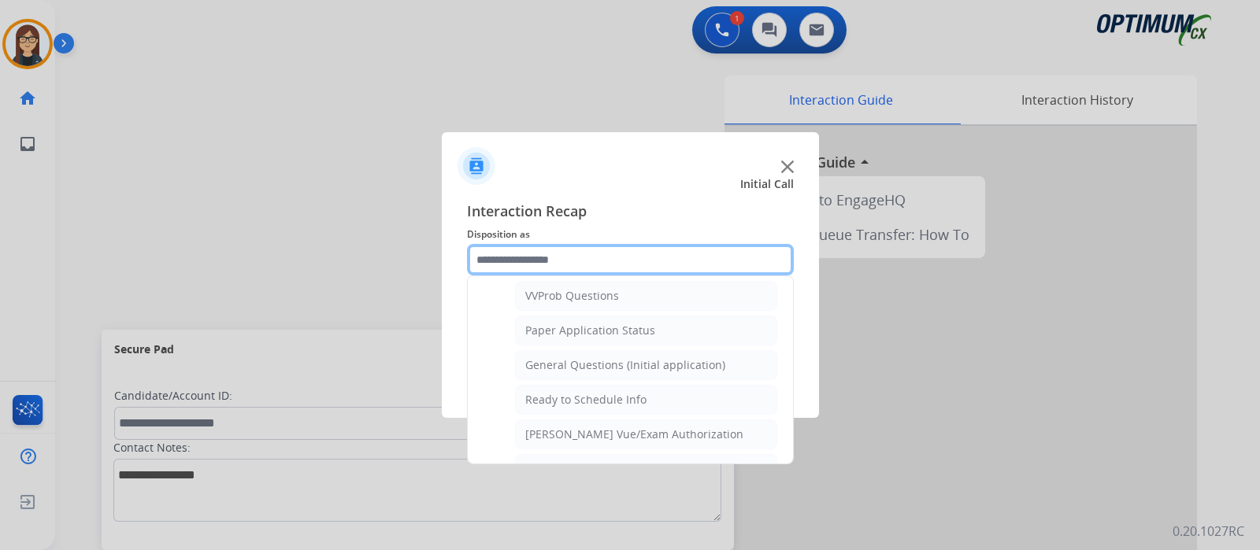
scroll to position [891, 0]
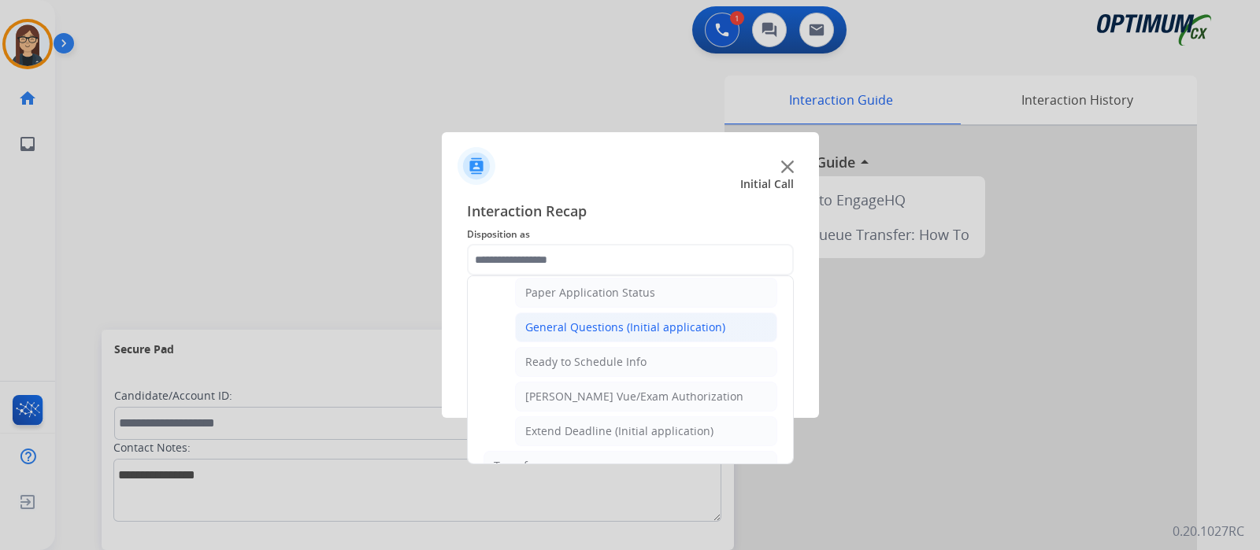
click at [612, 320] on div "General Questions (Initial application)" at bounding box center [625, 328] width 200 height 16
type input "**********"
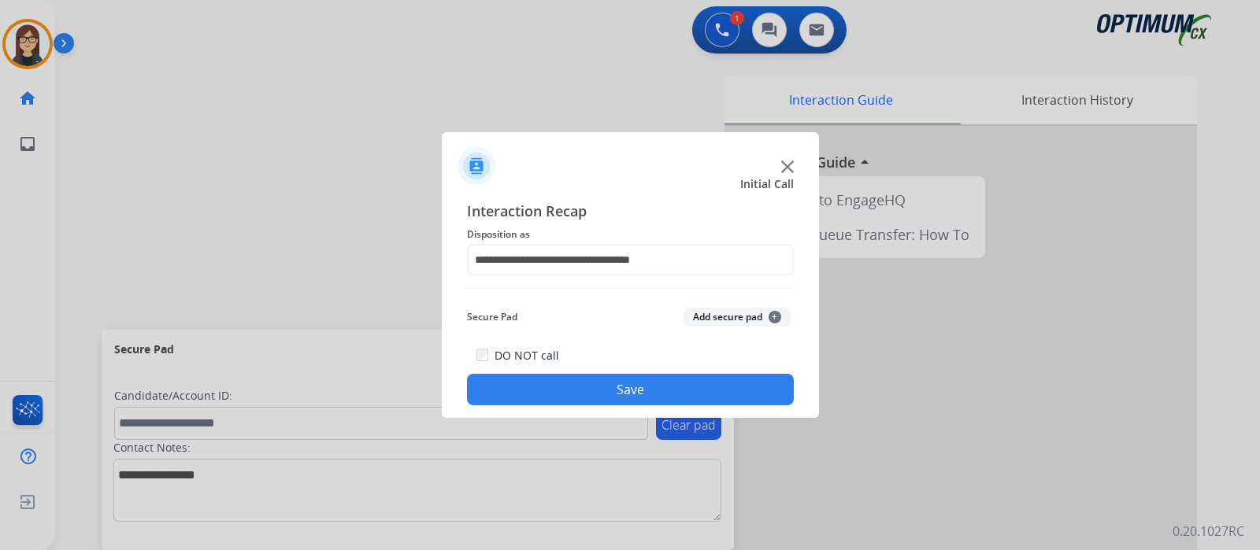
click at [560, 385] on button "Save" at bounding box center [630, 389] width 327 height 31
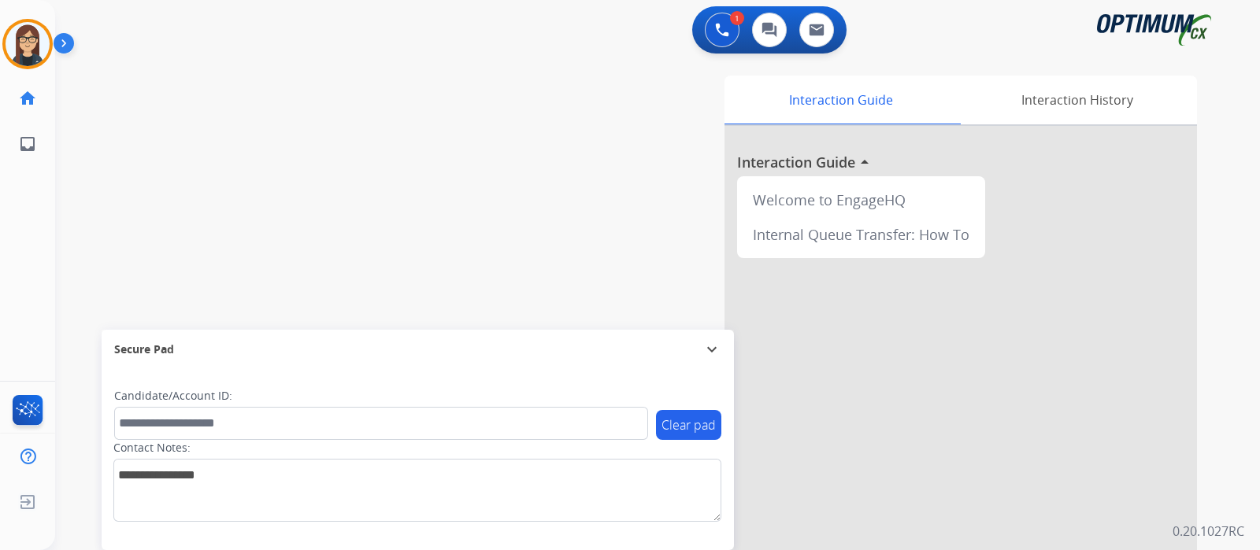
click at [235, 99] on div "swap_horiz Break voice bridge close_fullscreen Connect 3-Way Call merge_type Se…" at bounding box center [638, 385] width 1167 height 657
click at [294, 72] on div "swap_horiz Break voice bridge close_fullscreen Connect 3-Way Call merge_type Se…" at bounding box center [638, 385] width 1167 height 657
click at [335, 214] on div "swap_horiz Break voice bridge close_fullscreen Connect 3-Way Call merge_type Se…" at bounding box center [638, 385] width 1167 height 657
click at [124, 198] on div "swap_horiz Break voice bridge close_fullscreen Connect 3-Way Call merge_type Se…" at bounding box center [638, 385] width 1167 height 657
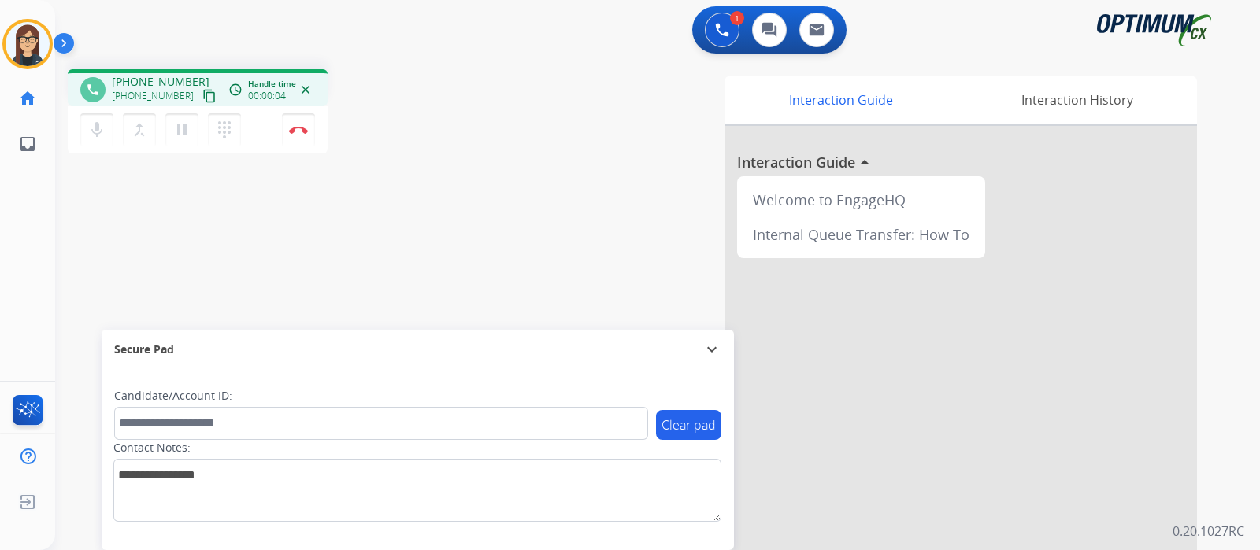
click at [202, 96] on mat-icon "content_copy" at bounding box center [209, 96] width 14 height 14
click at [102, 135] on mat-icon "mic" at bounding box center [96, 129] width 19 height 19
click at [116, 225] on div "phone +18323152465 +18323152465 content_copy access_time Call metrics Queue 00:…" at bounding box center [638, 385] width 1167 height 657
click at [504, 83] on div "Interaction Guide Interaction History Interaction Guide arrow_drop_up Welcome t…" at bounding box center [843, 395] width 706 height 638
click at [369, 213] on div "phone +18323152465 +18323152465 content_copy access_time Call metrics Queue 00:…" at bounding box center [638, 385] width 1167 height 657
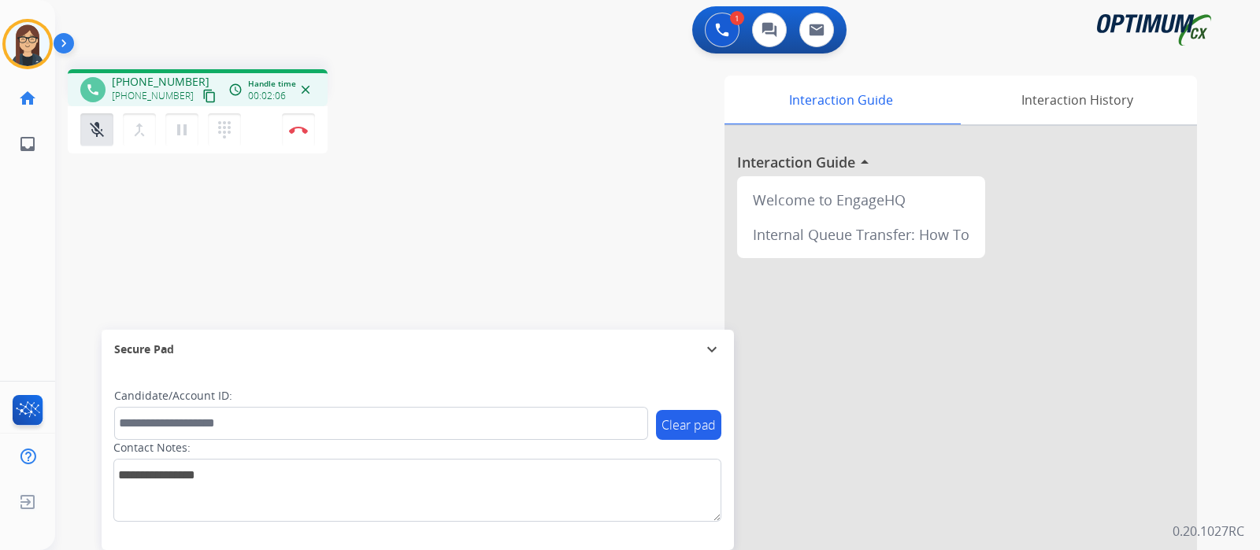
click at [123, 218] on div "phone +18323152465 +18323152465 content_copy access_time Call metrics Queue 00:…" at bounding box center [638, 385] width 1167 height 657
click at [268, 253] on div "phone +18323152465 +18323152465 content_copy access_time Call metrics Queue 00:…" at bounding box center [638, 385] width 1167 height 657
click at [469, 139] on div "phone +18323152465 +18323152465 content_copy access_time Call metrics Queue 00:…" at bounding box center [276, 113] width 416 height 89
click at [255, 223] on div "phone +18323152465 +18323152465 content_copy access_time Call metrics Queue 00:…" at bounding box center [638, 385] width 1167 height 657
click at [105, 233] on div "phone +18323152465 +18323152465 content_copy access_time Call metrics Queue 00:…" at bounding box center [638, 385] width 1167 height 657
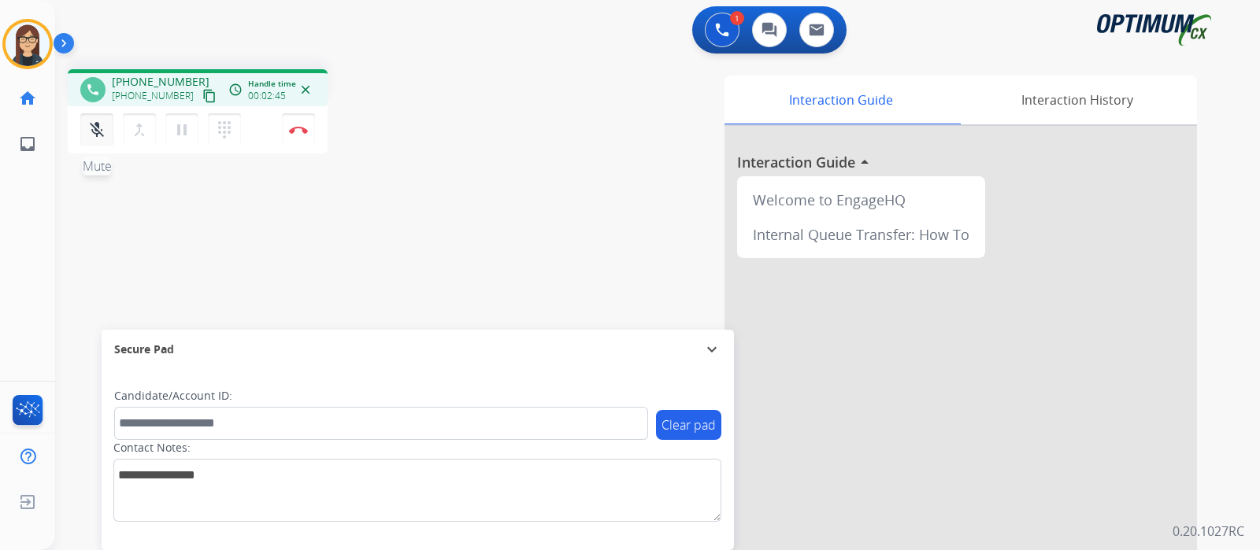
click at [98, 131] on mat-icon "mic_off" at bounding box center [96, 129] width 19 height 19
click at [113, 224] on div "phone +18323152465 +18323152465 content_copy access_time Call metrics Queue 00:…" at bounding box center [638, 385] width 1167 height 657
click at [428, 217] on div "phone +18323152465 +18323152465 content_copy access_time Call metrics Queue 00:…" at bounding box center [638, 385] width 1167 height 657
click at [295, 125] on button "Disconnect" at bounding box center [298, 129] width 33 height 33
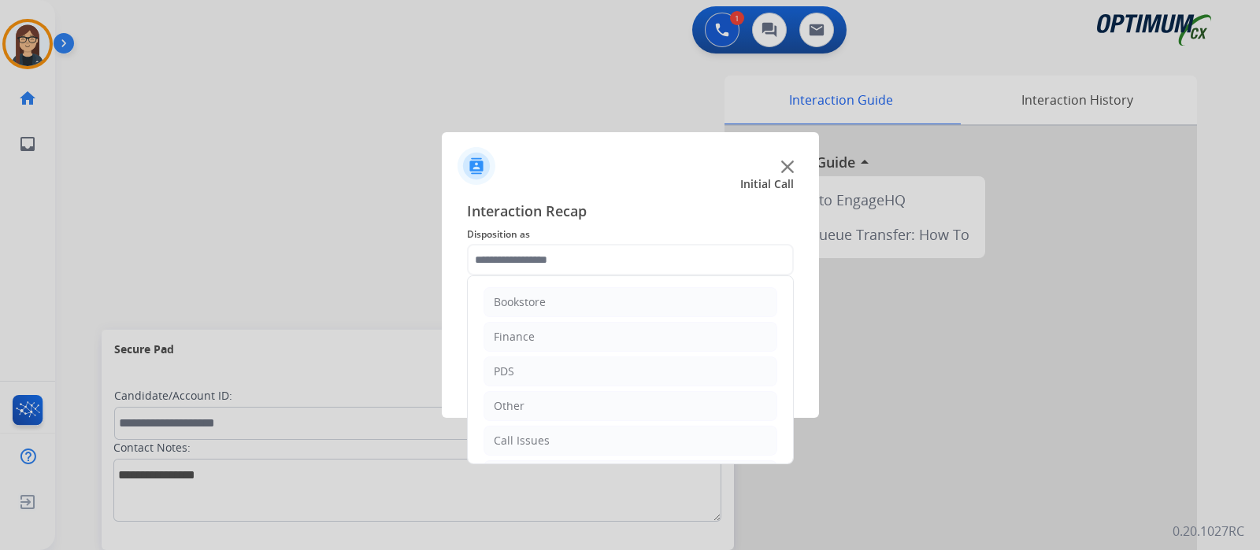
click at [496, 261] on input "text" at bounding box center [630, 259] width 327 height 31
click at [559, 367] on div "Initial Application" at bounding box center [540, 372] width 93 height 16
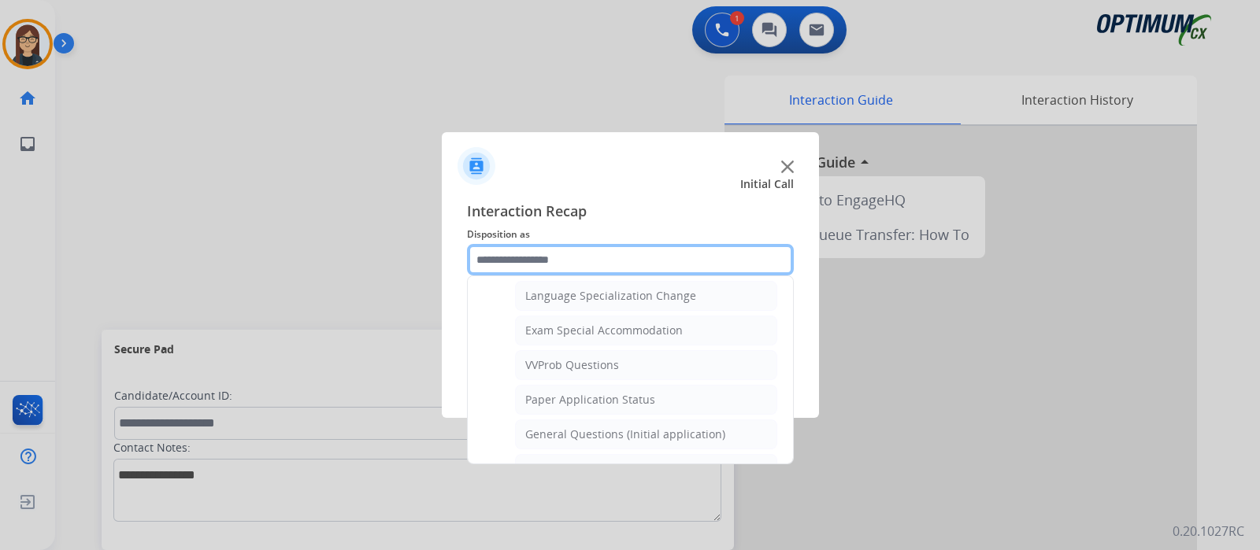
scroll to position [793, 0]
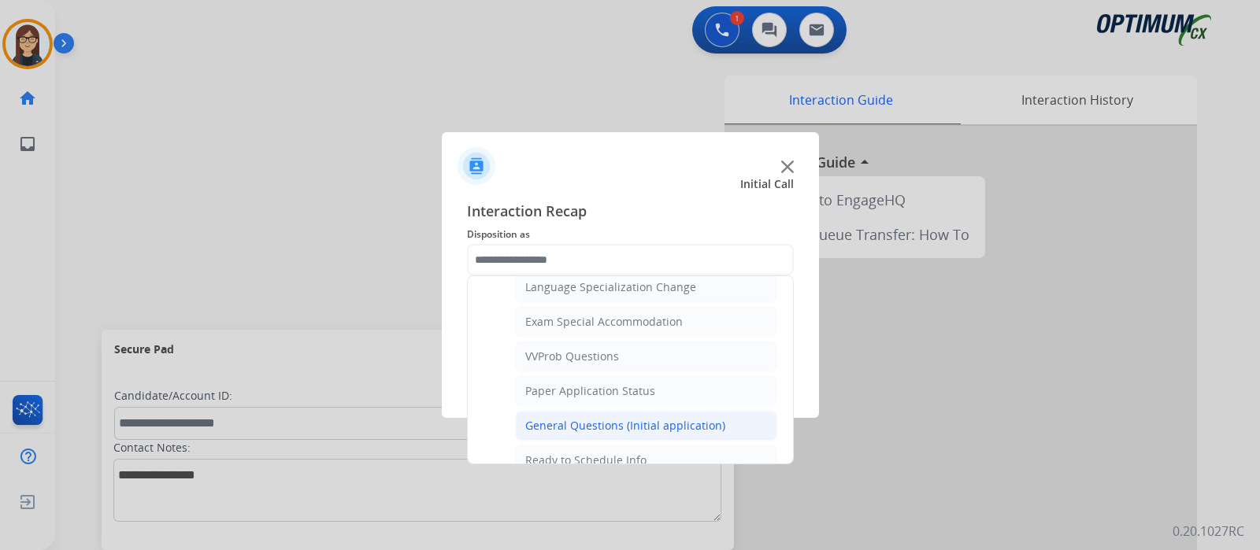
click at [583, 423] on div "General Questions (Initial application)" at bounding box center [625, 426] width 200 height 16
type input "**********"
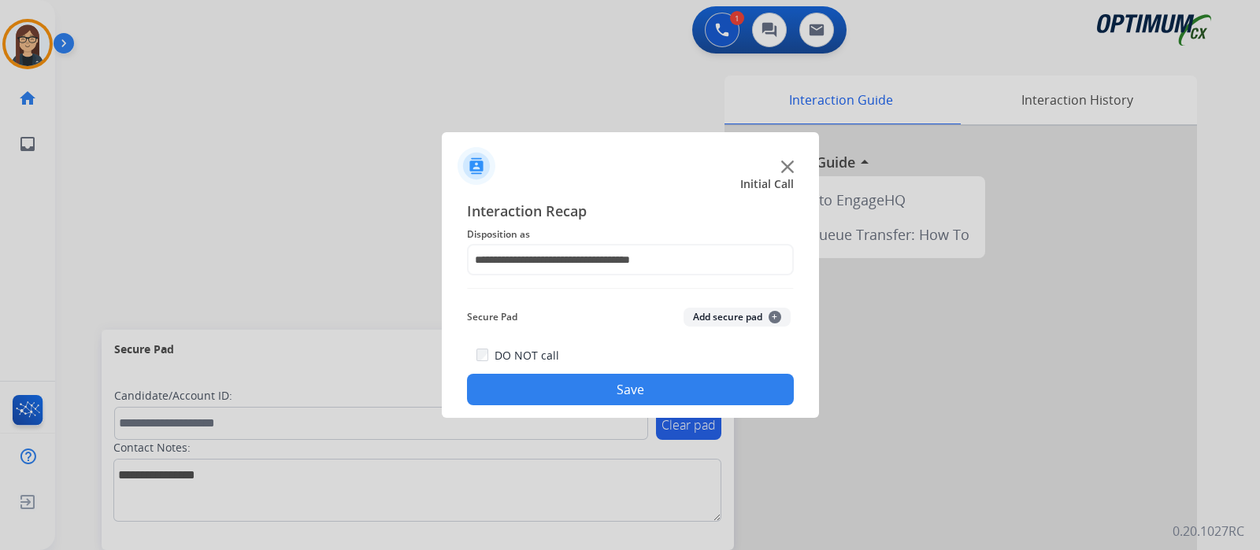
click at [542, 391] on button "Save" at bounding box center [630, 389] width 327 height 31
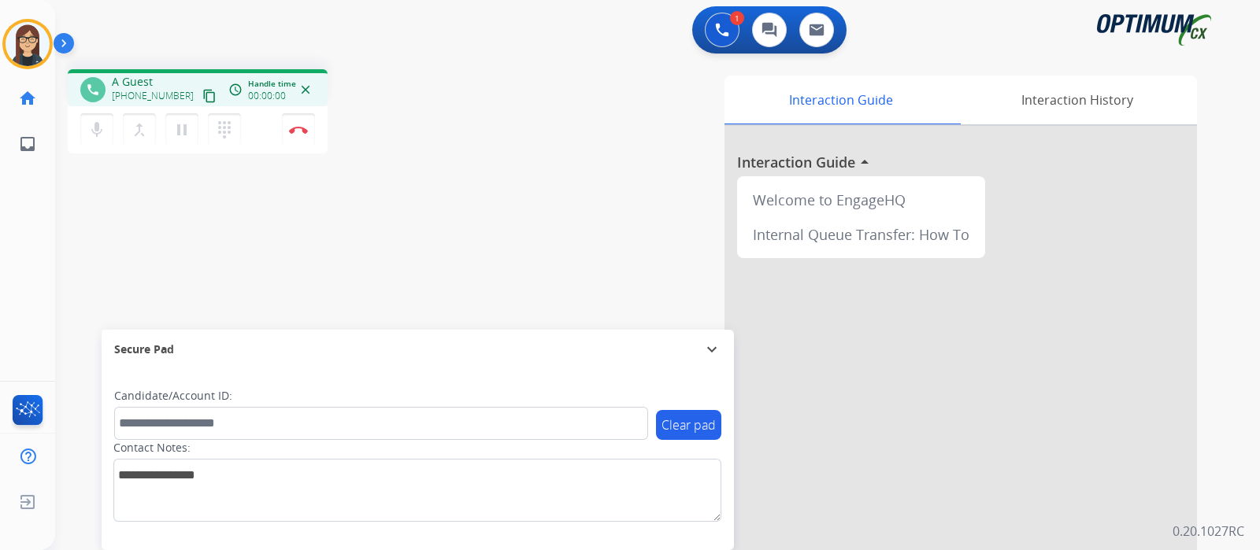
click at [202, 93] on mat-icon "content_copy" at bounding box center [209, 96] width 14 height 14
click at [463, 204] on div "phone +13139033336 +13139033336 content_copy access_time Call metrics Queue 00:…" at bounding box center [638, 385] width 1167 height 657
click at [464, 212] on div "phone +13139033336 +13139033336 content_copy access_time Call metrics Queue 00:…" at bounding box center [638, 385] width 1167 height 657
click at [438, 142] on div "phone +13139033336 +13139033336 content_copy access_time Call metrics Queue 00:…" at bounding box center [276, 113] width 416 height 89
click at [466, 202] on div "phone +13139033336 +13139033336 content_copy access_time Call metrics Queue 00:…" at bounding box center [638, 385] width 1167 height 657
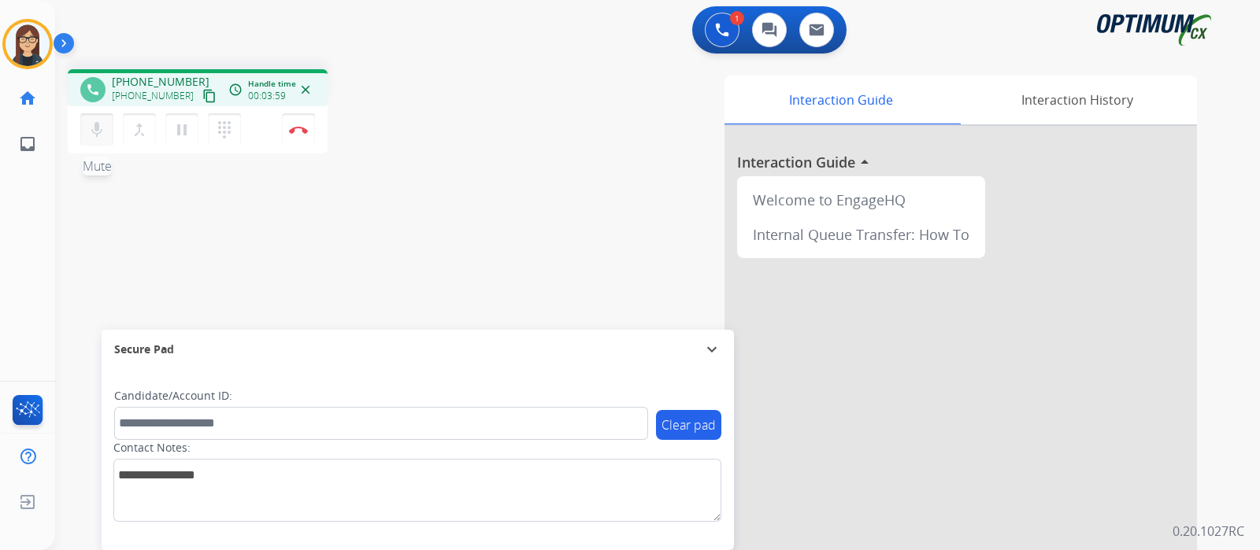
click at [98, 133] on mat-icon "mic" at bounding box center [96, 129] width 19 height 19
click at [98, 133] on mat-icon "mic_off" at bounding box center [96, 129] width 19 height 19
click at [294, 134] on button "Disconnect" at bounding box center [298, 129] width 33 height 33
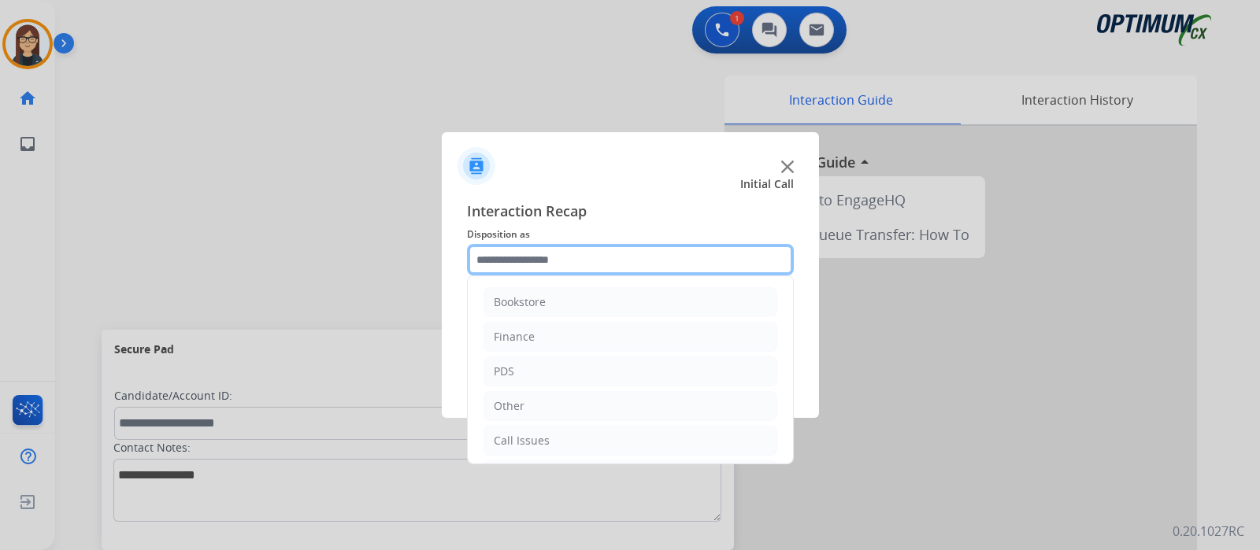
click at [559, 261] on input "text" at bounding box center [630, 259] width 327 height 31
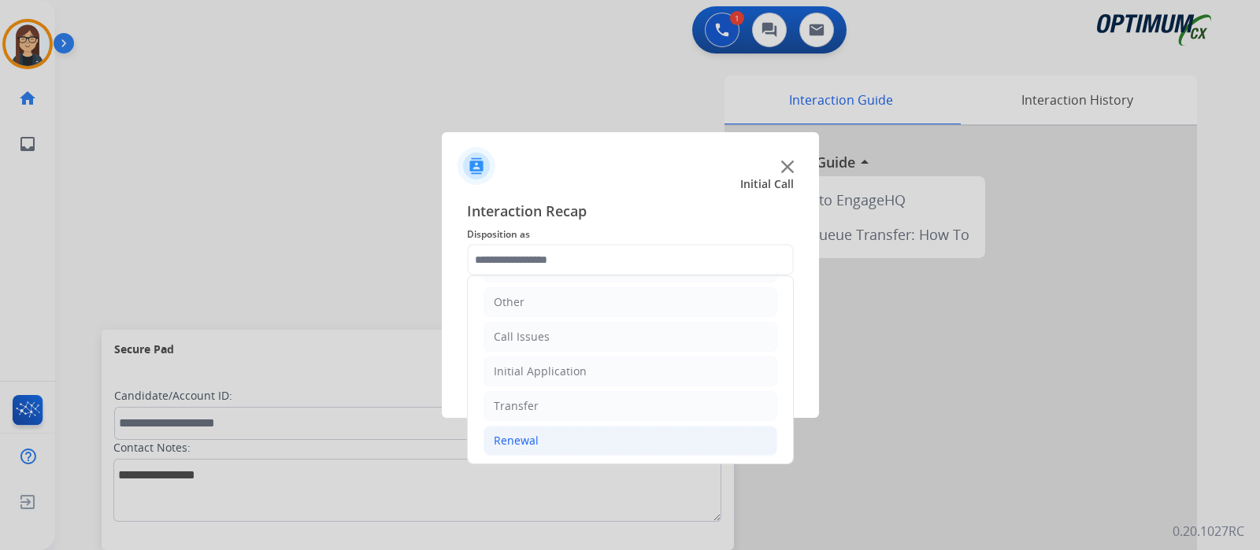
click at [556, 432] on li "Renewal" at bounding box center [630, 441] width 294 height 30
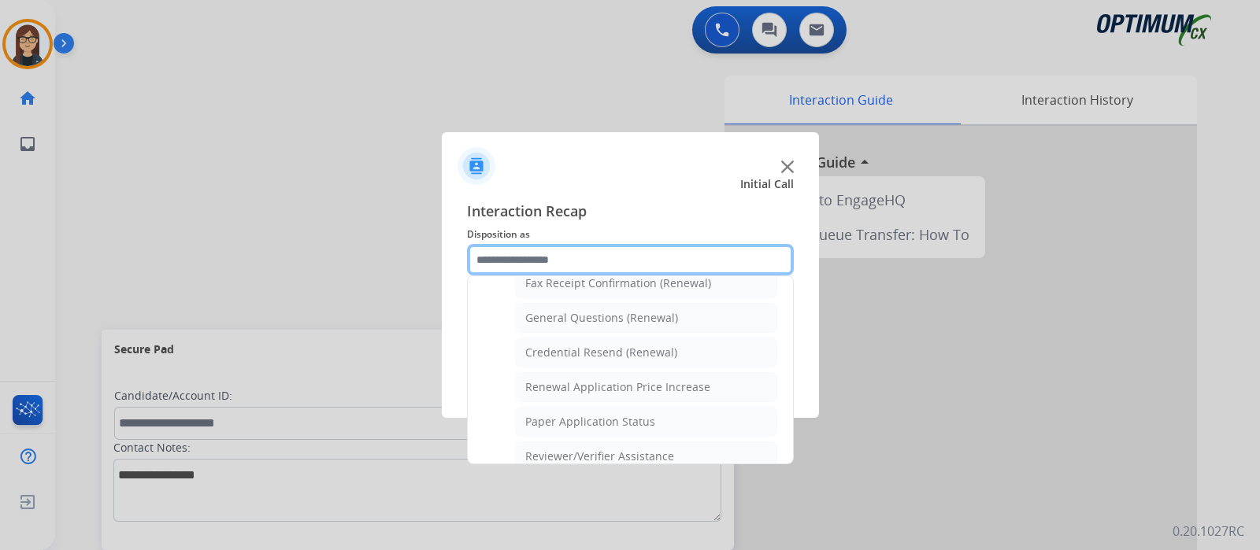
scroll to position [405, 0]
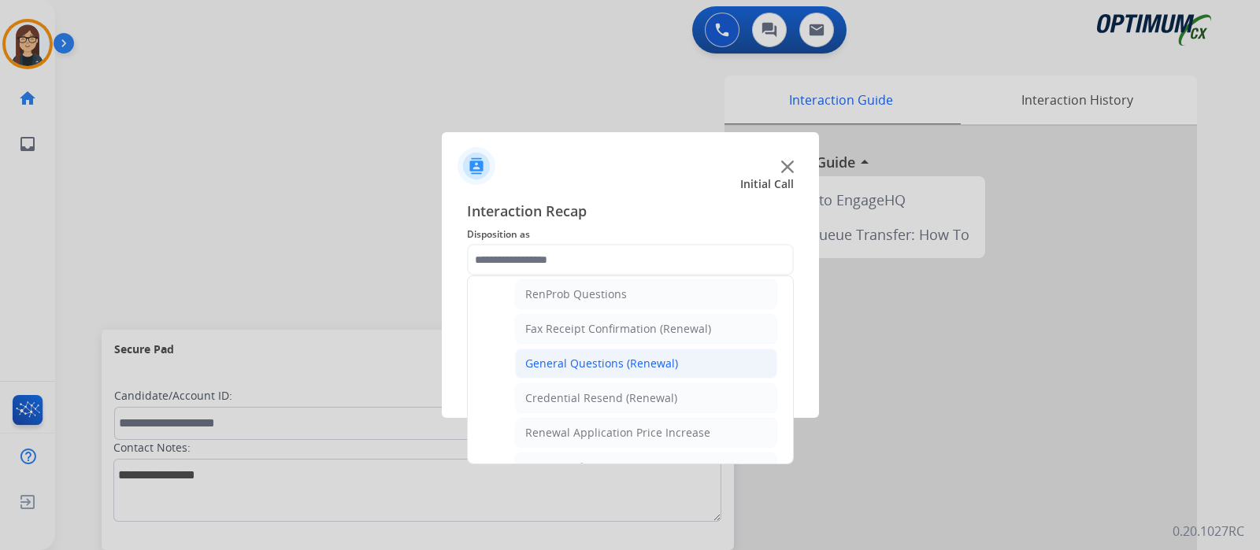
click at [553, 356] on div "General Questions (Renewal)" at bounding box center [601, 364] width 153 height 16
type input "**********"
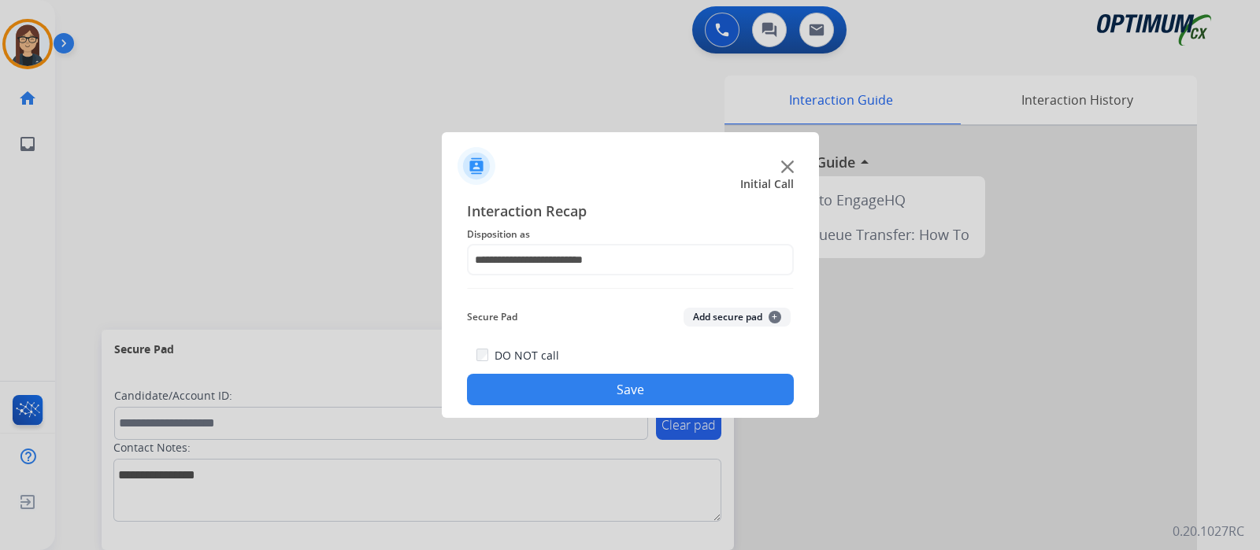
click at [540, 387] on button "Save" at bounding box center [630, 389] width 327 height 31
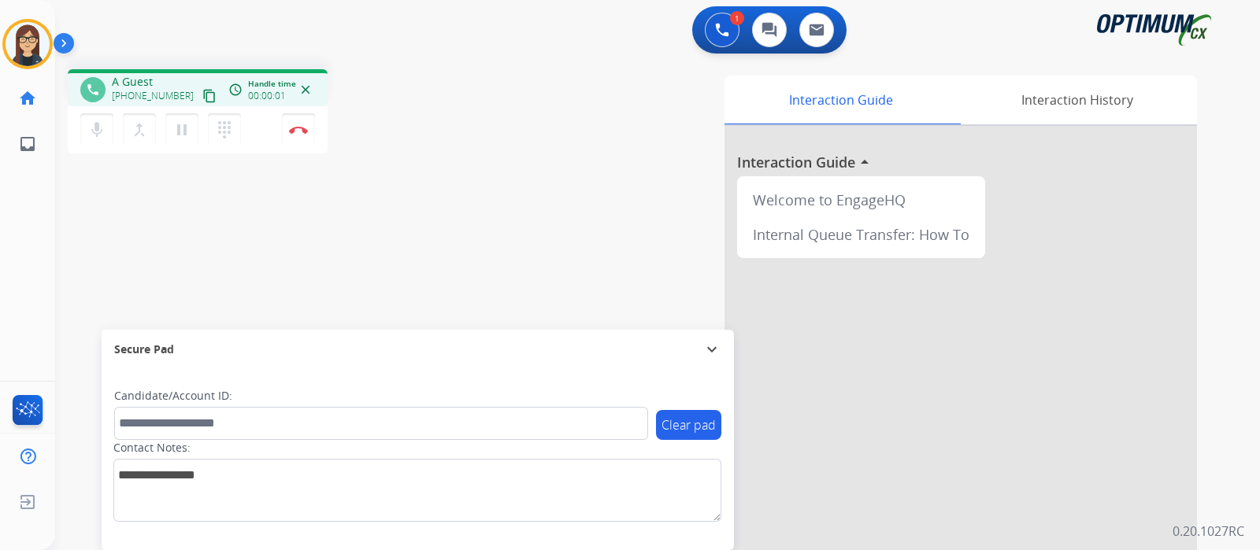
click at [202, 96] on mat-icon "content_copy" at bounding box center [209, 96] width 14 height 14
click at [420, 131] on div "phone +12252524220 +12252524220 content_copy access_time Call metrics Queue 00:…" at bounding box center [276, 113] width 416 height 89
click at [95, 147] on div "mic Mute merge_type Bridge pause Hold dialpad Dialpad Disconnect" at bounding box center [198, 129] width 260 height 47
click at [94, 134] on mat-icon "mic" at bounding box center [96, 129] width 19 height 19
click at [101, 128] on mat-icon "mic_off" at bounding box center [96, 129] width 19 height 19
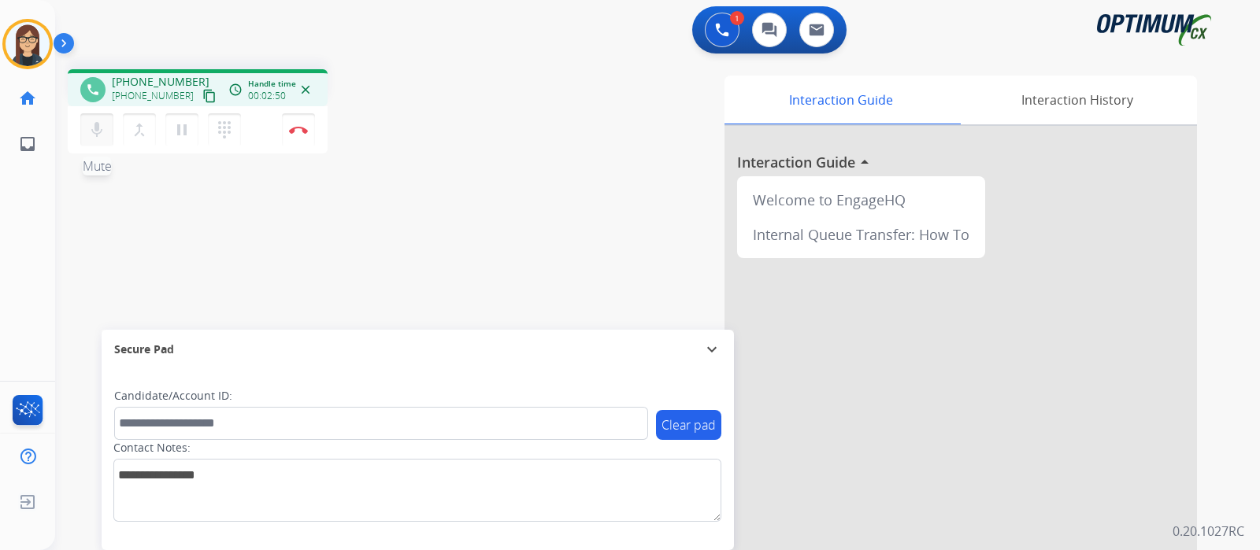
click at [88, 120] on mat-icon "mic" at bounding box center [96, 129] width 19 height 19
click at [95, 124] on mat-icon "mic_off" at bounding box center [96, 129] width 19 height 19
click at [117, 227] on div "phone +12252524220 +12252524220 content_copy access_time Call metrics Queue 00:…" at bounding box center [638, 385] width 1167 height 657
click at [104, 139] on button "mic Mute" at bounding box center [96, 129] width 33 height 33
click at [98, 131] on mat-icon "mic_off" at bounding box center [96, 129] width 19 height 19
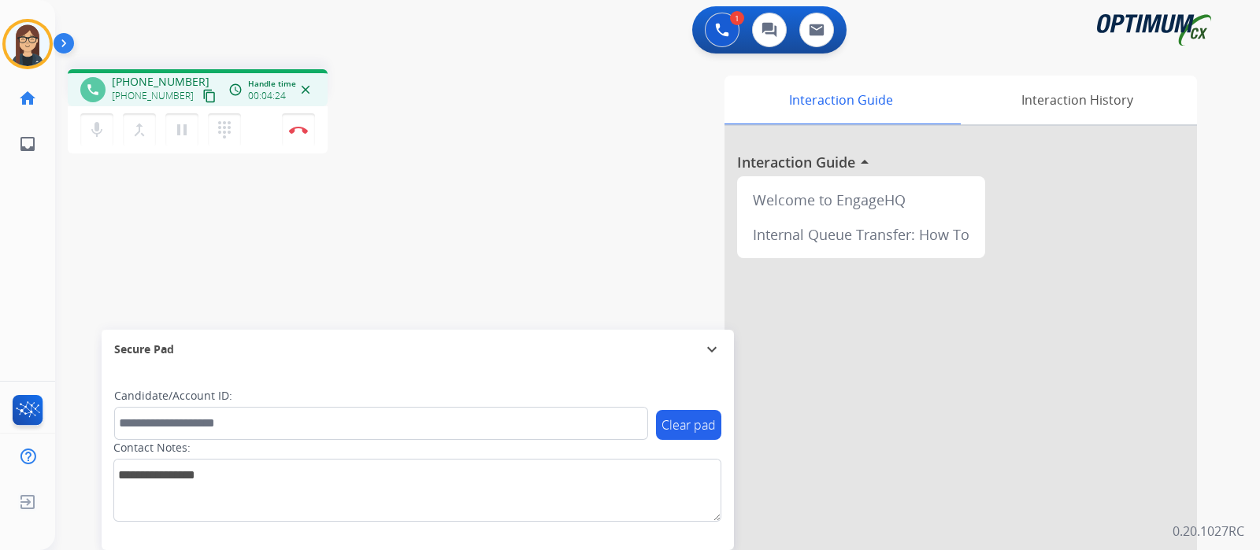
click at [117, 198] on div "phone +12252524220 +12252524220 content_copy access_time Call metrics Queue 00:…" at bounding box center [638, 385] width 1167 height 657
click at [300, 126] on img at bounding box center [298, 130] width 19 height 8
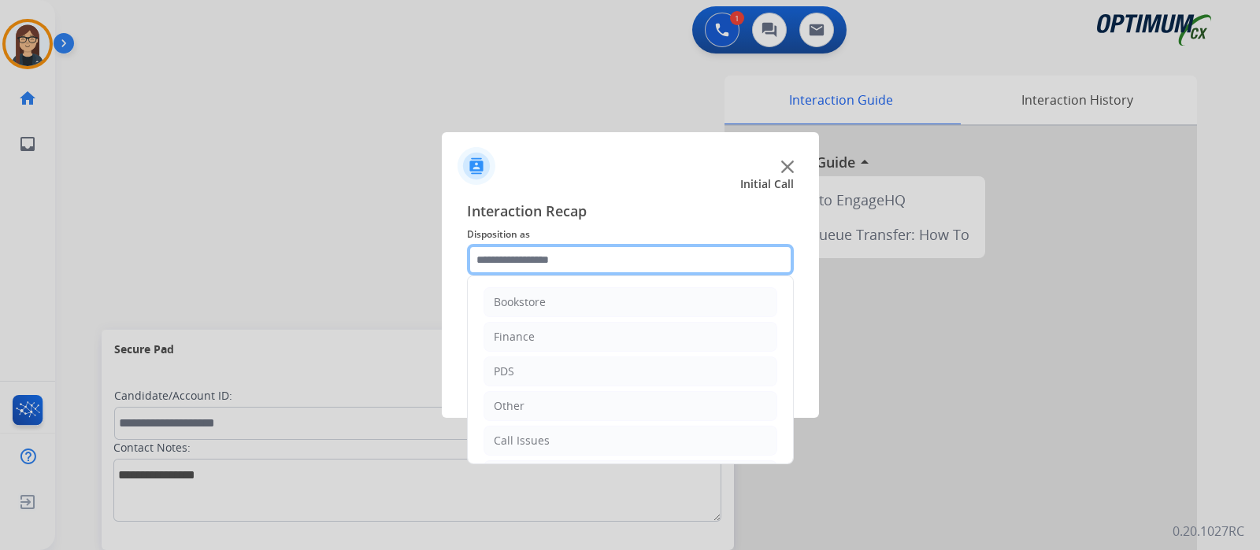
click at [594, 253] on input "text" at bounding box center [630, 259] width 327 height 31
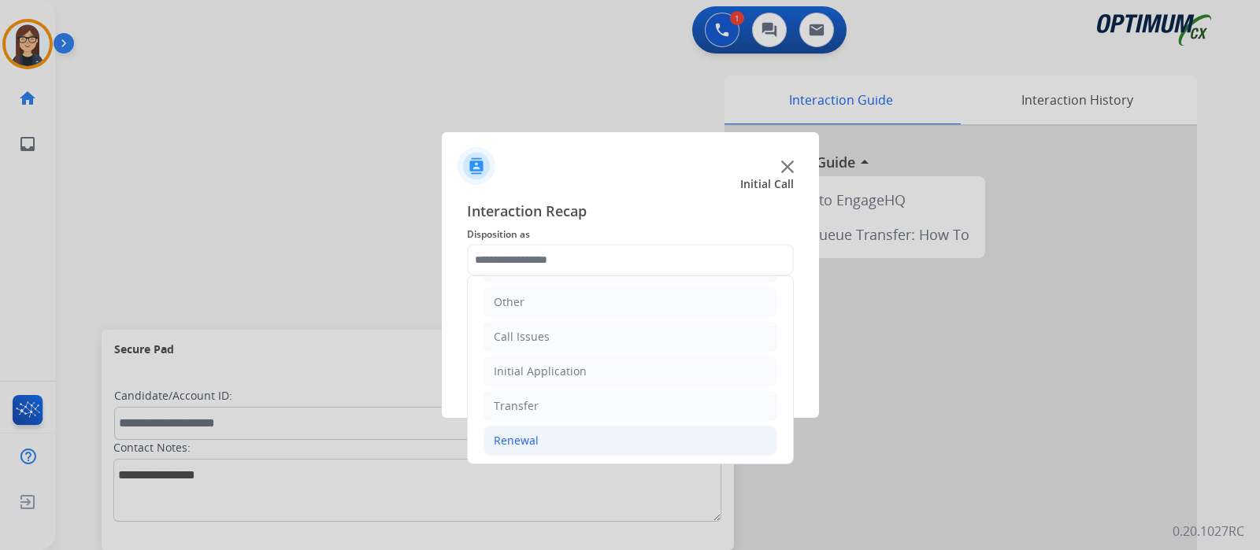
click at [509, 437] on div "Renewal" at bounding box center [516, 441] width 45 height 16
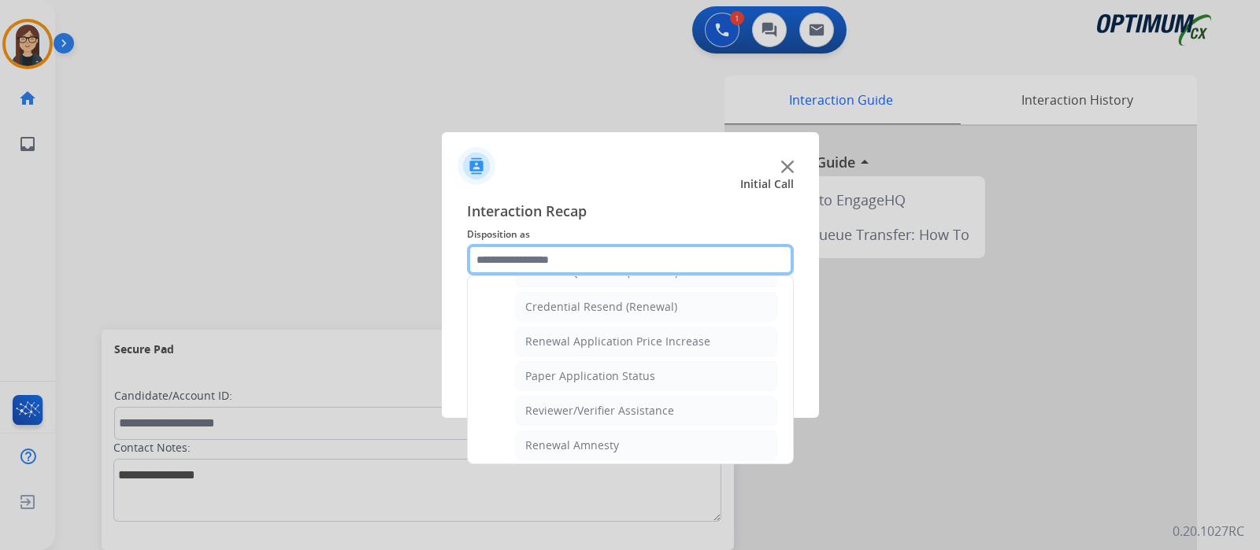
scroll to position [498, 0]
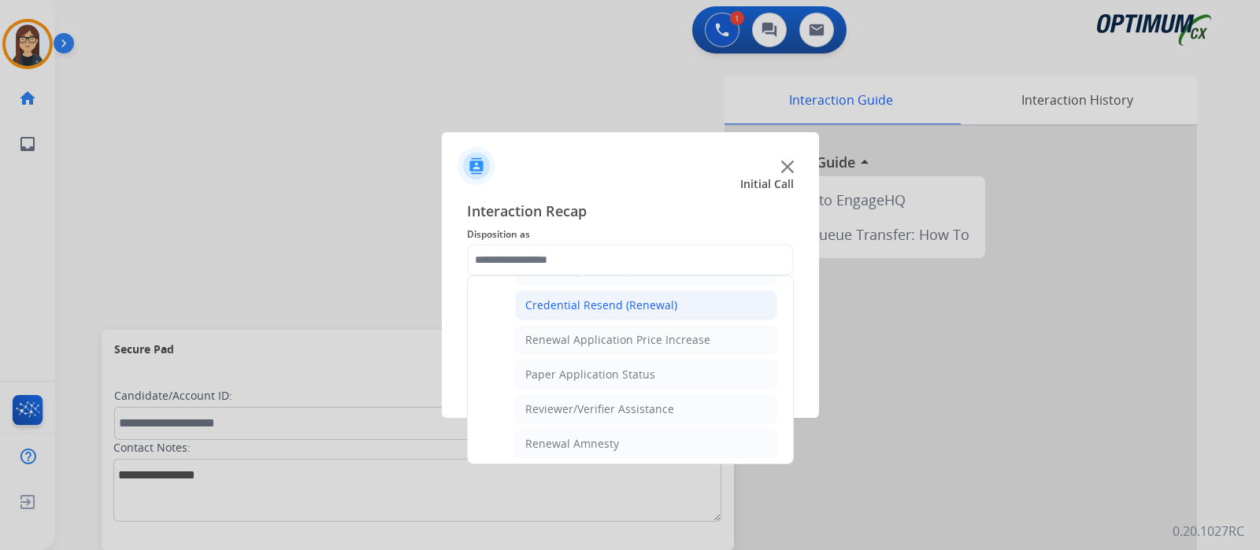
click at [636, 304] on div "Credential Resend (Renewal)" at bounding box center [601, 306] width 152 height 16
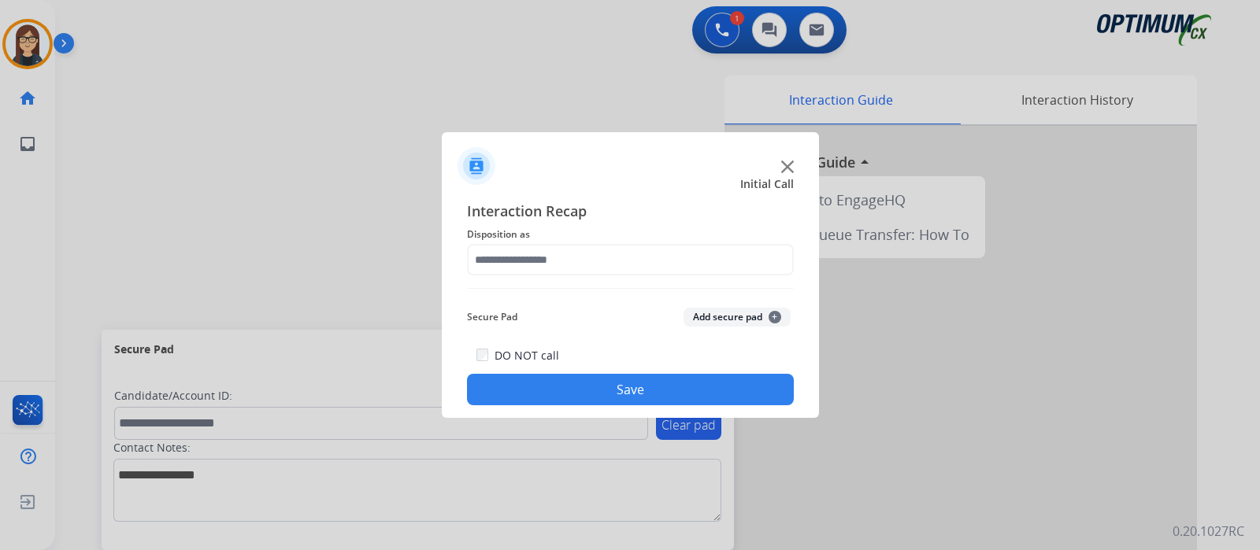
type input "**********"
click at [562, 379] on button "Save" at bounding box center [630, 389] width 327 height 31
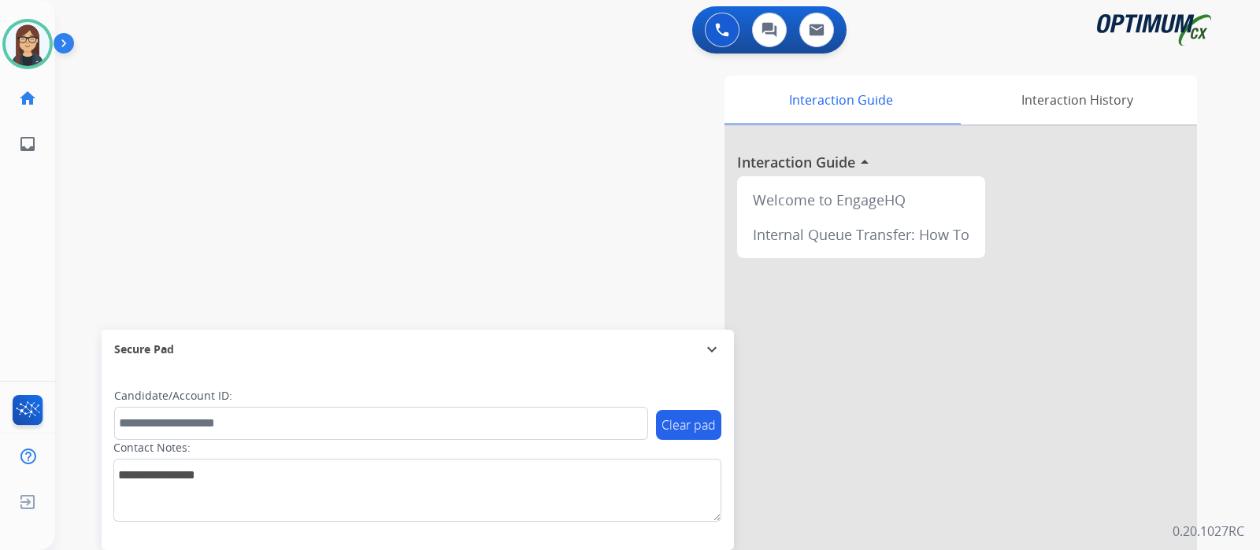
click at [385, 203] on div "swap_horiz Break voice bridge close_fullscreen Connect 3-Way Call merge_type Se…" at bounding box center [638, 385] width 1167 height 657
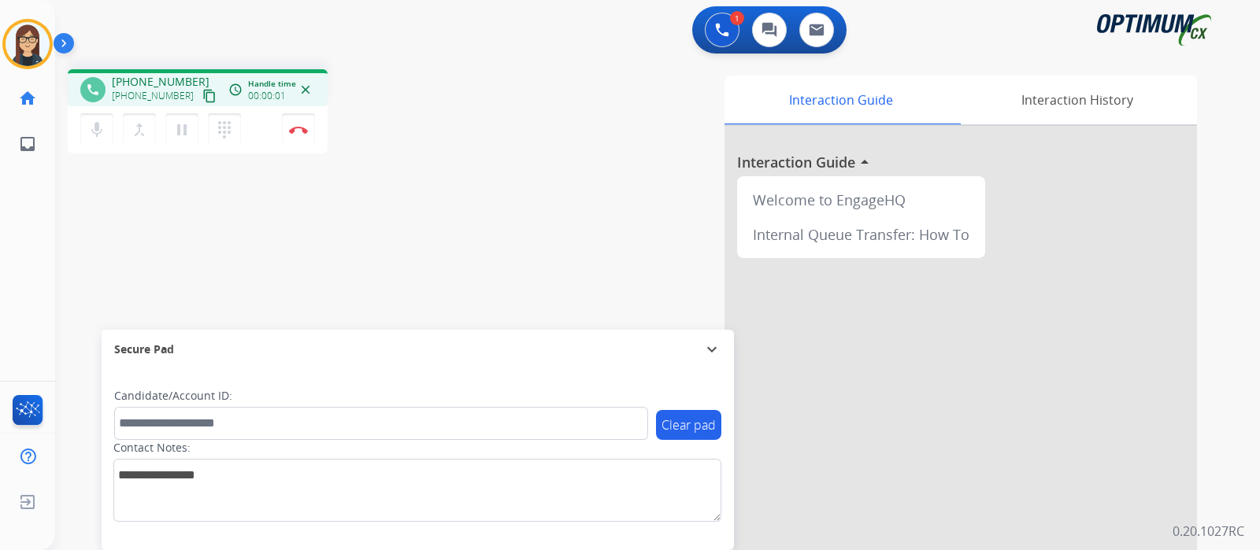
click at [202, 96] on mat-icon "content_copy" at bounding box center [209, 96] width 14 height 14
click at [98, 128] on mat-icon "mic" at bounding box center [96, 129] width 19 height 19
click at [94, 130] on mat-icon "mic_off" at bounding box center [96, 129] width 19 height 19
click at [93, 134] on mat-icon "mic" at bounding box center [96, 129] width 19 height 19
click at [512, 104] on div "Interaction Guide Interaction History Interaction Guide arrow_drop_up Welcome t…" at bounding box center [843, 395] width 706 height 638
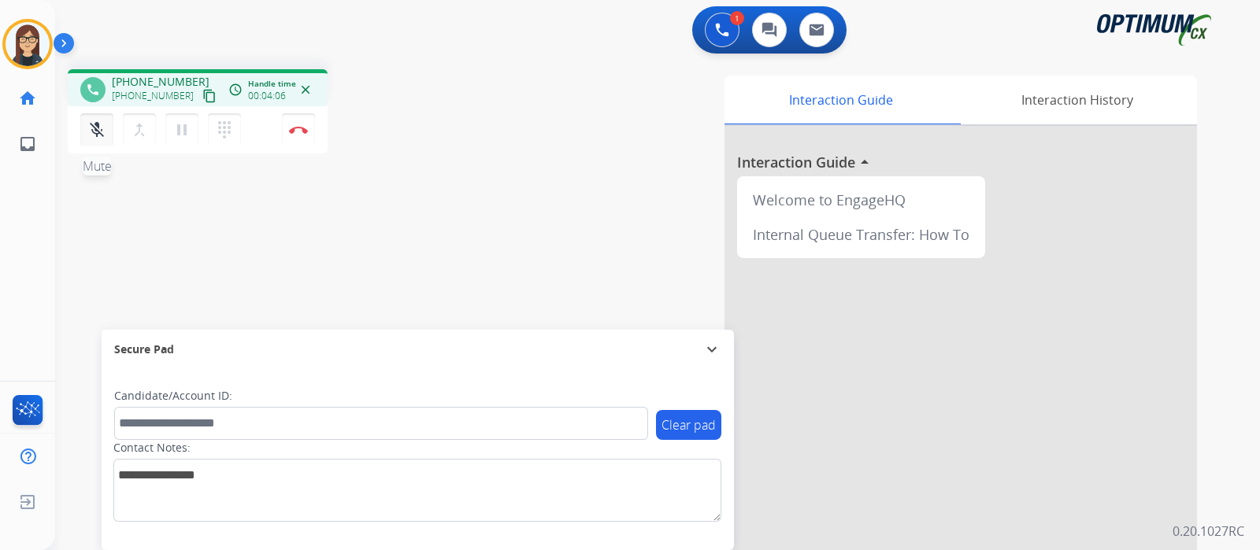
click at [90, 127] on mat-icon "mic_off" at bounding box center [96, 129] width 19 height 19
click at [413, 187] on div "phone +12167800404 +12167800404 content_copy access_time Call metrics Queue 00:…" at bounding box center [638, 385] width 1167 height 657
click at [535, 210] on div "Interaction Guide Interaction History Interaction Guide arrow_drop_up Welcome t…" at bounding box center [843, 395] width 706 height 638
click at [296, 134] on button "Disconnect" at bounding box center [298, 129] width 33 height 33
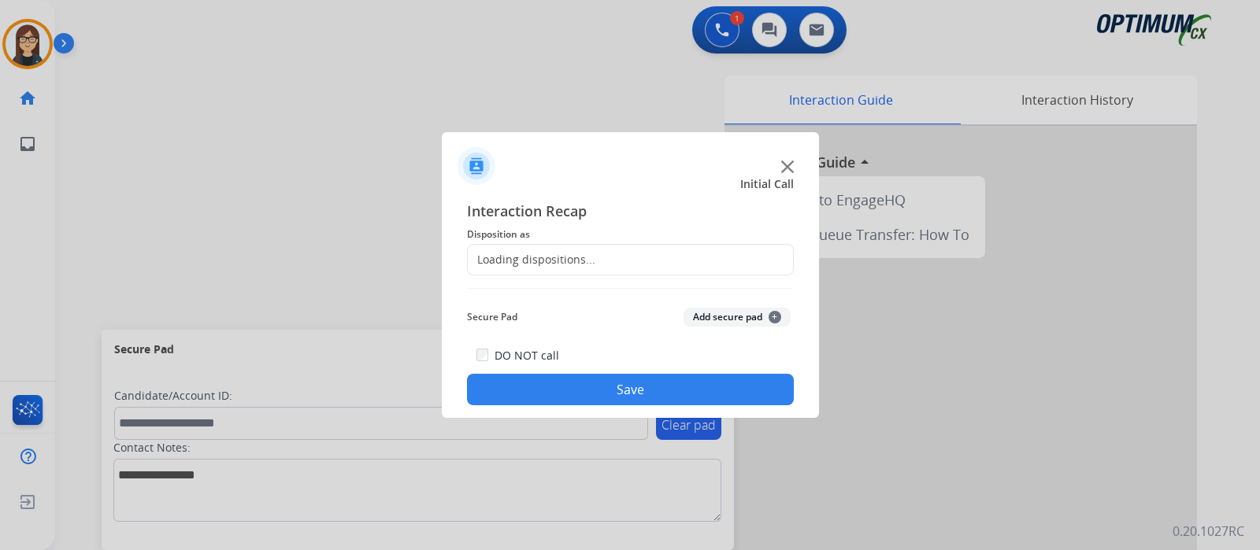
click at [531, 258] on div "Loading dispositions..." at bounding box center [532, 260] width 128 height 16
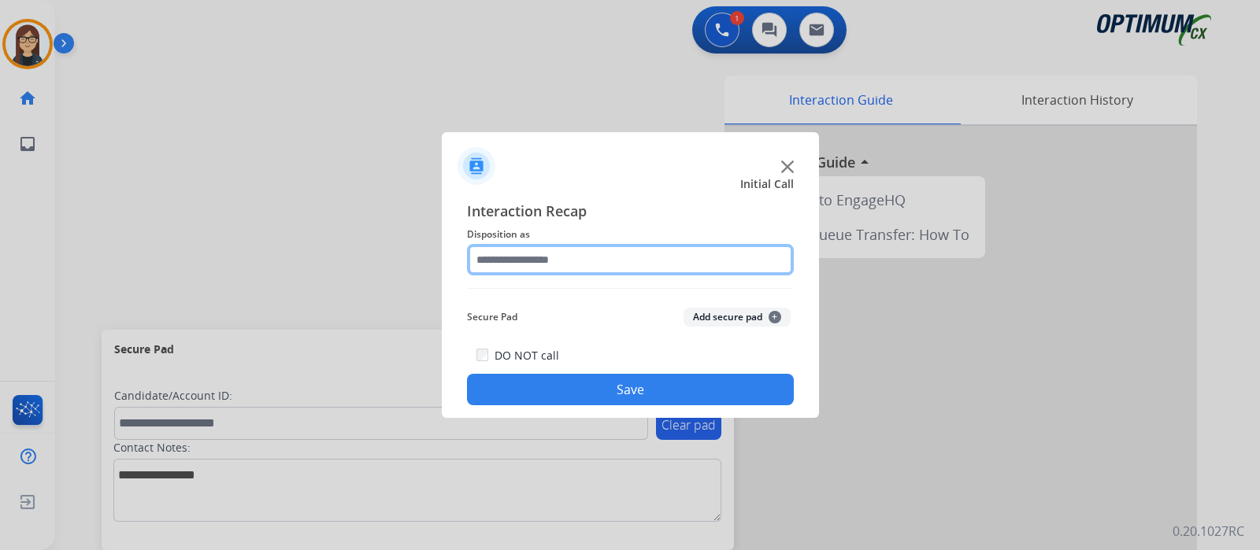
click at [720, 259] on input "text" at bounding box center [630, 259] width 327 height 31
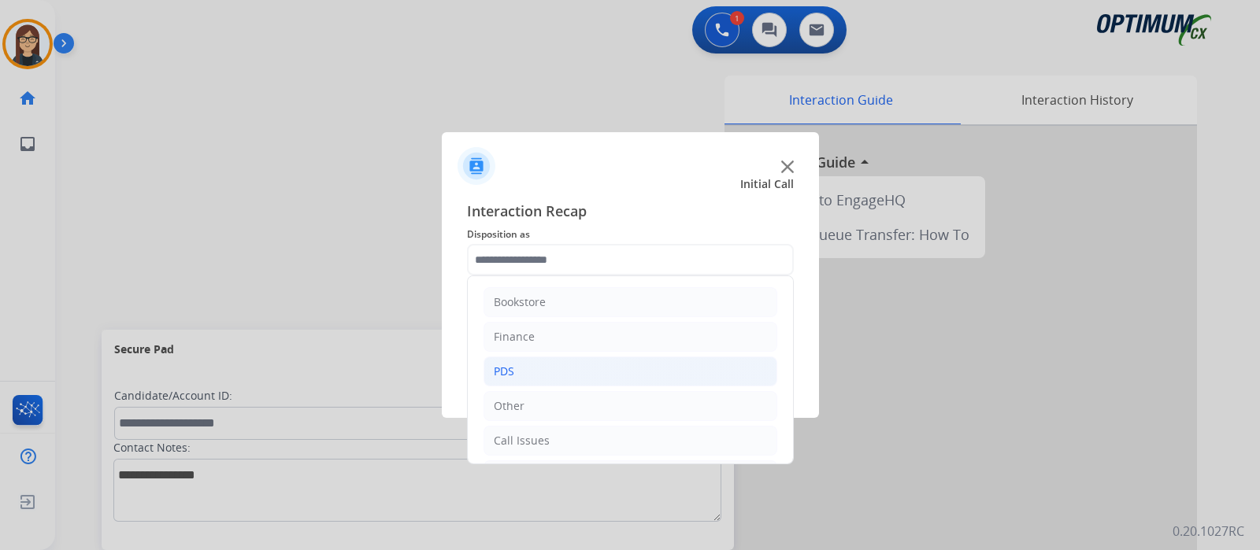
click at [520, 369] on li "PDS" at bounding box center [630, 372] width 294 height 30
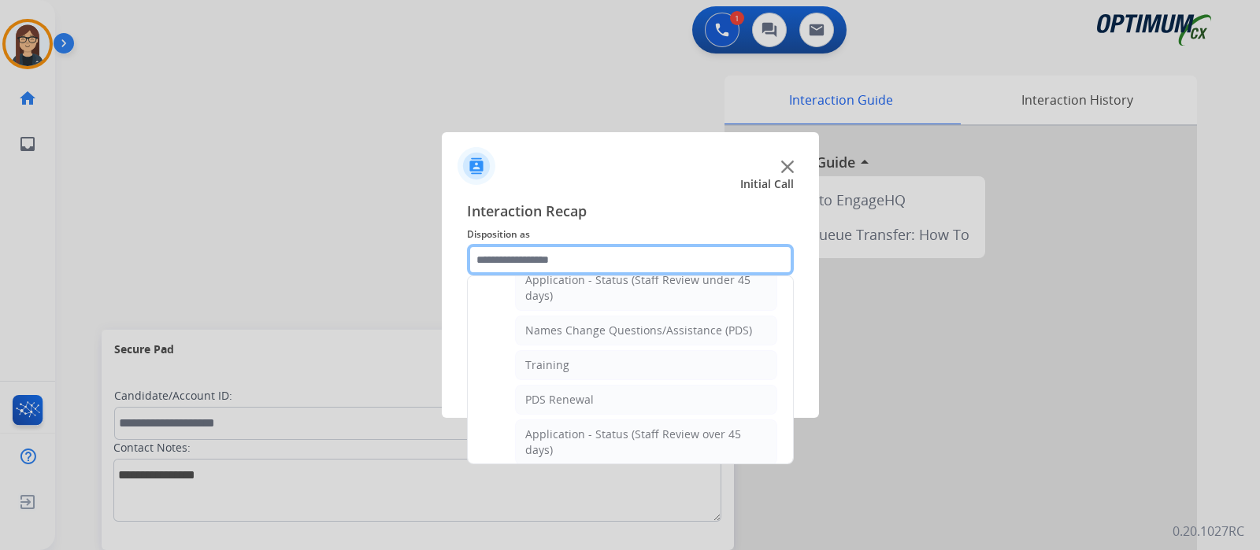
scroll to position [98, 0]
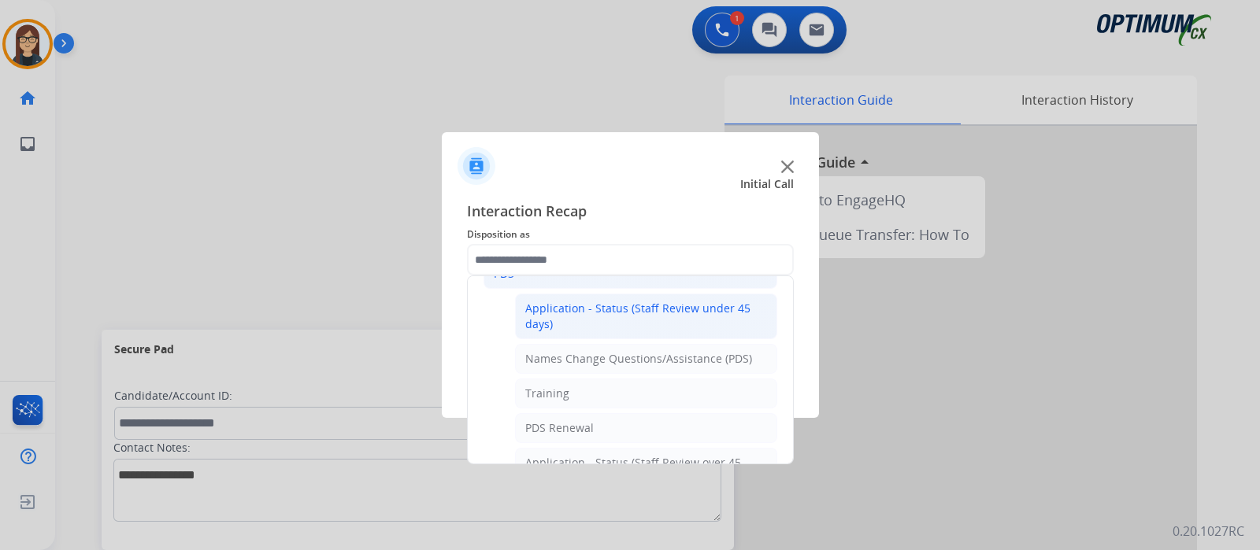
click at [676, 318] on div "Application - Status (Staff Review under 45 days)" at bounding box center [646, 316] width 242 height 31
type input "**********"
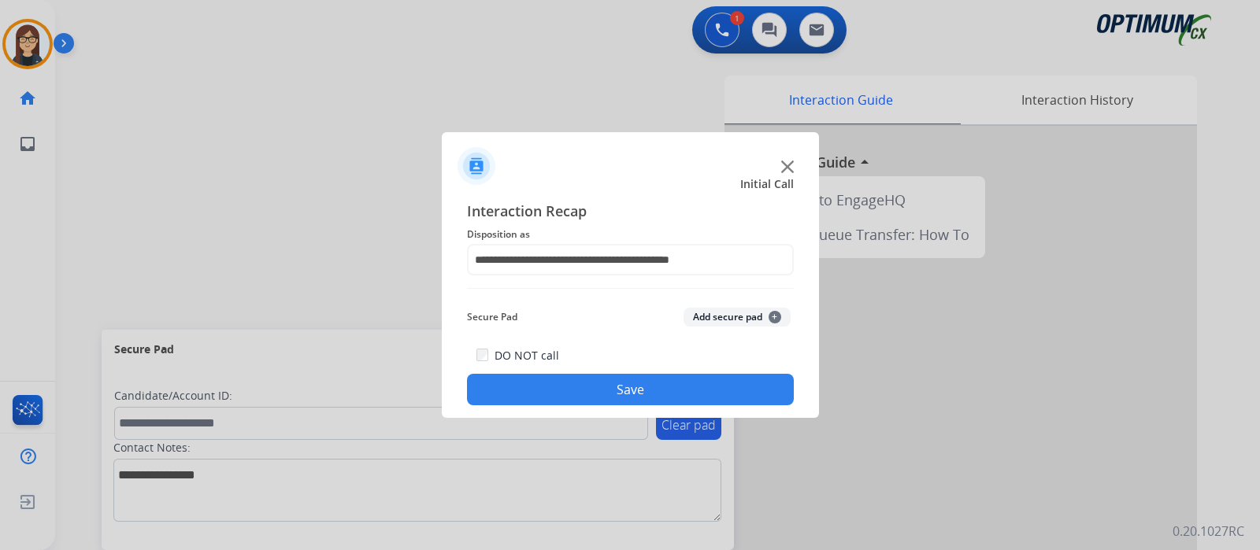
click at [579, 380] on button "Save" at bounding box center [630, 389] width 327 height 31
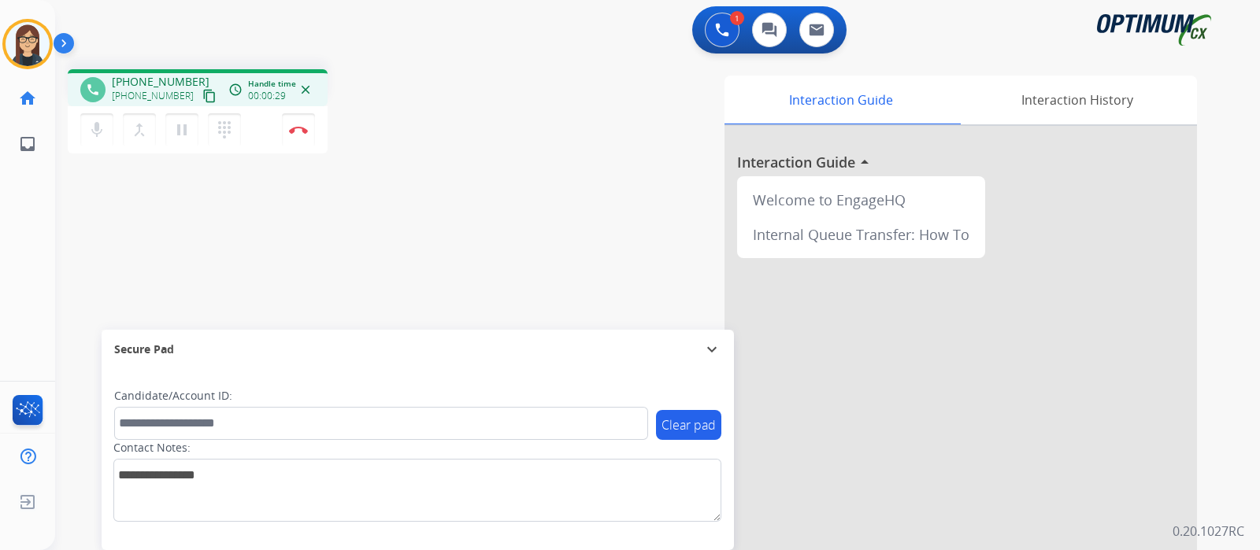
click at [202, 89] on mat-icon "content_copy" at bounding box center [209, 96] width 14 height 14
click at [451, 173] on div "phone +12156784824 +12156784824 content_copy access_time Call metrics Queue 00:…" at bounding box center [638, 385] width 1167 height 657
click at [428, 206] on div "phone +12156784824 +12156784824 content_copy access_time Call metrics Queue 00:…" at bounding box center [638, 385] width 1167 height 657
click at [454, 161] on div "phone +12156784824 +12156784824 content_copy access_time Call metrics Queue 00:…" at bounding box center [638, 385] width 1167 height 657
click at [97, 133] on mat-icon "mic" at bounding box center [96, 129] width 19 height 19
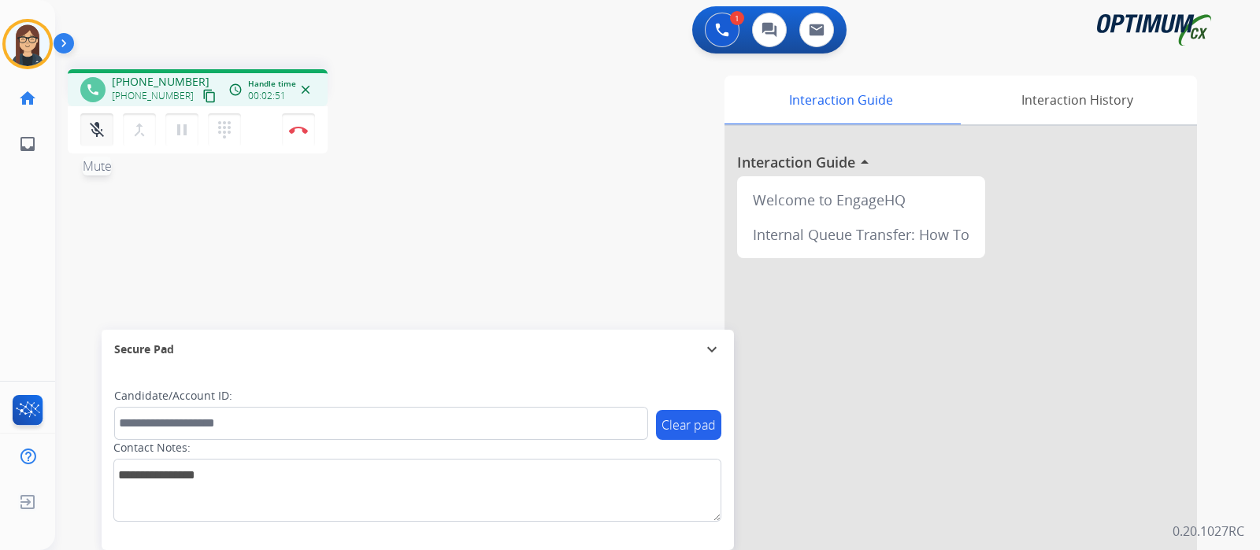
click at [91, 135] on mat-icon "mic_off" at bounding box center [96, 129] width 19 height 19
click at [285, 132] on button "Disconnect" at bounding box center [298, 129] width 33 height 33
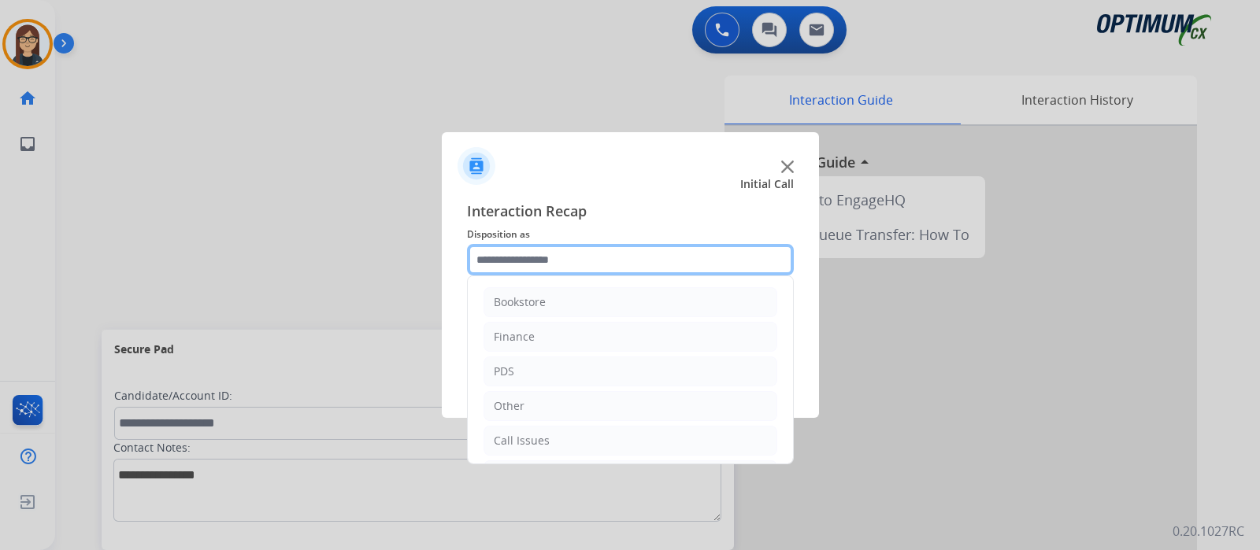
click at [588, 262] on input "text" at bounding box center [630, 259] width 327 height 31
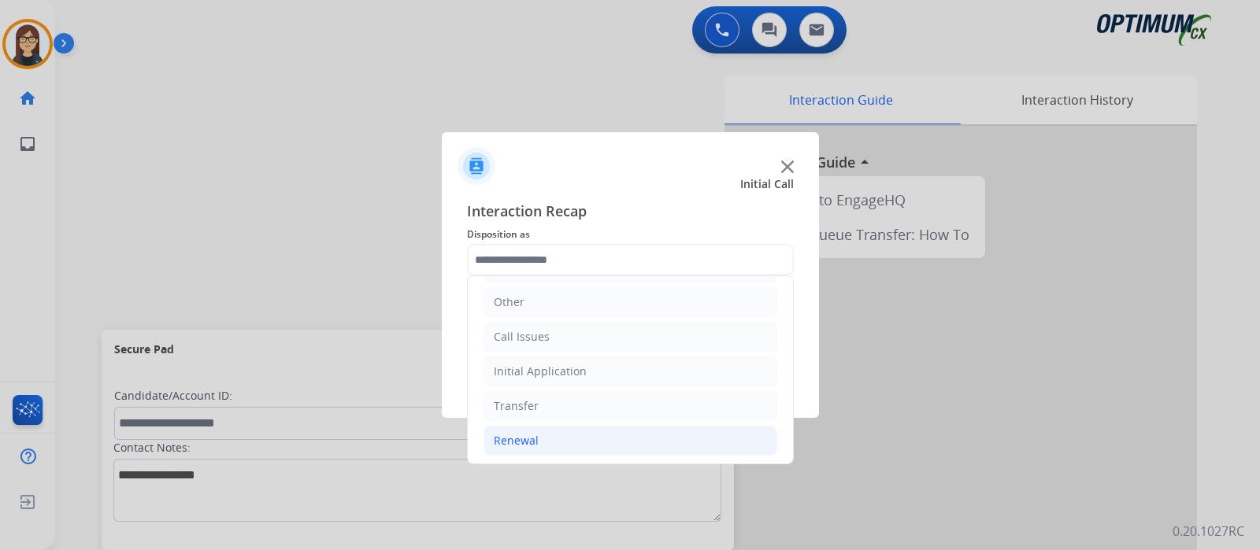
click at [542, 431] on li "Renewal" at bounding box center [630, 441] width 294 height 30
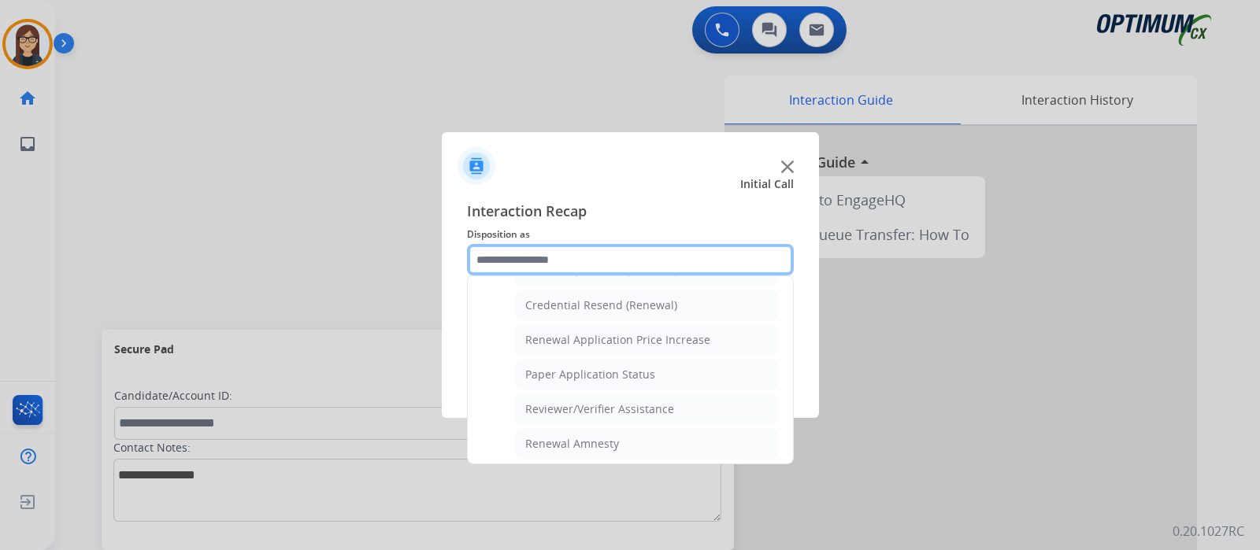
scroll to position [399, 0]
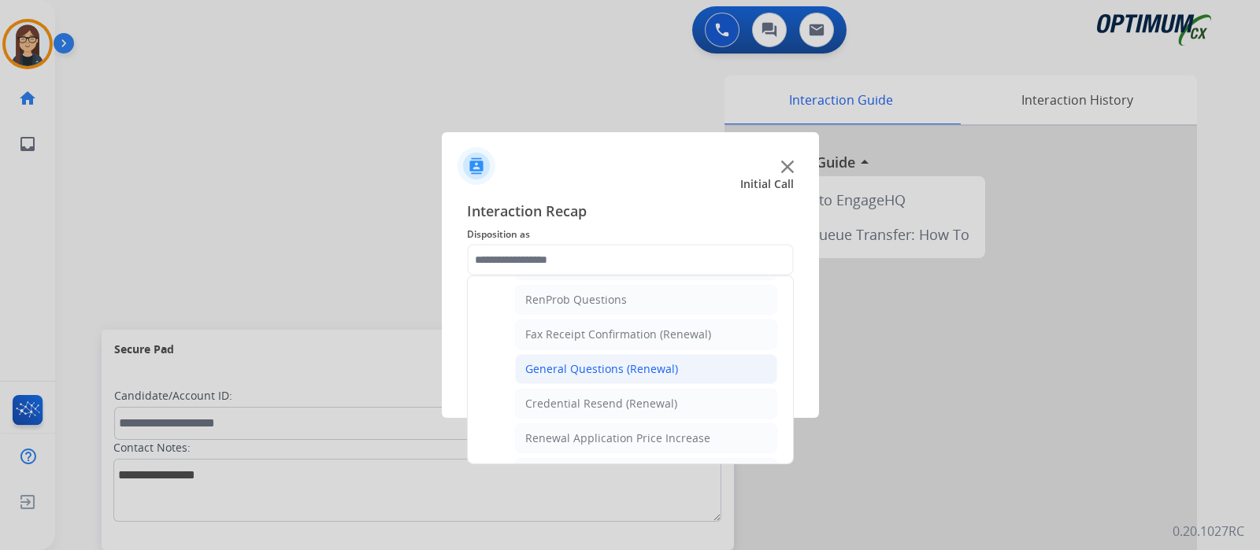
click at [586, 356] on li "General Questions (Renewal)" at bounding box center [646, 369] width 262 height 30
type input "**********"
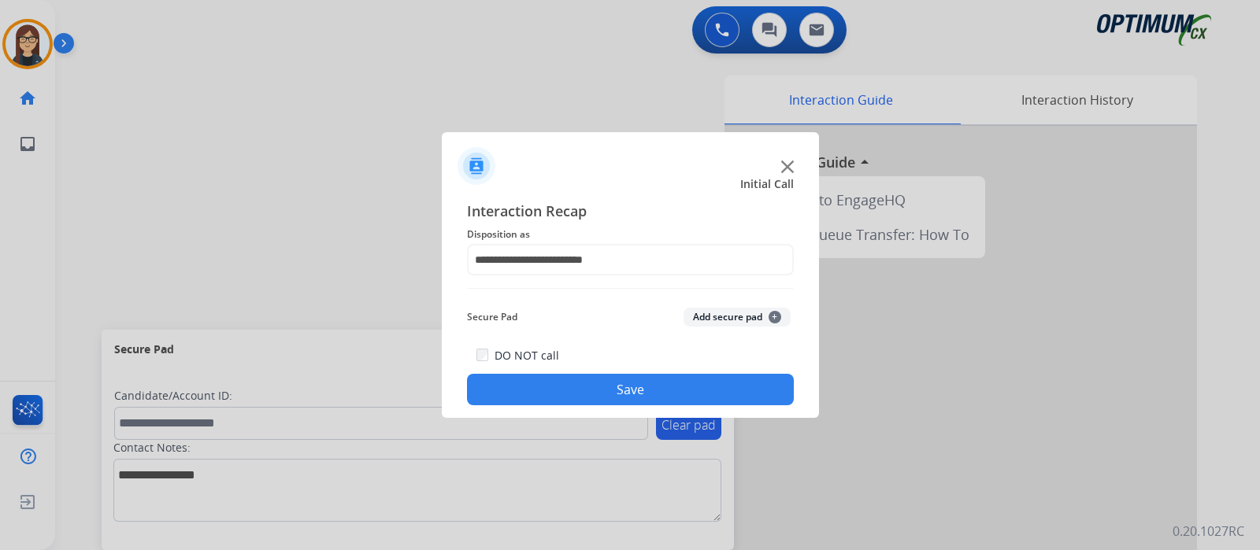
click at [586, 386] on button "Save" at bounding box center [630, 389] width 327 height 31
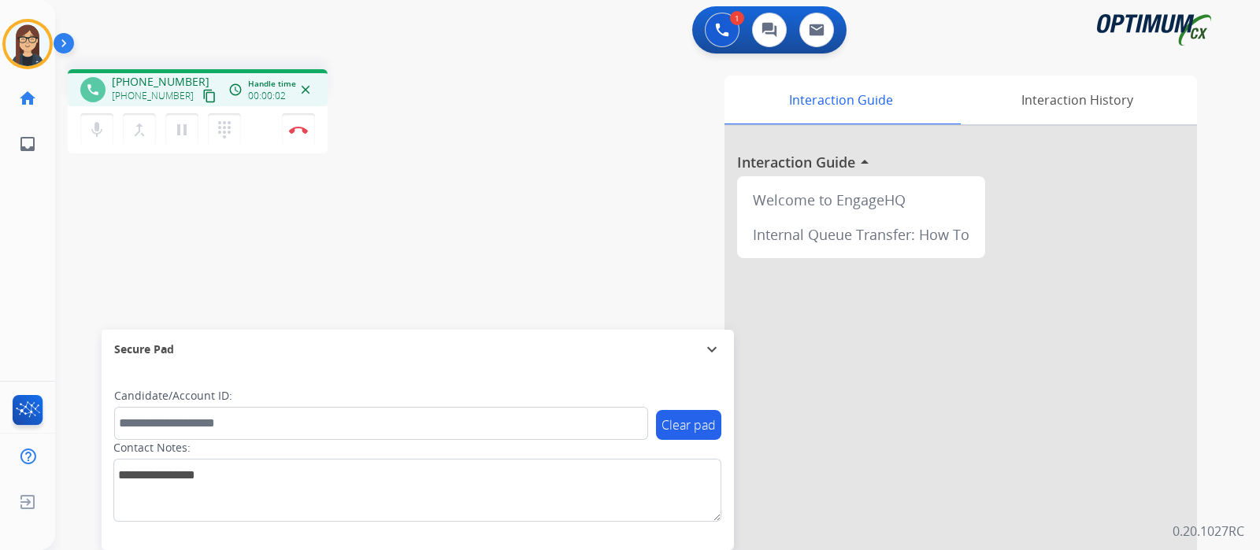
click at [202, 96] on mat-icon "content_copy" at bounding box center [209, 96] width 14 height 14
click at [400, 246] on div "phone +13375194600 +13375194600 content_copy access_time Call metrics Queue 00:…" at bounding box center [638, 385] width 1167 height 657
click at [299, 138] on button "Disconnect" at bounding box center [298, 129] width 33 height 33
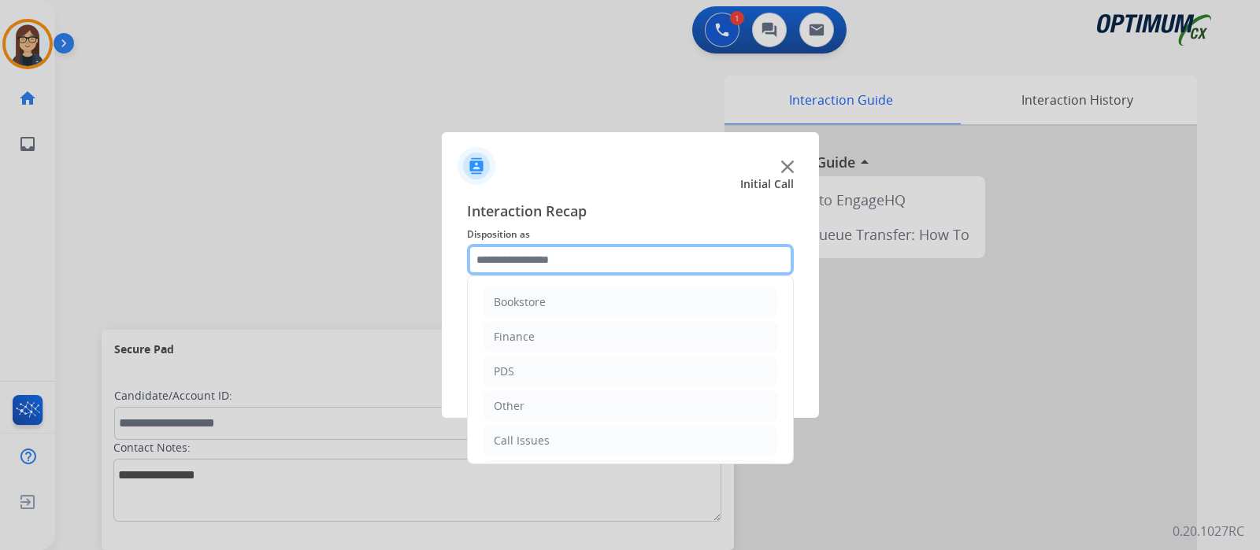
click at [586, 250] on input "text" at bounding box center [630, 259] width 327 height 31
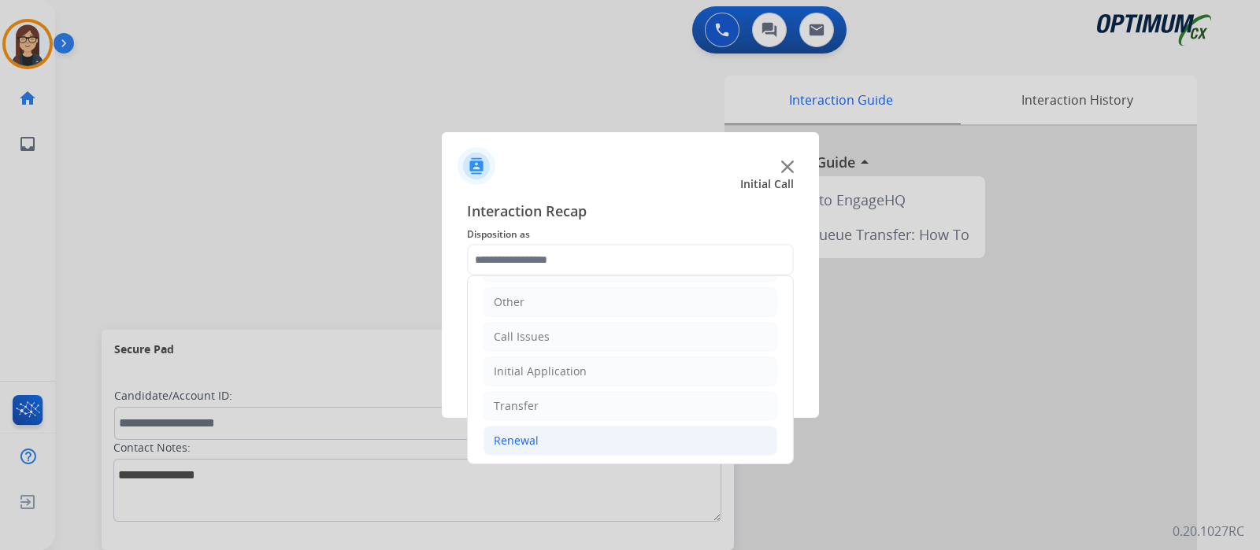
click at [509, 438] on div "Renewal" at bounding box center [516, 441] width 45 height 16
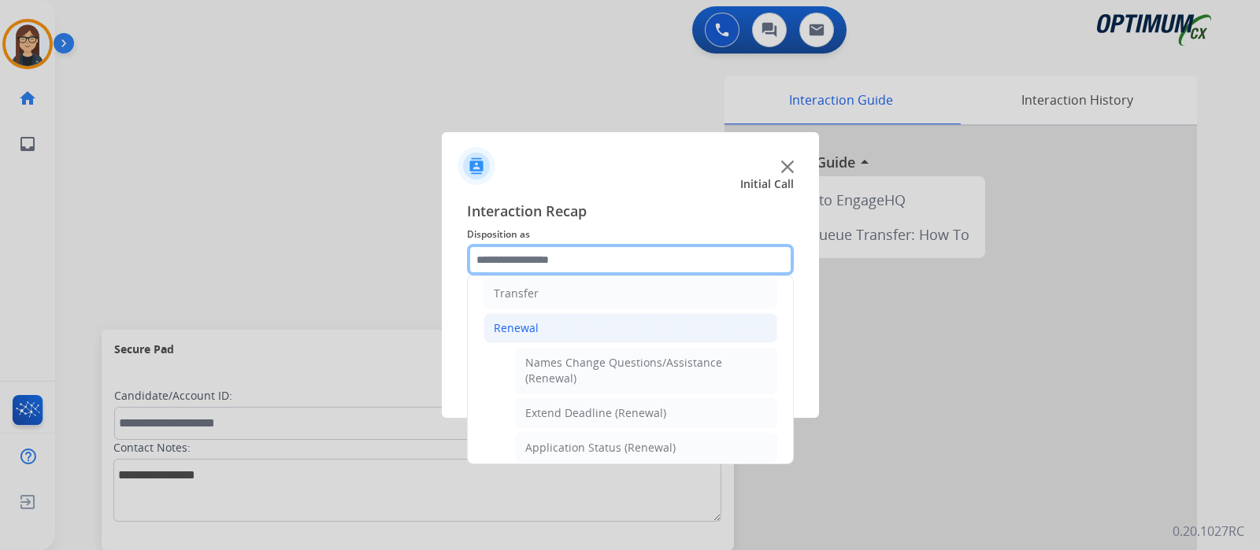
scroll to position [399, 0]
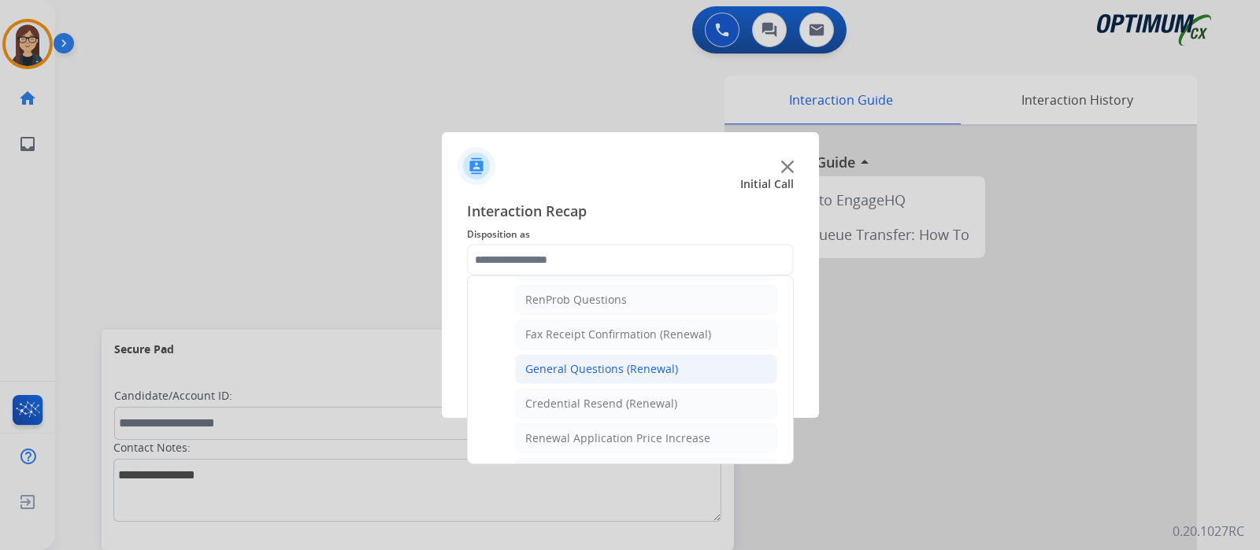
click at [592, 363] on div "General Questions (Renewal)" at bounding box center [601, 369] width 153 height 16
type input "**********"
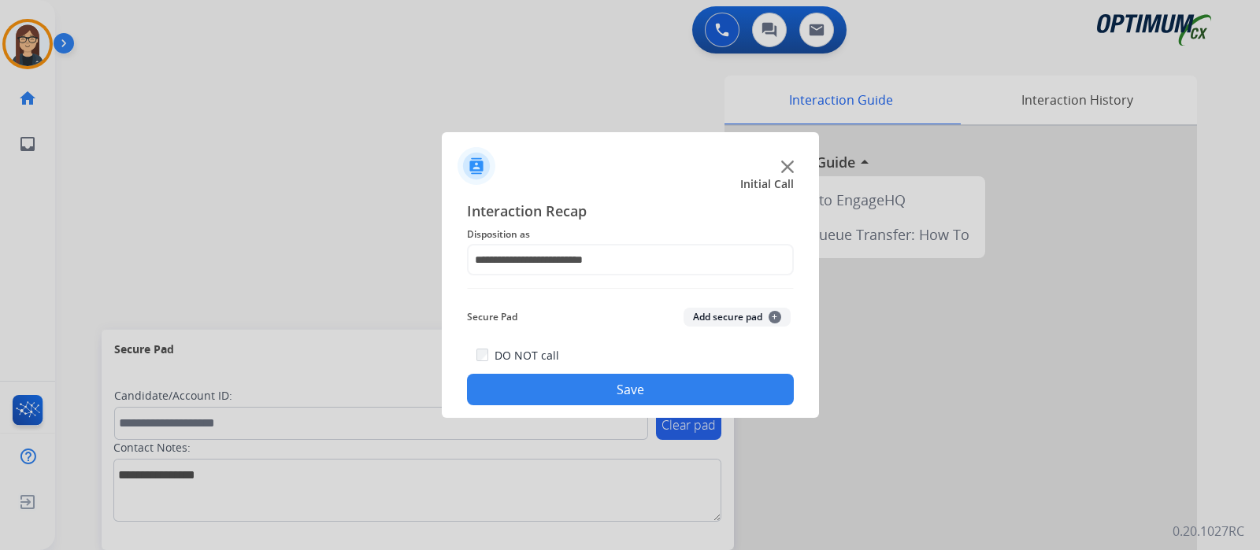
click at [553, 393] on button "Save" at bounding box center [630, 389] width 327 height 31
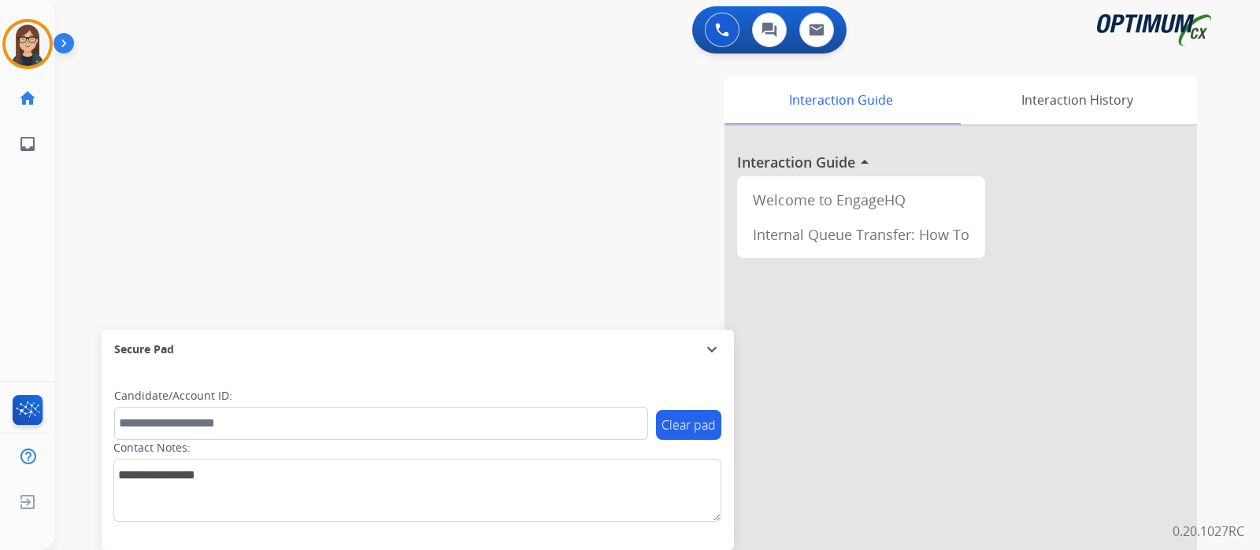
click at [119, 212] on div "swap_horiz Break voice bridge close_fullscreen Connect 3-Way Call merge_type Se…" at bounding box center [638, 385] width 1167 height 657
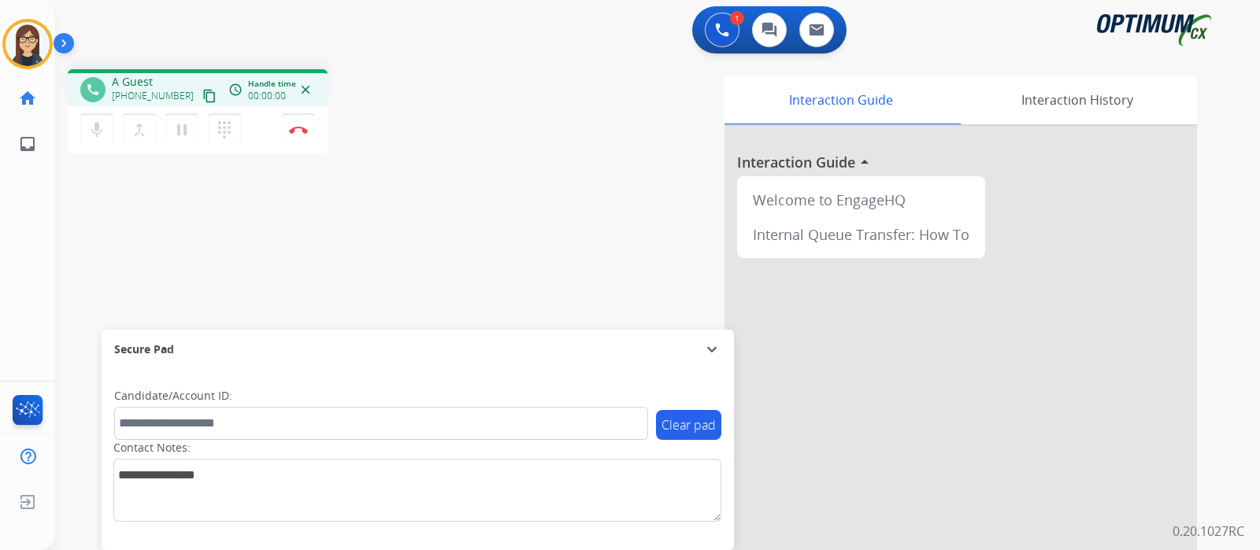
click at [202, 94] on mat-icon "content_copy" at bounding box center [209, 96] width 14 height 14
click at [608, 285] on div "Interaction Guide Interaction History Interaction Guide arrow_drop_up Welcome t…" at bounding box center [843, 395] width 706 height 638
click at [520, 202] on div "Interaction Guide Interaction History Interaction Guide arrow_drop_up Welcome t…" at bounding box center [843, 395] width 706 height 638
click at [99, 131] on mat-icon "mic" at bounding box center [96, 129] width 19 height 19
click at [470, 226] on div "phone +18018504045 +18018504045 content_copy access_time Call metrics Queue 00:…" at bounding box center [638, 385] width 1167 height 657
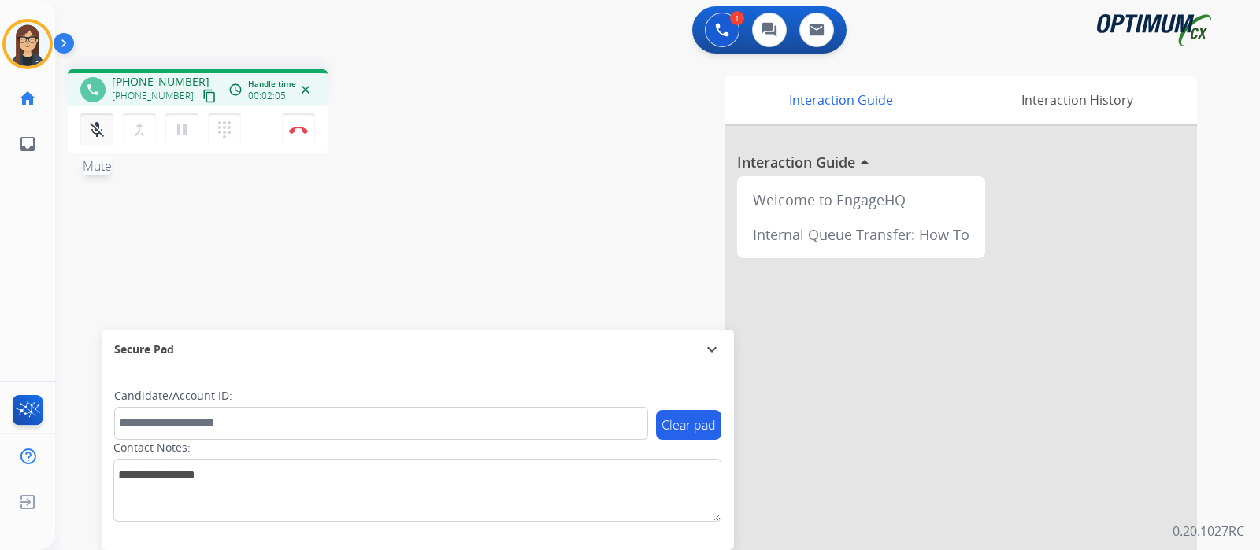
click at [95, 134] on mat-icon "mic_off" at bounding box center [96, 129] width 19 height 19
click at [450, 183] on div "phone +18018504045 +18018504045 content_copy access_time Call metrics Queue 00:…" at bounding box center [638, 385] width 1167 height 657
click at [419, 159] on div "phone +18018504045 +18018504045 content_copy access_time Call metrics Queue 00:…" at bounding box center [638, 385] width 1167 height 657
click at [107, 247] on div "phone +18018504045 +18018504045 content_copy access_time Call metrics Queue 00:…" at bounding box center [638, 385] width 1167 height 657
click at [404, 255] on div "phone +18018504045 +18018504045 content_copy access_time Call metrics Queue 00:…" at bounding box center [638, 385] width 1167 height 657
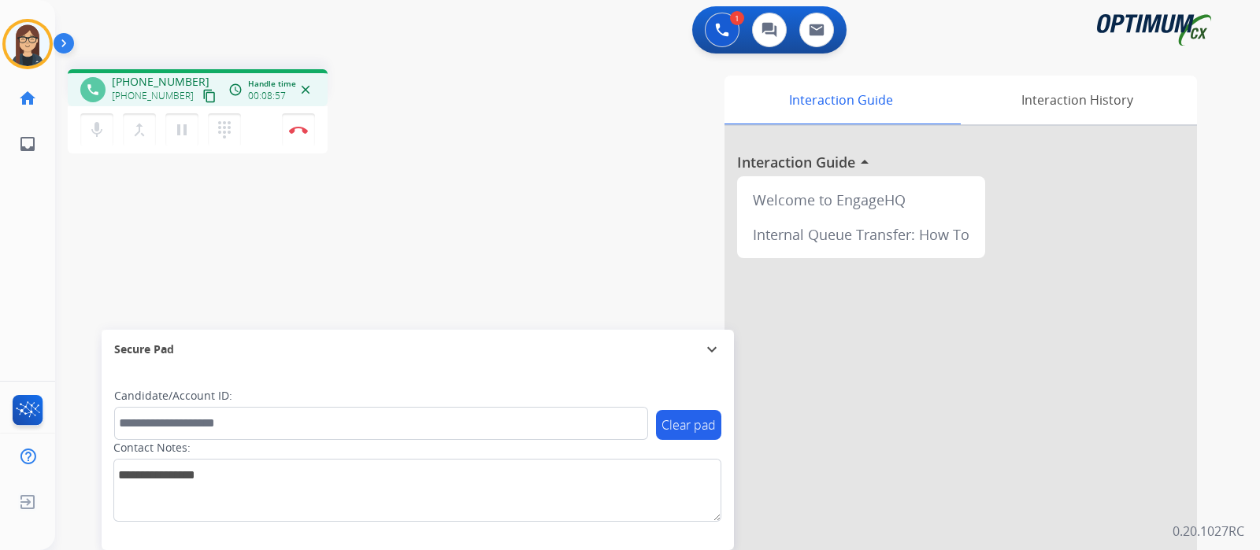
click at [436, 132] on div "phone +18018504045 +18018504045 content_copy access_time Call metrics Queue 00:…" at bounding box center [276, 113] width 416 height 89
click at [404, 37] on div "1 Voice Interactions 0 Chat Interactions 0 Email Interactions" at bounding box center [648, 31] width 1148 height 50
click at [111, 234] on div "phone +18018504045 +18018504045 content_copy access_time Call metrics Queue 00:…" at bounding box center [638, 385] width 1167 height 657
click at [102, 236] on div "phone +18018504045 +18018504045 content_copy access_time Call metrics Queue 00:…" at bounding box center [638, 385] width 1167 height 657
click at [442, 135] on div "phone +18018504045 +18018504045 content_copy access_time Call metrics Queue 00:…" at bounding box center [276, 113] width 416 height 89
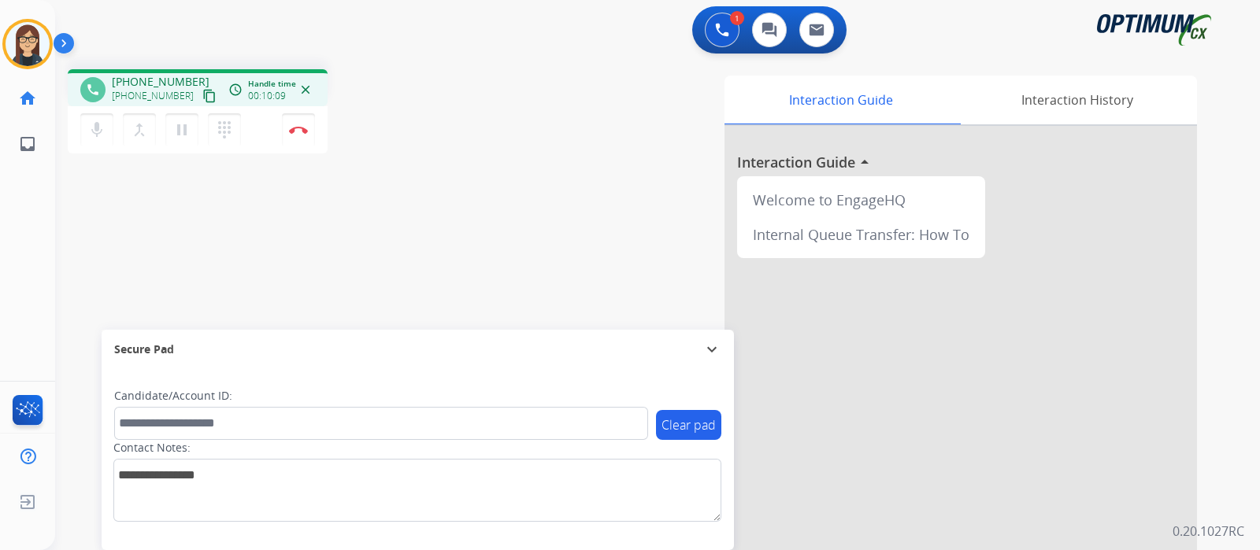
click at [250, 214] on div "phone +18018504045 +18018504045 content_copy access_time Call metrics Queue 00:…" at bounding box center [638, 385] width 1167 height 657
click at [425, 272] on div "phone +18018504045 +18018504045 content_copy access_time Call metrics Queue 00:…" at bounding box center [638, 385] width 1167 height 657
click at [516, 76] on div "Interaction Guide Interaction History Interaction Guide arrow_drop_up Welcome t…" at bounding box center [843, 395] width 706 height 638
click at [432, 108] on div "phone +18018504045 +18018504045 content_copy access_time Call metrics Queue 00:…" at bounding box center [276, 113] width 416 height 89
click at [449, 225] on div "phone +18018504045 +18018504045 content_copy access_time Call metrics Queue 00:…" at bounding box center [638, 385] width 1167 height 657
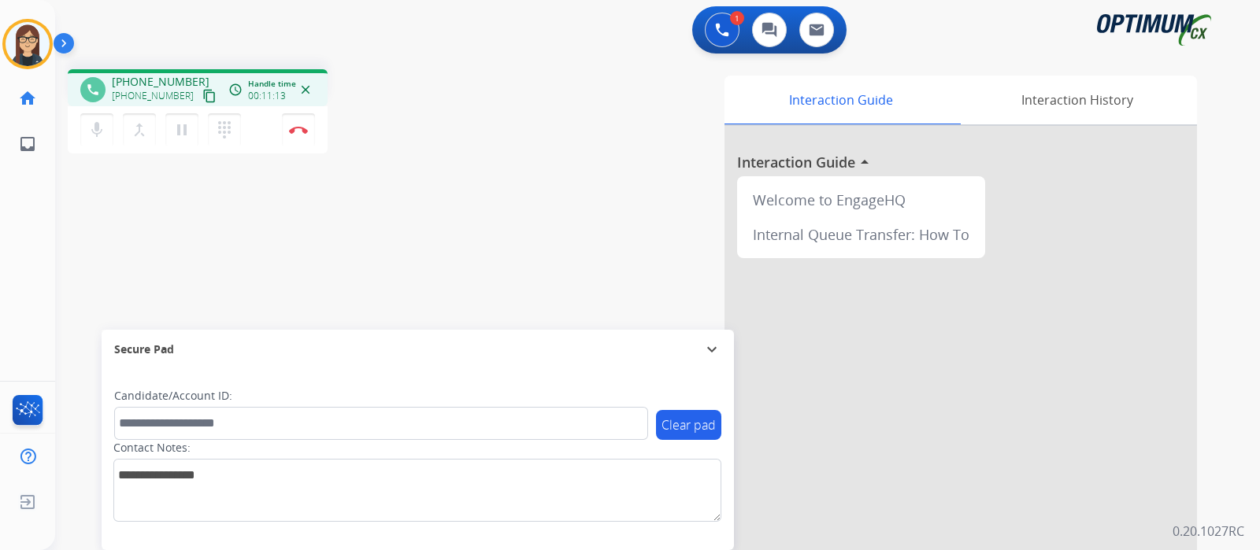
click at [118, 212] on div "phone +18018504045 +18018504045 content_copy access_time Call metrics Queue 00:…" at bounding box center [638, 385] width 1167 height 657
click at [590, 105] on div "Interaction Guide Interaction History Interaction Guide arrow_drop_up Welcome t…" at bounding box center [843, 395] width 706 height 638
click at [424, 250] on div "phone +18018504045 +18018504045 content_copy access_time Call metrics Queue 00:…" at bounding box center [638, 385] width 1167 height 657
click at [309, 221] on div "phone +18018504045 +18018504045 content_copy access_time Call metrics Queue 00:…" at bounding box center [638, 385] width 1167 height 657
click at [300, 134] on button "Disconnect" at bounding box center [298, 129] width 33 height 33
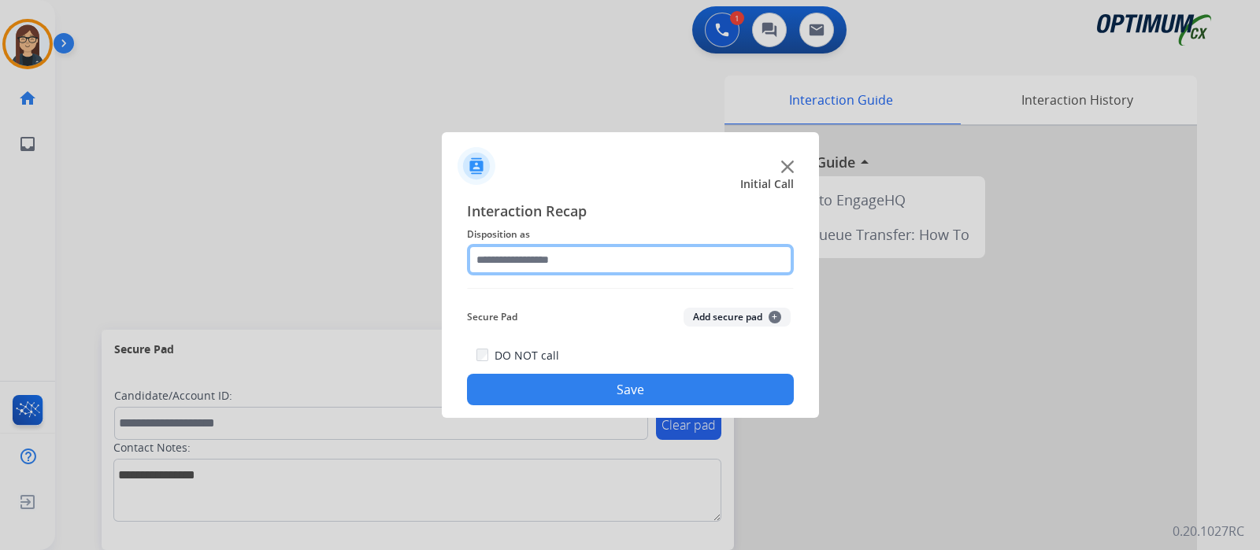
click at [531, 254] on input "text" at bounding box center [630, 259] width 327 height 31
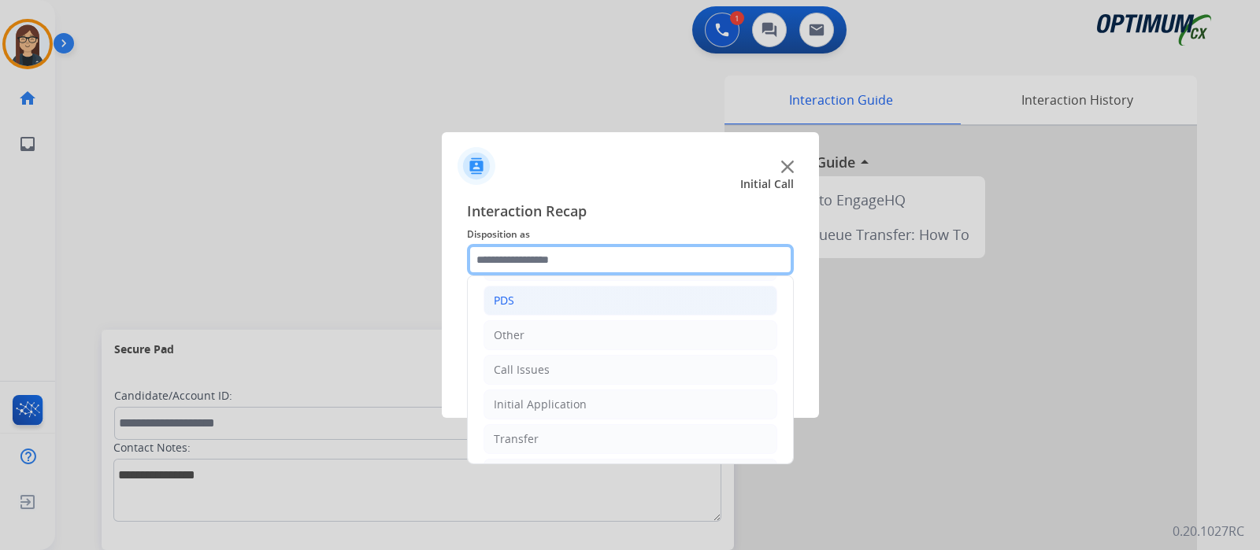
scroll to position [98, 0]
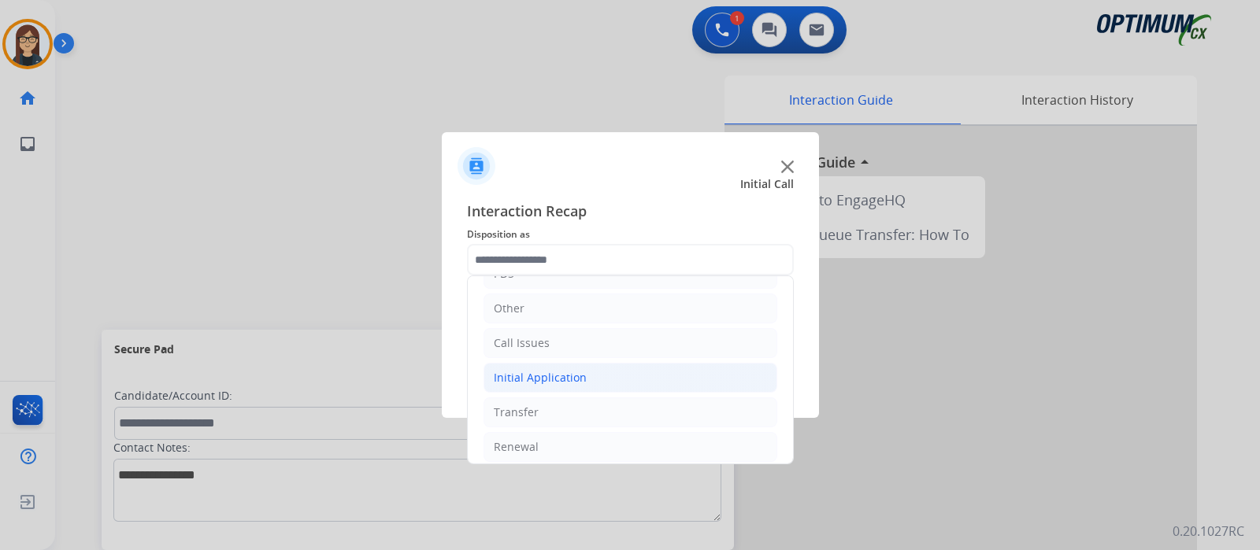
click at [540, 378] on div "Initial Application" at bounding box center [540, 378] width 93 height 16
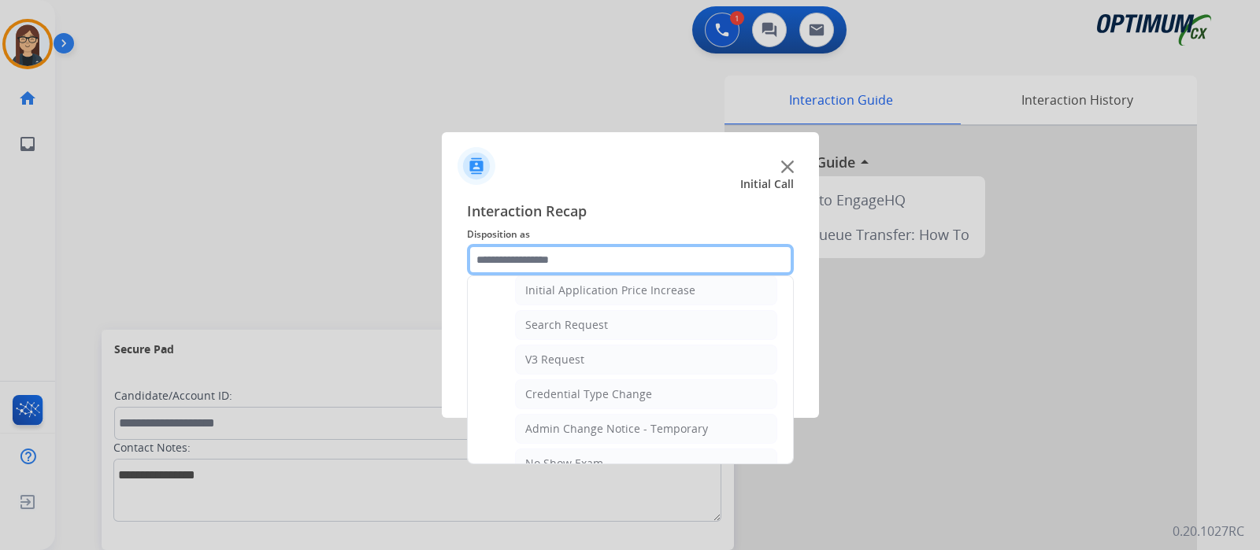
scroll to position [786, 0]
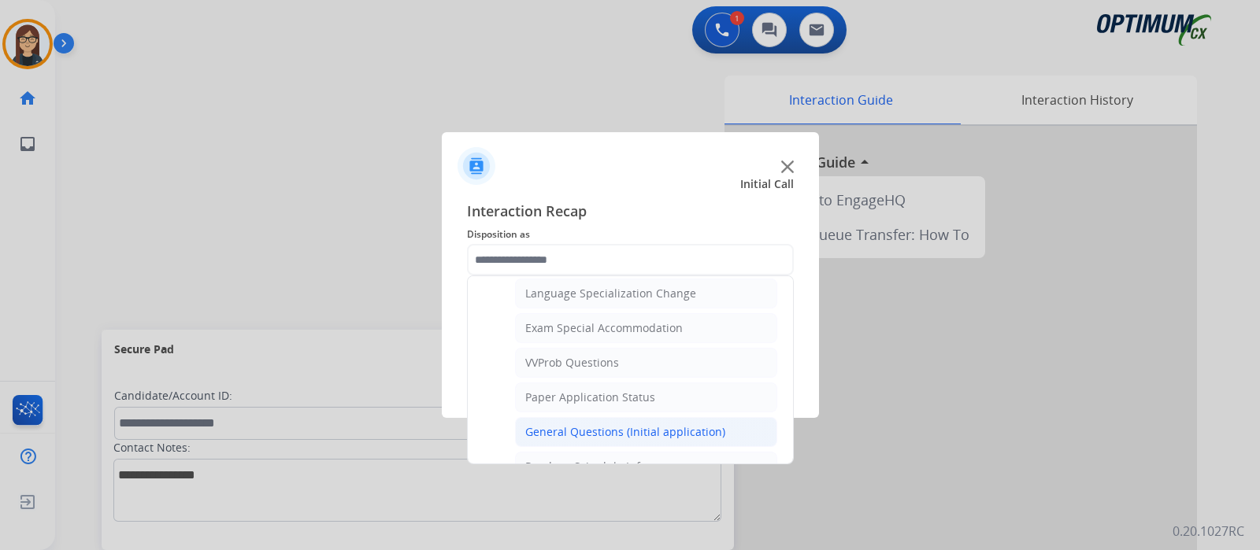
click at [567, 424] on div "General Questions (Initial application)" at bounding box center [625, 432] width 200 height 16
type input "**********"
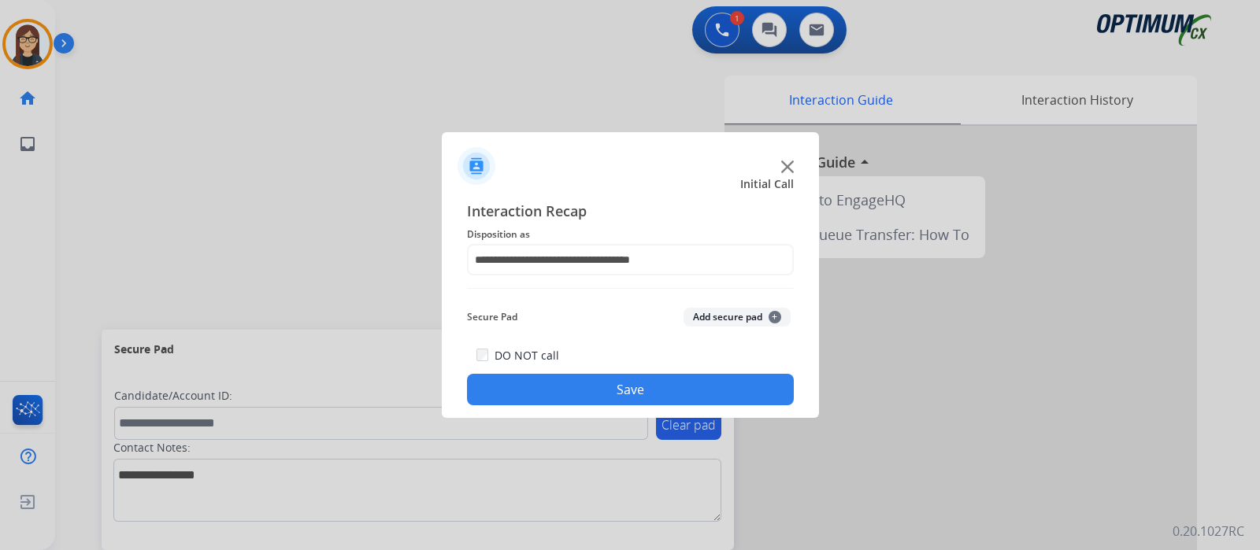
click at [538, 385] on button "Save" at bounding box center [630, 389] width 327 height 31
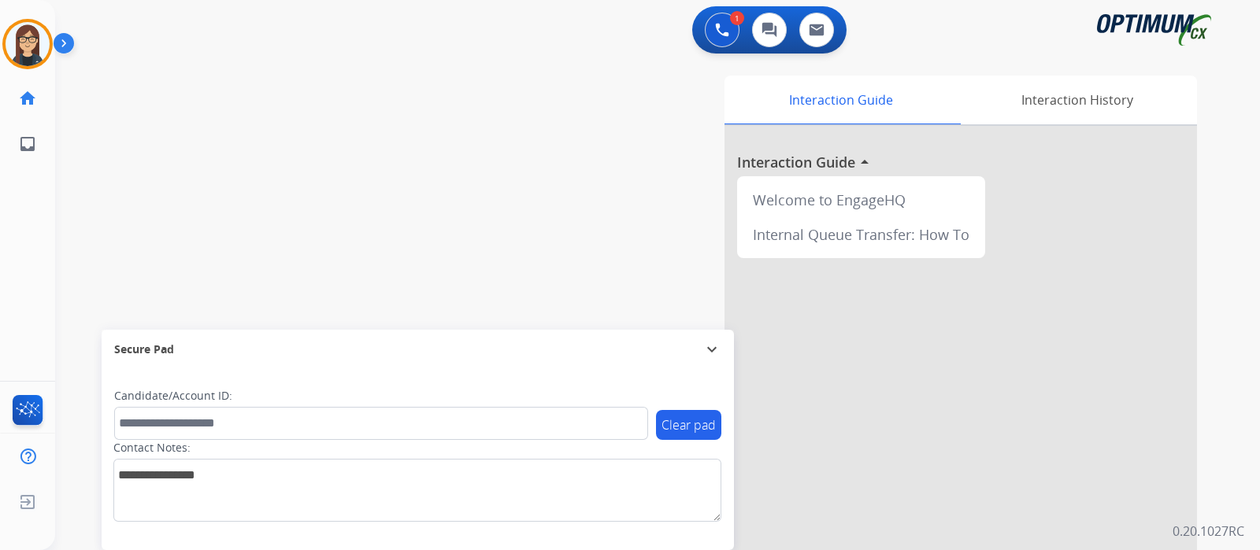
click at [104, 219] on div "swap_horiz Break voice bridge close_fullscreen Connect 3-Way Call merge_type Se…" at bounding box center [638, 385] width 1167 height 657
click at [35, 33] on img at bounding box center [28, 44] width 44 height 44
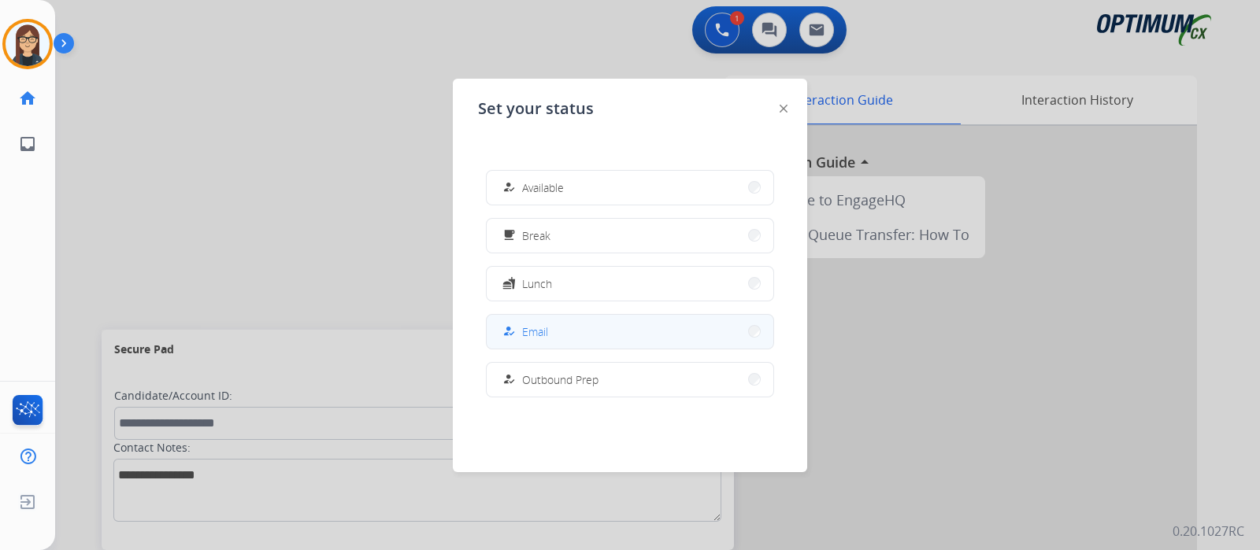
scroll to position [392, 0]
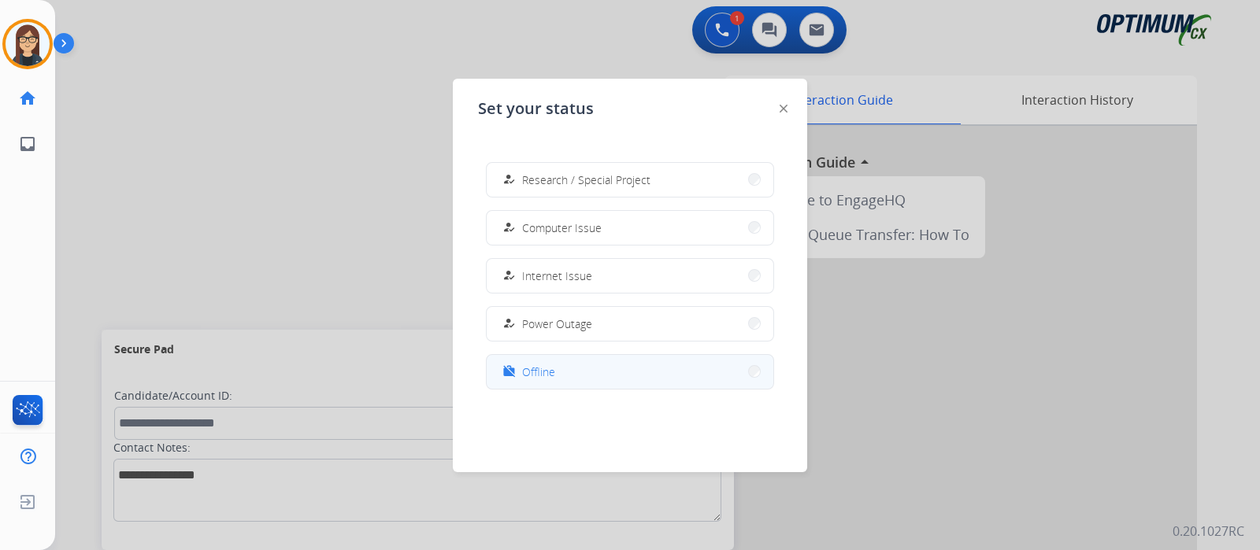
click at [511, 369] on mat-icon "work_off" at bounding box center [508, 371] width 13 height 13
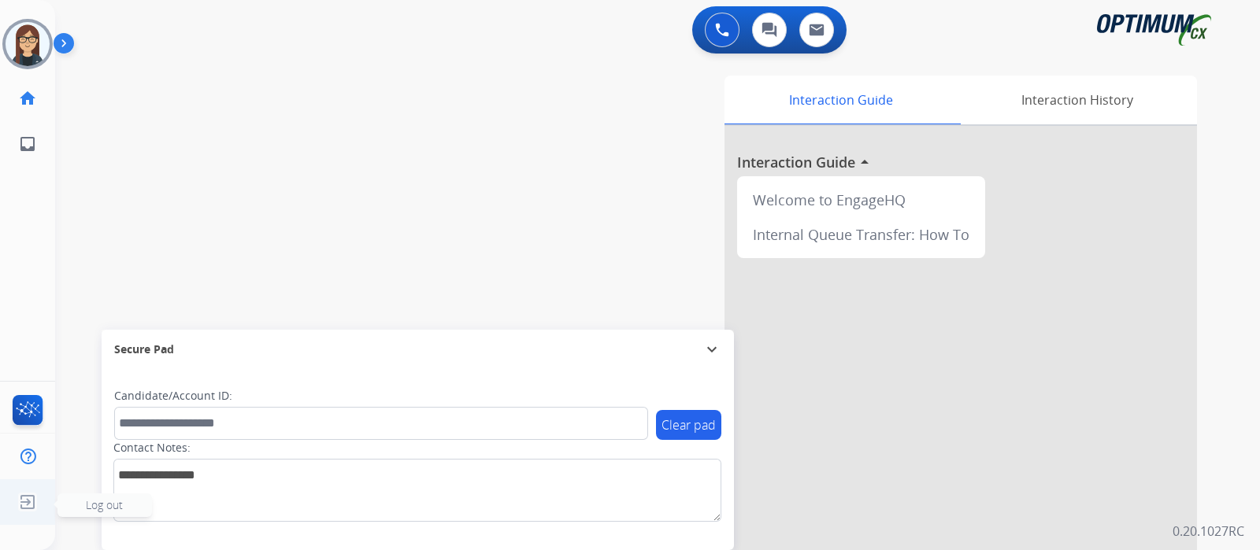
click at [72, 502] on span "Log out" at bounding box center [104, 506] width 94 height 24
